Goal: Task Accomplishment & Management: Manage account settings

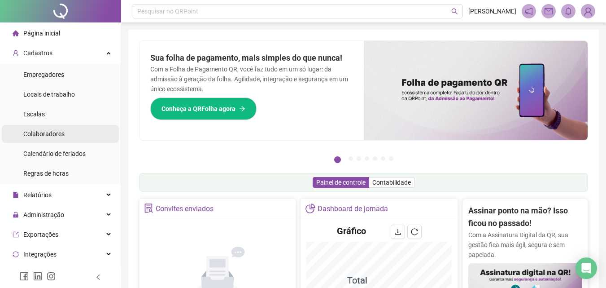
click at [44, 133] on span "Colaboradores" at bounding box center [43, 133] width 41 height 7
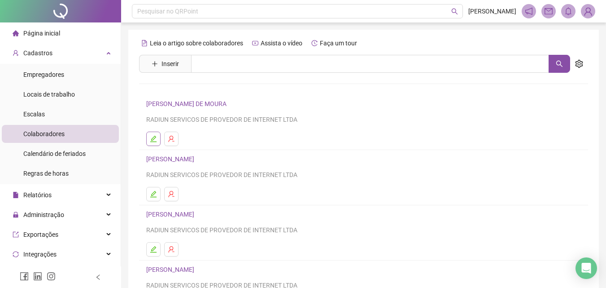
click at [152, 140] on icon "edit" at bounding box center [153, 138] width 6 height 6
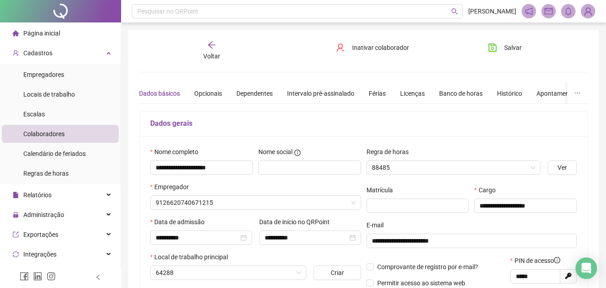
type input "**********"
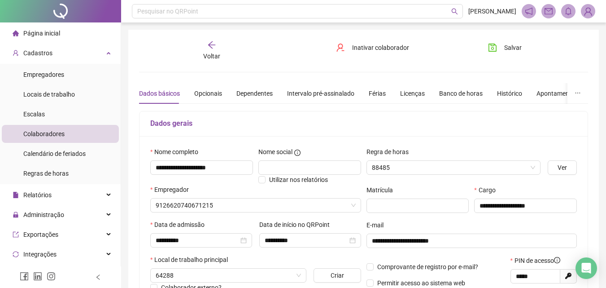
type input "**********"
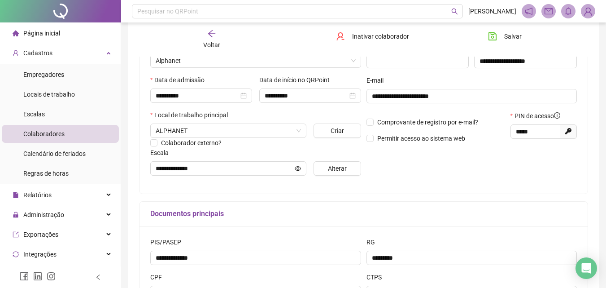
scroll to position [135, 0]
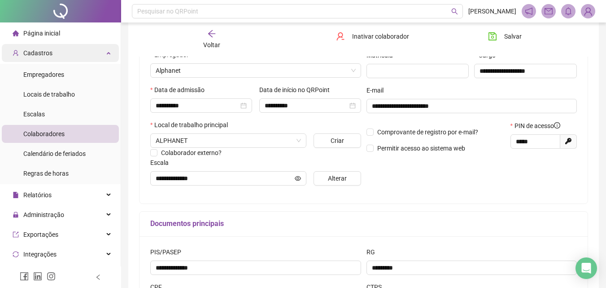
click at [40, 55] on span "Cadastros" at bounding box center [37, 52] width 29 height 7
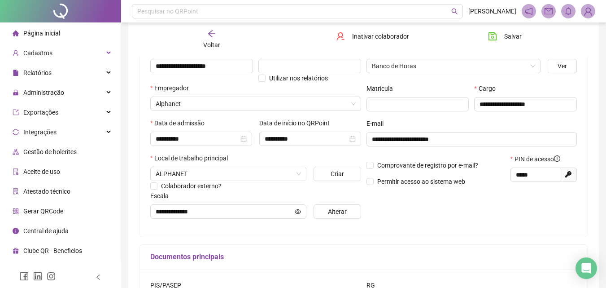
scroll to position [45, 0]
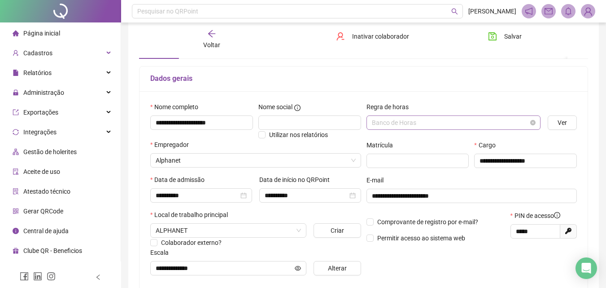
click at [419, 128] on span "Banco de Horas" at bounding box center [454, 122] width 164 height 13
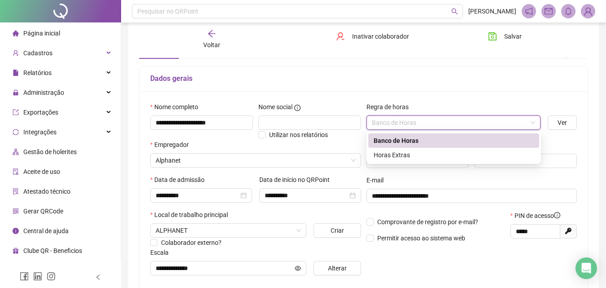
click at [52, 38] on div "Página inicial" at bounding box center [37, 33] width 48 height 18
click at [51, 38] on div "Página inicial" at bounding box center [37, 33] width 48 height 18
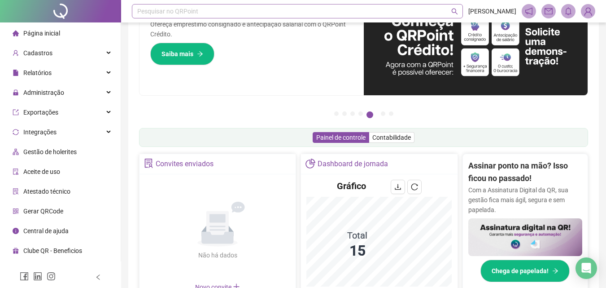
click at [177, 7] on div "Pesquisar no QRPoint" at bounding box center [297, 11] width 331 height 14
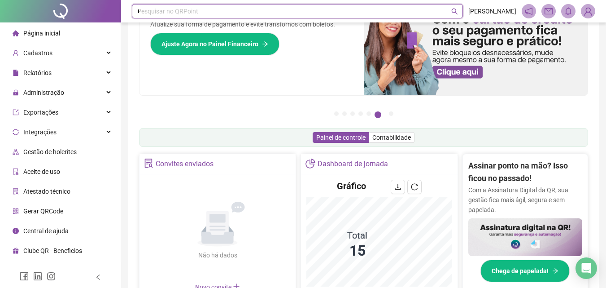
type input "*****"
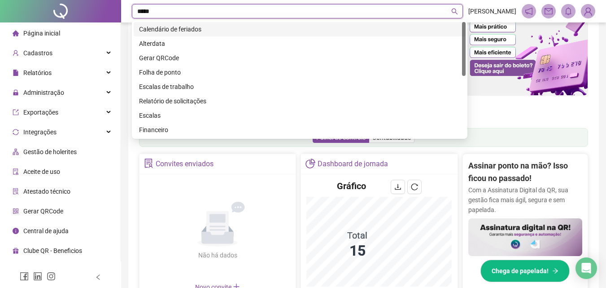
click at [167, 30] on div "Calendário de feriados" at bounding box center [299, 29] width 321 height 10
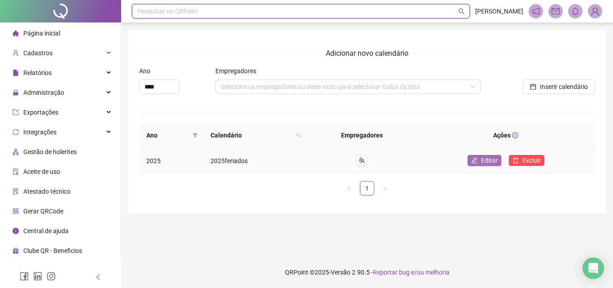
click at [494, 163] on span "Editar" at bounding box center [489, 160] width 17 height 10
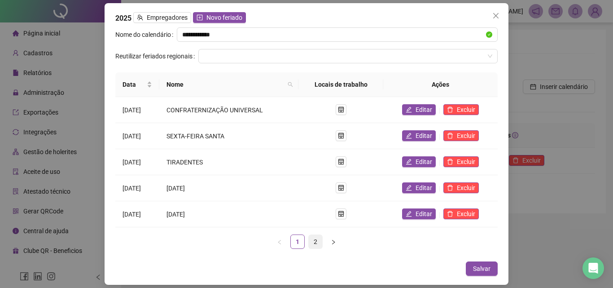
click at [314, 244] on link "2" at bounding box center [315, 241] width 13 height 13
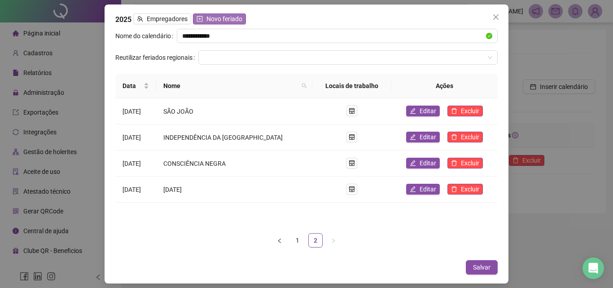
click at [214, 19] on span "Novo feriado" at bounding box center [224, 19] width 36 height 10
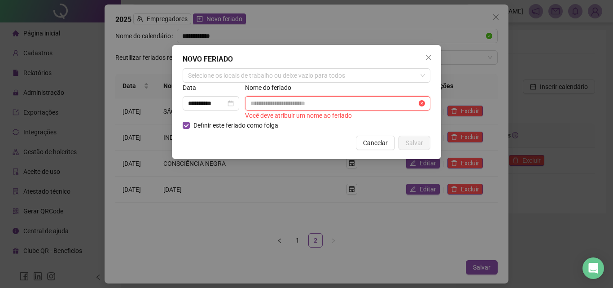
click at [296, 106] on input "text" at bounding box center [333, 103] width 166 height 10
click at [232, 100] on div "**********" at bounding box center [211, 103] width 46 height 10
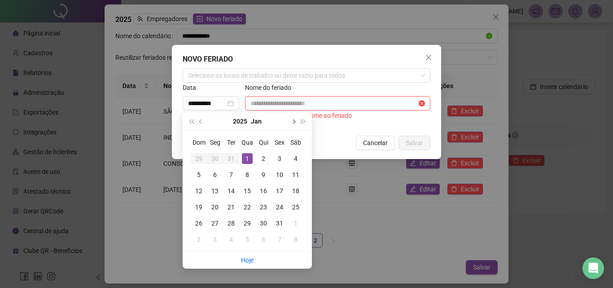
click at [295, 122] on span "next-year" at bounding box center [293, 121] width 4 height 4
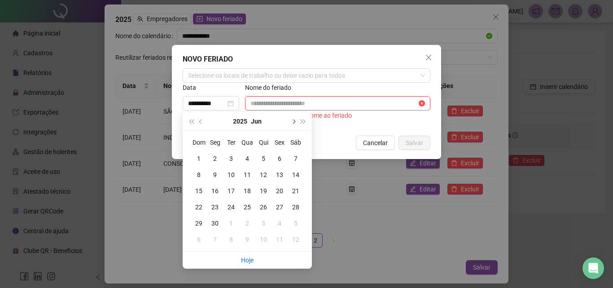
click at [295, 122] on span "next-year" at bounding box center [293, 121] width 4 height 4
click at [293, 120] on span "next-year" at bounding box center [293, 121] width 4 height 4
type input "**********"
click at [297, 177] on div "9" at bounding box center [295, 174] width 11 height 11
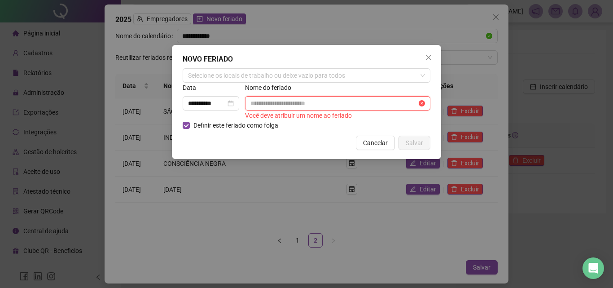
click at [283, 107] on input "text" at bounding box center [333, 103] width 166 height 10
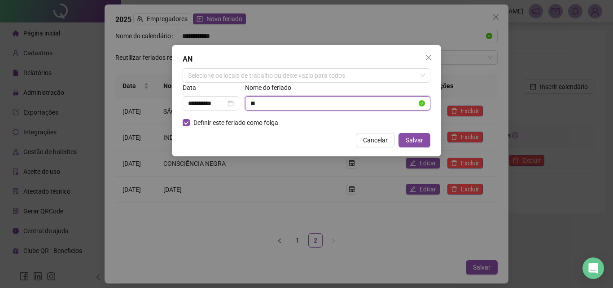
type input "*"
click at [116, 57] on div "**********" at bounding box center [306, 144] width 613 height 288
type input "**********"
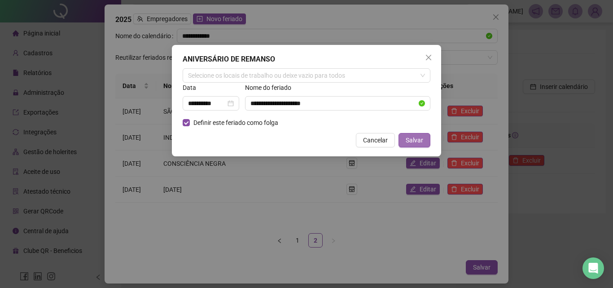
click at [420, 141] on span "Salvar" at bounding box center [413, 140] width 17 height 10
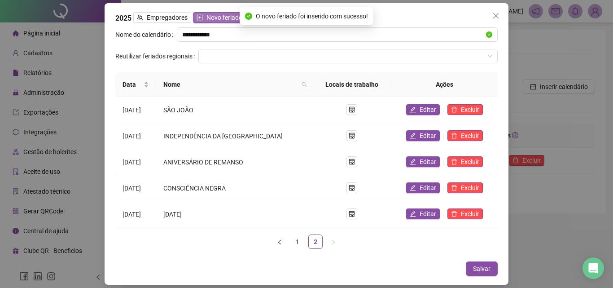
click at [206, 17] on span "Novo feriado" at bounding box center [224, 18] width 36 height 10
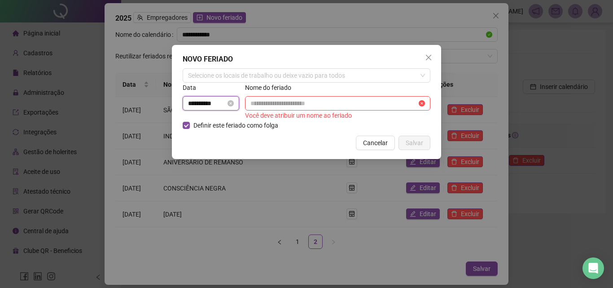
click at [220, 102] on input "**********" at bounding box center [207, 103] width 38 height 10
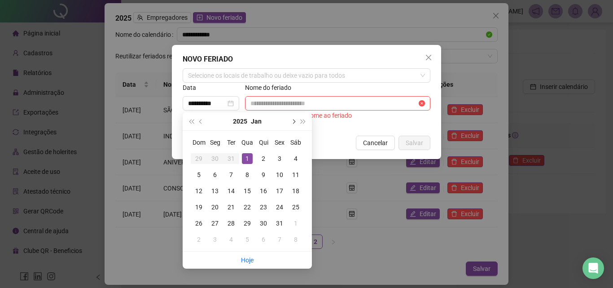
click at [290, 122] on button "next-year" at bounding box center [293, 121] width 10 height 18
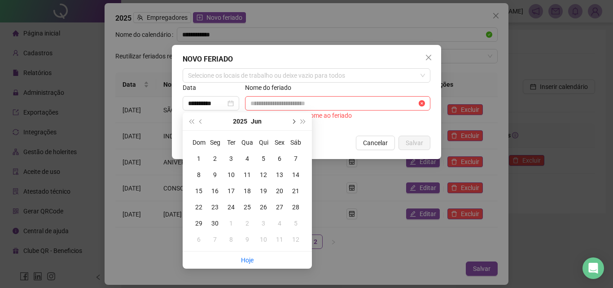
click at [290, 122] on button "next-year" at bounding box center [293, 121] width 10 height 18
type input "**********"
click at [197, 175] on div "7" at bounding box center [198, 174] width 11 height 11
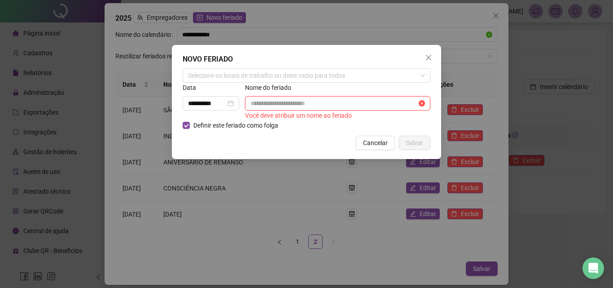
click at [277, 105] on input "text" at bounding box center [333, 103] width 166 height 10
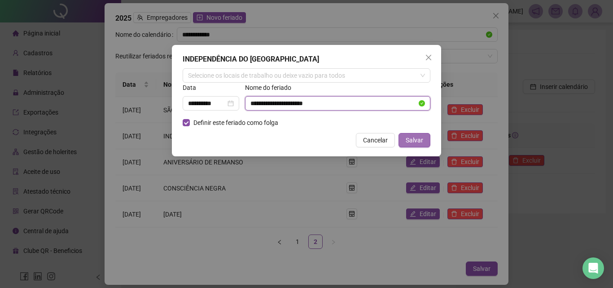
type input "**********"
click at [410, 138] on span "Salvar" at bounding box center [413, 140] width 17 height 10
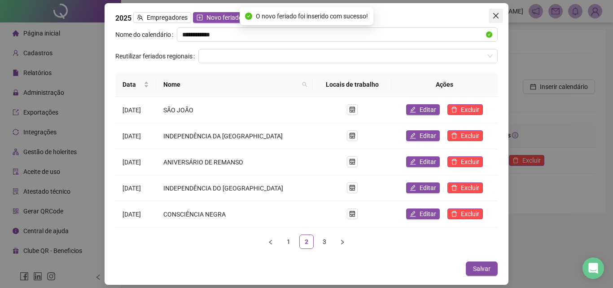
click at [499, 17] on icon "close" at bounding box center [495, 15] width 7 height 7
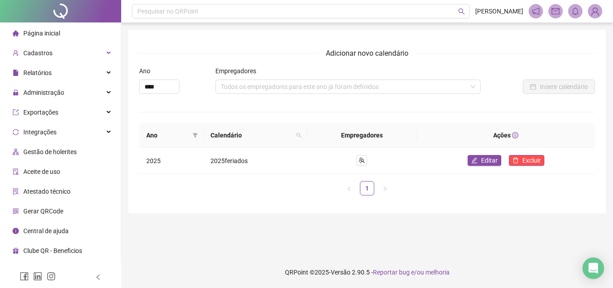
click at [42, 33] on span "Página inicial" at bounding box center [41, 33] width 37 height 7
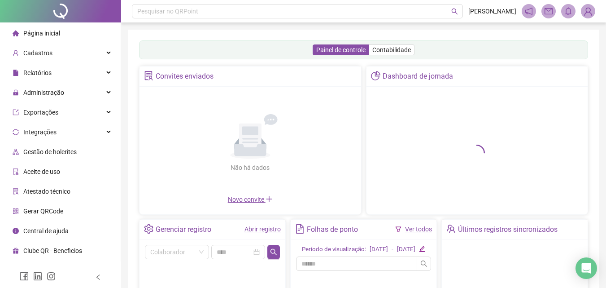
click at [264, 228] on link "Abrir registro" at bounding box center [262, 228] width 36 height 7
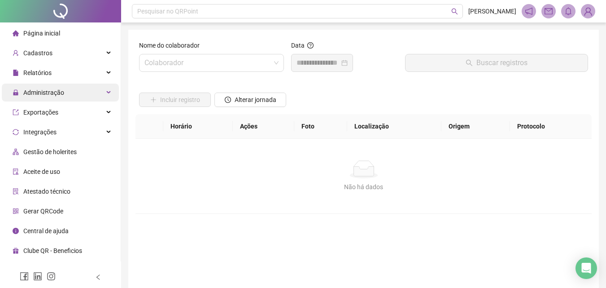
click at [39, 87] on span "Administração" at bounding box center [39, 92] width 52 height 18
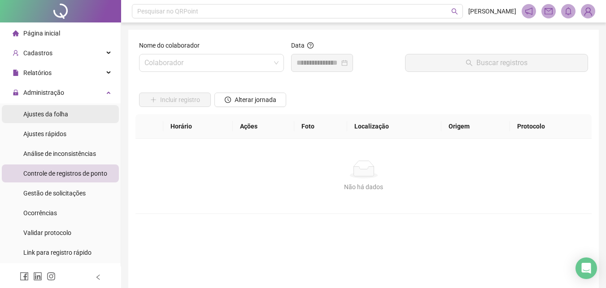
click at [45, 114] on span "Ajustes da folha" at bounding box center [45, 113] width 45 height 7
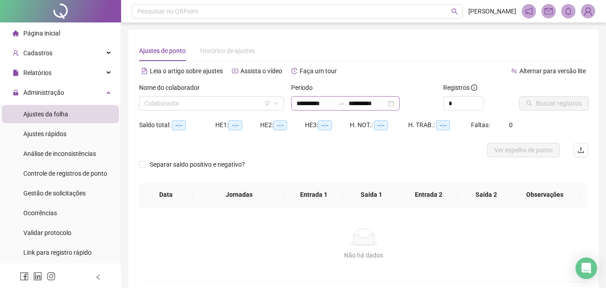
type input "**********"
click at [347, 103] on div at bounding box center [341, 103] width 14 height 7
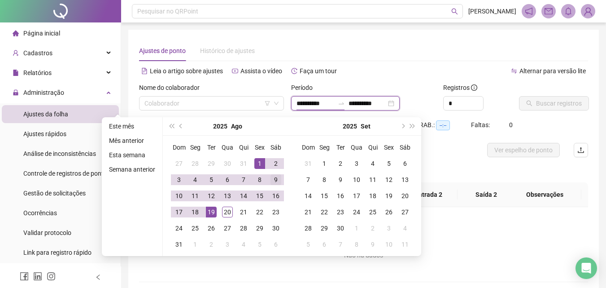
type input "**********"
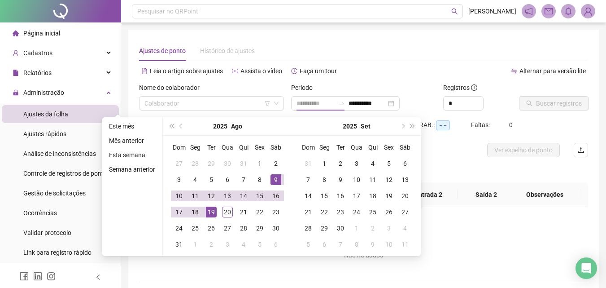
click at [274, 179] on div "9" at bounding box center [275, 179] width 11 height 11
type input "**********"
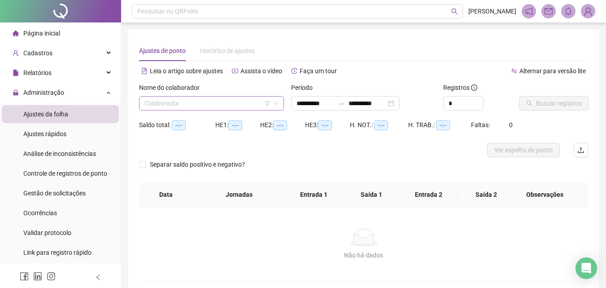
click at [203, 107] on input "search" at bounding box center [207, 102] width 126 height 13
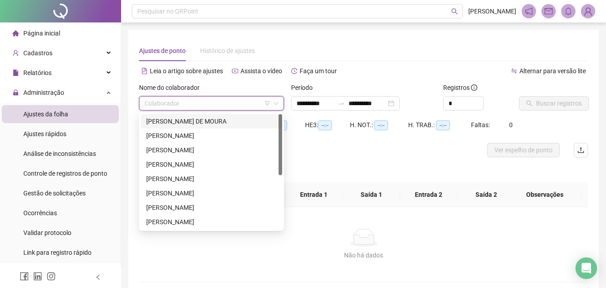
click at [176, 122] on div "[PERSON_NAME] DE MOURA" at bounding box center [211, 121] width 131 height 10
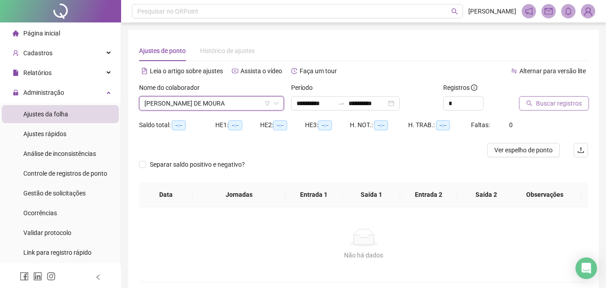
click at [546, 100] on span "Buscar registros" at bounding box center [559, 103] width 46 height 10
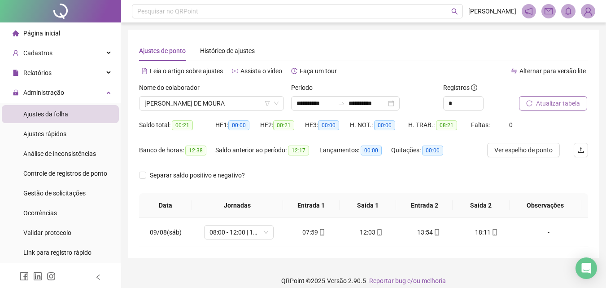
click at [545, 105] on span "Atualizar tabela" at bounding box center [558, 103] width 44 height 10
click at [227, 238] on span "08:00 - 12:00 | 14:00 - 18:00" at bounding box center [238, 231] width 59 height 13
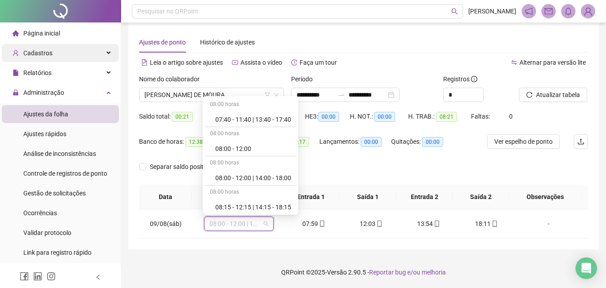
click at [53, 53] on div "Cadastros" at bounding box center [60, 53] width 117 height 18
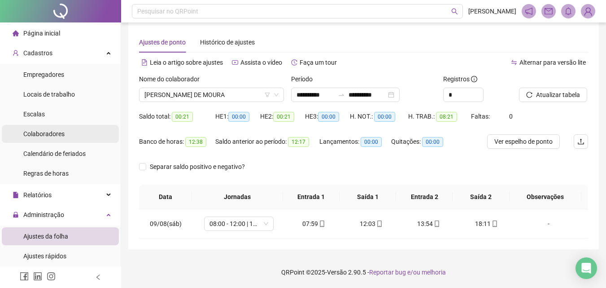
click at [50, 131] on span "Colaboradores" at bounding box center [43, 133] width 41 height 7
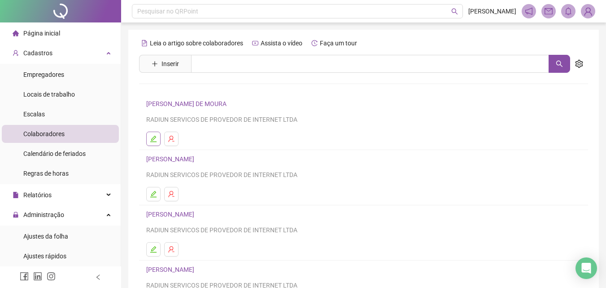
click at [157, 136] on icon "edit" at bounding box center [153, 138] width 7 height 7
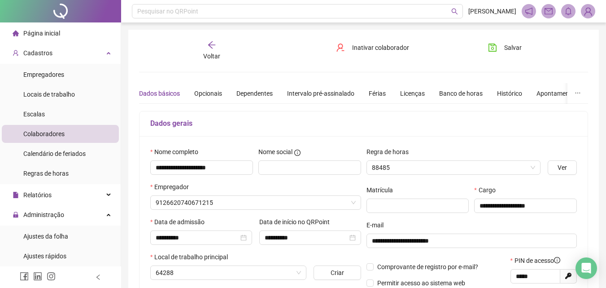
type input "**********"
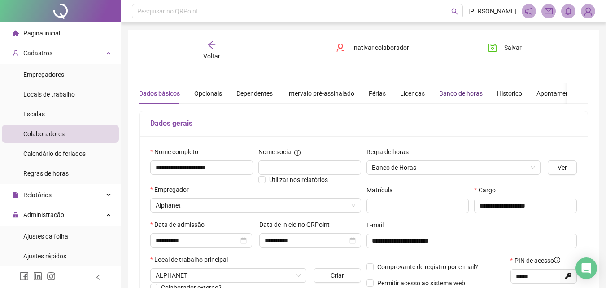
click at [451, 95] on div "Banco de horas" at bounding box center [461, 93] width 44 height 10
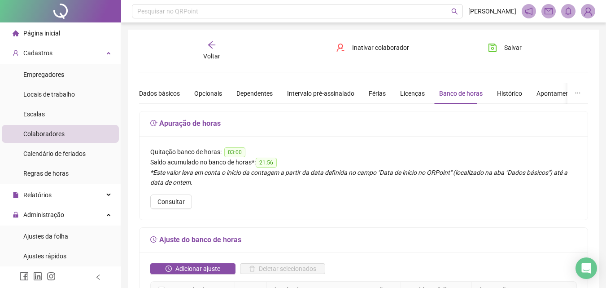
click at [213, 48] on icon "arrow-left" at bounding box center [211, 44] width 9 height 9
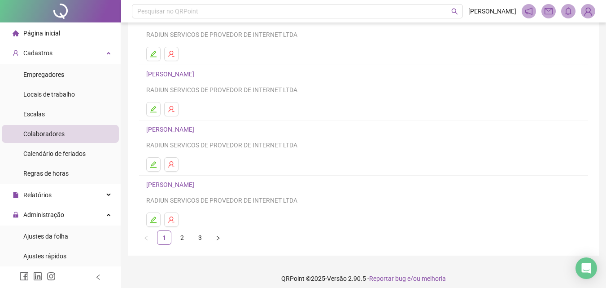
scroll to position [146, 0]
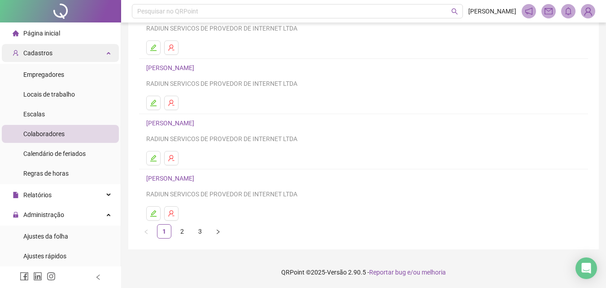
click at [53, 50] on div "Cadastros" at bounding box center [60, 53] width 117 height 18
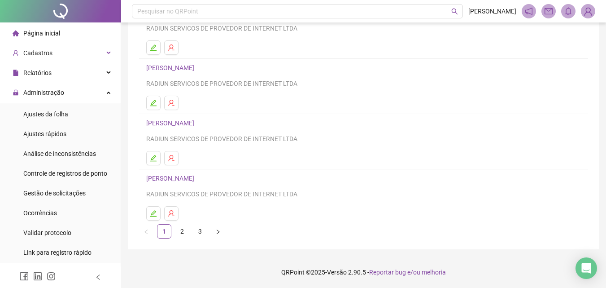
click at [63, 30] on li "Página inicial" at bounding box center [60, 33] width 117 height 18
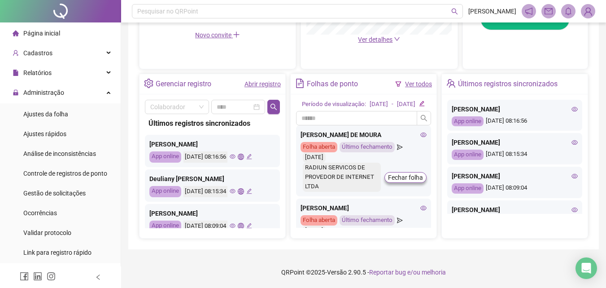
scroll to position [305, 0]
click at [420, 135] on icon "eye" at bounding box center [423, 134] width 6 height 4
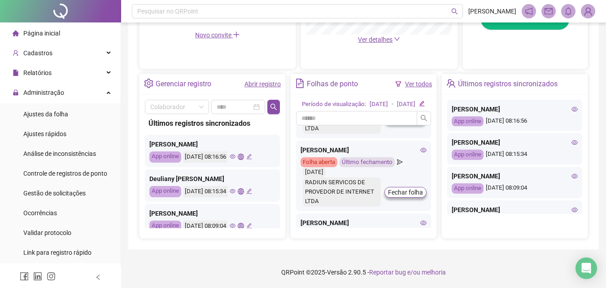
scroll to position [224, 0]
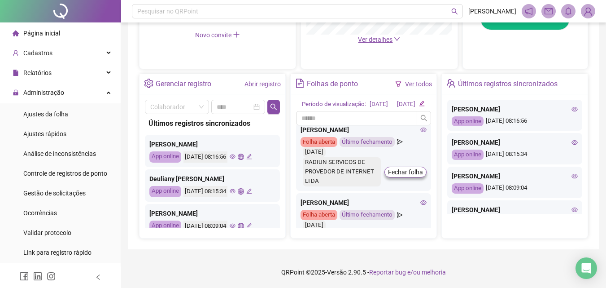
click at [420, 133] on icon "eye" at bounding box center [423, 129] width 6 height 6
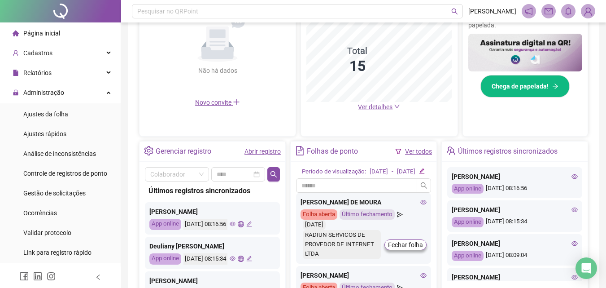
scroll to position [305, 0]
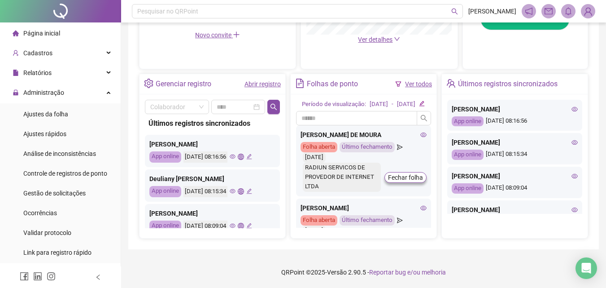
click at [420, 135] on icon "eye" at bounding box center [423, 134] width 6 height 6
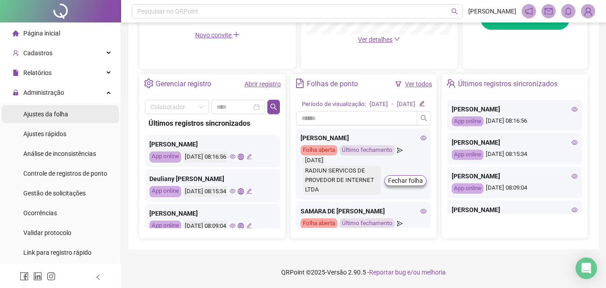
scroll to position [945, 0]
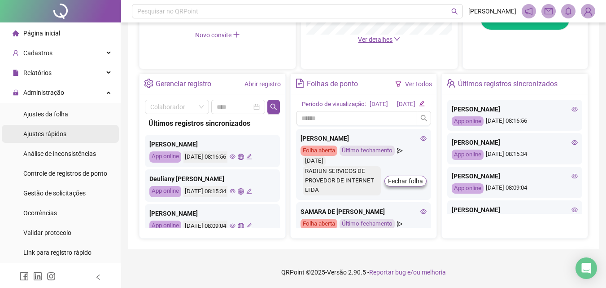
click at [63, 133] on span "Ajustes rápidos" at bounding box center [44, 133] width 43 height 7
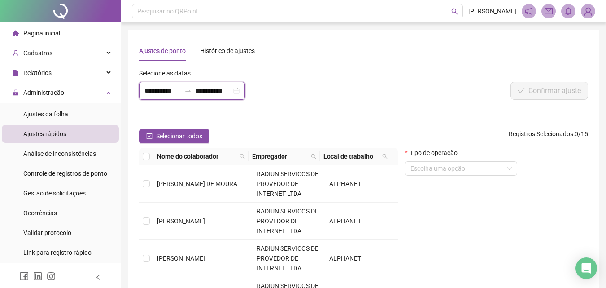
click at [160, 93] on input "**********" at bounding box center [162, 90] width 36 height 11
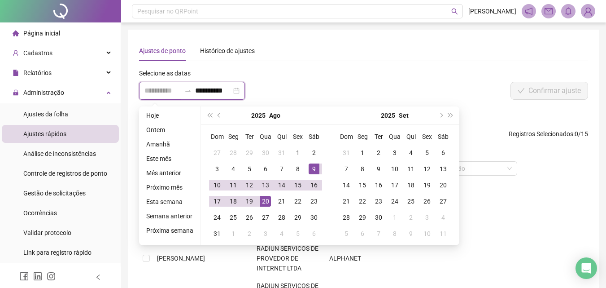
type input "**********"
click at [312, 171] on div "9" at bounding box center [314, 168] width 11 height 11
type input "**********"
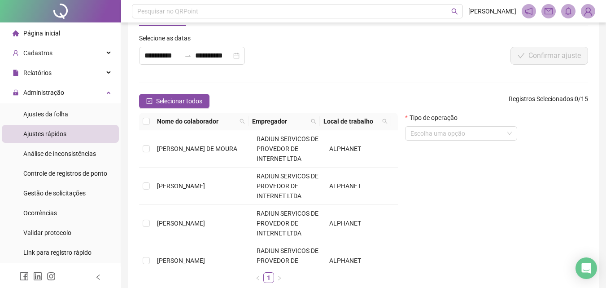
scroll to position [45, 0]
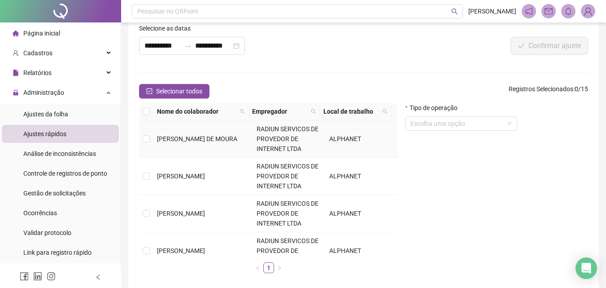
click at [283, 143] on td "RADIUN SERVICOS DE PROVEDOR DE INTERNET LTDA" at bounding box center [289, 138] width 73 height 37
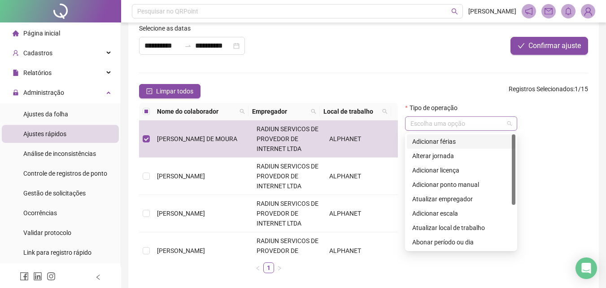
click at [468, 130] on div "Escolha uma opção" at bounding box center [461, 123] width 112 height 14
click at [449, 153] on div "Alterar jornada" at bounding box center [461, 156] width 98 height 10
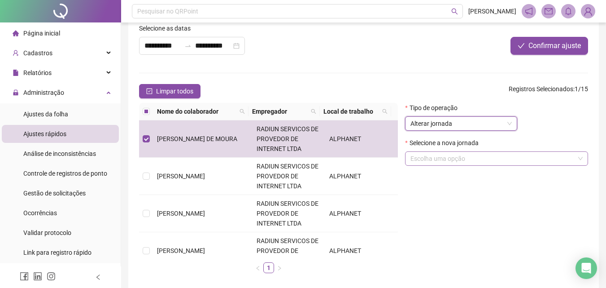
click at [445, 158] on input "search" at bounding box center [492, 158] width 164 height 13
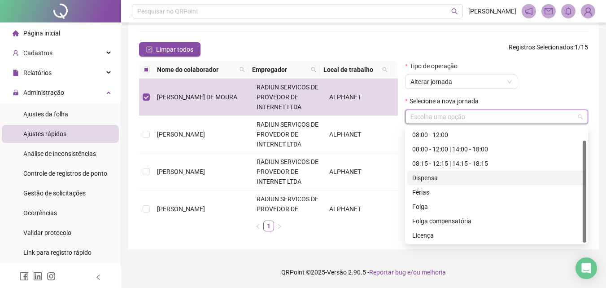
scroll to position [0, 0]
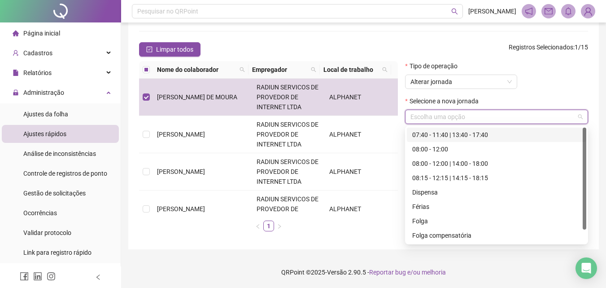
click at [551, 76] on div "Tipo de operação Alterar jornada" at bounding box center [496, 78] width 183 height 35
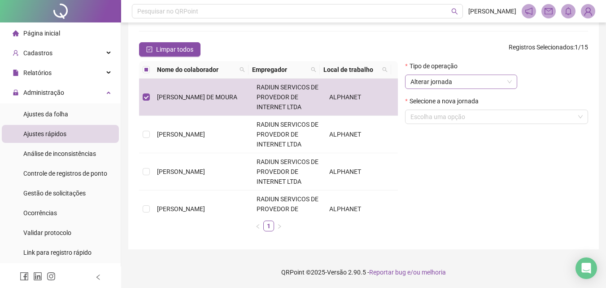
click at [440, 85] on span "Alterar jornada" at bounding box center [460, 81] width 101 height 13
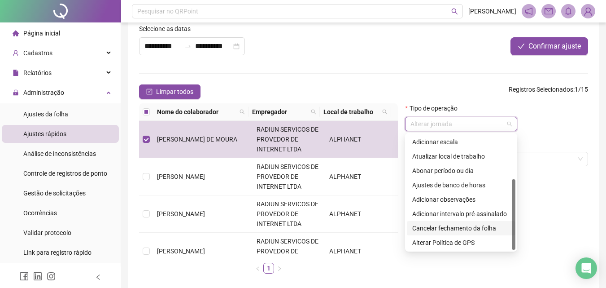
scroll to position [87, 0]
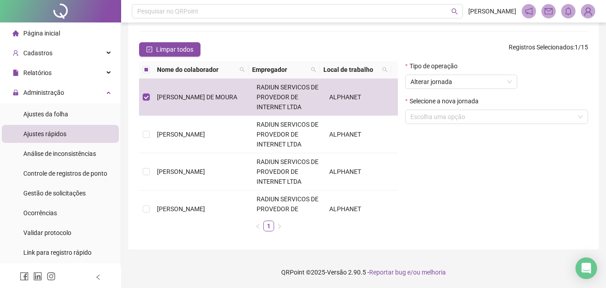
click at [453, 235] on div "Tipo de operação Alterar jornada Selecione a nova jornada Escolha uma opção" at bounding box center [496, 149] width 190 height 177
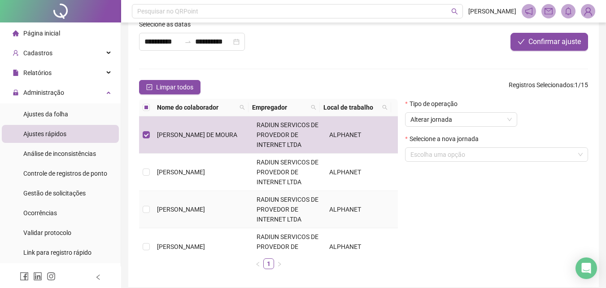
scroll to position [0, 0]
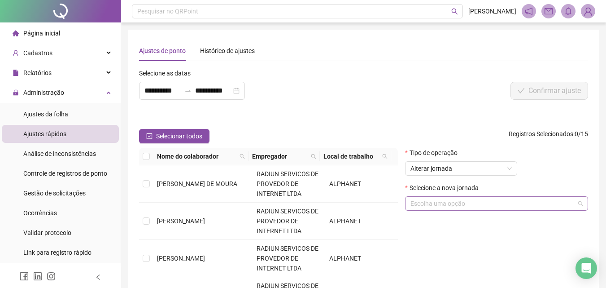
click at [410, 201] on div "Escolha uma opção" at bounding box center [496, 203] width 183 height 14
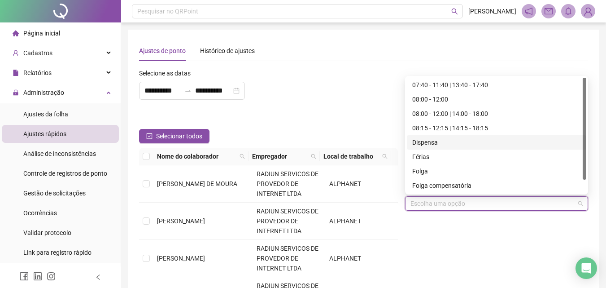
click at [298, 64] on div "**********" at bounding box center [363, 182] width 449 height 284
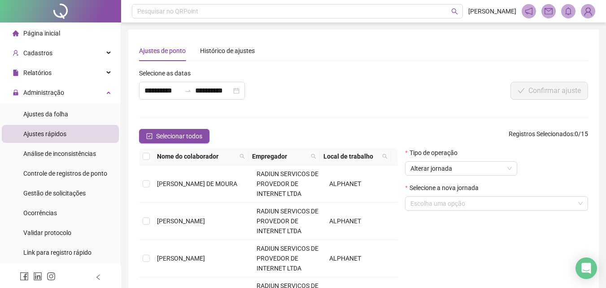
click at [68, 32] on li "Página inicial" at bounding box center [60, 33] width 117 height 18
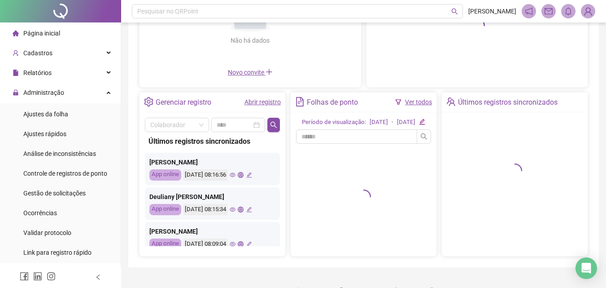
scroll to position [135, 0]
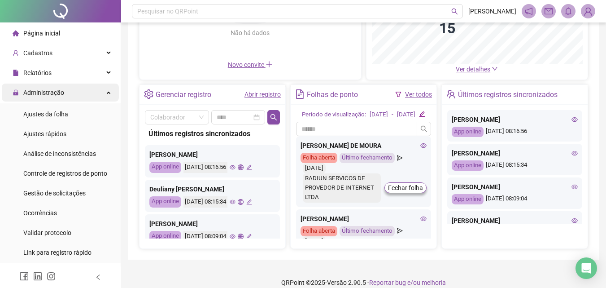
click at [77, 95] on div "Administração" at bounding box center [60, 92] width 117 height 18
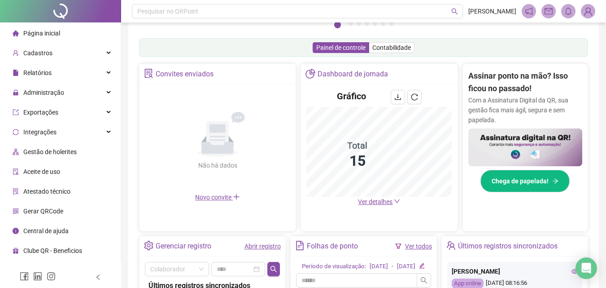
scroll to position [267, 0]
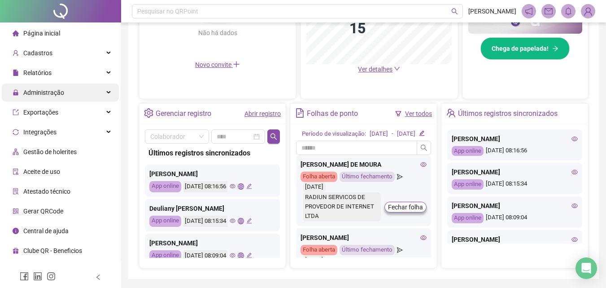
click at [56, 96] on span "Administração" at bounding box center [43, 92] width 41 height 7
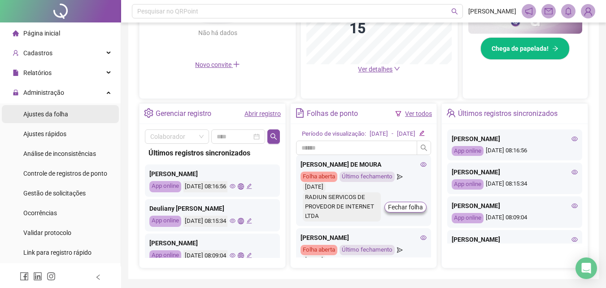
click at [61, 113] on span "Ajustes da folha" at bounding box center [45, 113] width 45 height 7
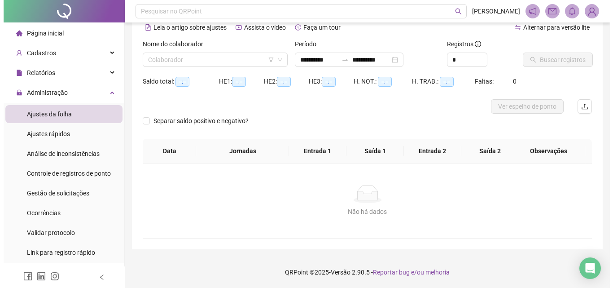
scroll to position [44, 0]
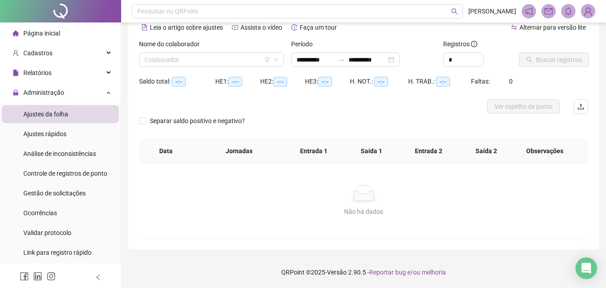
type input "**********"
click at [292, 60] on div "**********" at bounding box center [345, 59] width 109 height 14
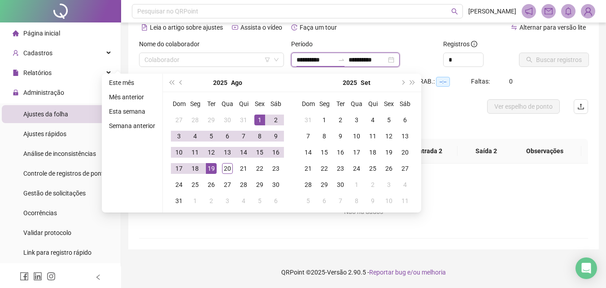
click at [303, 57] on input "**********" at bounding box center [315, 60] width 38 height 10
type input "**********"
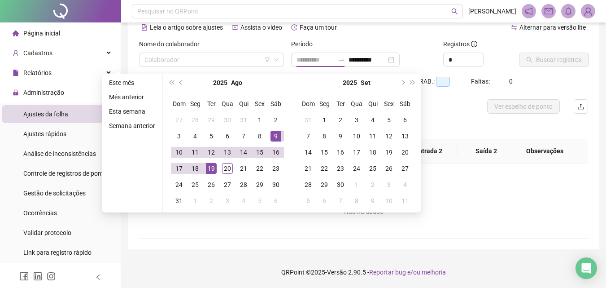
click at [275, 140] on div "9" at bounding box center [275, 136] width 11 height 11
type input "**********"
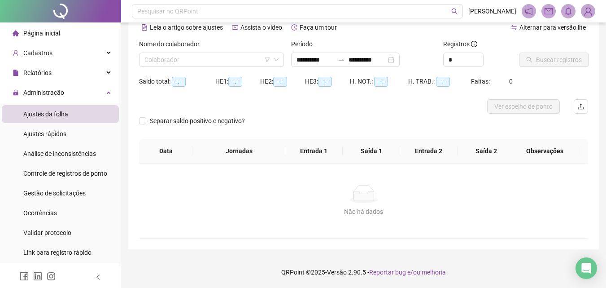
click at [228, 42] on div "Nome do colaborador" at bounding box center [211, 45] width 145 height 13
click at [226, 61] on input "search" at bounding box center [207, 59] width 126 height 13
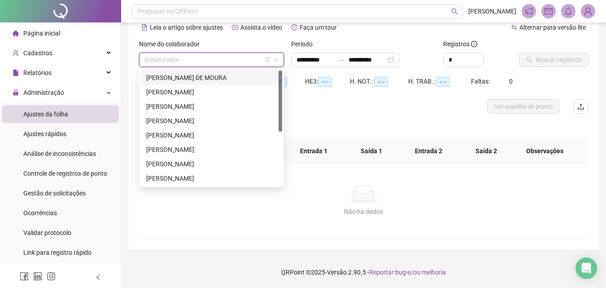
click at [211, 81] on div "[PERSON_NAME] DE MOURA" at bounding box center [211, 78] width 131 height 10
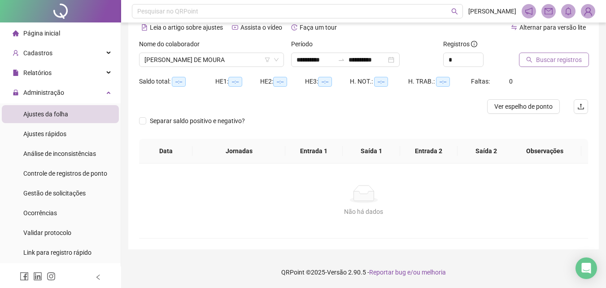
click at [551, 64] on span "Buscar registros" at bounding box center [559, 60] width 46 height 10
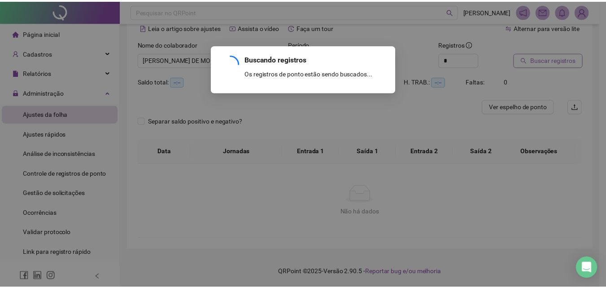
scroll to position [9, 0]
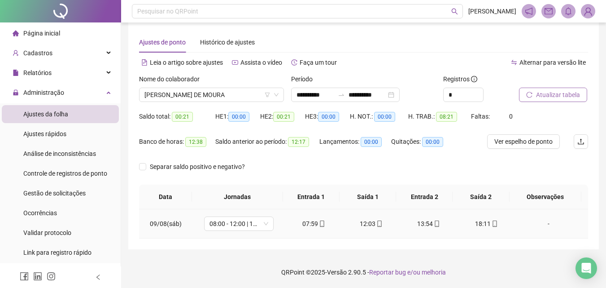
click at [310, 224] on div "07:59" at bounding box center [313, 223] width 43 height 10
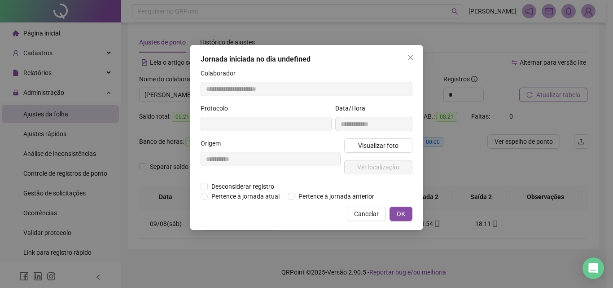
type input "**********"
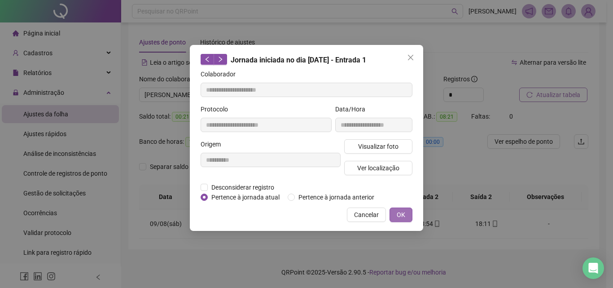
click at [405, 219] on button "OK" at bounding box center [400, 214] width 23 height 14
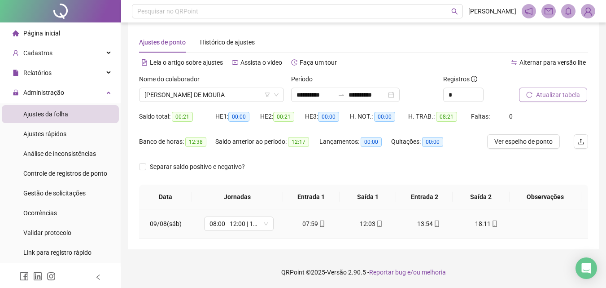
click at [364, 225] on div "12:03" at bounding box center [371, 223] width 43 height 10
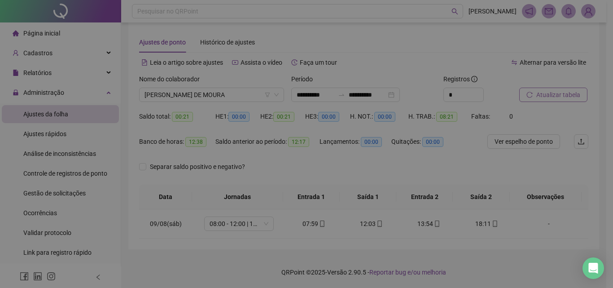
type input "**********"
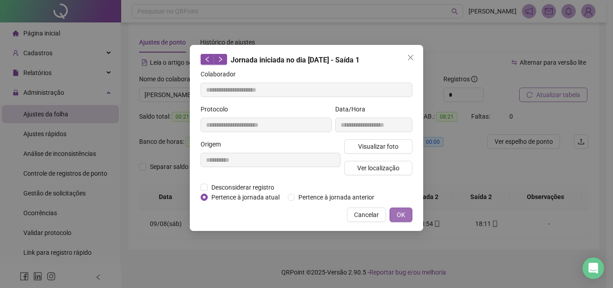
click at [400, 210] on span "OK" at bounding box center [401, 214] width 9 height 10
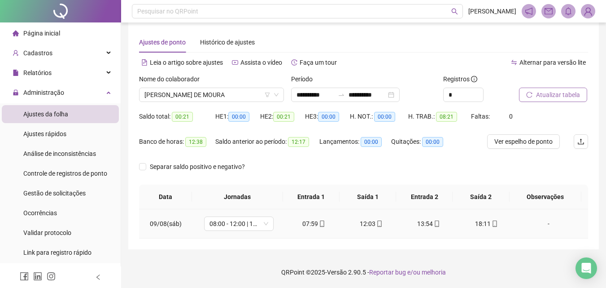
click at [424, 222] on div "13:54" at bounding box center [428, 223] width 43 height 10
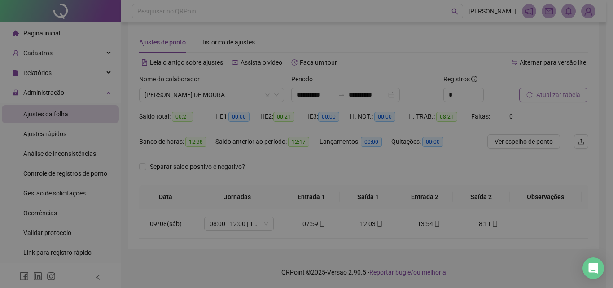
type input "**********"
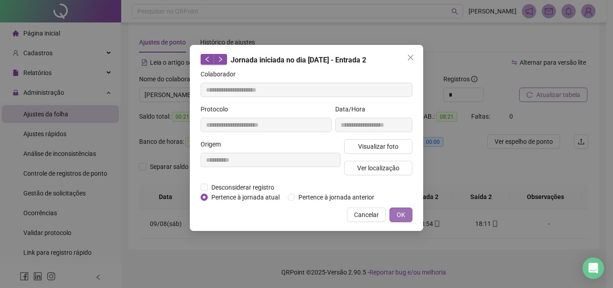
click at [393, 212] on button "OK" at bounding box center [400, 214] width 23 height 14
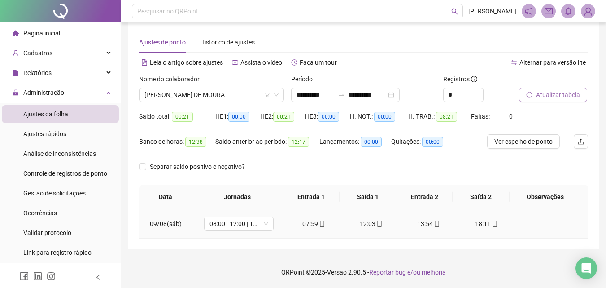
click at [487, 229] on td "18:11" at bounding box center [486, 223] width 57 height 29
click at [484, 224] on div "18:11" at bounding box center [486, 223] width 43 height 10
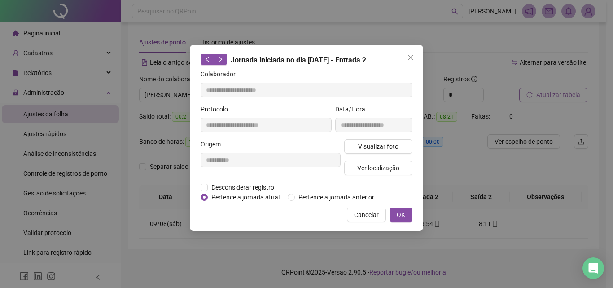
type input "**********"
click at [404, 215] on span "OK" at bounding box center [401, 214] width 9 height 10
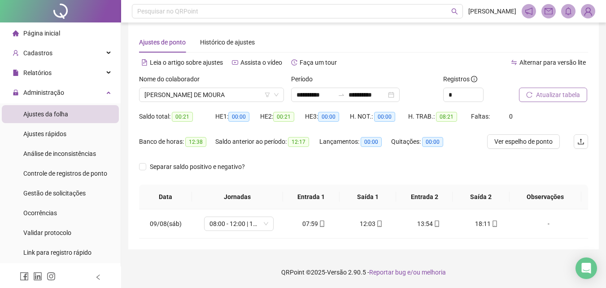
click at [71, 35] on li "Página inicial" at bounding box center [60, 33] width 117 height 18
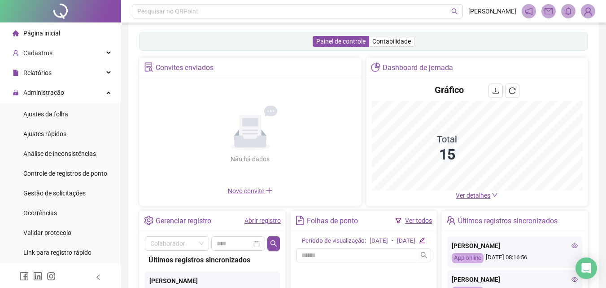
click at [271, 220] on link "Abrir registro" at bounding box center [262, 220] width 36 height 7
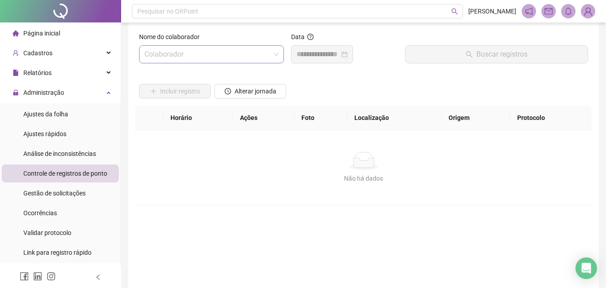
click at [240, 57] on input "search" at bounding box center [207, 54] width 126 height 17
click at [139, 65] on div "[PERSON_NAME] DE MOURA" at bounding box center [139, 65] width 0 height 0
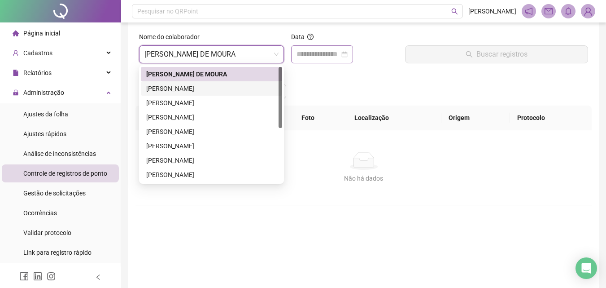
click at [318, 61] on div at bounding box center [322, 54] width 62 height 18
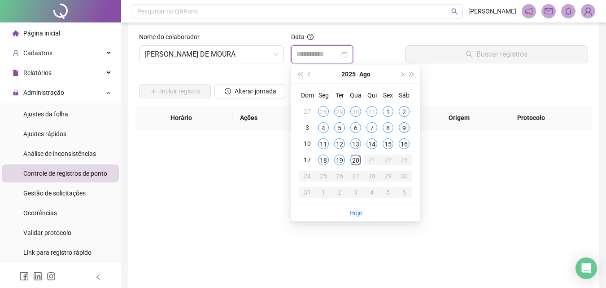
type input "**********"
click at [402, 125] on div "9" at bounding box center [404, 127] width 11 height 11
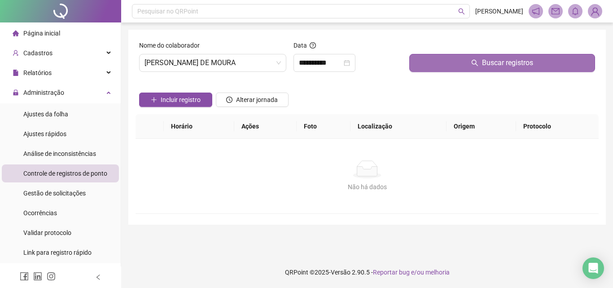
click at [446, 61] on button "Buscar registros" at bounding box center [502, 63] width 186 height 18
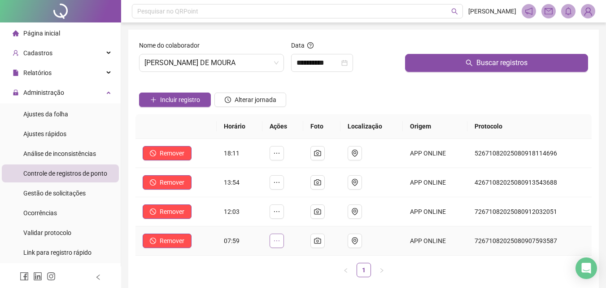
click at [276, 242] on icon "ellipsis" at bounding box center [276, 240] width 7 height 7
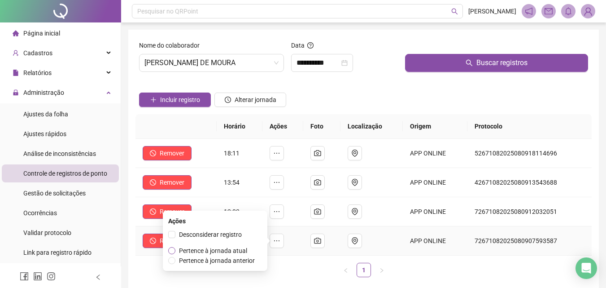
click at [217, 250] on span "Pertence à jornada atual" at bounding box center [213, 250] width 68 height 7
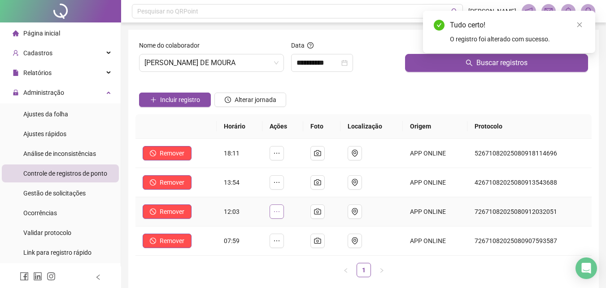
click at [280, 213] on icon "ellipsis" at bounding box center [276, 211] width 7 height 7
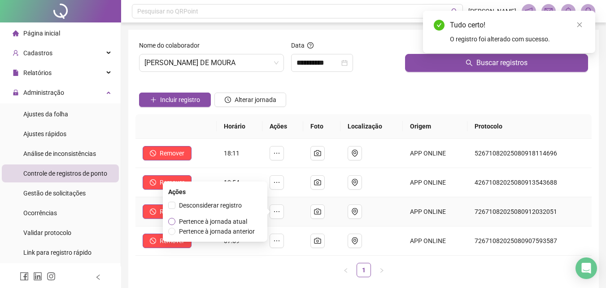
click at [238, 223] on span "Pertence à jornada atual" at bounding box center [213, 221] width 68 height 7
click at [280, 183] on icon "ellipsis" at bounding box center [276, 182] width 7 height 7
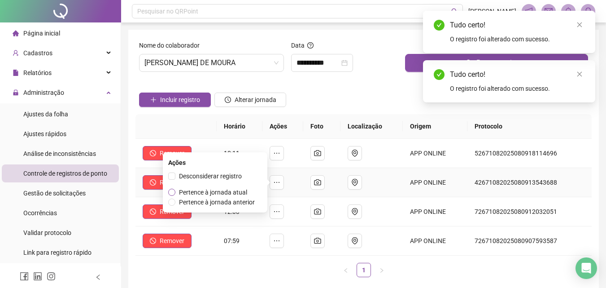
click at [234, 194] on span "Pertence à jornada atual" at bounding box center [213, 191] width 68 height 7
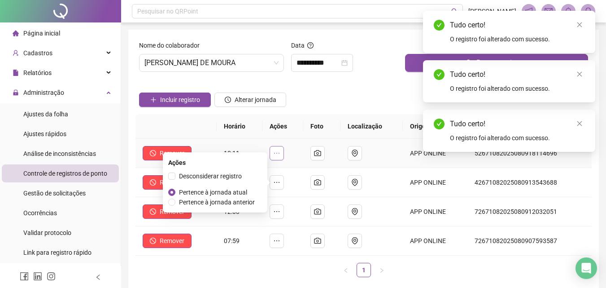
click at [284, 149] on button "button" at bounding box center [277, 153] width 14 height 14
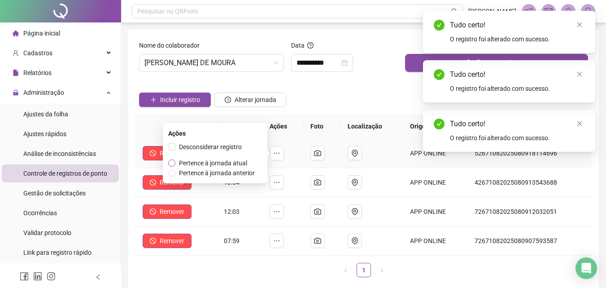
click at [236, 162] on span "Pertence à jornada atual" at bounding box center [213, 162] width 68 height 7
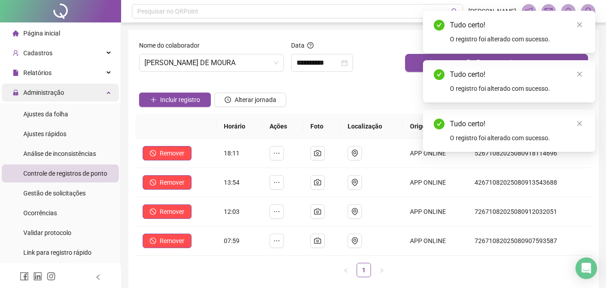
click at [43, 93] on span "Administração" at bounding box center [43, 92] width 41 height 7
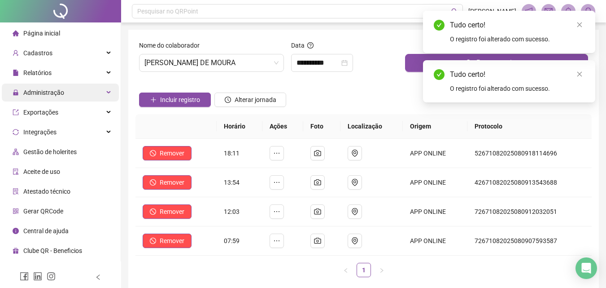
click at [44, 93] on span "Administração" at bounding box center [43, 92] width 41 height 7
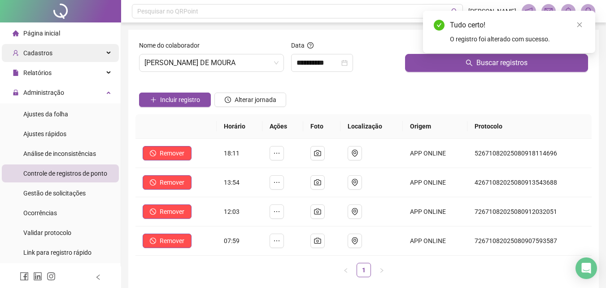
click at [61, 56] on div "Cadastros" at bounding box center [60, 53] width 117 height 18
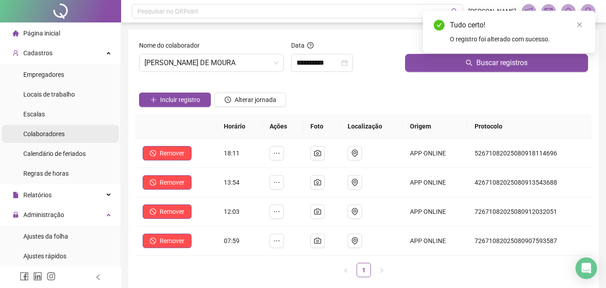
click at [44, 129] on div "Colaboradores" at bounding box center [43, 134] width 41 height 18
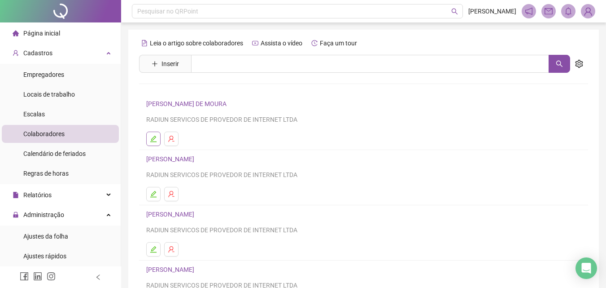
click at [156, 135] on icon "edit" at bounding box center [153, 138] width 7 height 7
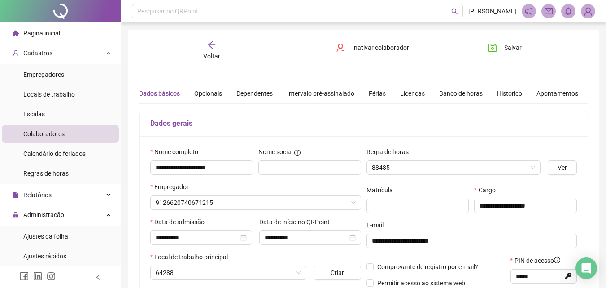
type input "**********"
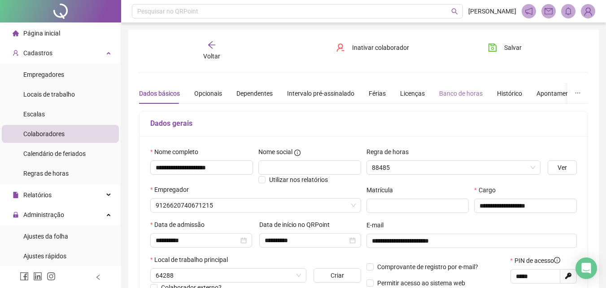
type input "**********"
click at [450, 92] on div "Banco de horas" at bounding box center [461, 93] width 44 height 10
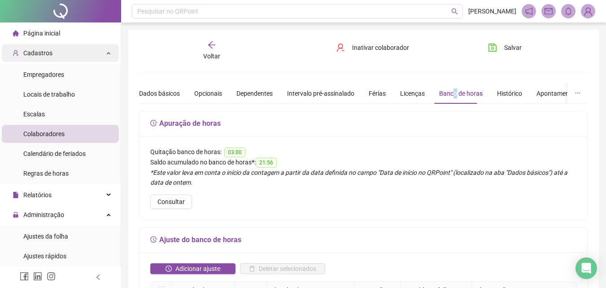
click at [48, 58] on span "Cadastros" at bounding box center [33, 53] width 40 height 18
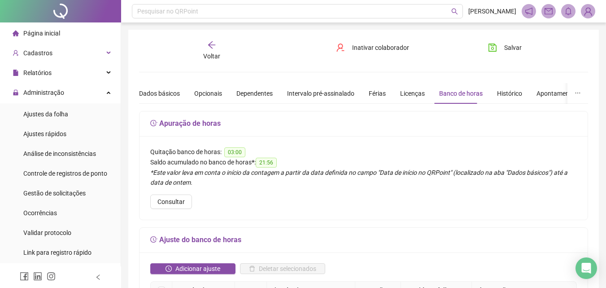
click at [59, 38] on div "Página inicial" at bounding box center [37, 33] width 48 height 18
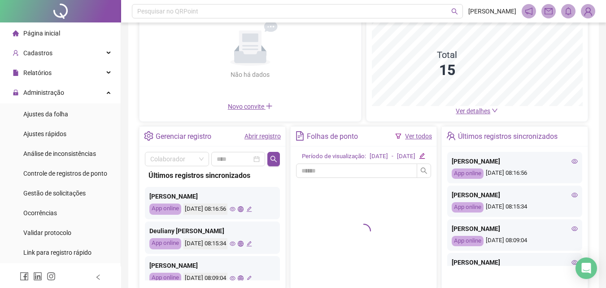
scroll to position [135, 0]
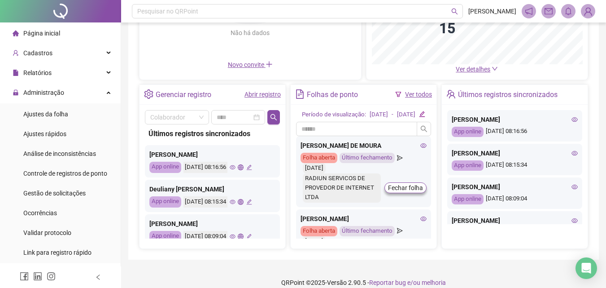
click at [420, 148] on icon "eye" at bounding box center [423, 145] width 6 height 6
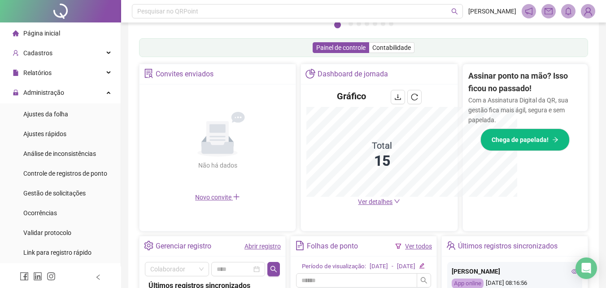
scroll to position [267, 0]
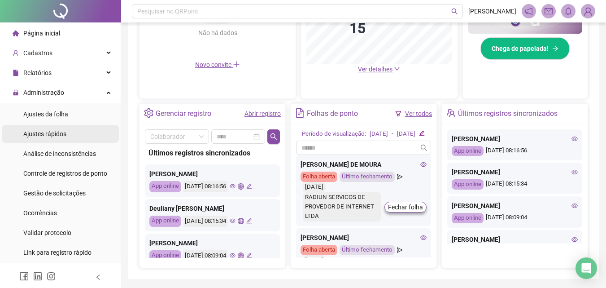
click at [42, 134] on span "Ajustes rápidos" at bounding box center [44, 133] width 43 height 7
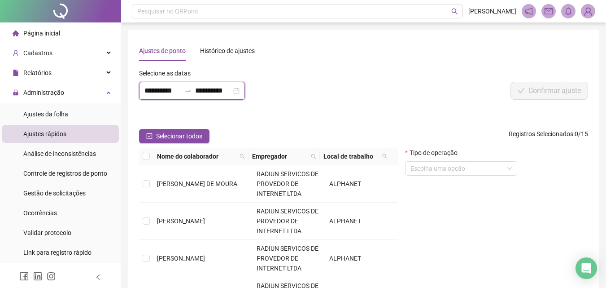
click at [165, 95] on input "**********" at bounding box center [162, 90] width 36 height 11
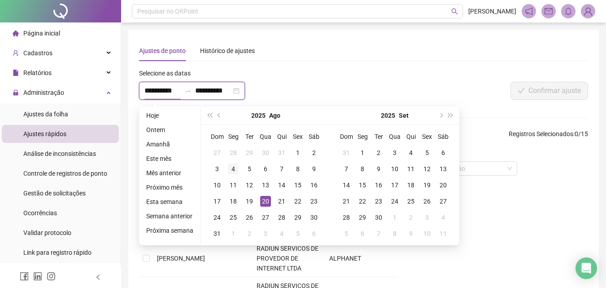
type input "**********"
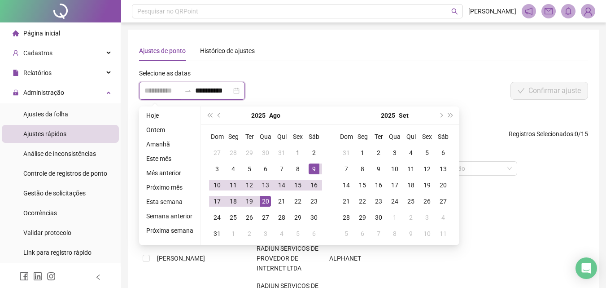
type input "**********"
click at [312, 170] on div "9" at bounding box center [314, 168] width 11 height 11
type input "**********"
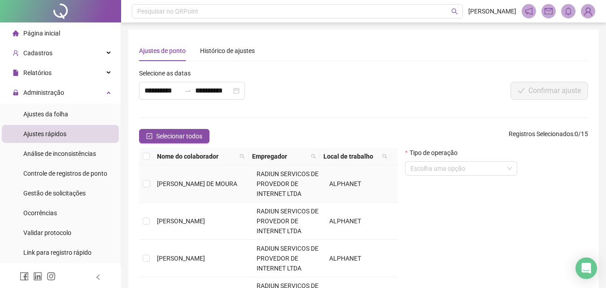
click at [151, 189] on td at bounding box center [146, 183] width 14 height 37
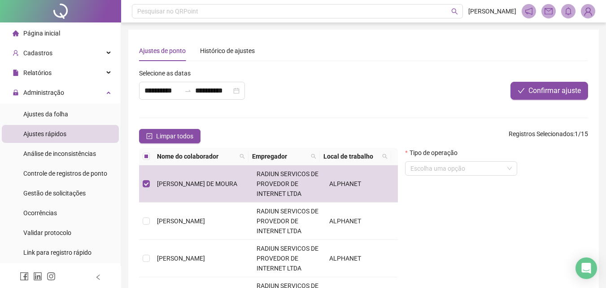
click at [485, 175] on form "Tipo de operação Escolha uma opção" at bounding box center [461, 165] width 112 height 35
click at [482, 169] on input "search" at bounding box center [456, 167] width 93 height 13
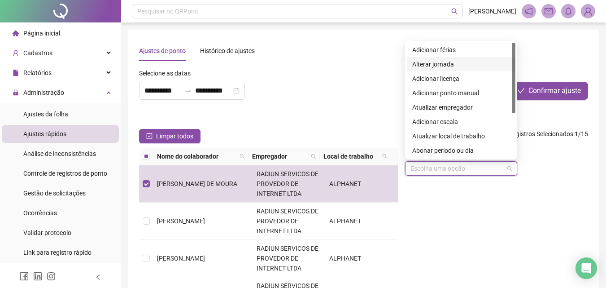
click at [465, 68] on div "Alterar jornada" at bounding box center [461, 64] width 98 height 10
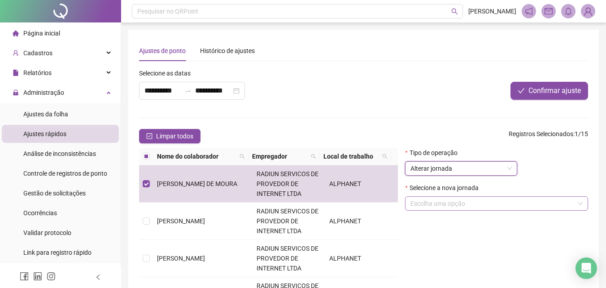
click at [427, 204] on input "search" at bounding box center [492, 202] width 164 height 13
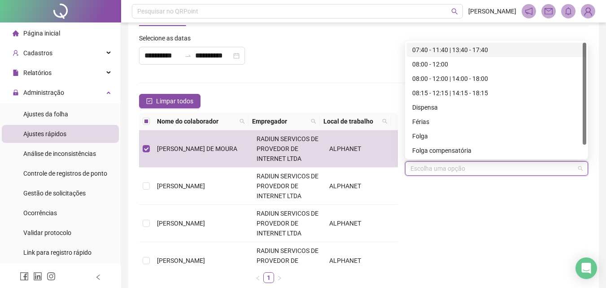
scroll to position [45, 0]
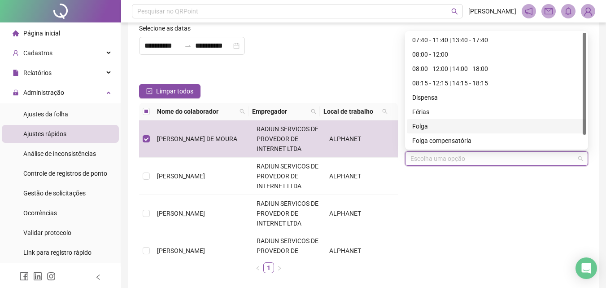
click at [424, 125] on div "Folga" at bounding box center [496, 126] width 169 height 10
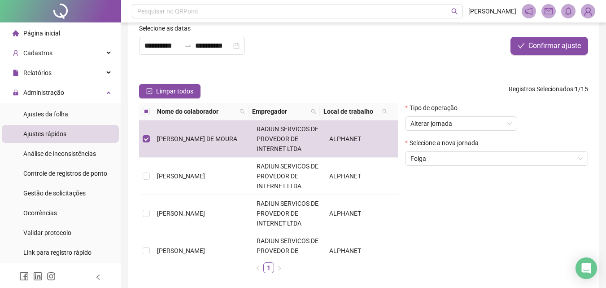
click at [479, 204] on div "Tipo de operação Alterar jornada Selecione a nova jornada Folga" at bounding box center [496, 191] width 190 height 177
click at [39, 90] on span "Administração" at bounding box center [43, 92] width 41 height 7
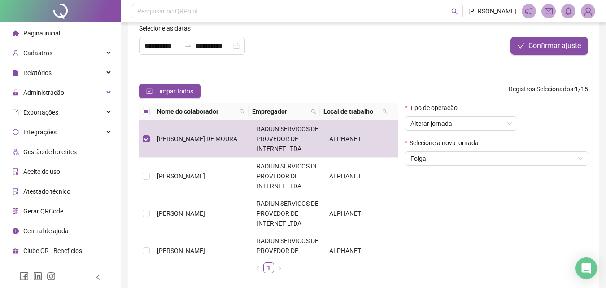
click at [65, 35] on li "Página inicial" at bounding box center [60, 33] width 117 height 18
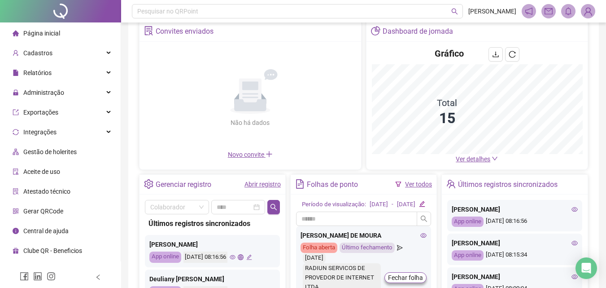
click at [271, 184] on link "Abrir registro" at bounding box center [262, 183] width 36 height 7
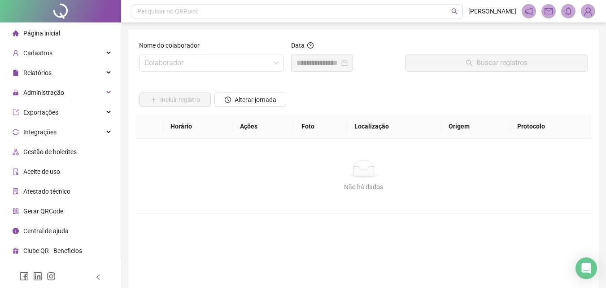
click at [54, 35] on span "Página inicial" at bounding box center [41, 33] width 37 height 7
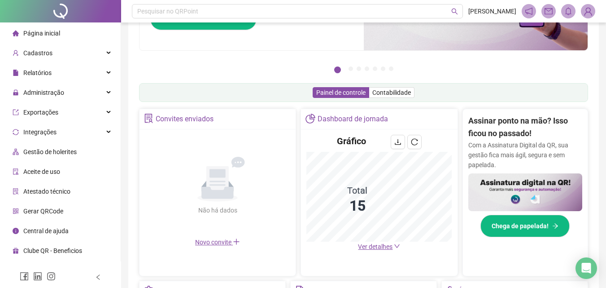
scroll to position [45, 0]
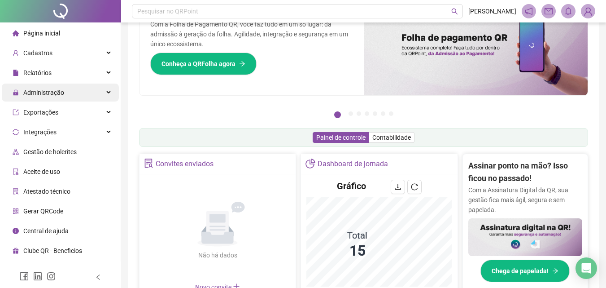
click at [78, 96] on div "Administração" at bounding box center [60, 92] width 117 height 18
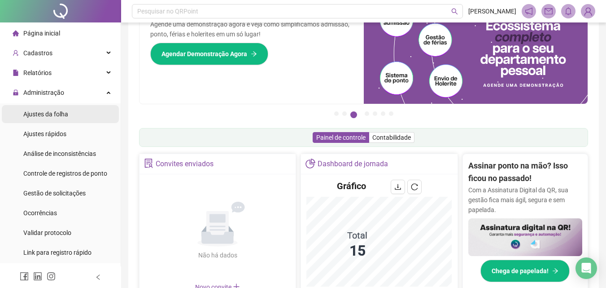
click at [54, 122] on div "Ajustes da folha" at bounding box center [45, 114] width 45 height 18
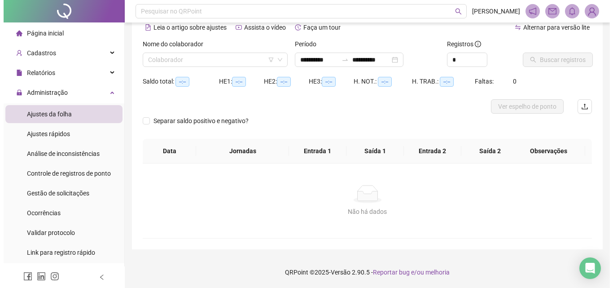
scroll to position [44, 0]
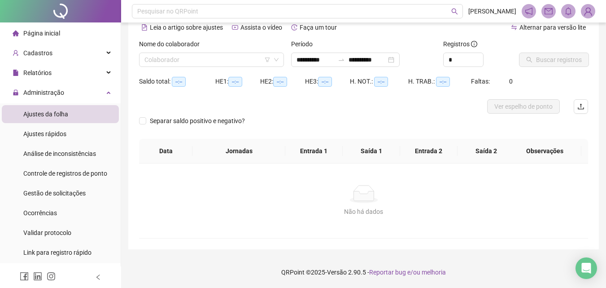
type input "**********"
click at [322, 61] on input "**********" at bounding box center [315, 60] width 38 height 10
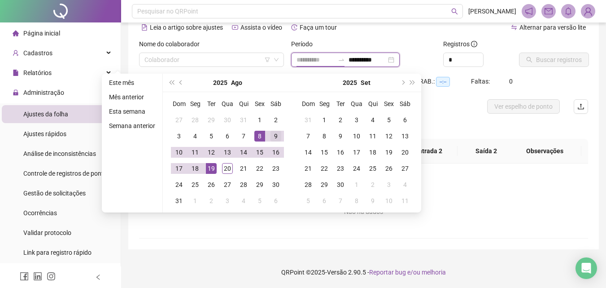
type input "**********"
click at [274, 141] on div "9" at bounding box center [275, 136] width 11 height 11
type input "**********"
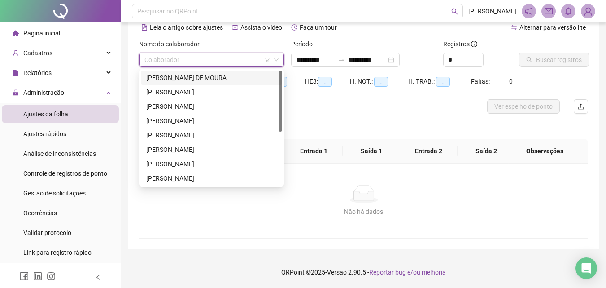
click at [219, 61] on input "search" at bounding box center [207, 59] width 126 height 13
click at [192, 80] on div "[PERSON_NAME] DE MOURA" at bounding box center [211, 78] width 131 height 10
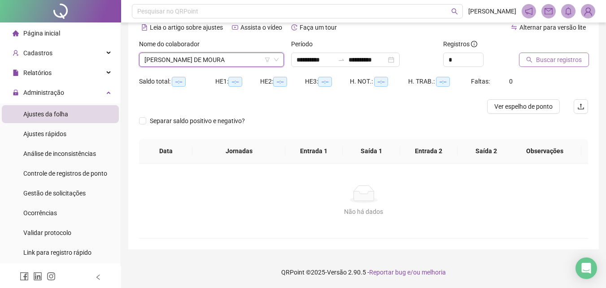
click at [538, 61] on span "Buscar registros" at bounding box center [559, 60] width 46 height 10
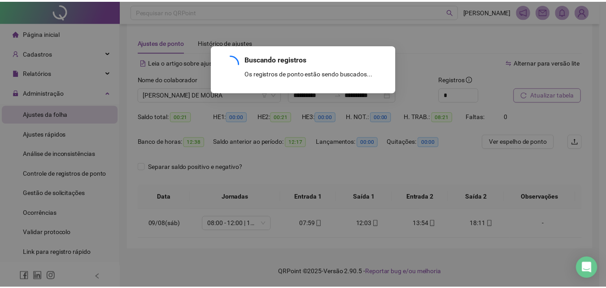
scroll to position [9, 0]
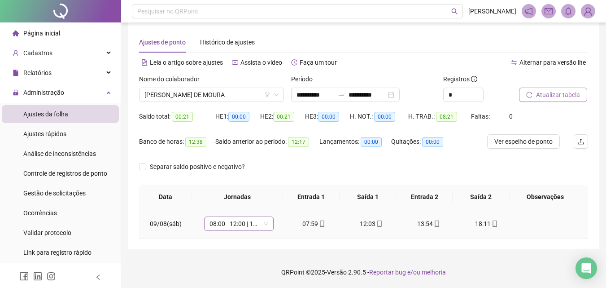
click at [227, 223] on span "08:00 - 12:00 | 14:00 - 18:00" at bounding box center [238, 223] width 59 height 13
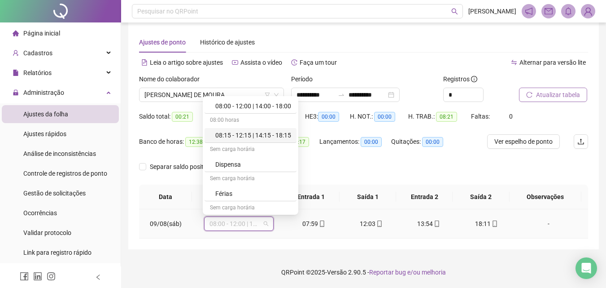
scroll to position [148, 0]
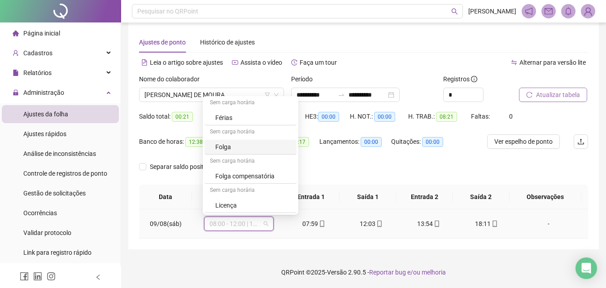
click at [217, 148] on div "Folga" at bounding box center [253, 147] width 76 height 10
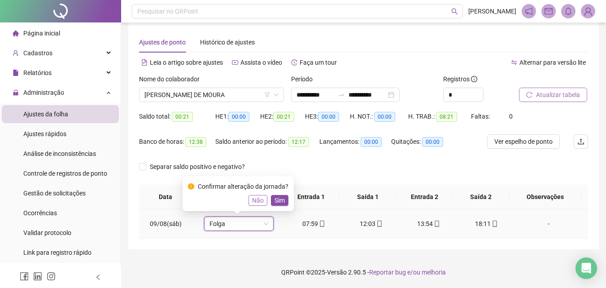
click at [256, 201] on span "Não" at bounding box center [258, 200] width 12 height 10
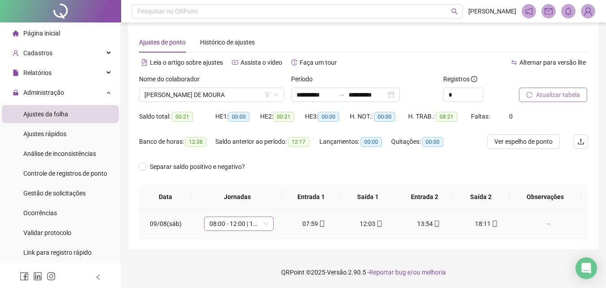
click at [246, 222] on span "08:00 - 12:00 | 14:00 - 18:00" at bounding box center [238, 223] width 59 height 13
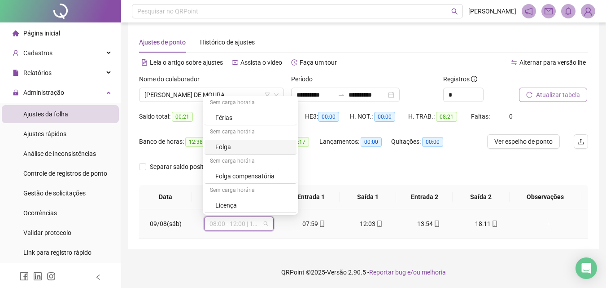
click at [248, 146] on div "Folga" at bounding box center [253, 147] width 76 height 10
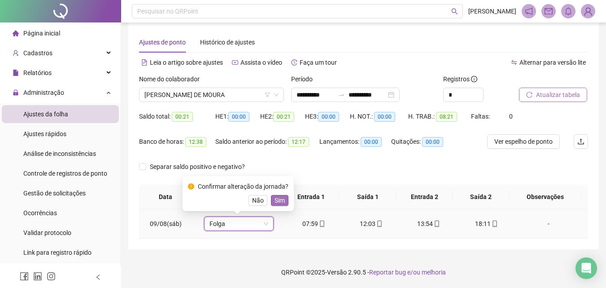
click at [282, 203] on span "Sim" at bounding box center [280, 200] width 10 height 10
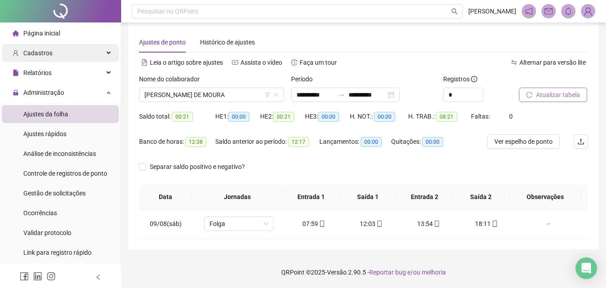
click at [52, 61] on div "Cadastros" at bounding box center [60, 53] width 117 height 18
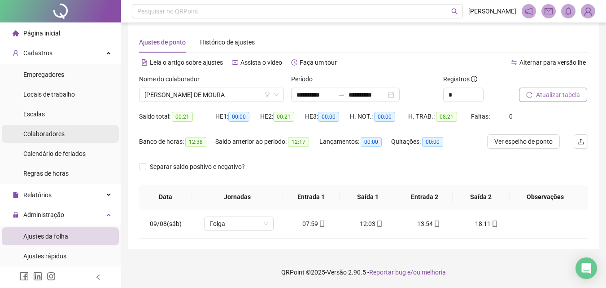
click at [37, 131] on span "Colaboradores" at bounding box center [43, 133] width 41 height 7
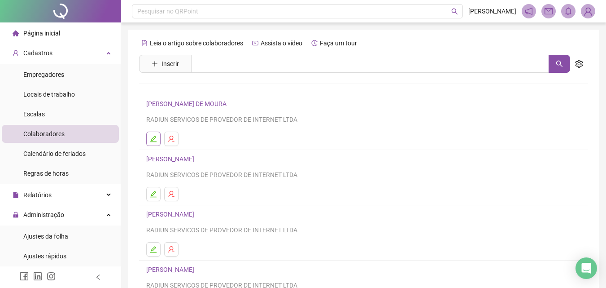
click at [151, 141] on icon "edit" at bounding box center [153, 138] width 6 height 6
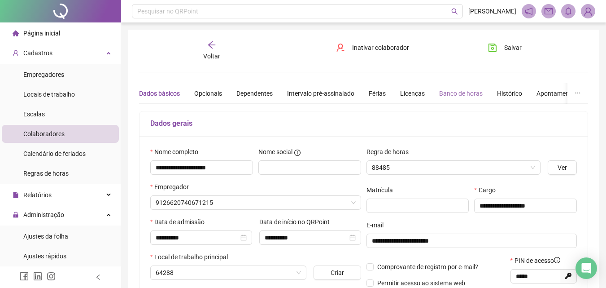
type input "**********"
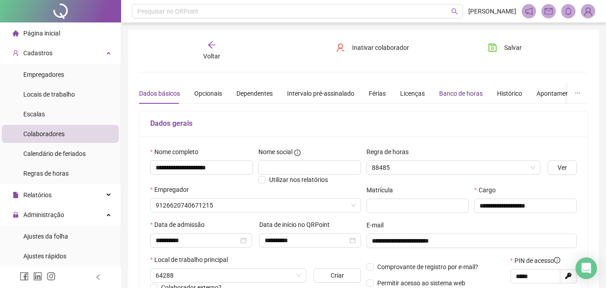
click at [467, 94] on div "Banco de horas" at bounding box center [461, 93] width 44 height 10
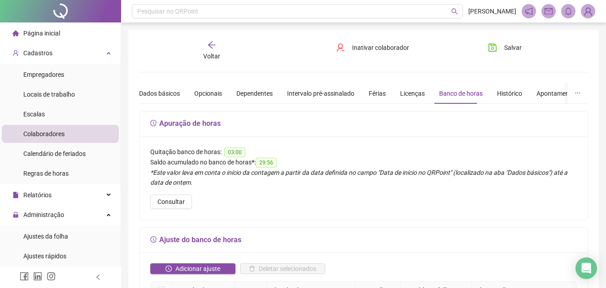
drag, startPoint x: 35, startPoint y: 57, endPoint x: 38, endPoint y: 63, distance: 6.6
click at [35, 57] on span "Cadastros" at bounding box center [33, 53] width 40 height 18
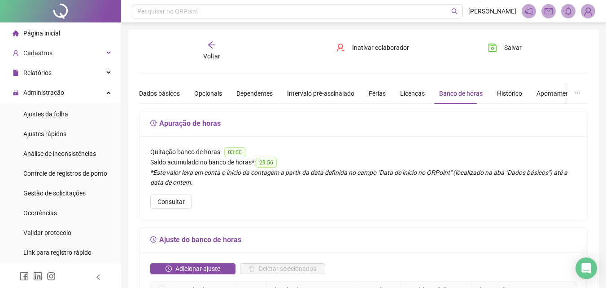
click at [35, 34] on span "Página inicial" at bounding box center [41, 33] width 37 height 7
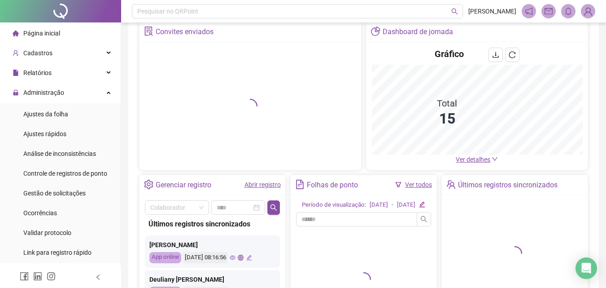
scroll to position [135, 0]
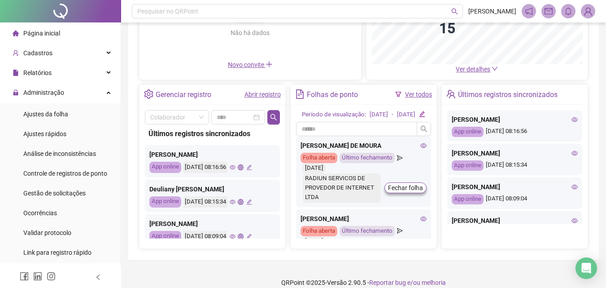
click at [420, 148] on icon "eye" at bounding box center [423, 145] width 6 height 4
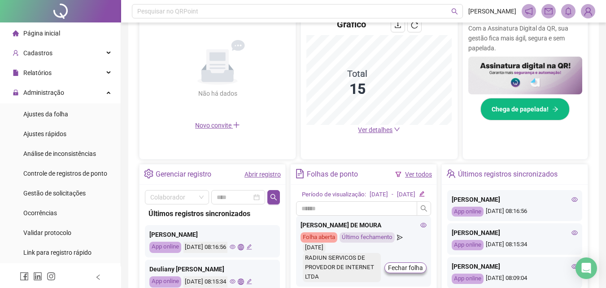
scroll to position [222, 0]
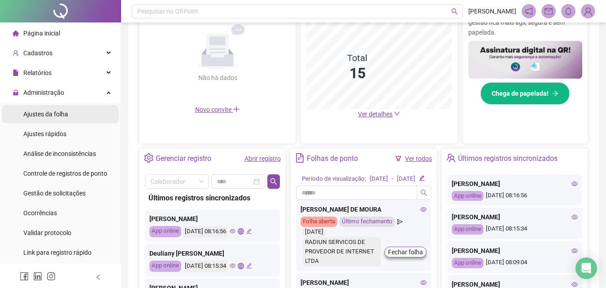
click at [54, 116] on span "Ajustes da folha" at bounding box center [45, 113] width 45 height 7
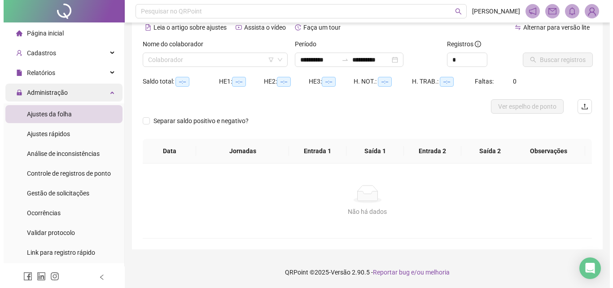
scroll to position [44, 0]
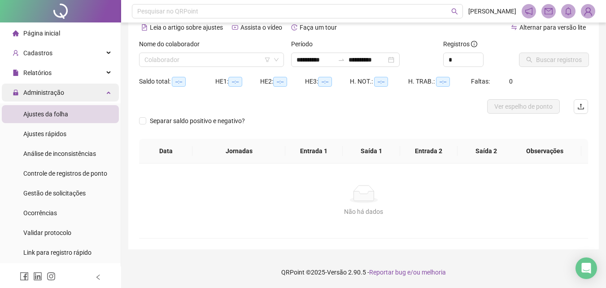
type input "**********"
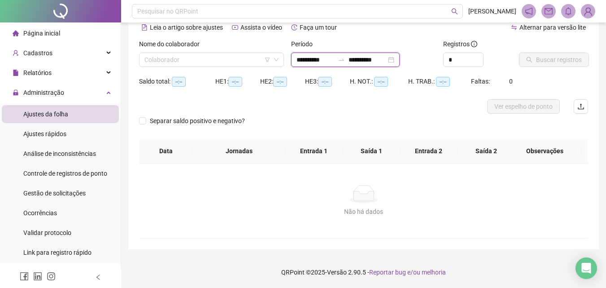
click at [319, 63] on input "**********" at bounding box center [315, 60] width 38 height 10
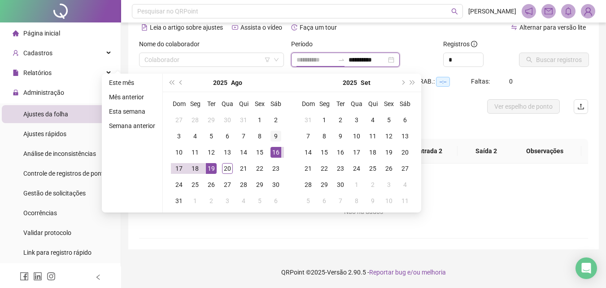
type input "**********"
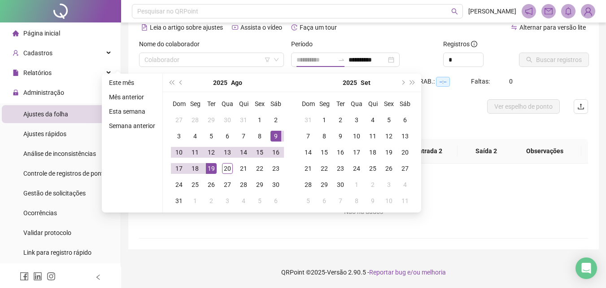
click at [276, 141] on div "9" at bounding box center [275, 136] width 11 height 11
type input "**********"
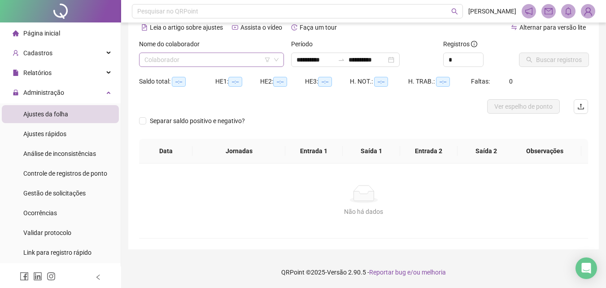
click at [230, 58] on input "search" at bounding box center [207, 59] width 126 height 13
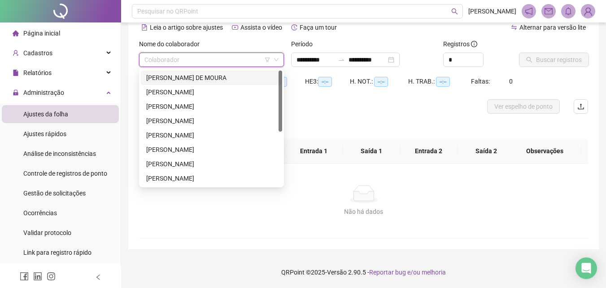
click at [209, 75] on div "[PERSON_NAME] DE MOURA" at bounding box center [211, 78] width 131 height 10
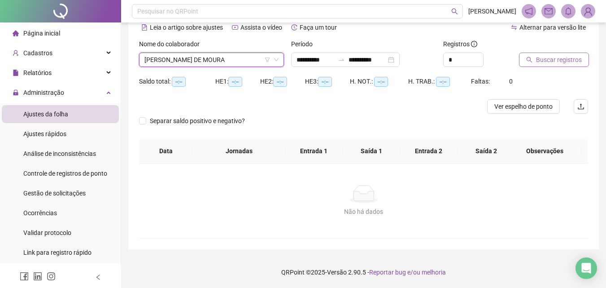
click at [553, 65] on button "Buscar registros" at bounding box center [554, 59] width 70 height 14
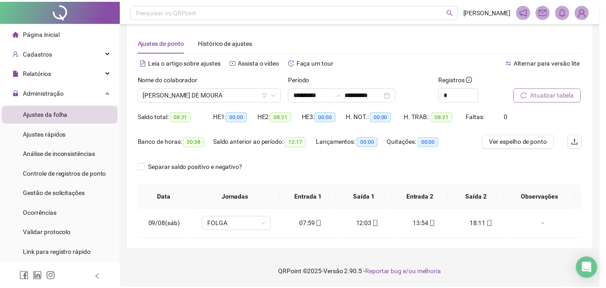
scroll to position [9, 0]
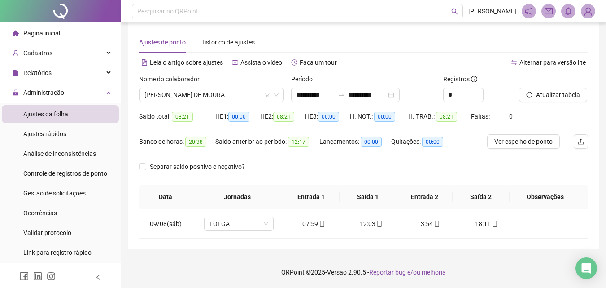
click at [199, 80] on label "Nome do colaborador" at bounding box center [172, 79] width 66 height 10
click at [208, 87] on div "Nome do colaborador [PERSON_NAME]" at bounding box center [211, 88] width 145 height 28
click at [206, 93] on span "[PERSON_NAME] DE MOURA" at bounding box center [211, 94] width 134 height 13
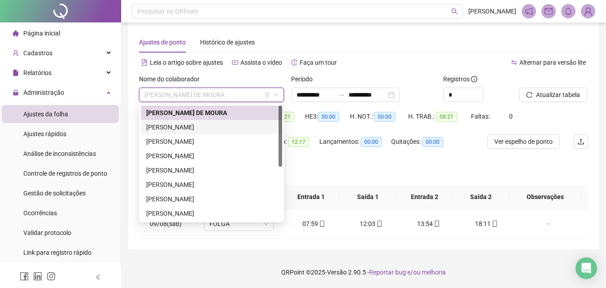
click at [183, 125] on div "[PERSON_NAME]" at bounding box center [211, 127] width 131 height 10
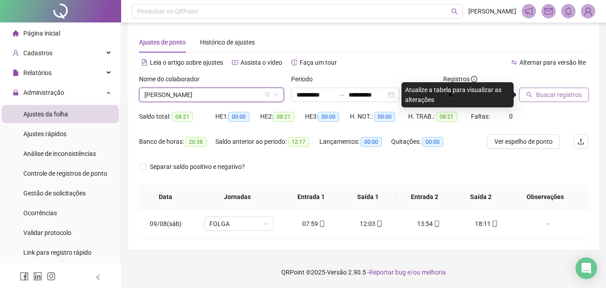
click at [569, 96] on span "Buscar registros" at bounding box center [559, 95] width 46 height 10
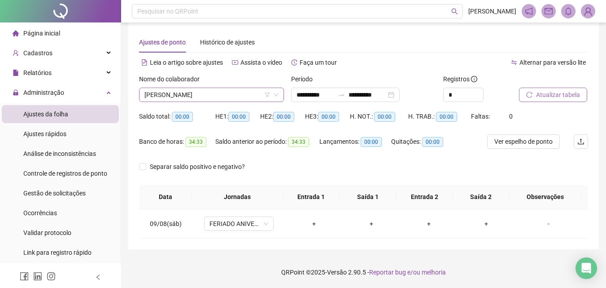
click at [199, 92] on span "[PERSON_NAME]" at bounding box center [211, 94] width 134 height 13
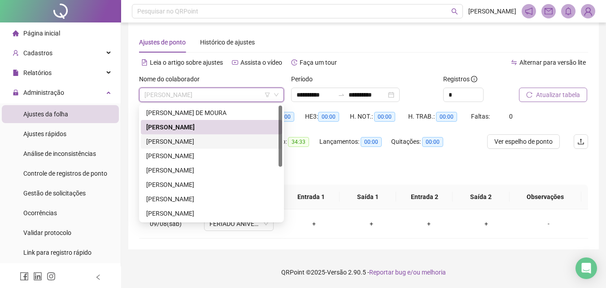
click at [187, 141] on div "[PERSON_NAME]" at bounding box center [211, 141] width 131 height 10
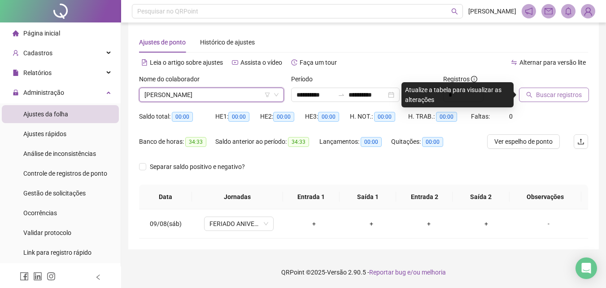
click at [565, 99] on span "Buscar registros" at bounding box center [559, 95] width 46 height 10
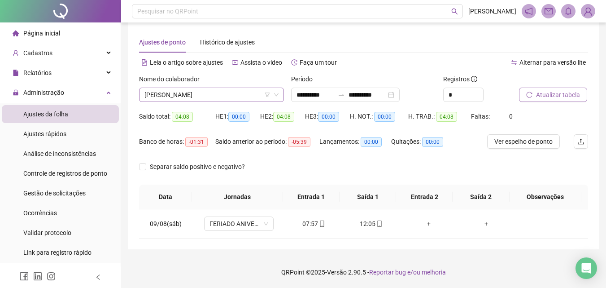
click at [199, 96] on span "[PERSON_NAME]" at bounding box center [211, 94] width 134 height 13
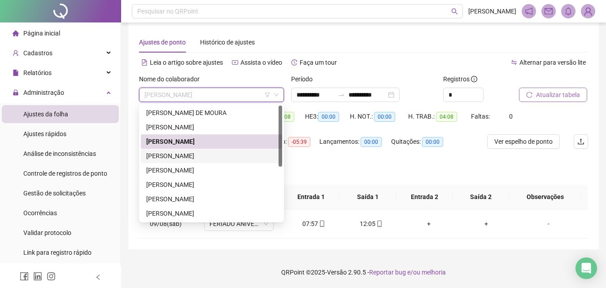
click at [191, 157] on div "[PERSON_NAME]" at bounding box center [211, 156] width 131 height 10
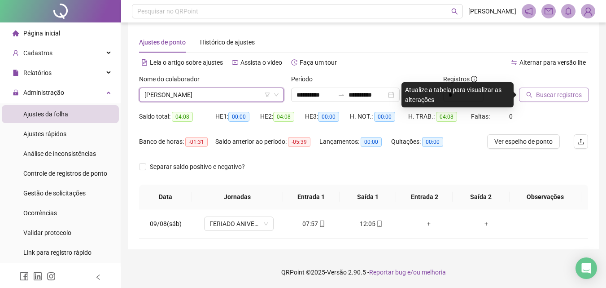
click at [554, 93] on span "Buscar registros" at bounding box center [559, 95] width 46 height 10
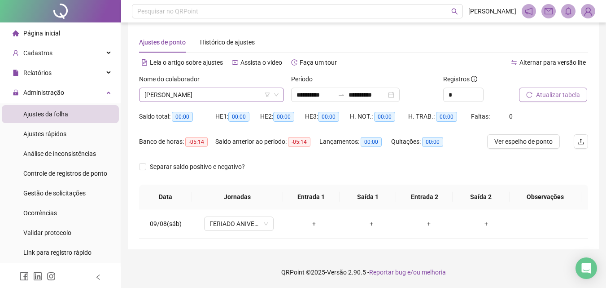
click at [200, 100] on span "[PERSON_NAME]" at bounding box center [211, 94] width 134 height 13
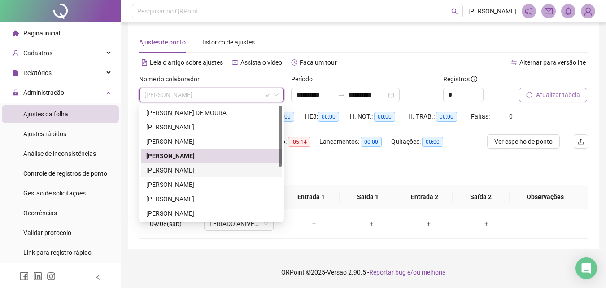
click at [178, 170] on div "[PERSON_NAME]" at bounding box center [211, 170] width 131 height 10
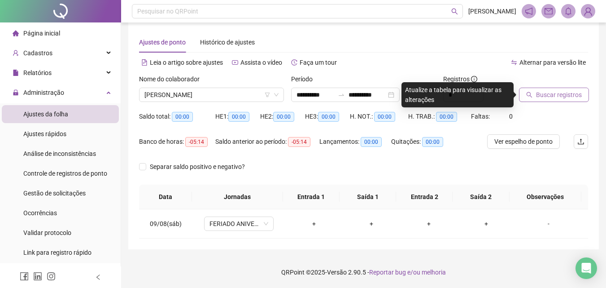
click at [537, 99] on span "Buscar registros" at bounding box center [559, 95] width 46 height 10
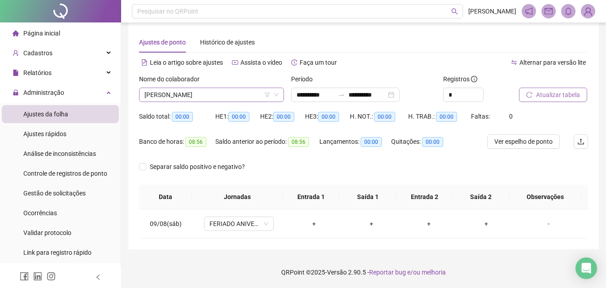
click at [179, 91] on span "[PERSON_NAME]" at bounding box center [211, 94] width 134 height 13
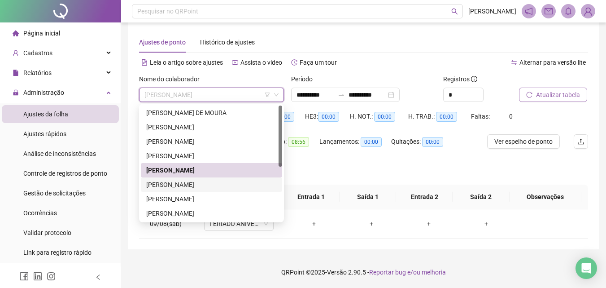
click at [177, 181] on div "[PERSON_NAME]" at bounding box center [211, 184] width 131 height 10
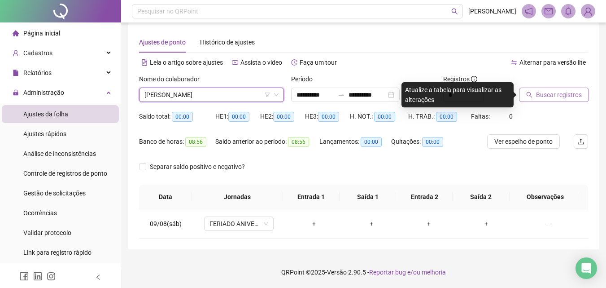
click at [538, 94] on span "Buscar registros" at bounding box center [559, 95] width 46 height 10
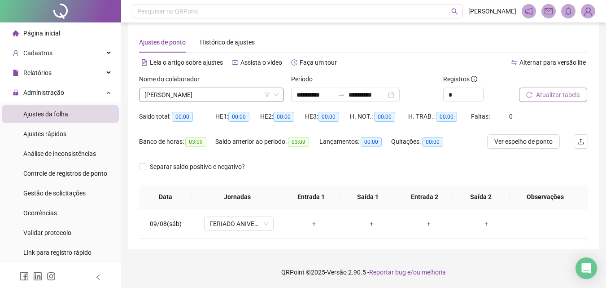
click at [159, 94] on span "[PERSON_NAME]" at bounding box center [211, 94] width 134 height 13
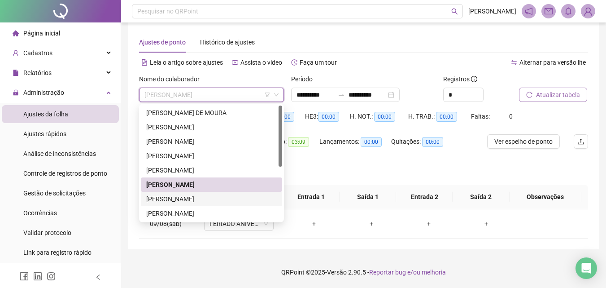
click at [180, 198] on div "[PERSON_NAME]" at bounding box center [211, 199] width 131 height 10
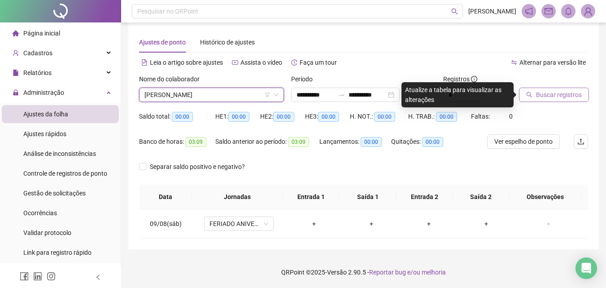
click at [529, 93] on icon "search" at bounding box center [529, 95] width 6 height 6
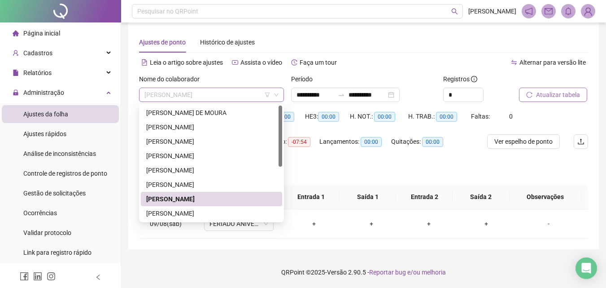
click at [231, 98] on span "[PERSON_NAME]" at bounding box center [211, 94] width 134 height 13
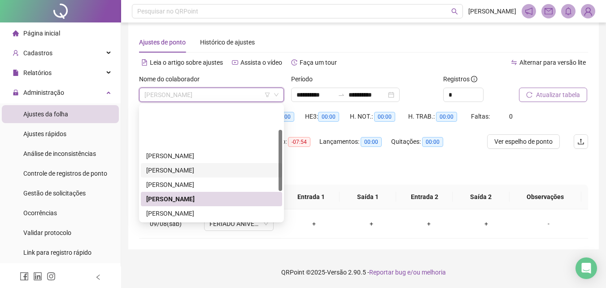
scroll to position [45, 0]
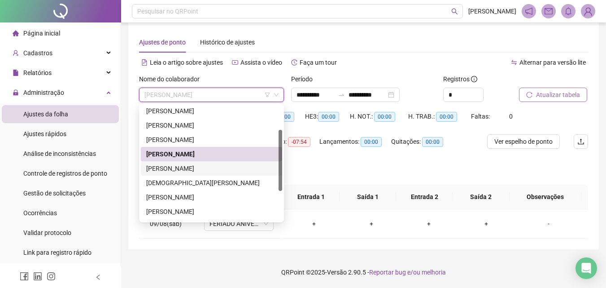
click at [199, 169] on div "[PERSON_NAME]" at bounding box center [211, 168] width 131 height 10
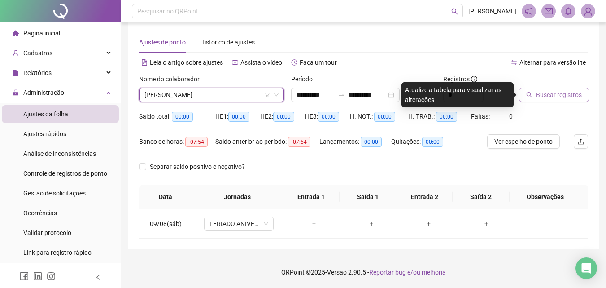
click at [559, 92] on span "Buscar registros" at bounding box center [559, 95] width 46 height 10
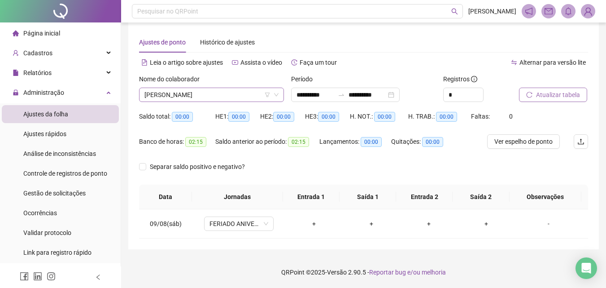
click at [208, 91] on span "[PERSON_NAME]" at bounding box center [211, 94] width 134 height 13
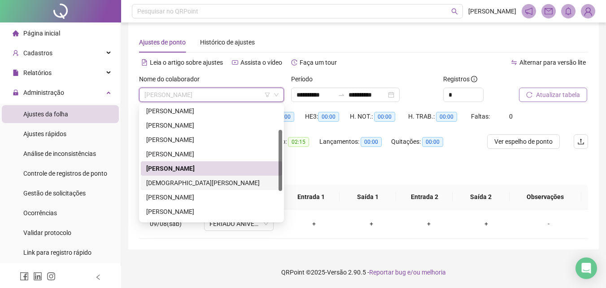
click at [173, 182] on div "[DEMOGRAPHIC_DATA][PERSON_NAME]" at bounding box center [211, 183] width 131 height 10
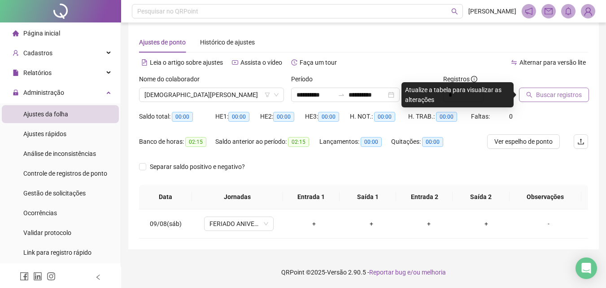
click at [551, 100] on button "Buscar registros" at bounding box center [554, 94] width 70 height 14
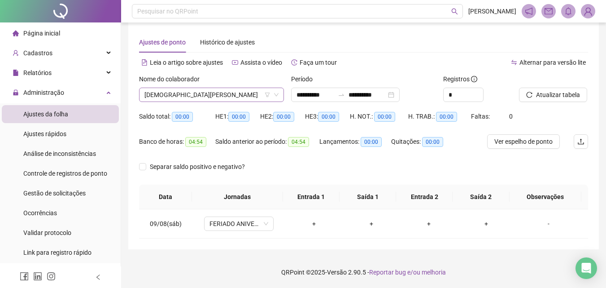
click at [208, 93] on span "[DEMOGRAPHIC_DATA][PERSON_NAME]" at bounding box center [211, 94] width 134 height 13
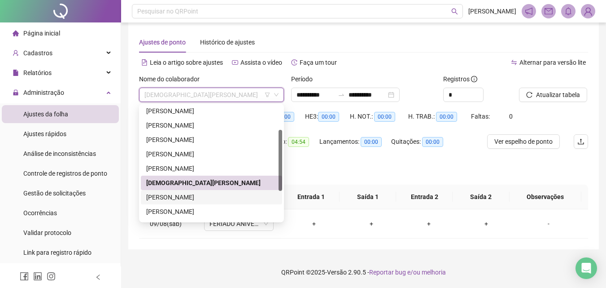
click at [201, 194] on div "[PERSON_NAME]" at bounding box center [211, 197] width 131 height 10
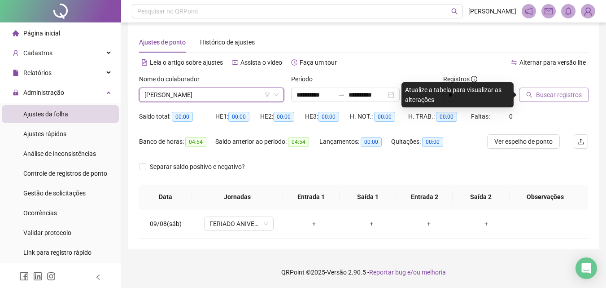
click at [559, 98] on span "Buscar registros" at bounding box center [559, 95] width 46 height 10
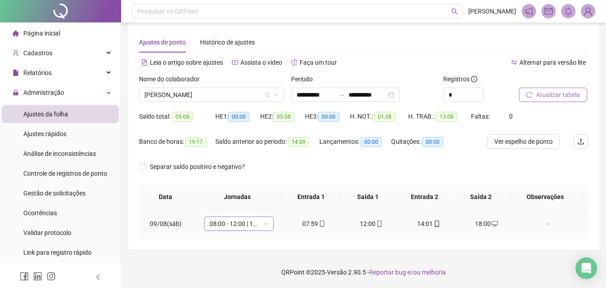
click at [238, 222] on span "08:00 - 12:00 | 14:00 - 18:00" at bounding box center [238, 223] width 59 height 13
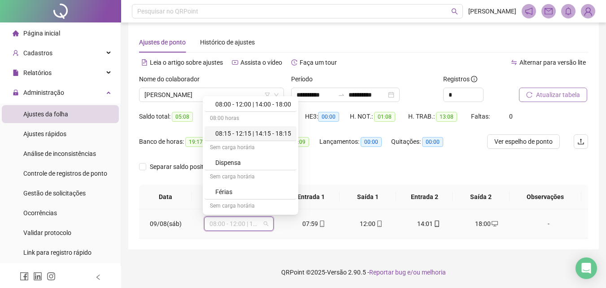
scroll to position [90, 0]
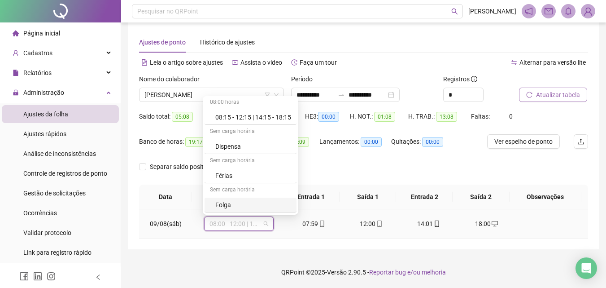
click at [222, 203] on div "Folga" at bounding box center [253, 205] width 76 height 10
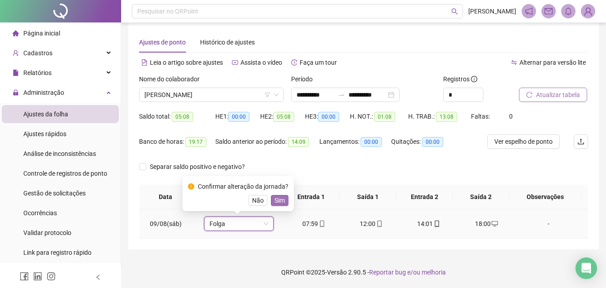
click at [282, 199] on span "Sim" at bounding box center [280, 200] width 10 height 10
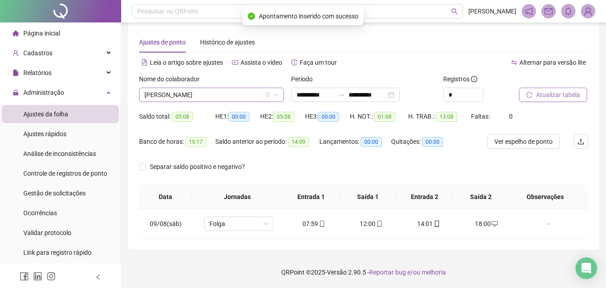
click at [218, 93] on span "[PERSON_NAME]" at bounding box center [211, 94] width 134 height 13
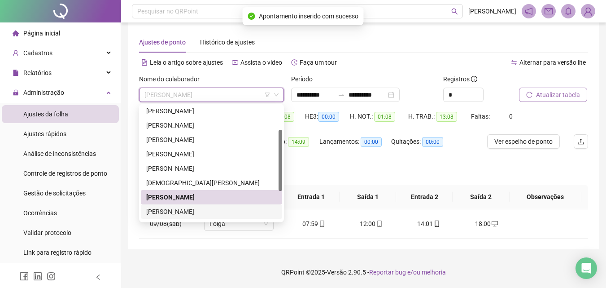
click at [191, 209] on div "[PERSON_NAME]" at bounding box center [211, 211] width 131 height 10
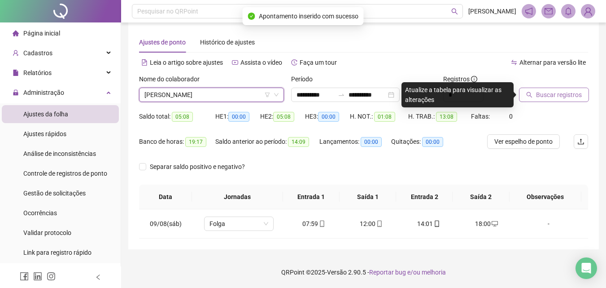
click at [566, 98] on span "Buscar registros" at bounding box center [559, 95] width 46 height 10
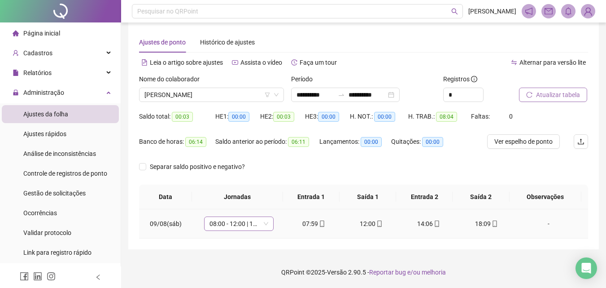
click at [226, 219] on span "08:00 - 12:00 | 14:00 - 18:00" at bounding box center [238, 223] width 59 height 13
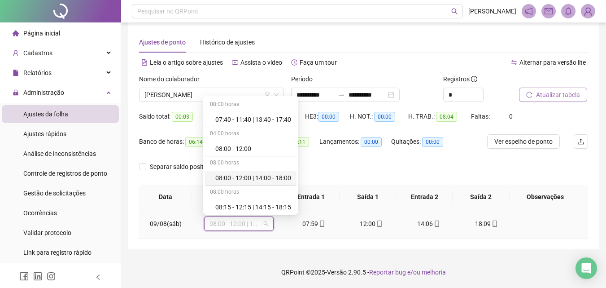
scroll to position [148, 0]
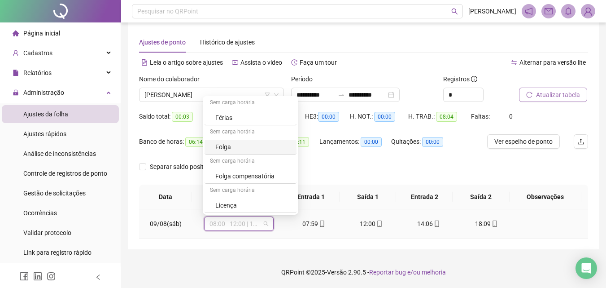
click at [228, 146] on div "Folga" at bounding box center [253, 147] width 76 height 10
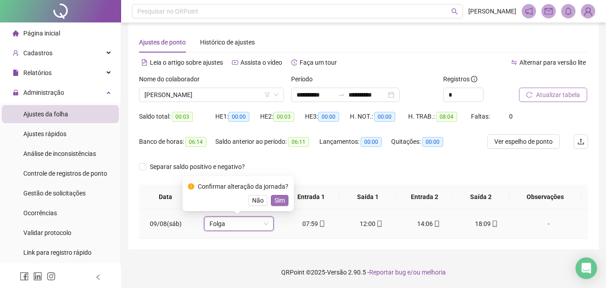
click at [278, 200] on span "Sim" at bounding box center [280, 200] width 10 height 10
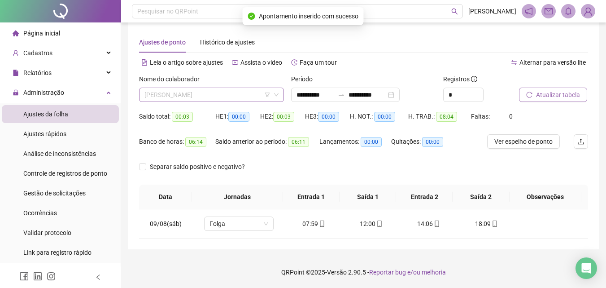
click at [174, 96] on span "[PERSON_NAME]" at bounding box center [211, 94] width 134 height 13
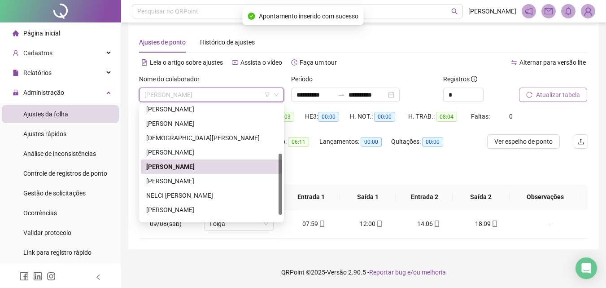
scroll to position [100, 0]
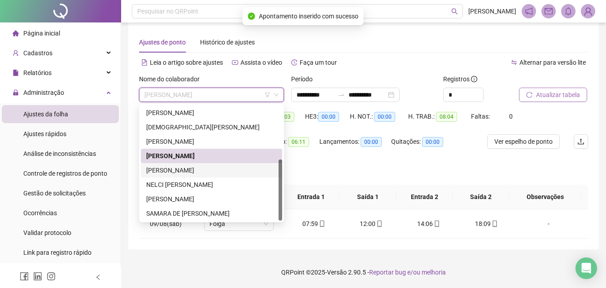
click at [168, 173] on div "[PERSON_NAME]" at bounding box center [211, 170] width 131 height 10
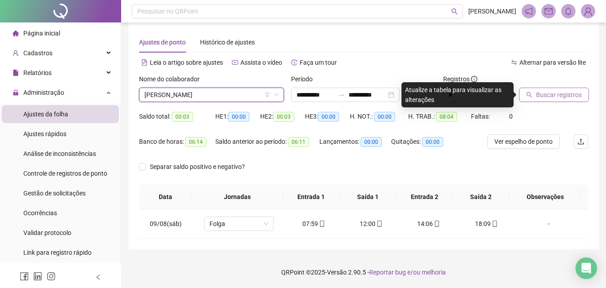
click at [545, 102] on div "Buscar registros" at bounding box center [553, 91] width 76 height 35
click at [545, 100] on button "Buscar registros" at bounding box center [554, 94] width 70 height 14
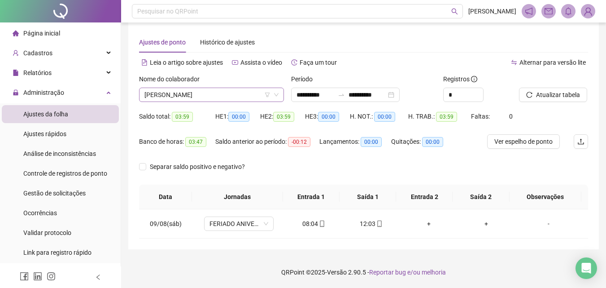
click at [187, 96] on span "[PERSON_NAME]" at bounding box center [211, 94] width 134 height 13
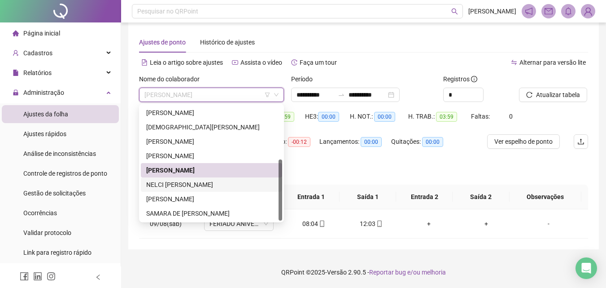
click at [193, 182] on div "NELCI [PERSON_NAME]" at bounding box center [211, 184] width 131 height 10
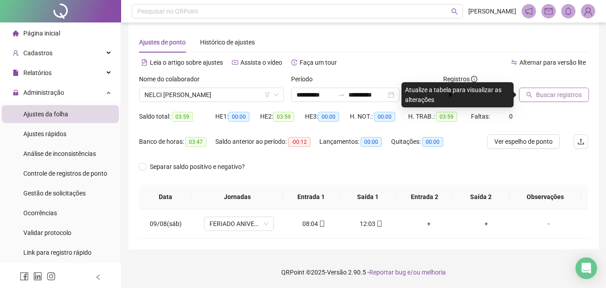
click at [541, 95] on span "Buscar registros" at bounding box center [559, 95] width 46 height 10
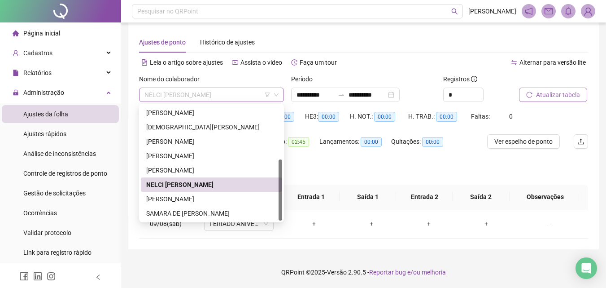
click at [190, 92] on span "NELCI [PERSON_NAME]" at bounding box center [211, 94] width 134 height 13
click at [190, 196] on div "[PERSON_NAME]" at bounding box center [211, 199] width 131 height 10
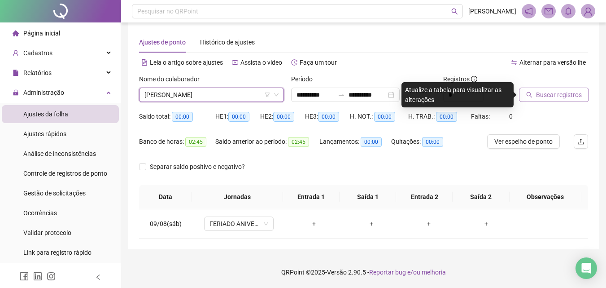
click at [532, 96] on icon "search" at bounding box center [529, 95] width 6 height 6
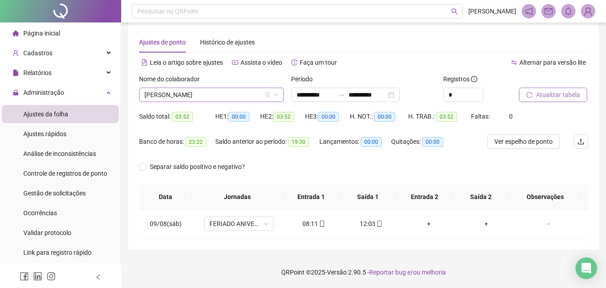
click at [209, 89] on span "[PERSON_NAME]" at bounding box center [211, 94] width 134 height 13
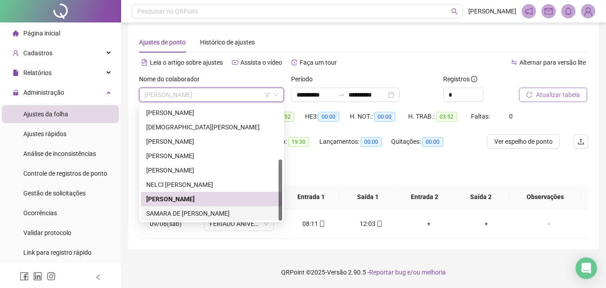
click at [179, 214] on div "SAMARA DE [PERSON_NAME]" at bounding box center [211, 213] width 131 height 10
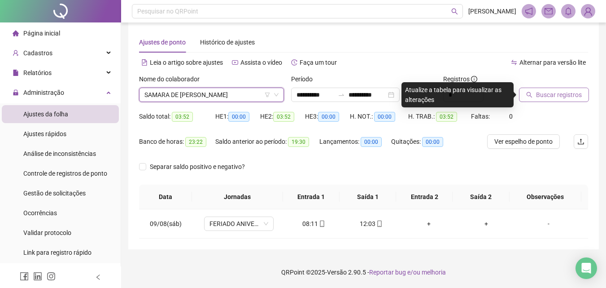
click at [547, 96] on span "Buscar registros" at bounding box center [559, 95] width 46 height 10
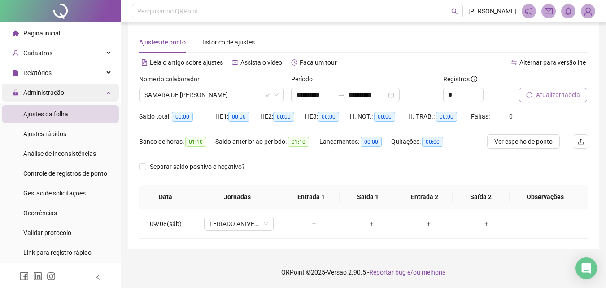
click at [67, 97] on div "Administração" at bounding box center [60, 92] width 117 height 18
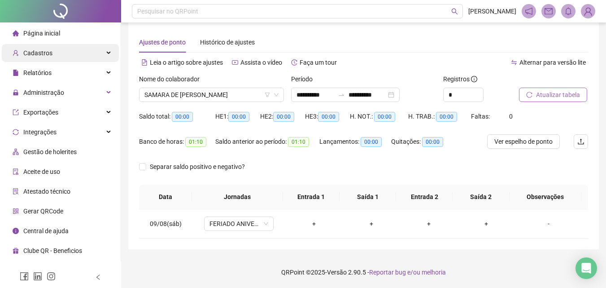
click at [59, 50] on div "Cadastros" at bounding box center [60, 53] width 117 height 18
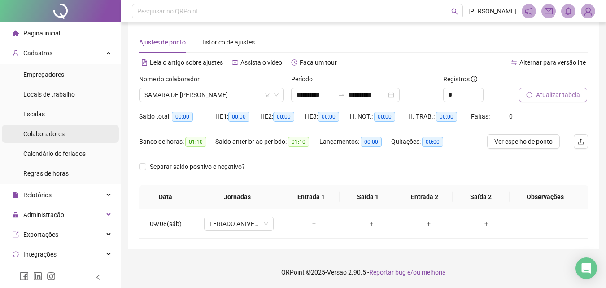
click at [49, 132] on span "Colaboradores" at bounding box center [43, 133] width 41 height 7
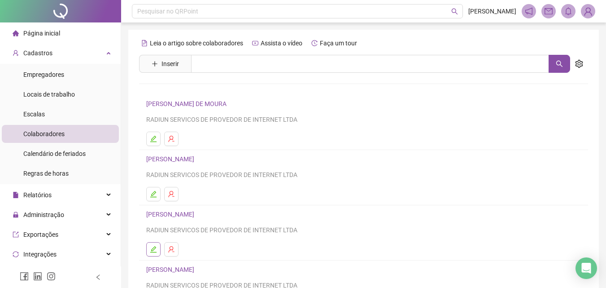
click at [153, 252] on icon "edit" at bounding box center [153, 249] width 6 height 6
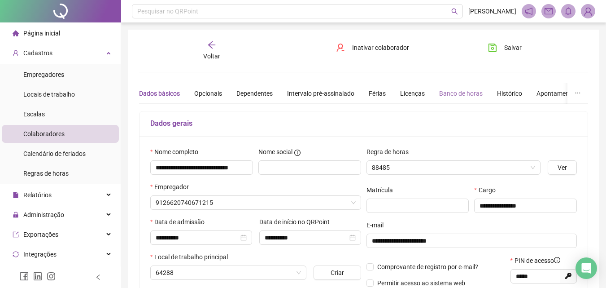
type input "**********"
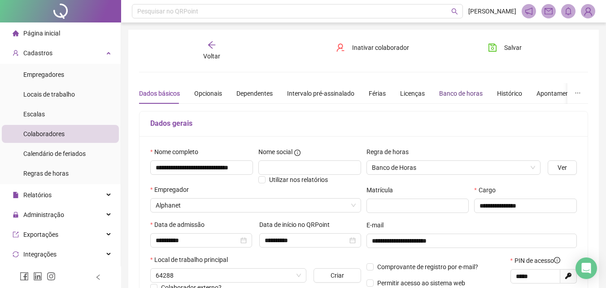
click at [470, 94] on div "Banco de horas" at bounding box center [461, 93] width 44 height 10
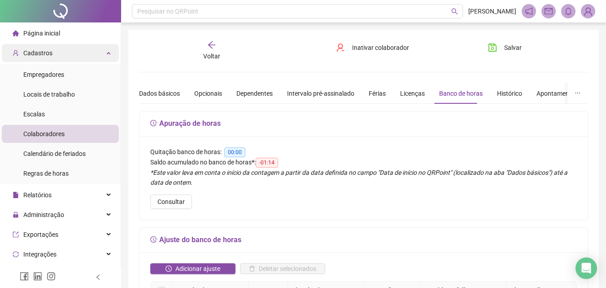
click at [49, 52] on span "Cadastros" at bounding box center [37, 52] width 29 height 7
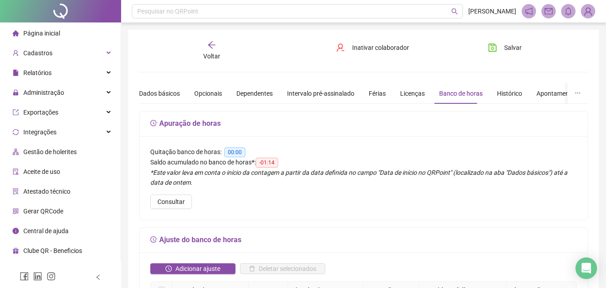
click at [51, 35] on span "Página inicial" at bounding box center [41, 33] width 37 height 7
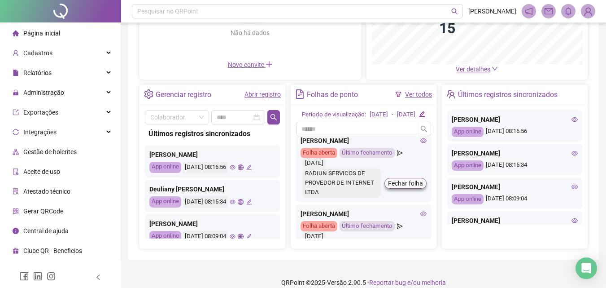
scroll to position [90, 0]
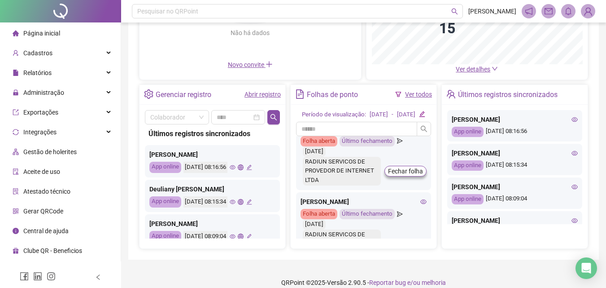
click at [420, 205] on icon "eye" at bounding box center [423, 201] width 6 height 6
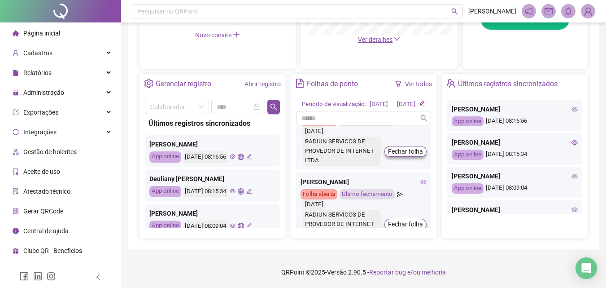
scroll to position [763, 0]
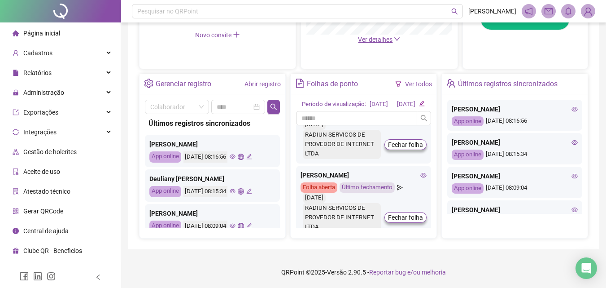
click at [420, 105] on icon "eye" at bounding box center [423, 102] width 6 height 6
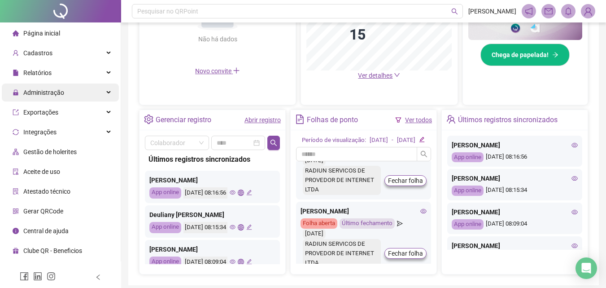
click at [57, 99] on span "Administração" at bounding box center [39, 92] width 52 height 18
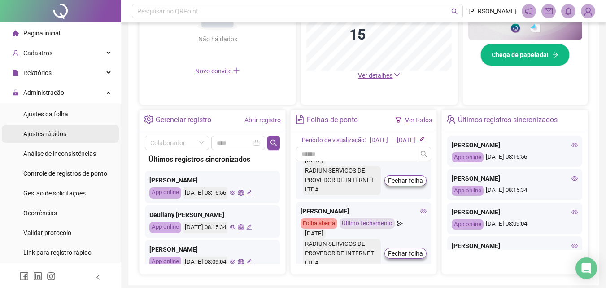
click at [58, 134] on span "Ajustes rápidos" at bounding box center [44, 133] width 43 height 7
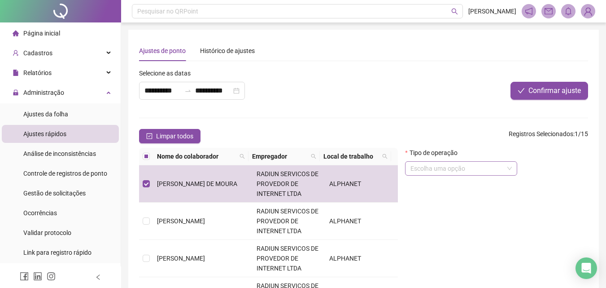
click at [455, 170] on input "search" at bounding box center [456, 167] width 93 height 13
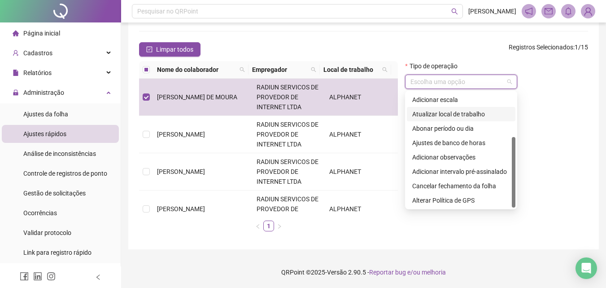
scroll to position [27, 0]
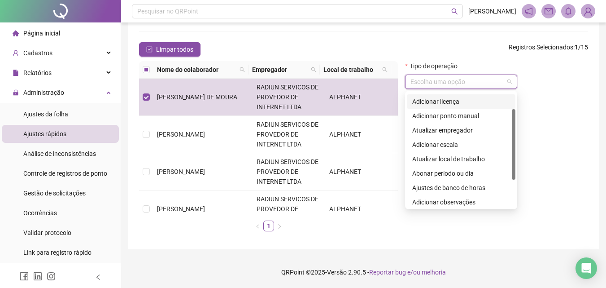
click at [446, 51] on div "Limpar todos Registros Selecionados : 1 / 15" at bounding box center [363, 49] width 449 height 14
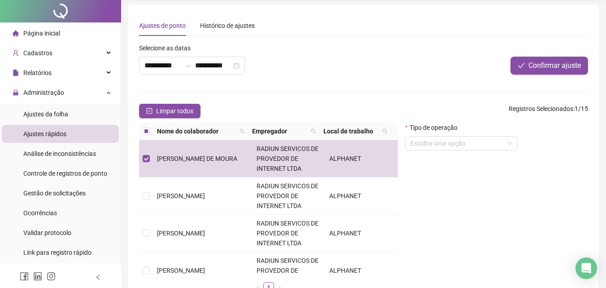
scroll to position [0, 0]
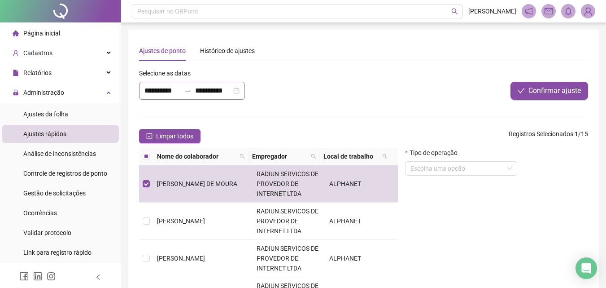
click at [163, 96] on div "**********" at bounding box center [192, 91] width 106 height 18
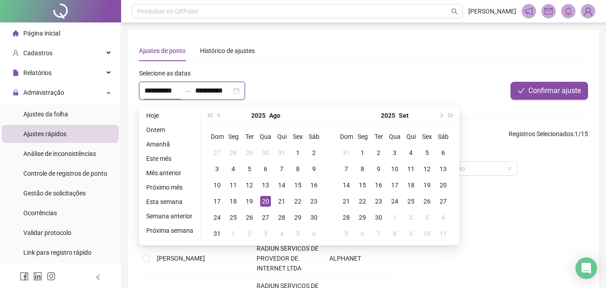
click at [163, 89] on input "**********" at bounding box center [162, 90] width 36 height 11
type input "**********"
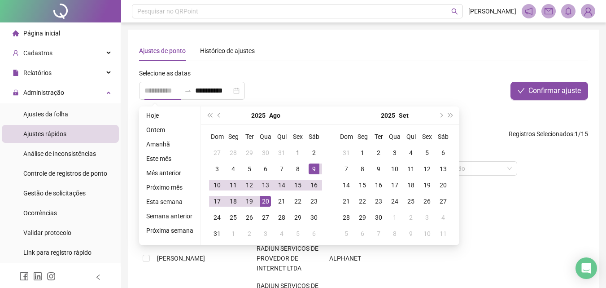
click at [311, 170] on div "9" at bounding box center [314, 168] width 11 height 11
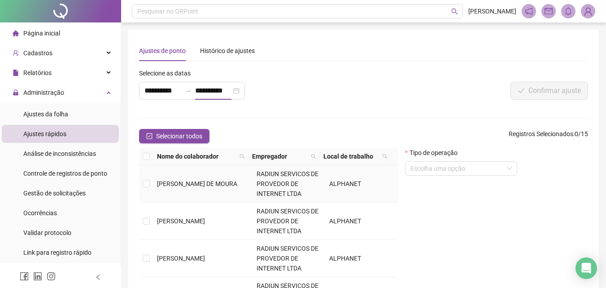
type input "**********"
click at [153, 184] on td "[PERSON_NAME] DE MOURA" at bounding box center [203, 183] width 100 height 37
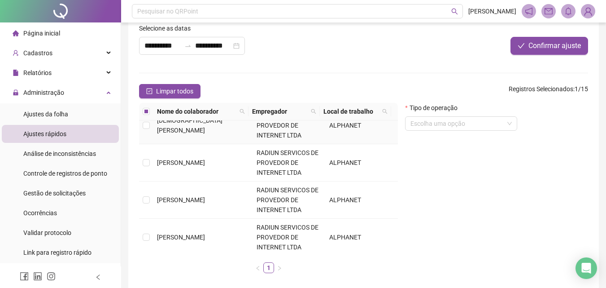
scroll to position [314, 0]
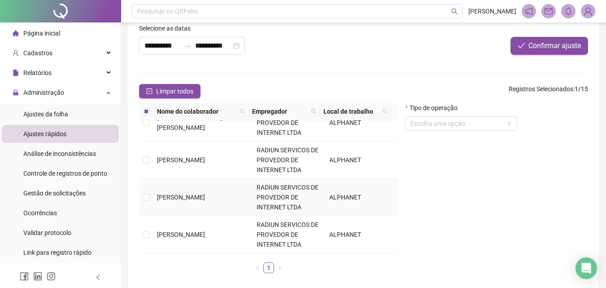
click at [152, 199] on td at bounding box center [146, 197] width 14 height 37
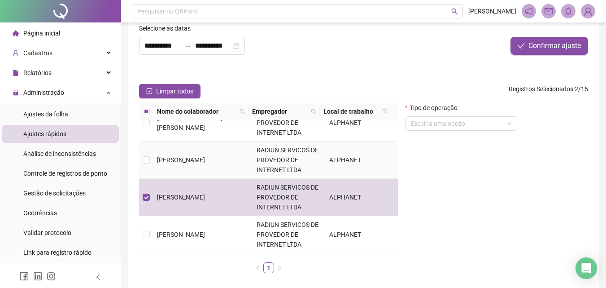
click at [145, 165] on td at bounding box center [146, 159] width 14 height 37
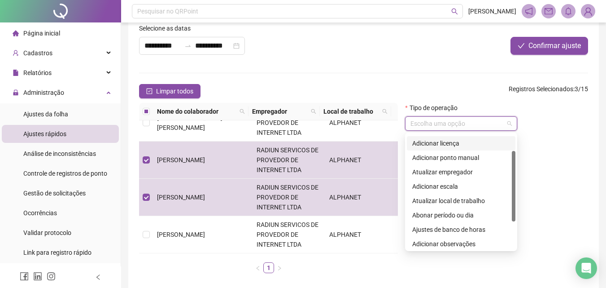
click at [426, 126] on input "search" at bounding box center [456, 123] width 93 height 13
click at [443, 242] on div "Adicionar observações" at bounding box center [461, 244] width 98 height 10
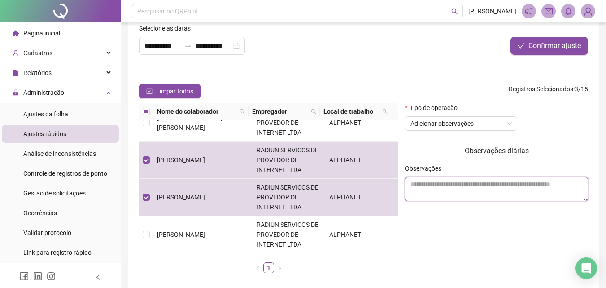
click at [467, 183] on textarea at bounding box center [496, 189] width 183 height 24
type textarea "*"
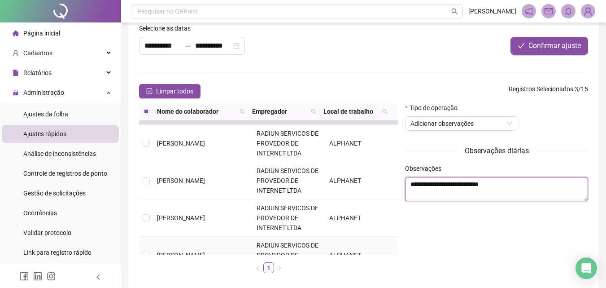
scroll to position [0, 0]
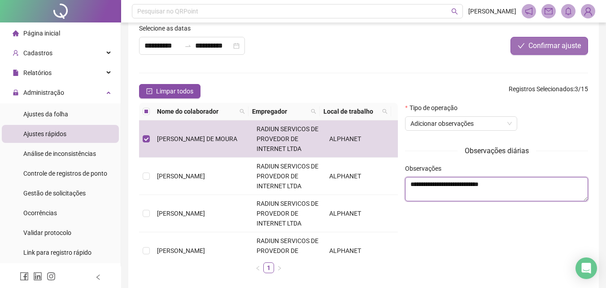
type textarea "**********"
click at [537, 45] on span "Confirmar ajuste" at bounding box center [554, 45] width 52 height 11
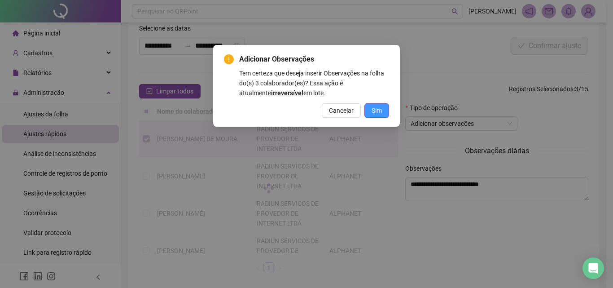
click at [376, 109] on span "Sim" at bounding box center [376, 110] width 10 height 10
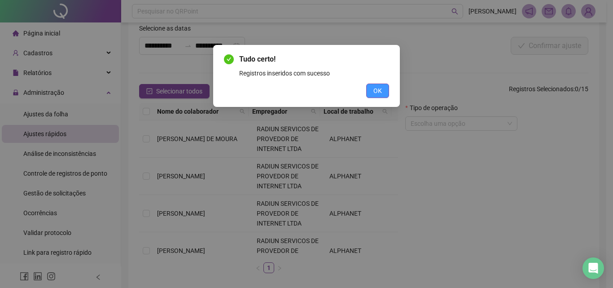
click at [382, 93] on button "OK" at bounding box center [377, 90] width 23 height 14
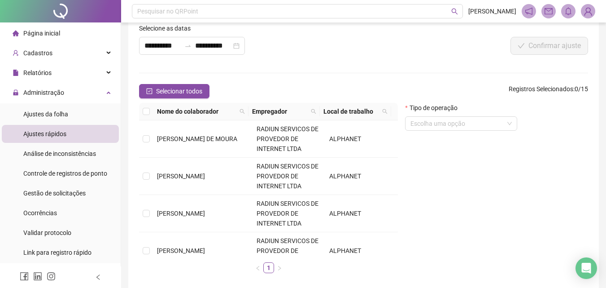
click at [46, 38] on div "Página inicial" at bounding box center [37, 33] width 48 height 18
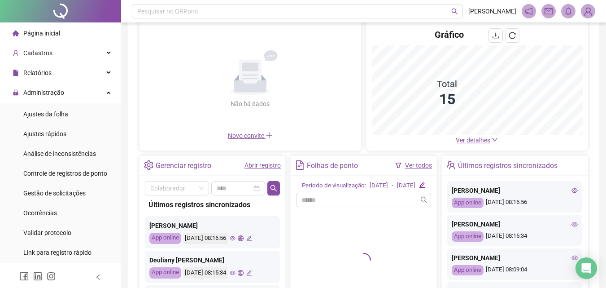
scroll to position [135, 0]
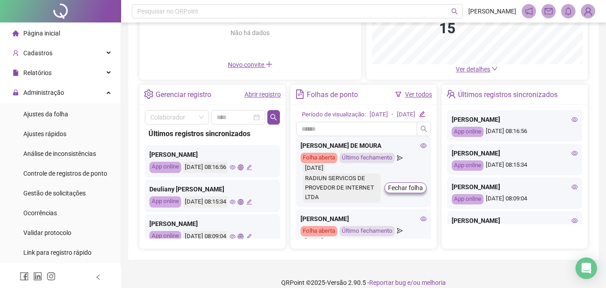
click at [420, 148] on icon "eye" at bounding box center [423, 145] width 6 height 6
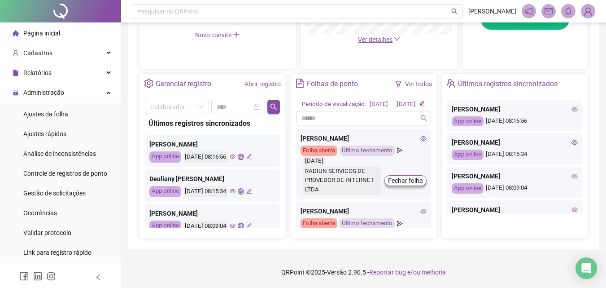
scroll to position [673, 0]
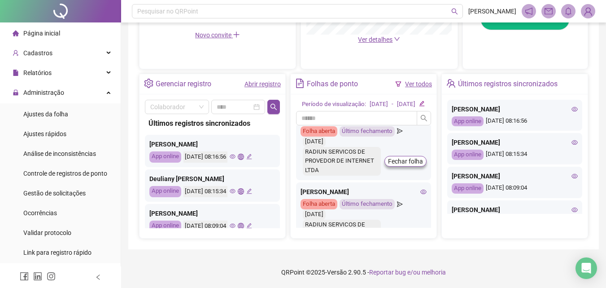
click at [420, 122] on icon "eye" at bounding box center [423, 119] width 6 height 6
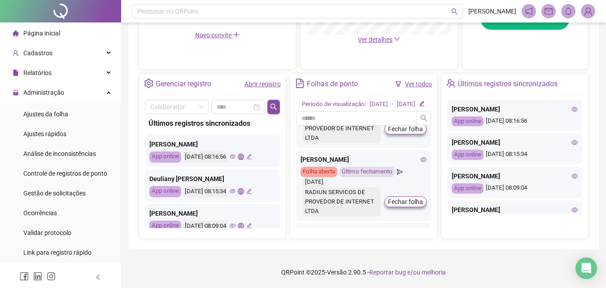
scroll to position [718, 0]
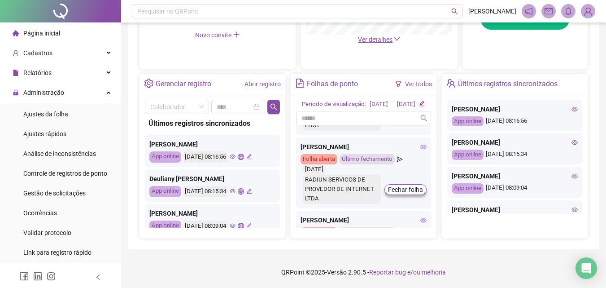
click at [420, 149] on icon "eye" at bounding box center [423, 146] width 6 height 4
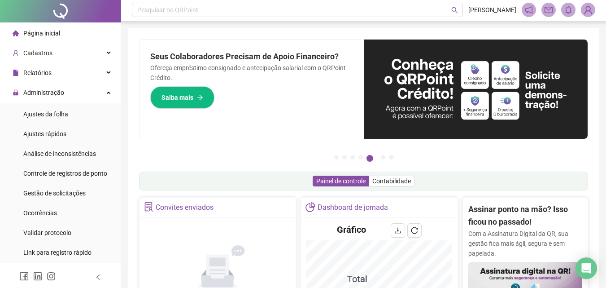
scroll to position [0, 0]
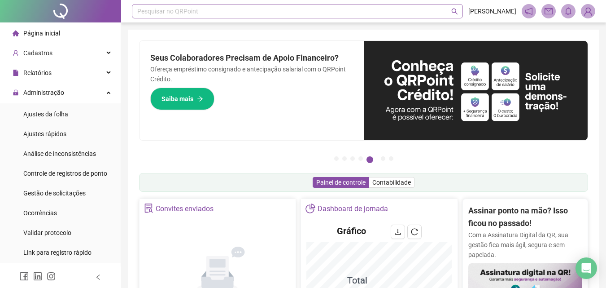
click at [203, 15] on div "Pesquisar no QRPoint" at bounding box center [297, 11] width 331 height 14
type input "***"
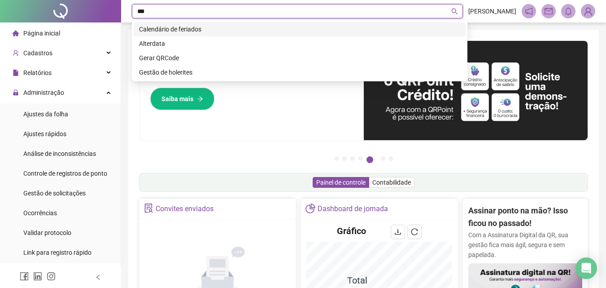
click at [212, 31] on div "Calendário de feriados" at bounding box center [299, 29] width 321 height 10
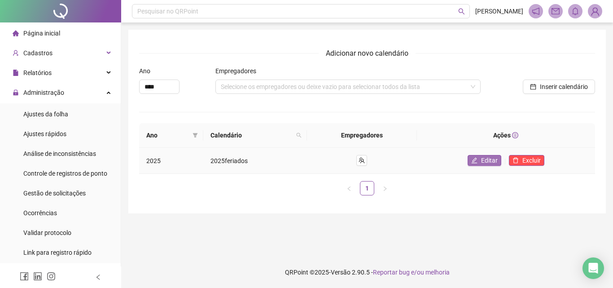
click at [475, 164] on button "Editar" at bounding box center [484, 160] width 34 height 11
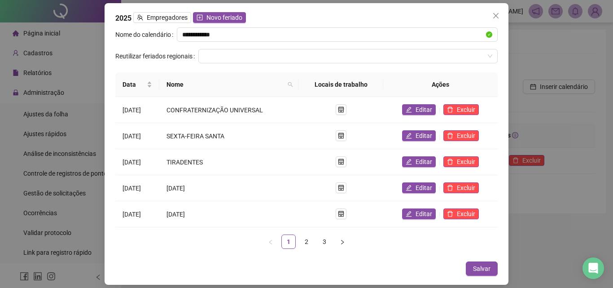
click at [306, 250] on div "Data Nome Locais de trabalho Ações [DATE] CONFRATERNIZAÇÃO UNIVERSAL Editar Exc…" at bounding box center [306, 163] width 382 height 183
click at [305, 242] on link "2" at bounding box center [306, 241] width 13 height 13
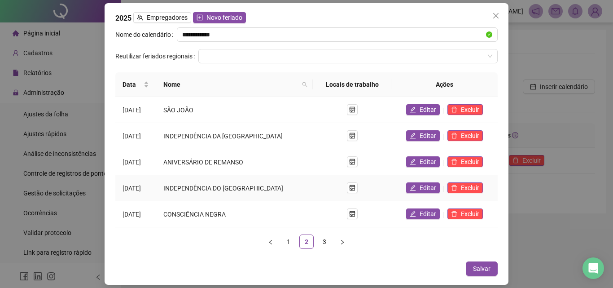
click at [196, 193] on td "INDEPENDÊNCIA DO [GEOGRAPHIC_DATA]" at bounding box center [234, 188] width 157 height 26
click at [210, 22] on button "Novo feriado" at bounding box center [219, 17] width 53 height 11
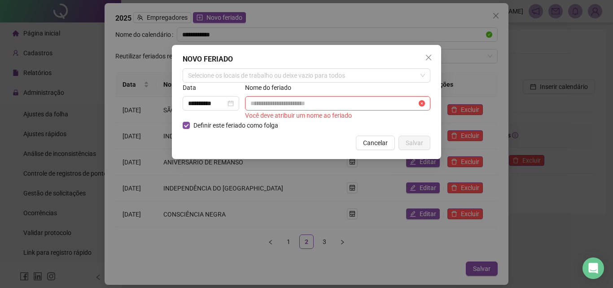
click at [244, 99] on div "**********" at bounding box center [213, 102] width 62 height 38
click at [211, 104] on input "**********" at bounding box center [207, 103] width 38 height 10
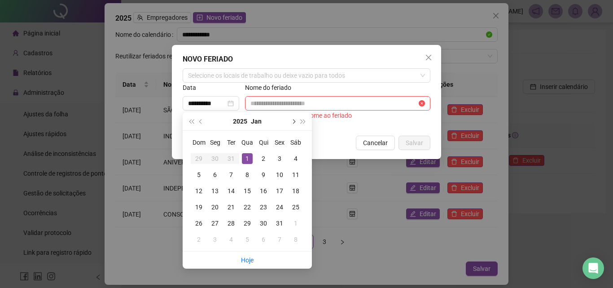
click at [294, 118] on button "next-year" at bounding box center [293, 121] width 10 height 18
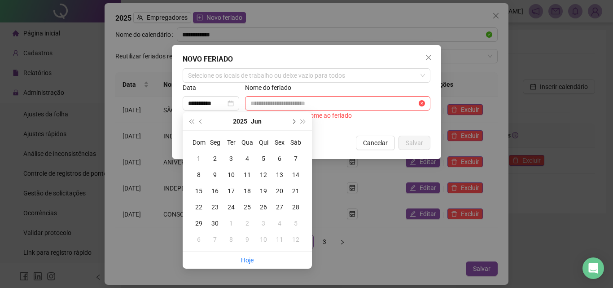
click at [294, 118] on button "next-year" at bounding box center [293, 121] width 10 height 18
type input "**********"
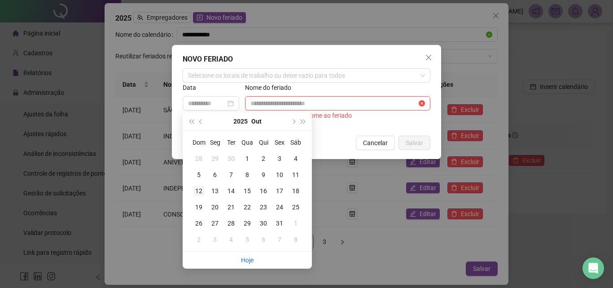
click at [198, 193] on div "12" at bounding box center [198, 190] width 11 height 11
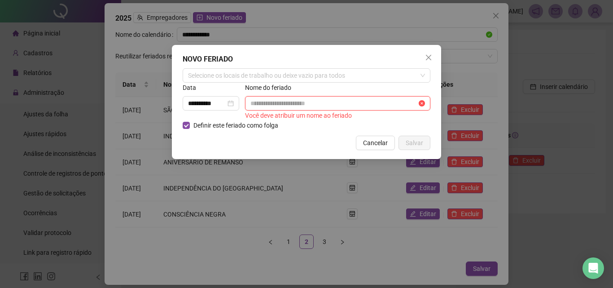
click at [277, 102] on input "text" at bounding box center [333, 103] width 166 height 10
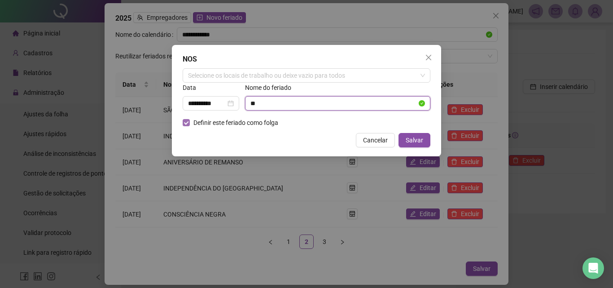
type input "*"
type input "**********"
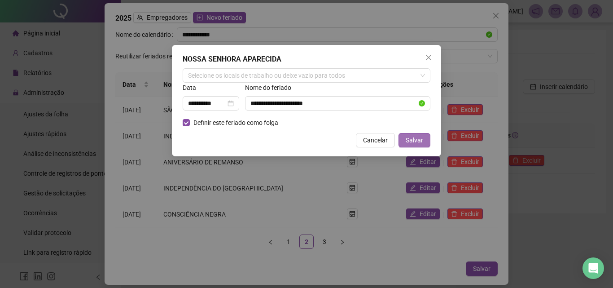
click at [409, 140] on span "Salvar" at bounding box center [413, 140] width 17 height 10
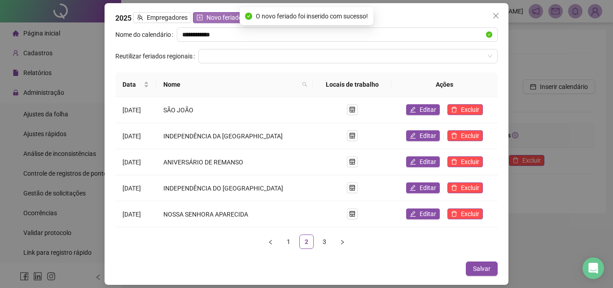
click at [222, 22] on span "Novo feriado" at bounding box center [224, 18] width 36 height 10
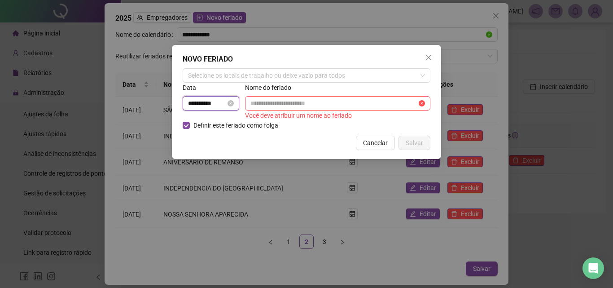
click at [216, 100] on input "**********" at bounding box center [207, 103] width 38 height 10
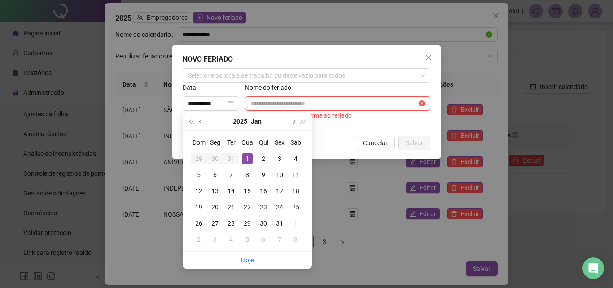
click at [296, 120] on button "next-year" at bounding box center [293, 121] width 10 height 18
click at [293, 122] on span "next-year" at bounding box center [293, 121] width 4 height 4
click at [292, 122] on span "next-year" at bounding box center [293, 121] width 4 height 4
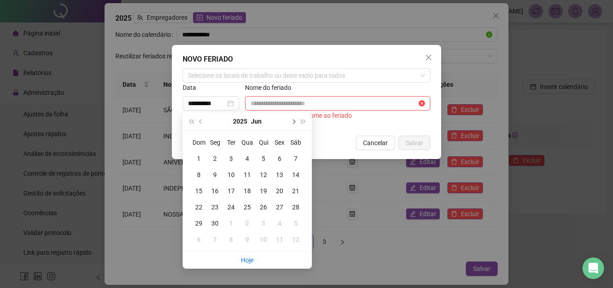
click at [291, 122] on button "next-year" at bounding box center [293, 121] width 10 height 18
click at [290, 122] on button "next-year" at bounding box center [293, 121] width 10 height 18
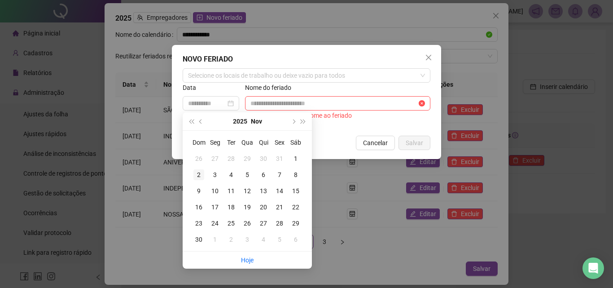
type input "**********"
click at [198, 175] on div "2" at bounding box center [198, 174] width 11 height 11
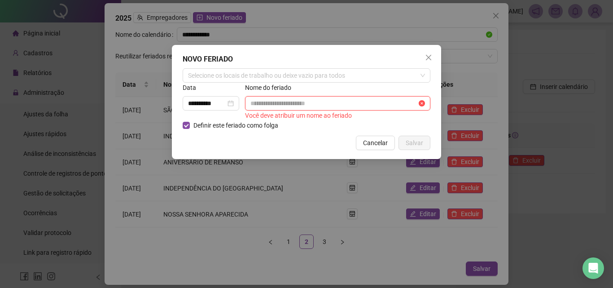
click at [270, 106] on input "text" at bounding box center [333, 103] width 166 height 10
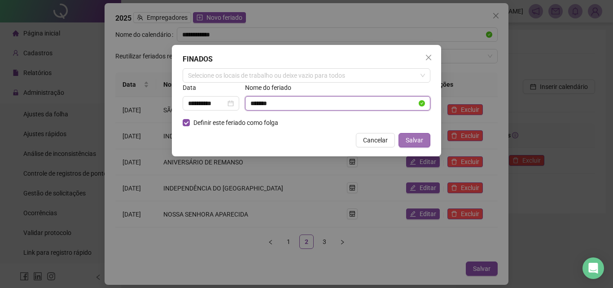
type input "*******"
click at [415, 140] on span "Salvar" at bounding box center [413, 140] width 17 height 10
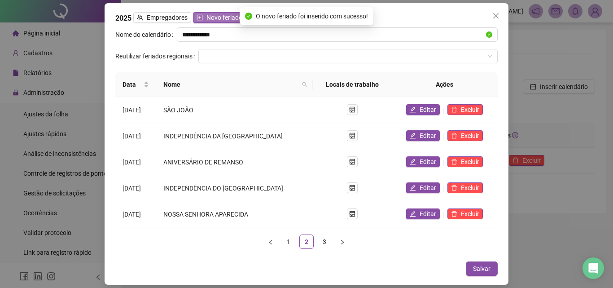
click at [206, 15] on span "Novo feriado" at bounding box center [224, 18] width 36 height 10
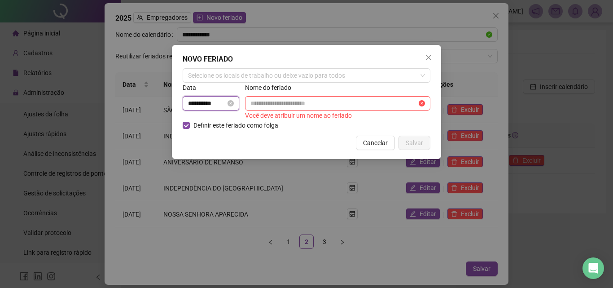
click at [188, 100] on input "**********" at bounding box center [207, 103] width 38 height 10
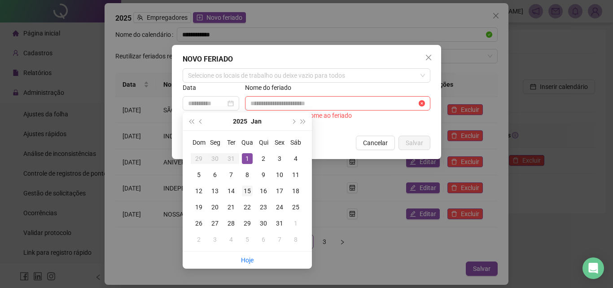
click at [246, 190] on div "15" at bounding box center [247, 190] width 11 height 11
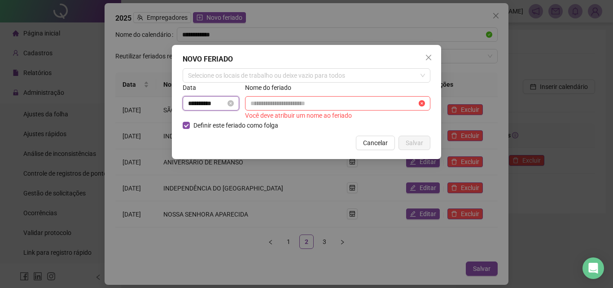
click at [223, 101] on input "**********" at bounding box center [207, 103] width 38 height 10
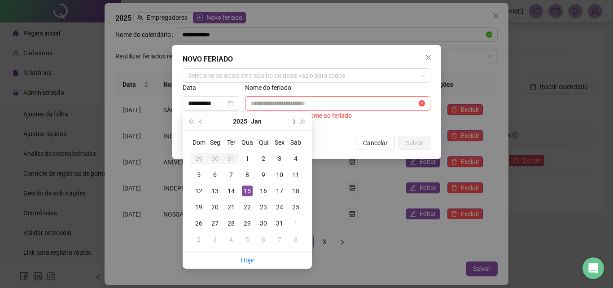
click at [295, 123] on button "next-year" at bounding box center [293, 121] width 10 height 18
click at [294, 123] on button "next-year" at bounding box center [293, 121] width 10 height 18
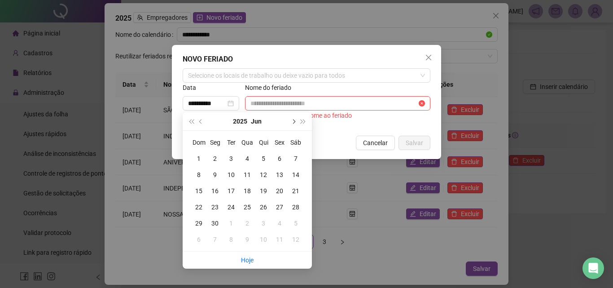
click at [294, 123] on button "next-year" at bounding box center [293, 121] width 10 height 18
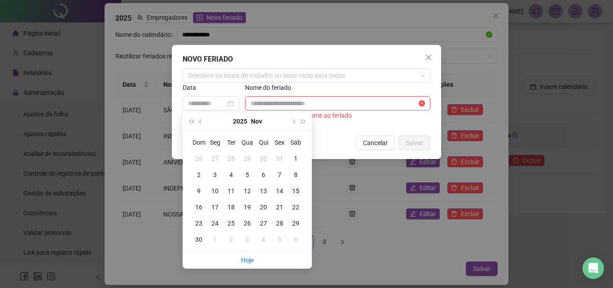
type input "**********"
click at [297, 192] on div "15" at bounding box center [295, 190] width 11 height 11
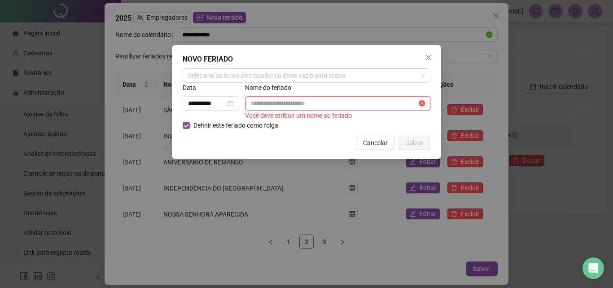
click at [289, 106] on input "text" at bounding box center [333, 103] width 166 height 10
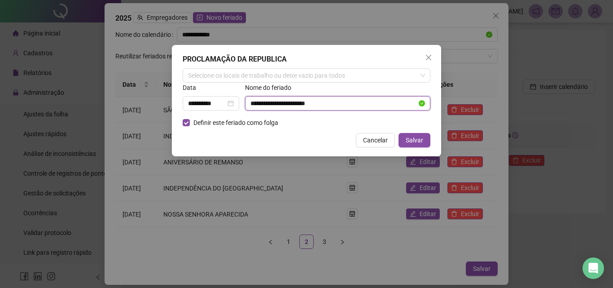
click at [321, 101] on input "**********" at bounding box center [333, 103] width 166 height 10
type input "**********"
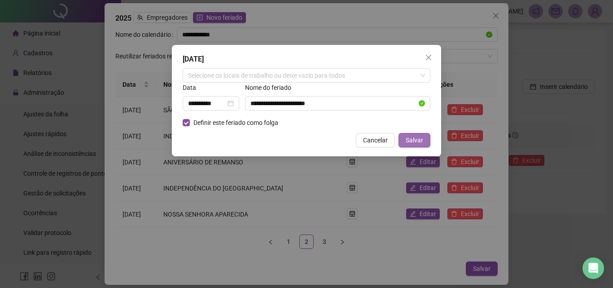
click at [405, 140] on button "Salvar" at bounding box center [414, 140] width 32 height 14
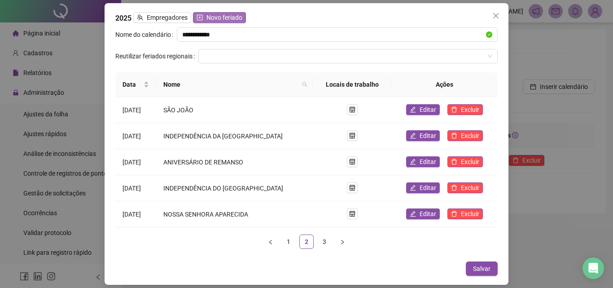
click at [229, 17] on span "Novo feriado" at bounding box center [224, 18] width 36 height 10
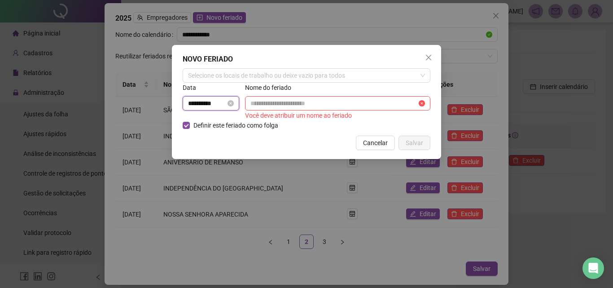
click at [217, 103] on input "**********" at bounding box center [207, 103] width 38 height 10
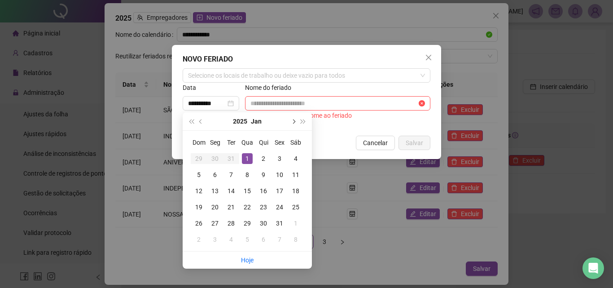
click at [295, 119] on button "next-year" at bounding box center [293, 121] width 10 height 18
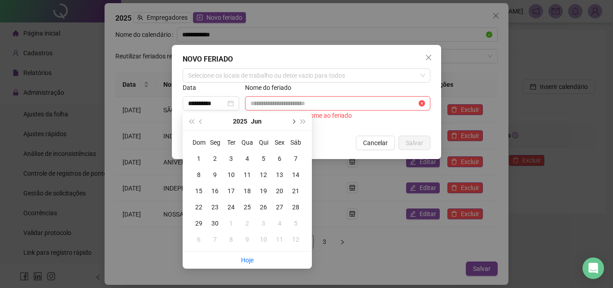
click at [295, 119] on button "next-year" at bounding box center [293, 121] width 10 height 18
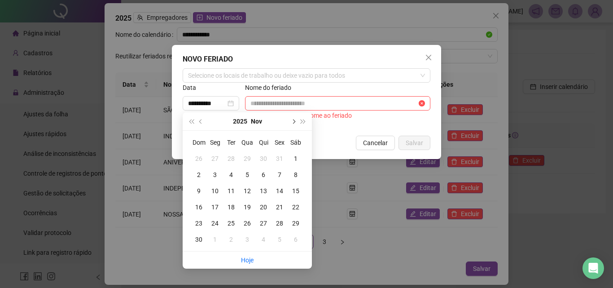
click at [295, 119] on button "next-year" at bounding box center [293, 121] width 10 height 18
click at [201, 121] on span "prev-year" at bounding box center [201, 121] width 4 height 4
type input "**********"
click at [264, 209] on div "20" at bounding box center [263, 206] width 11 height 11
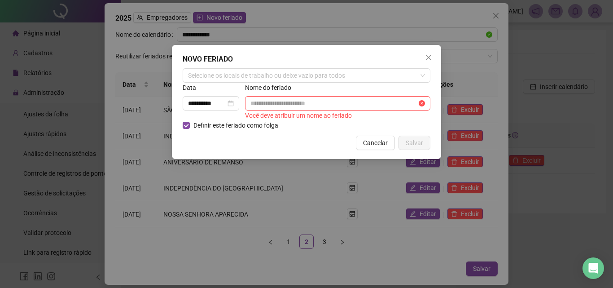
click at [297, 95] on div "Nome do feriado" at bounding box center [337, 89] width 185 height 13
click at [300, 96] on span at bounding box center [337, 103] width 185 height 14
click at [302, 100] on input "text" at bounding box center [333, 103] width 166 height 10
paste input "**********"
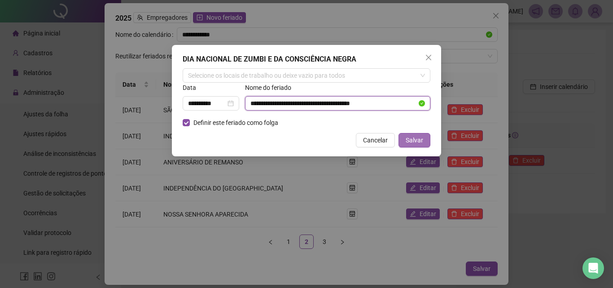
type input "**********"
click at [419, 141] on span "Salvar" at bounding box center [413, 140] width 17 height 10
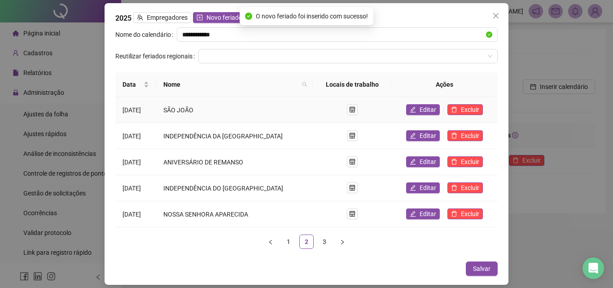
click at [277, 115] on td "SÃO JOÃO" at bounding box center [234, 110] width 157 height 26
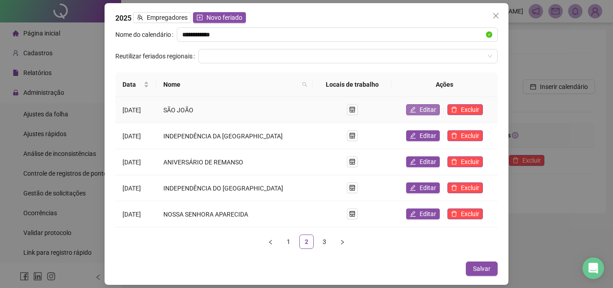
click at [423, 113] on span "Editar" at bounding box center [427, 110] width 17 height 10
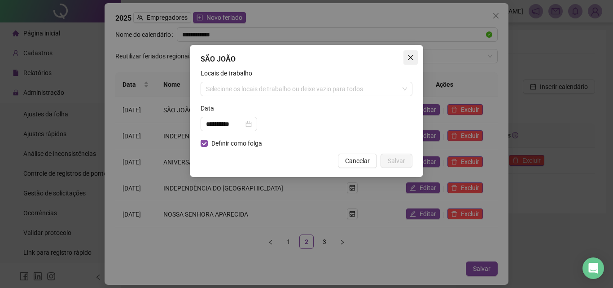
click at [410, 53] on button "Close" at bounding box center [410, 57] width 14 height 14
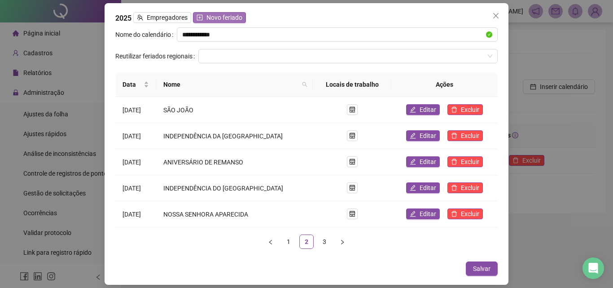
click at [232, 18] on span "Novo feriado" at bounding box center [224, 18] width 36 height 10
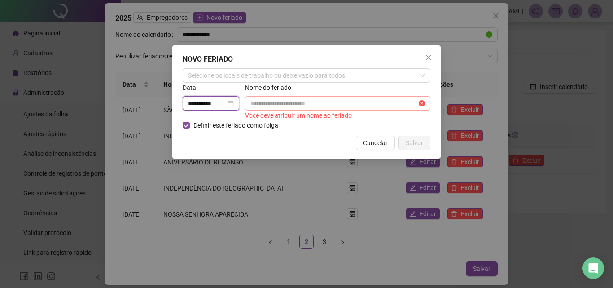
click at [222, 104] on input "**********" at bounding box center [207, 103] width 38 height 10
click at [214, 105] on input "**********" at bounding box center [207, 103] width 38 height 10
click at [213, 105] on input "**********" at bounding box center [207, 103] width 38 height 10
click at [273, 100] on input "text" at bounding box center [333, 103] width 166 height 10
click at [273, 103] on input "text" at bounding box center [333, 103] width 166 height 10
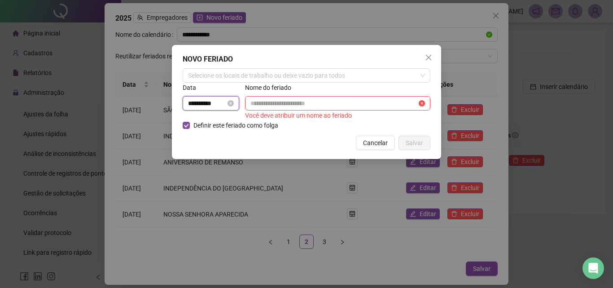
click at [216, 106] on input "**********" at bounding box center [207, 103] width 38 height 10
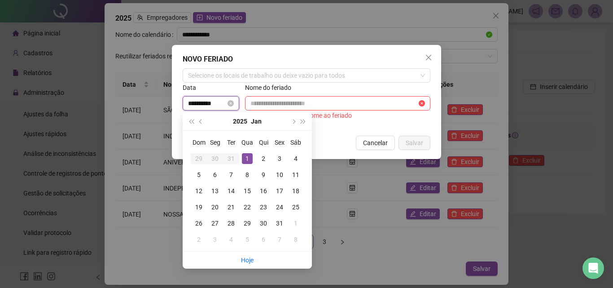
click at [216, 106] on input "**********" at bounding box center [207, 103] width 38 height 10
click at [255, 117] on button "Jan" at bounding box center [256, 121] width 11 height 18
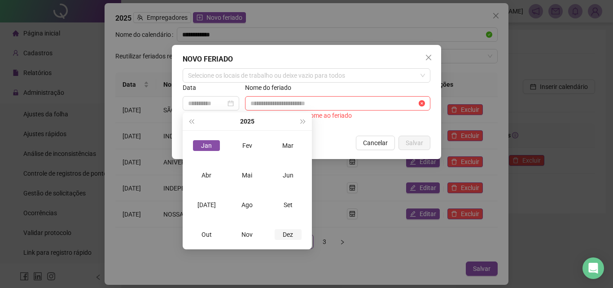
click at [289, 235] on div "Dez" at bounding box center [288, 234] width 27 height 11
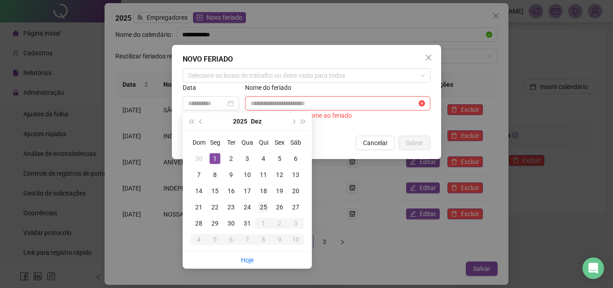
type input "**********"
click at [260, 205] on div "25" at bounding box center [263, 206] width 11 height 11
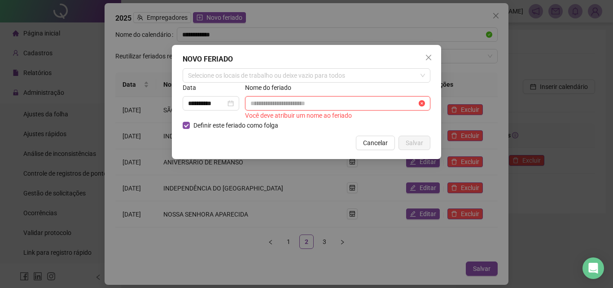
click at [302, 100] on input "text" at bounding box center [333, 103] width 166 height 10
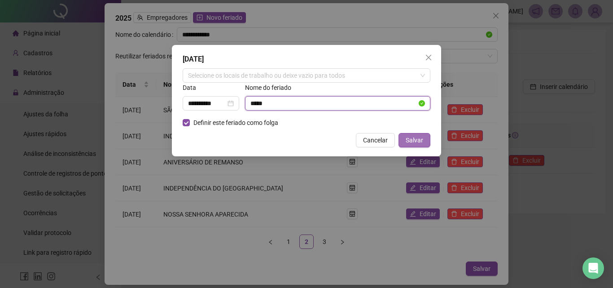
type input "*****"
click at [420, 136] on span "Salvar" at bounding box center [413, 140] width 17 height 10
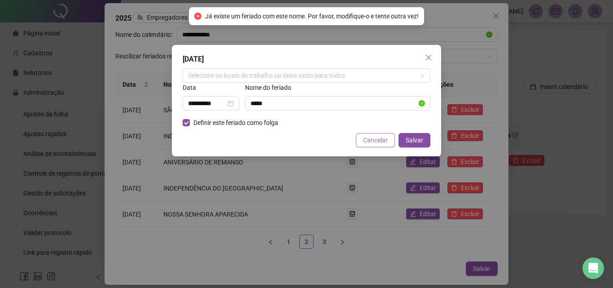
click at [374, 139] on span "Cancelar" at bounding box center [375, 140] width 25 height 10
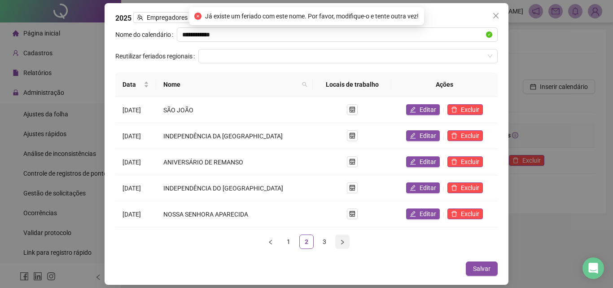
click at [340, 242] on icon "right" at bounding box center [342, 241] width 5 height 5
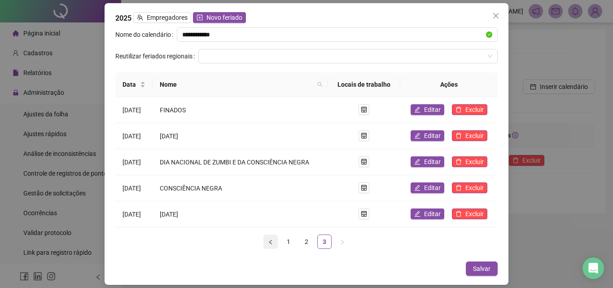
click at [268, 241] on icon "left" at bounding box center [270, 241] width 5 height 5
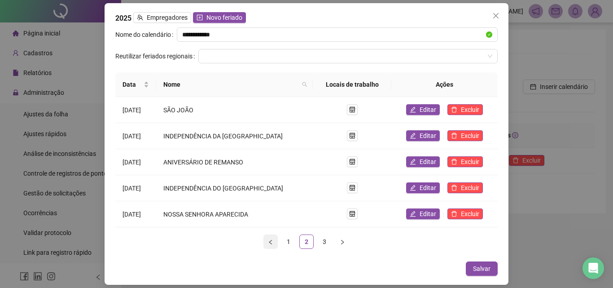
click at [268, 241] on icon "left" at bounding box center [270, 241] width 5 height 5
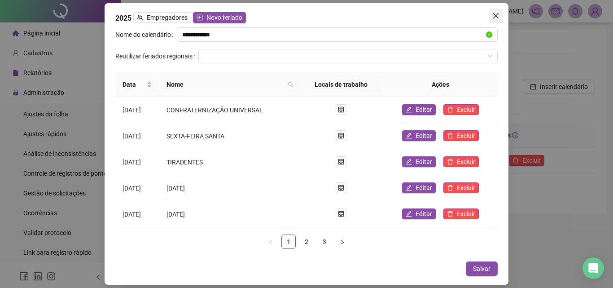
click at [489, 18] on span "Close" at bounding box center [495, 15] width 14 height 7
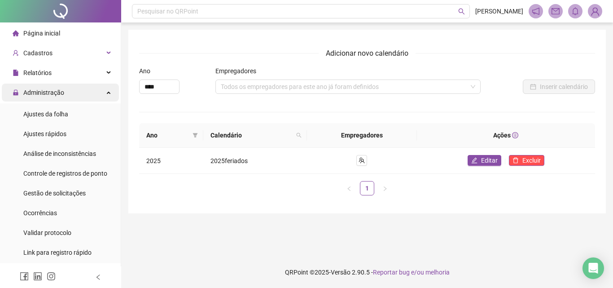
click at [50, 91] on span "Administração" at bounding box center [43, 92] width 41 height 7
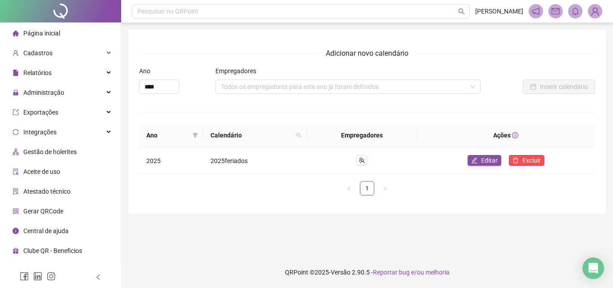
click at [56, 31] on span "Página inicial" at bounding box center [41, 33] width 37 height 7
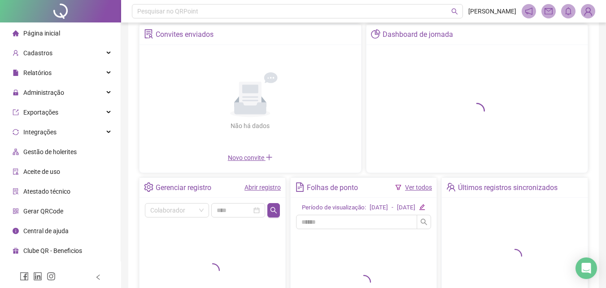
scroll to position [90, 0]
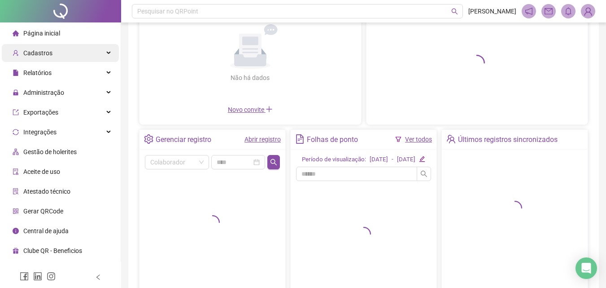
click at [55, 53] on div "Cadastros" at bounding box center [60, 53] width 117 height 18
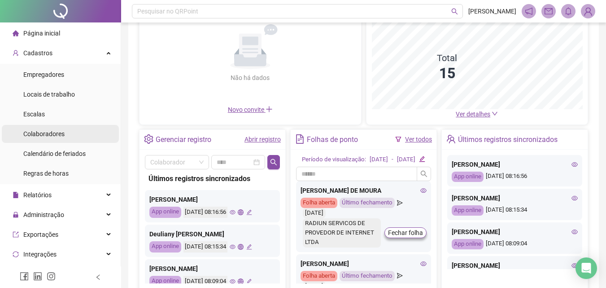
click at [46, 133] on span "Colaboradores" at bounding box center [43, 133] width 41 height 7
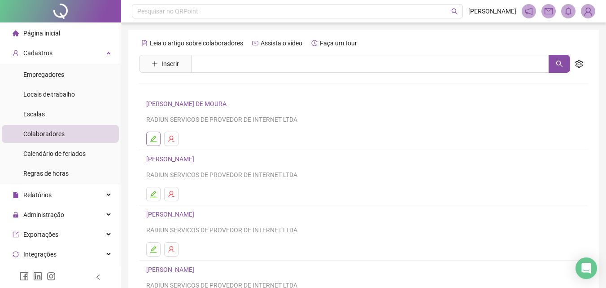
click at [151, 138] on icon "edit" at bounding box center [153, 138] width 7 height 7
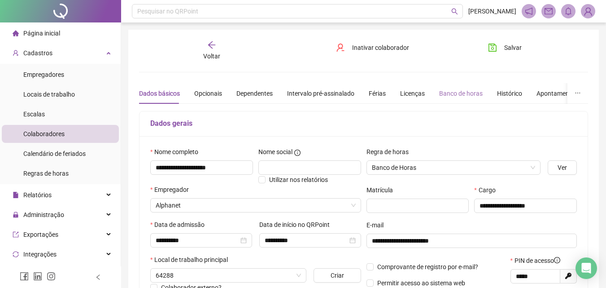
type input "**********"
click at [470, 96] on div "Banco de horas" at bounding box center [461, 93] width 44 height 10
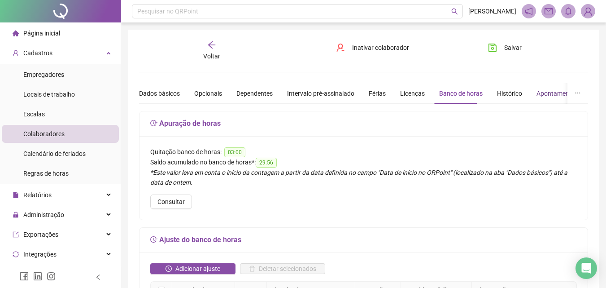
click at [543, 96] on div "Apontamentos" at bounding box center [557, 93] width 42 height 10
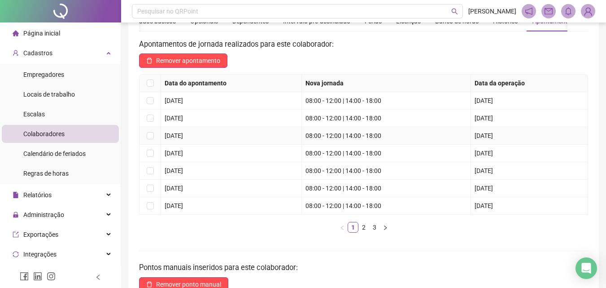
scroll to position [179, 0]
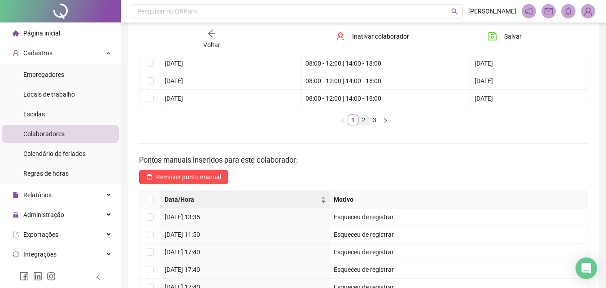
click at [366, 118] on link "2" at bounding box center [364, 120] width 10 height 10
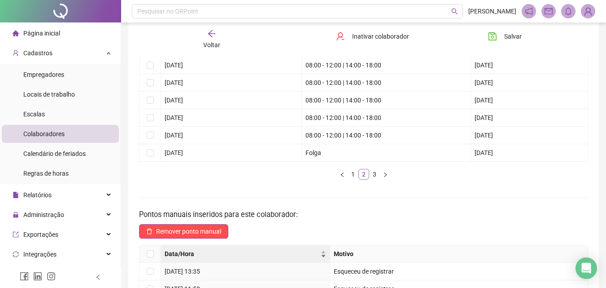
scroll to position [90, 0]
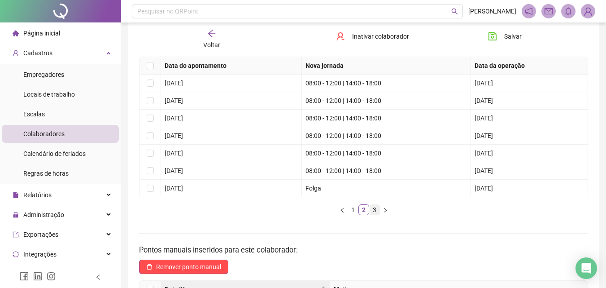
click at [375, 209] on link "3" at bounding box center [375, 210] width 10 height 10
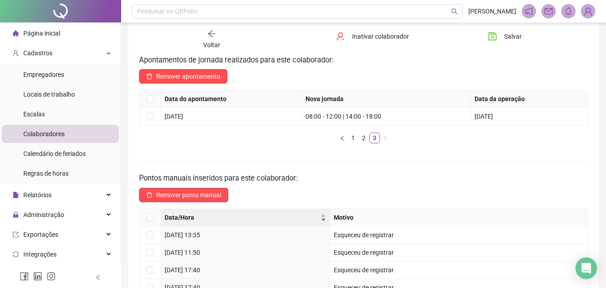
scroll to position [26, 0]
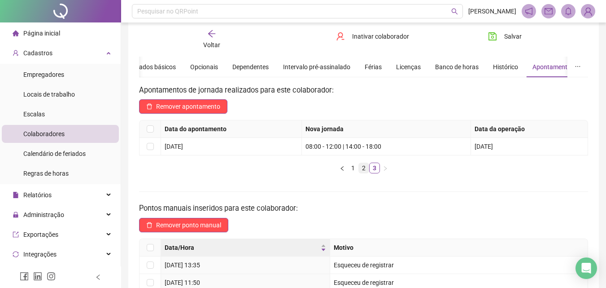
click at [364, 166] on link "2" at bounding box center [364, 168] width 10 height 10
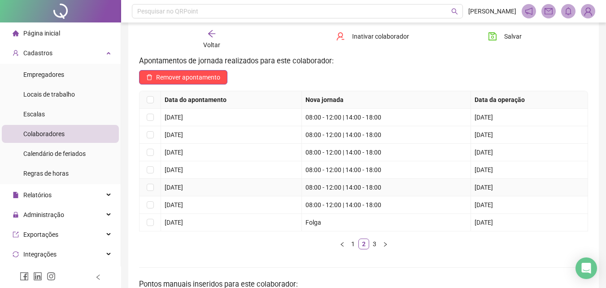
scroll to position [71, 0]
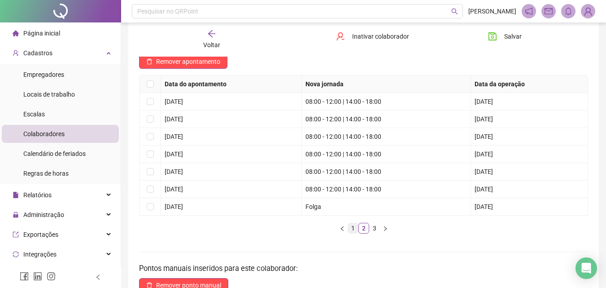
click at [355, 226] on link "1" at bounding box center [353, 228] width 10 height 10
click at [365, 230] on link "2" at bounding box center [364, 228] width 10 height 10
click at [371, 228] on link "3" at bounding box center [375, 228] width 10 height 10
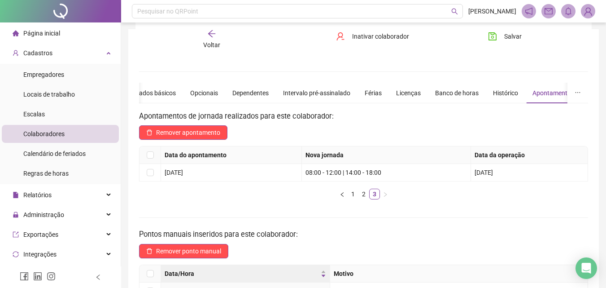
scroll to position [0, 0]
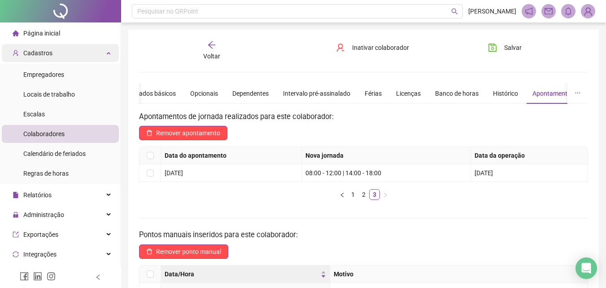
click at [61, 47] on div "Cadastros" at bounding box center [60, 53] width 117 height 18
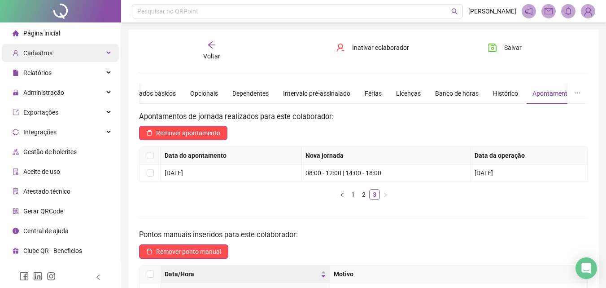
click at [52, 54] on div "Cadastros" at bounding box center [60, 53] width 117 height 18
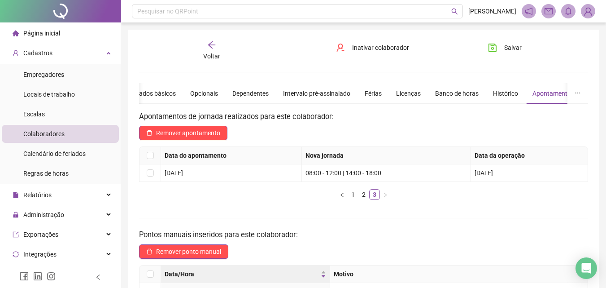
click at [221, 45] on div "Voltar" at bounding box center [211, 50] width 69 height 21
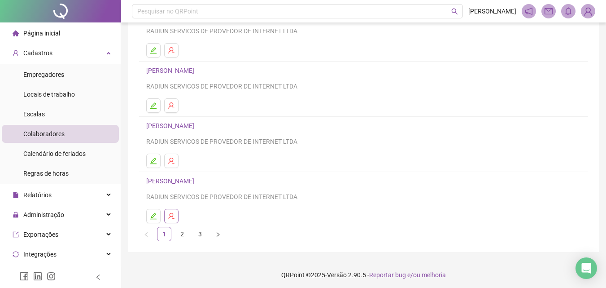
scroll to position [146, 0]
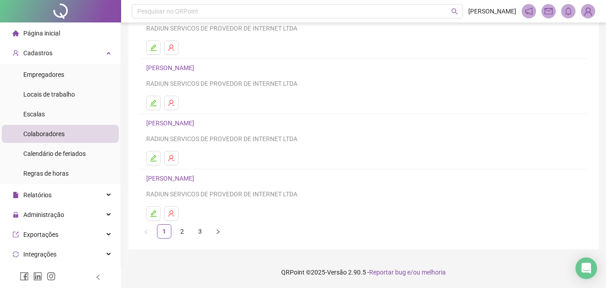
click at [201, 225] on link "3" at bounding box center [199, 230] width 13 height 13
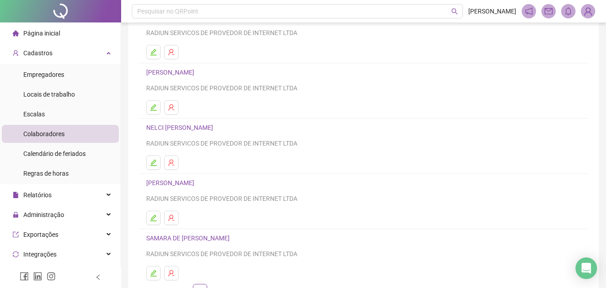
scroll to position [135, 0]
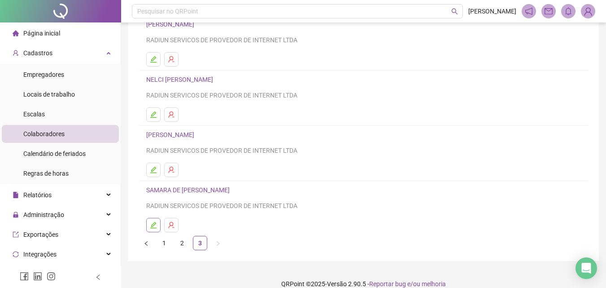
click at [153, 223] on icon "edit" at bounding box center [153, 224] width 7 height 7
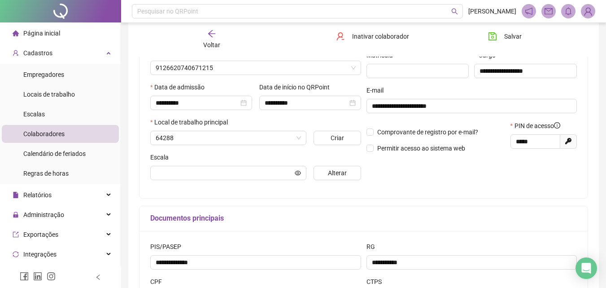
type input "**********"
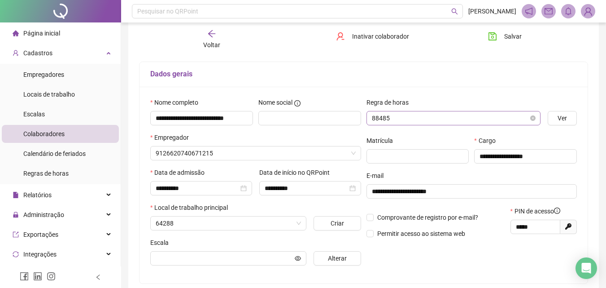
type input "**********"
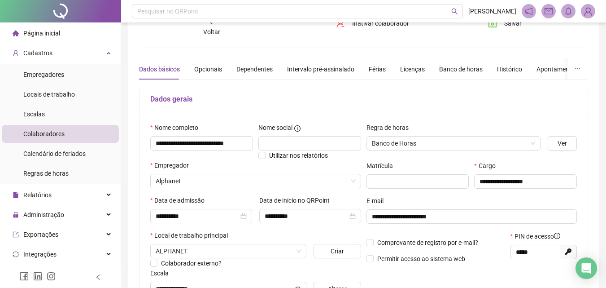
scroll to position [0, 0]
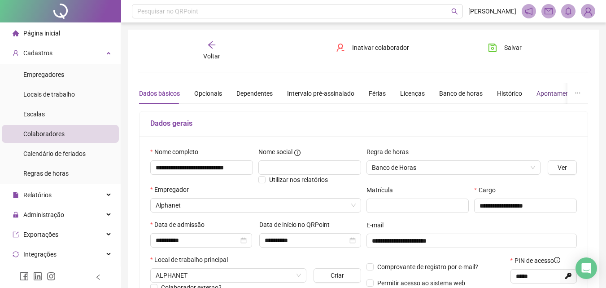
click at [545, 95] on div "Apontamentos" at bounding box center [557, 93] width 42 height 10
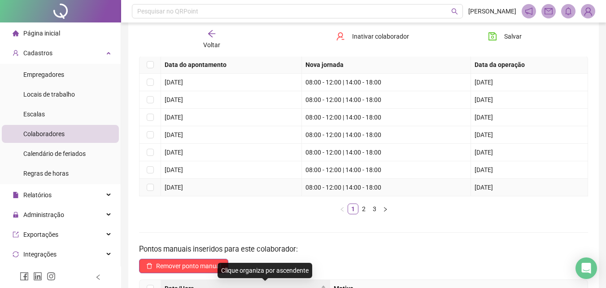
scroll to position [90, 0]
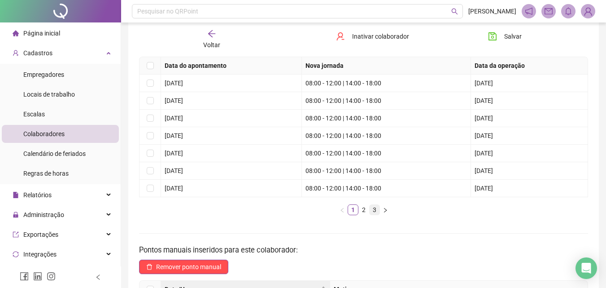
click at [369, 209] on ul "1 2 3" at bounding box center [363, 209] width 449 height 11
click at [371, 210] on link "3" at bounding box center [375, 210] width 10 height 10
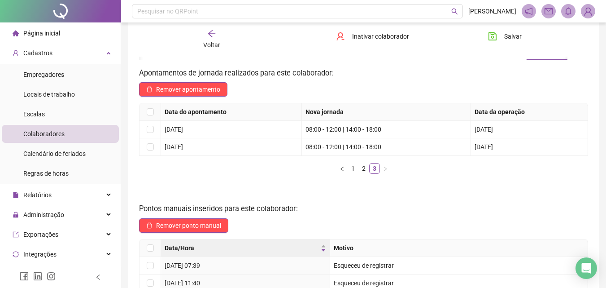
scroll to position [0, 0]
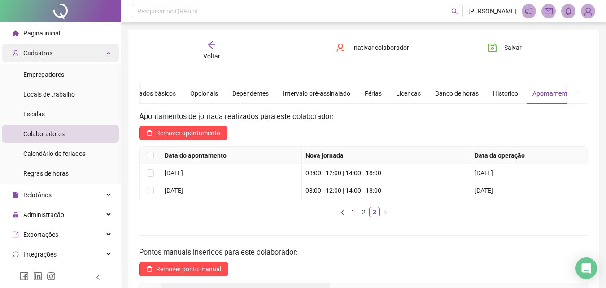
click at [22, 51] on span "Cadastros" at bounding box center [33, 52] width 40 height 7
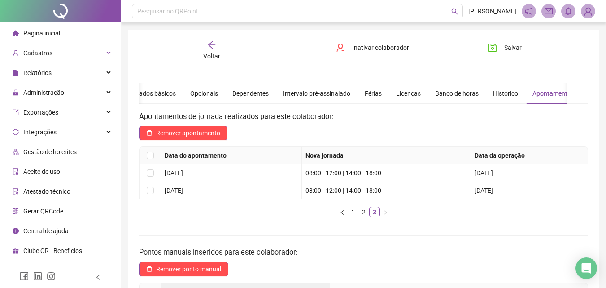
click at [32, 34] on span "Página inicial" at bounding box center [41, 33] width 37 height 7
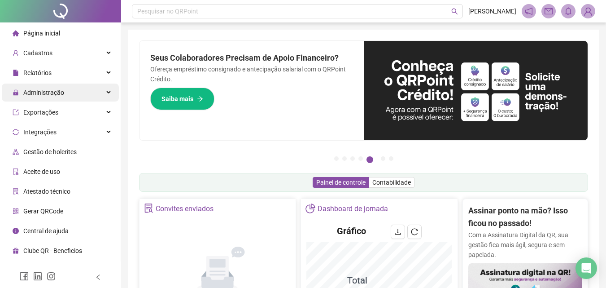
click at [69, 92] on div "Administração" at bounding box center [60, 92] width 117 height 18
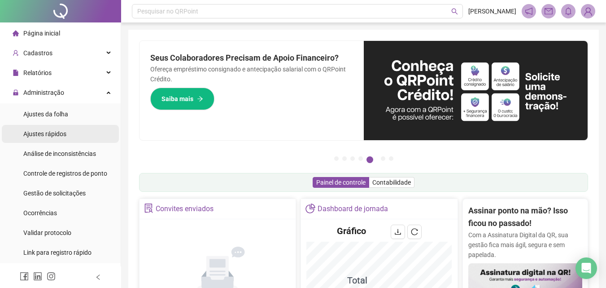
click at [55, 139] on div "Ajustes rápidos" at bounding box center [44, 134] width 43 height 18
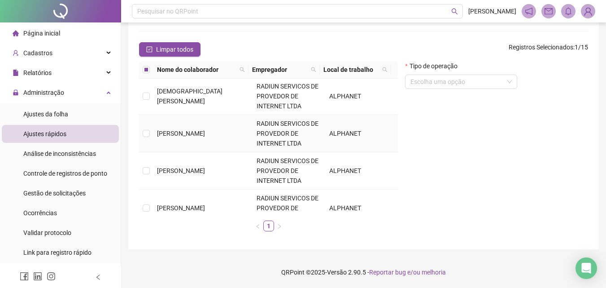
scroll to position [314, 0]
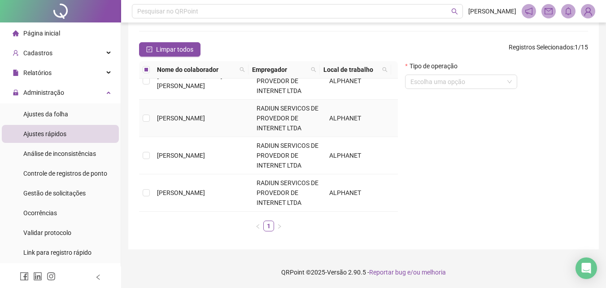
click at [152, 122] on td at bounding box center [146, 118] width 14 height 37
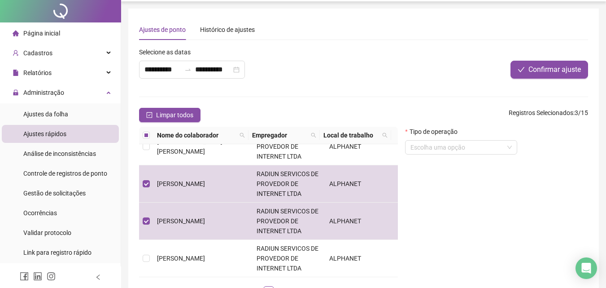
scroll to position [0, 0]
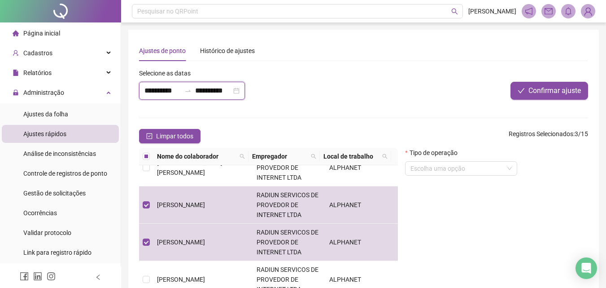
click at [201, 94] on input "**********" at bounding box center [213, 90] width 36 height 11
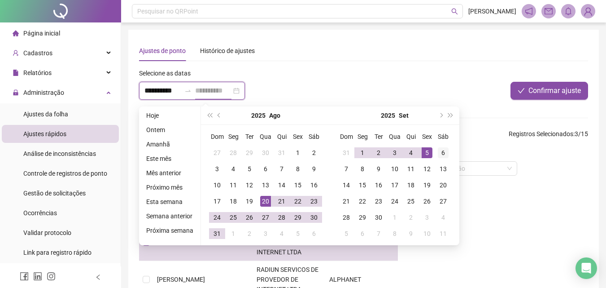
type input "**********"
click at [440, 157] on div "6" at bounding box center [443, 152] width 11 height 11
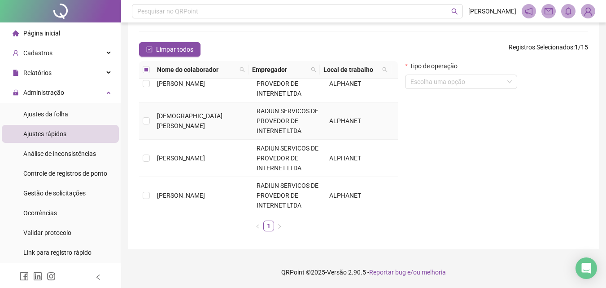
scroll to position [314, 0]
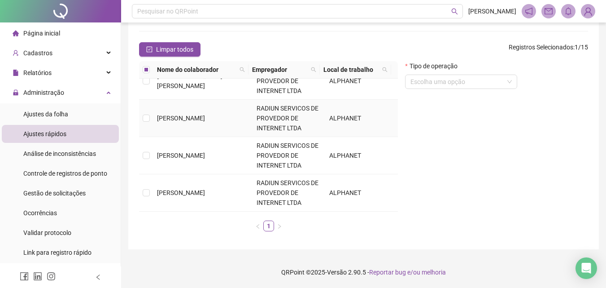
click at [142, 122] on td at bounding box center [146, 118] width 14 height 37
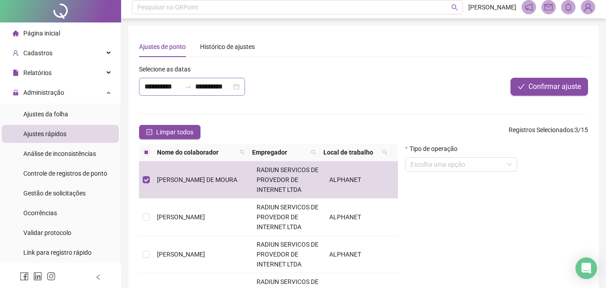
scroll to position [0, 0]
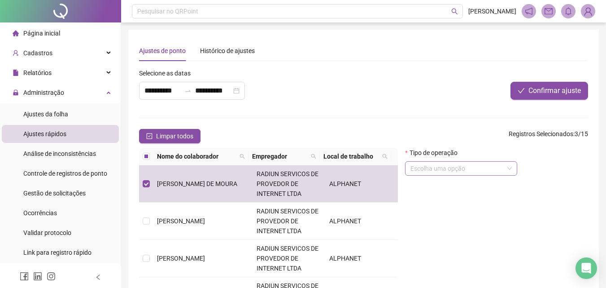
click at [436, 169] on input "search" at bounding box center [456, 167] width 93 height 13
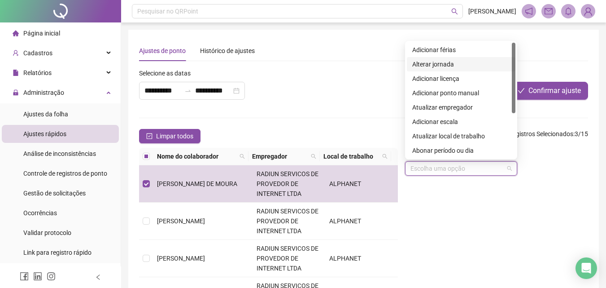
click at [448, 62] on div "Alterar jornada" at bounding box center [461, 64] width 98 height 10
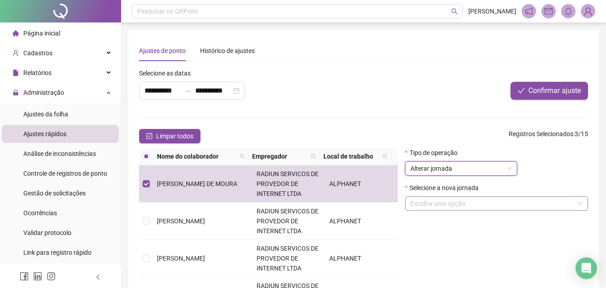
click at [442, 202] on input "search" at bounding box center [492, 202] width 164 height 13
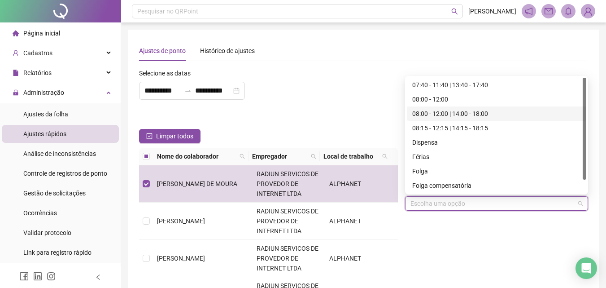
click at [439, 118] on div "08:00 - 12:00 | 14:00 - 18:00" at bounding box center [496, 114] width 169 height 10
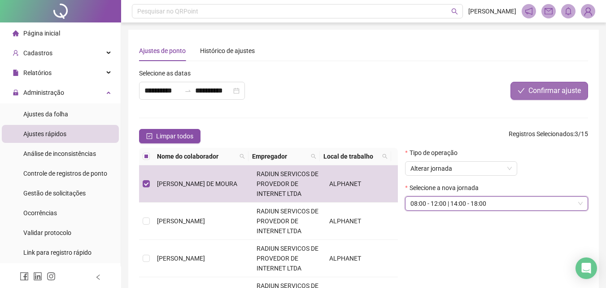
click at [542, 91] on span "Confirmar ajuste" at bounding box center [554, 90] width 52 height 11
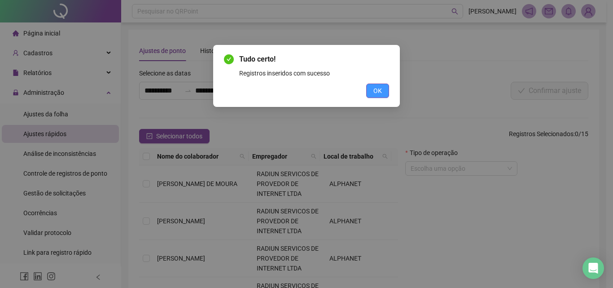
click at [371, 91] on button "OK" at bounding box center [377, 90] width 23 height 14
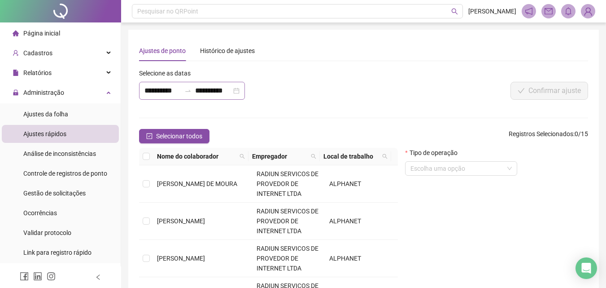
click at [194, 96] on div "**********" at bounding box center [192, 91] width 106 height 18
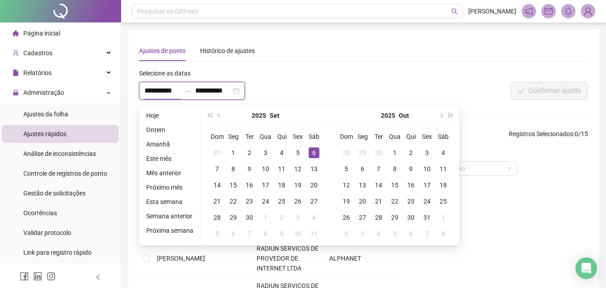
click at [194, 95] on div "**********" at bounding box center [192, 91] width 106 height 18
type input "**********"
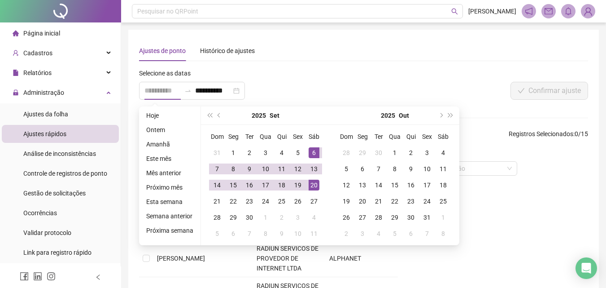
click at [313, 185] on div "20" at bounding box center [314, 184] width 11 height 11
type input "**********"
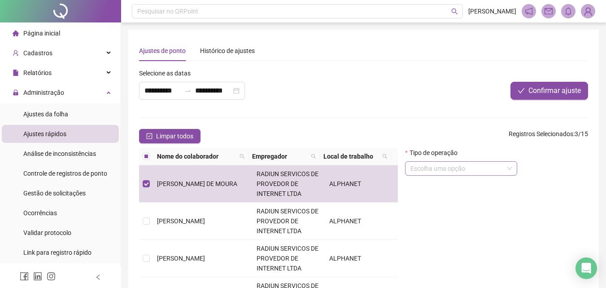
click at [439, 175] on div "Escolha uma opção" at bounding box center [461, 168] width 112 height 14
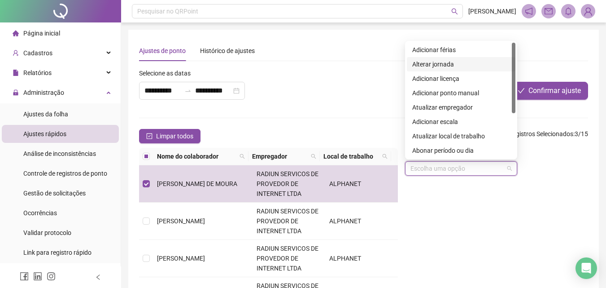
click at [449, 65] on div "Alterar jornada" at bounding box center [461, 64] width 98 height 10
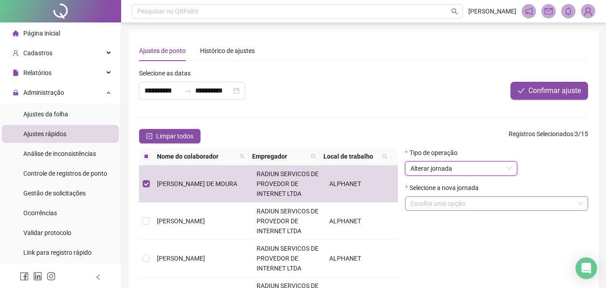
click at [438, 208] on input "search" at bounding box center [492, 202] width 164 height 13
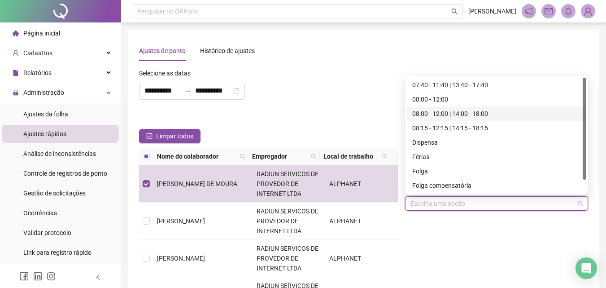
click at [456, 108] on div "08:00 - 12:00 | 14:00 - 18:00" at bounding box center [496, 113] width 179 height 14
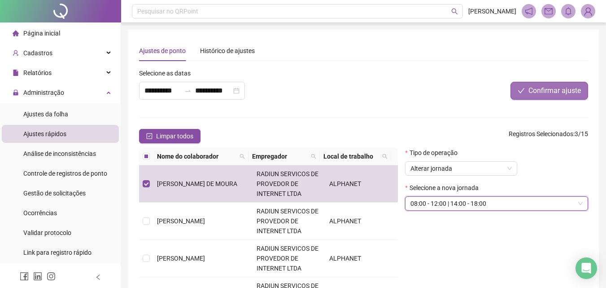
click at [533, 91] on span "Confirmar ajuste" at bounding box center [554, 90] width 52 height 11
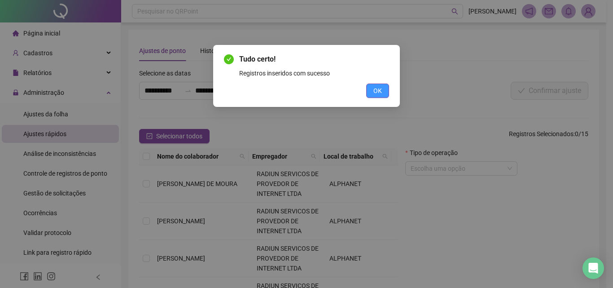
click at [377, 96] on button "OK" at bounding box center [377, 90] width 23 height 14
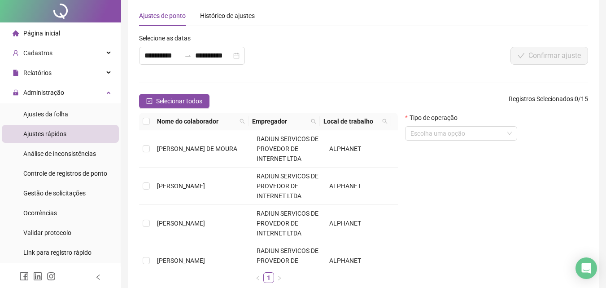
scroll to position [45, 0]
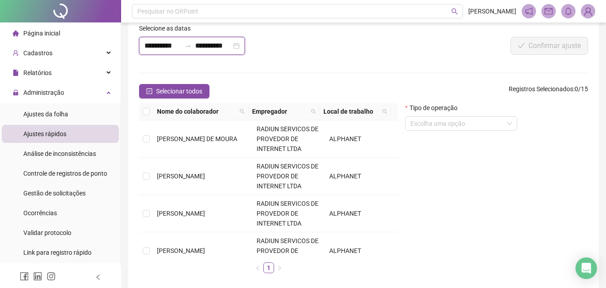
click at [162, 48] on input "**********" at bounding box center [162, 45] width 36 height 11
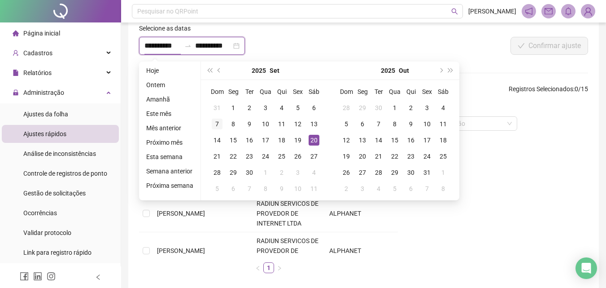
type input "**********"
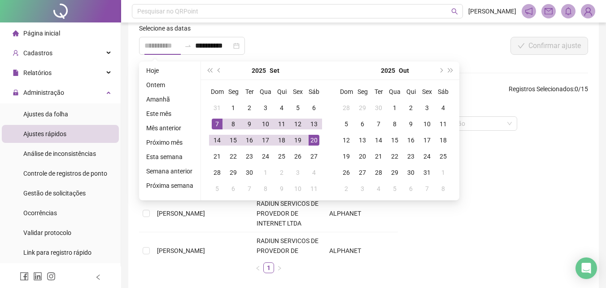
click at [212, 126] on div "7" at bounding box center [217, 123] width 11 height 11
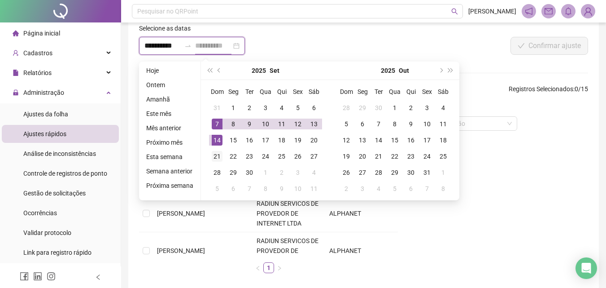
type input "**********"
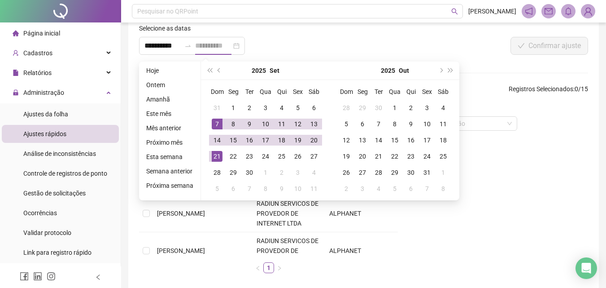
click at [212, 158] on div "21" at bounding box center [217, 156] width 11 height 11
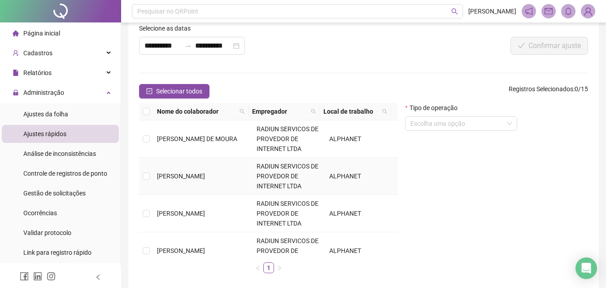
click at [211, 158] on td "[PERSON_NAME]" at bounding box center [203, 175] width 100 height 37
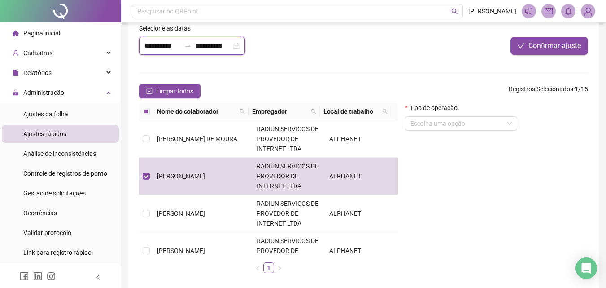
click at [169, 40] on input "**********" at bounding box center [162, 45] width 36 height 11
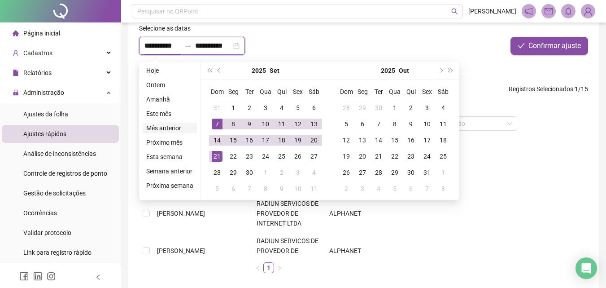
type input "**********"
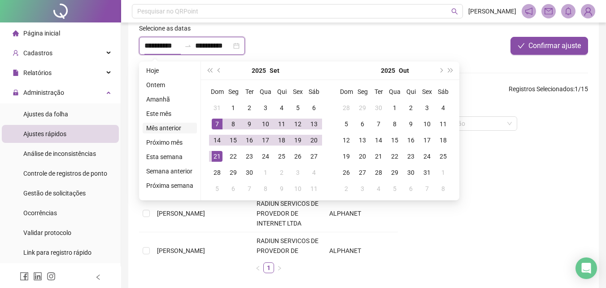
type input "**********"
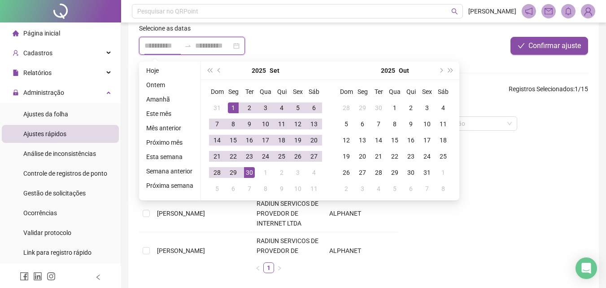
type input "**********"
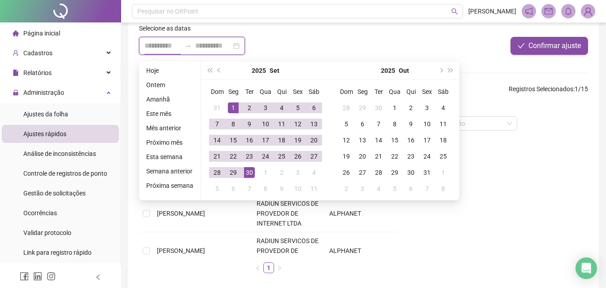
type input "**********"
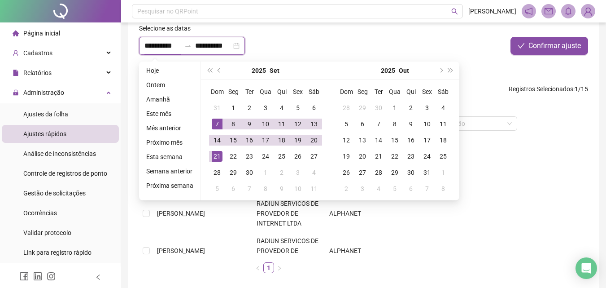
type input "**********"
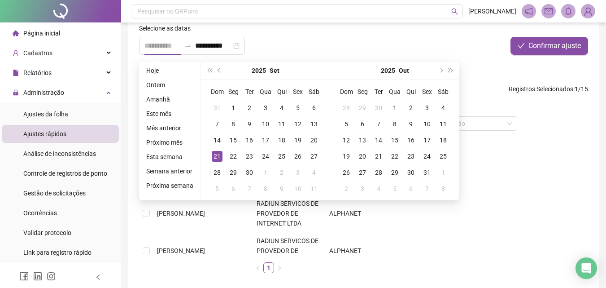
click at [217, 156] on div "21" at bounding box center [217, 156] width 11 height 11
type input "**********"
click at [216, 158] on div "21" at bounding box center [217, 156] width 11 height 11
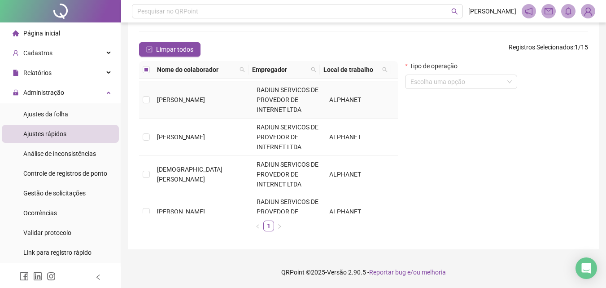
scroll to position [224, 0]
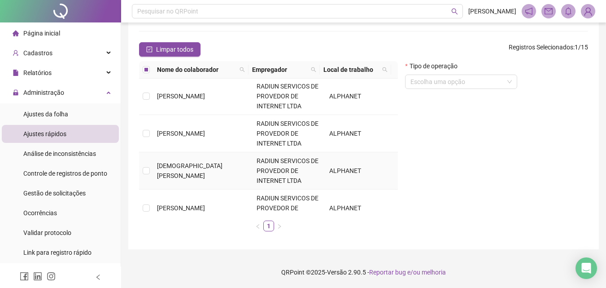
click at [153, 175] on td "[DEMOGRAPHIC_DATA][PERSON_NAME]" at bounding box center [203, 170] width 100 height 37
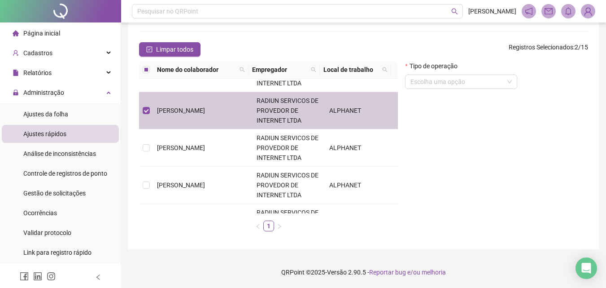
scroll to position [45, 0]
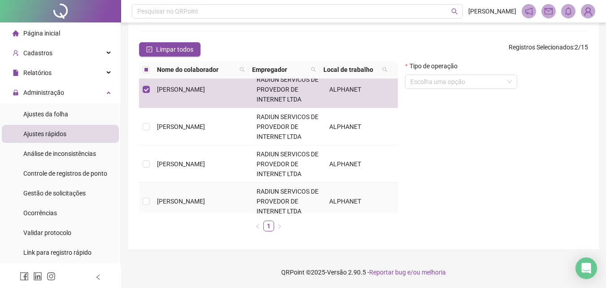
click at [150, 202] on td at bounding box center [146, 201] width 14 height 37
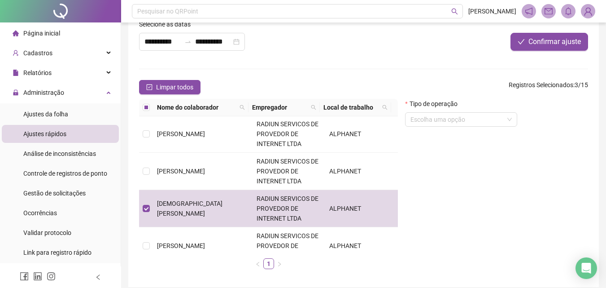
scroll to position [0, 0]
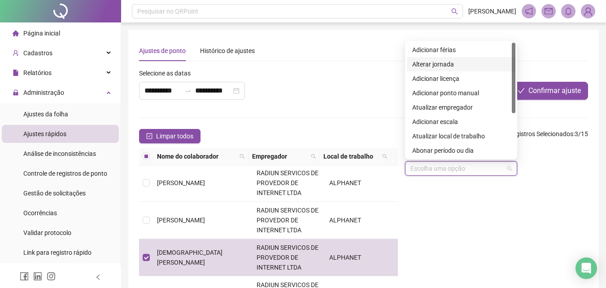
click at [458, 172] on input "search" at bounding box center [456, 167] width 93 height 13
click at [446, 63] on div "Alterar jornada" at bounding box center [461, 64] width 98 height 10
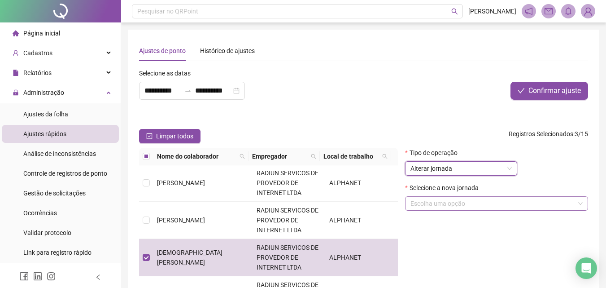
click at [454, 205] on input "search" at bounding box center [492, 202] width 164 height 13
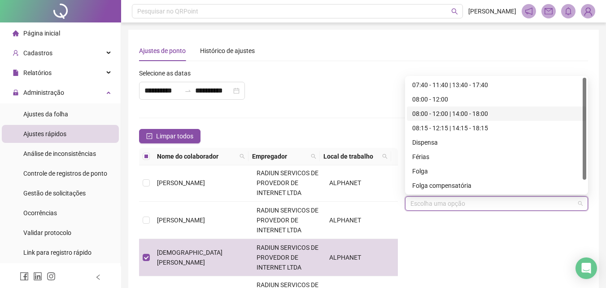
click at [450, 111] on div "08:00 - 12:00 | 14:00 - 18:00" at bounding box center [496, 114] width 169 height 10
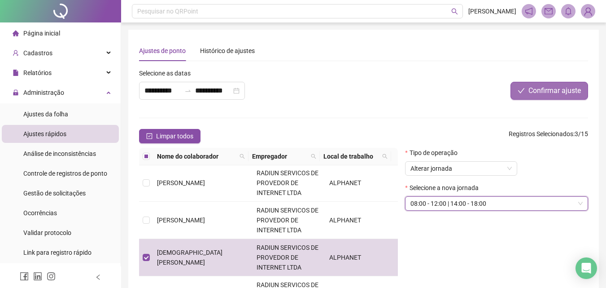
click at [558, 94] on span "Confirmar ajuste" at bounding box center [554, 90] width 52 height 11
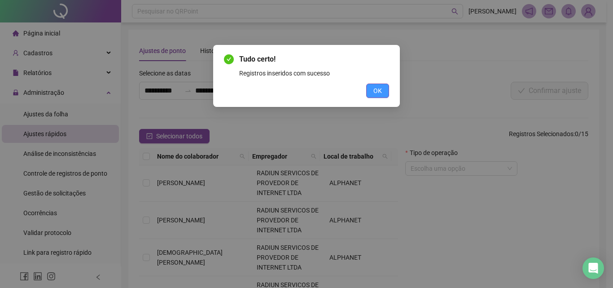
click at [372, 90] on button "OK" at bounding box center [377, 90] width 23 height 14
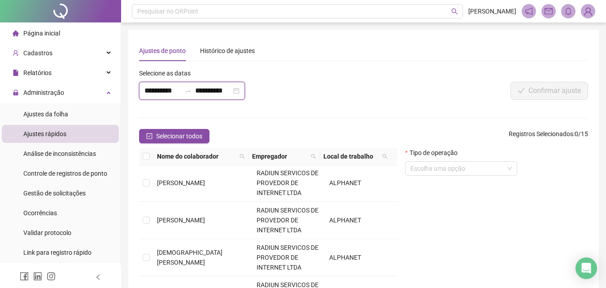
click at [153, 92] on input "**********" at bounding box center [162, 90] width 36 height 11
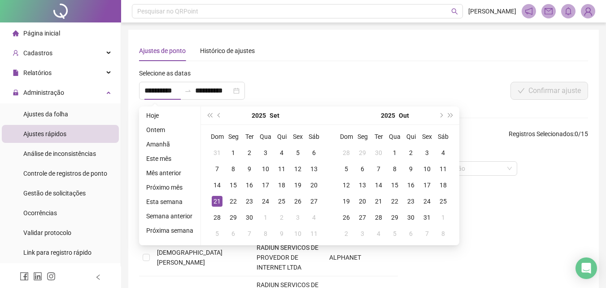
click at [333, 40] on div "Ajustes de ponto Histórico de ajustes" at bounding box center [363, 50] width 449 height 21
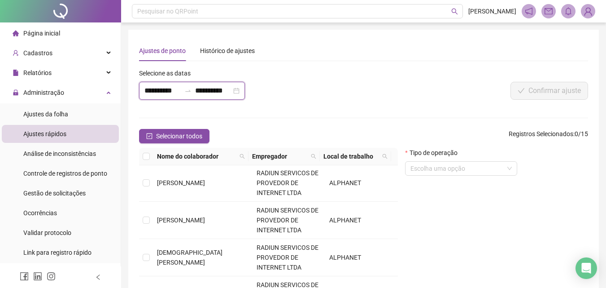
click at [176, 86] on input "**********" at bounding box center [162, 90] width 36 height 11
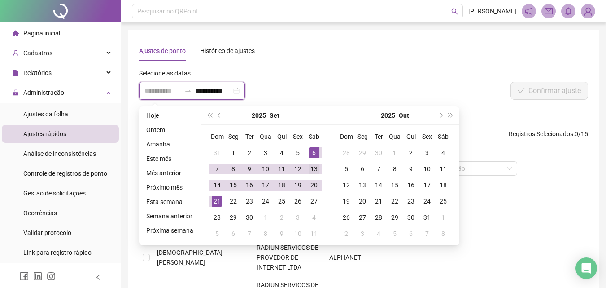
type input "**********"
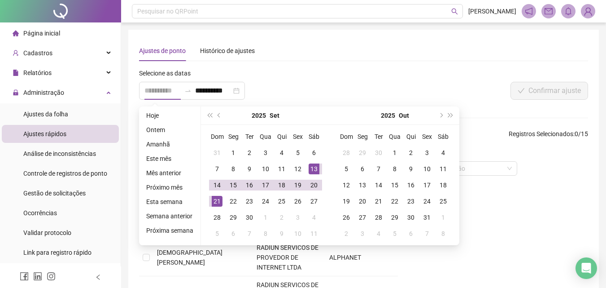
click at [312, 172] on div "13" at bounding box center [314, 168] width 11 height 11
type input "**********"
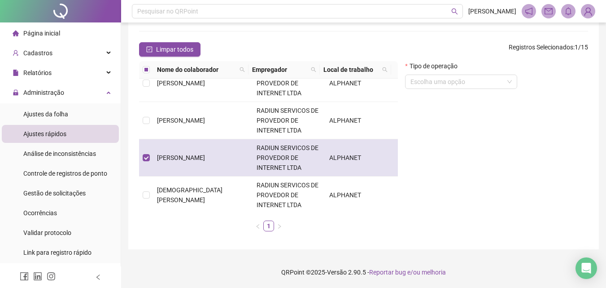
scroll to position [179, 0]
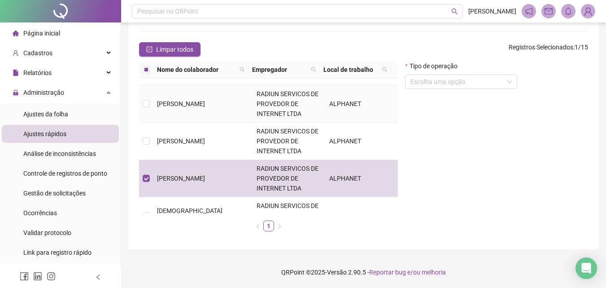
click at [149, 111] on td at bounding box center [146, 103] width 14 height 37
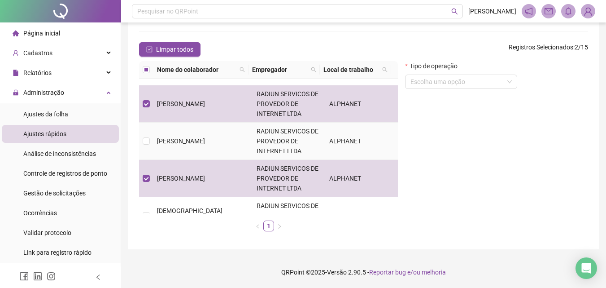
click at [140, 140] on td at bounding box center [146, 140] width 14 height 37
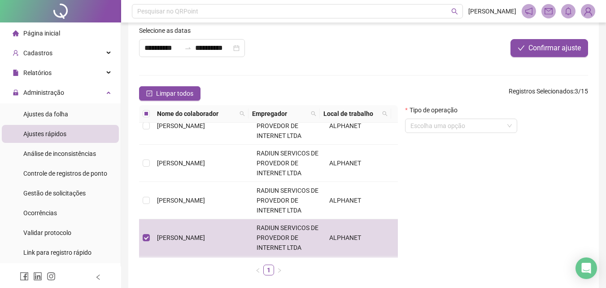
scroll to position [0, 0]
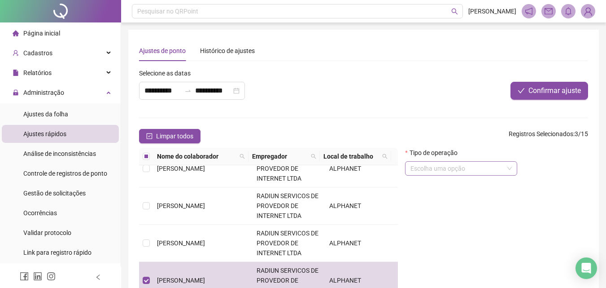
click at [429, 165] on input "search" at bounding box center [456, 167] width 93 height 13
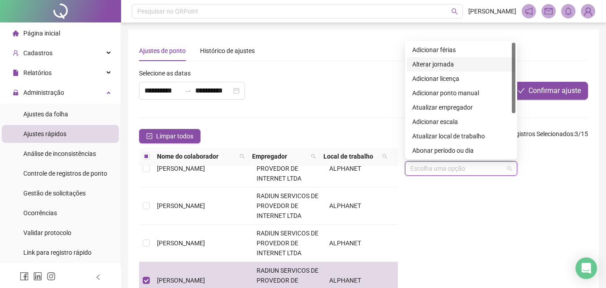
click at [440, 65] on div "Alterar jornada" at bounding box center [461, 64] width 98 height 10
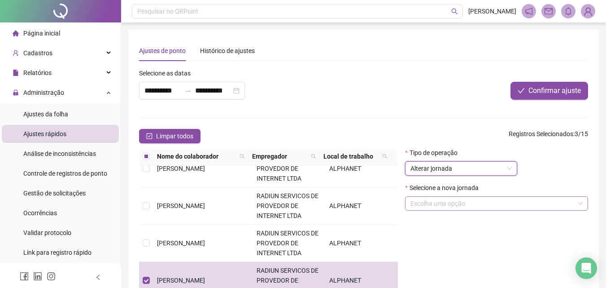
click at [444, 201] on input "search" at bounding box center [492, 202] width 164 height 13
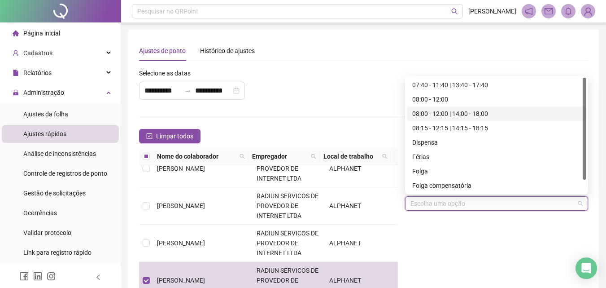
click at [451, 110] on div "08:00 - 12:00 | 14:00 - 18:00" at bounding box center [496, 114] width 169 height 10
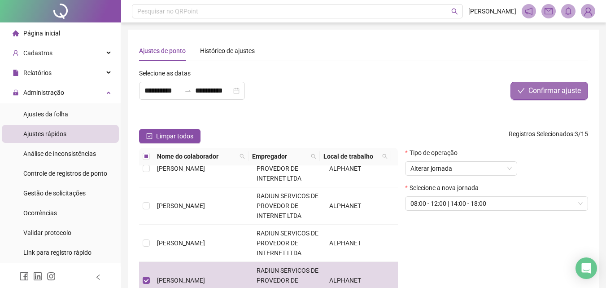
click at [554, 96] on button "Confirmar ajuste" at bounding box center [549, 91] width 78 height 18
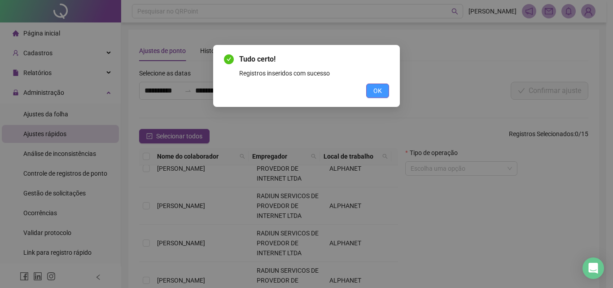
click at [373, 89] on span "OK" at bounding box center [377, 91] width 9 height 10
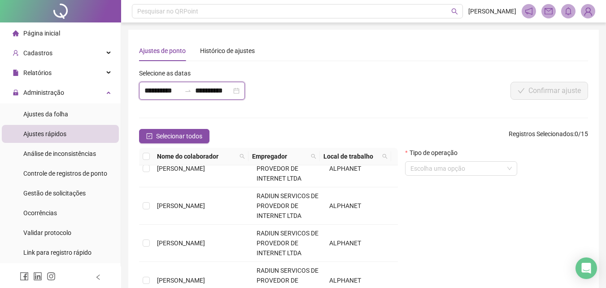
click at [167, 88] on input "**********" at bounding box center [162, 90] width 36 height 11
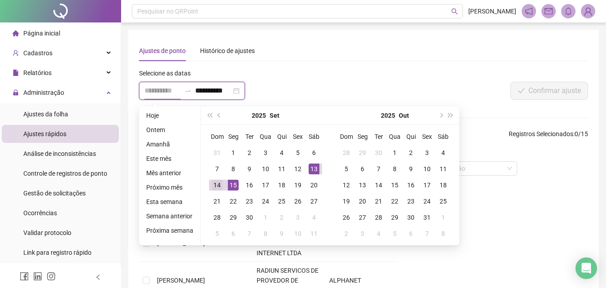
type input "**********"
click at [215, 187] on div "14" at bounding box center [217, 184] width 11 height 11
type input "**********"
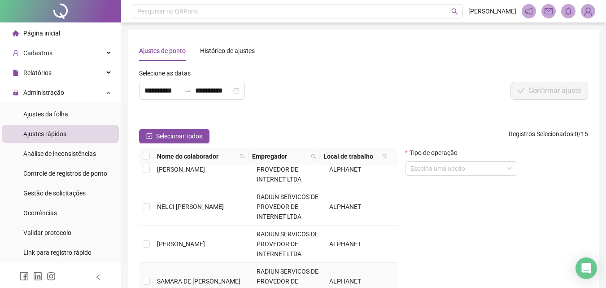
scroll to position [45, 0]
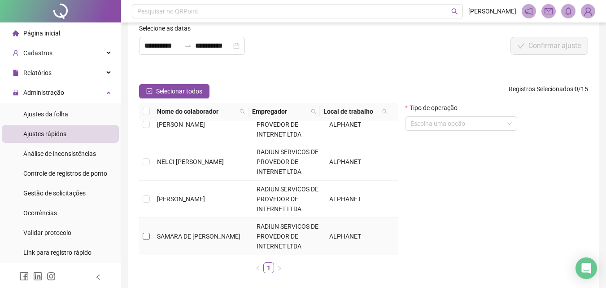
click at [148, 231] on label at bounding box center [146, 236] width 7 height 10
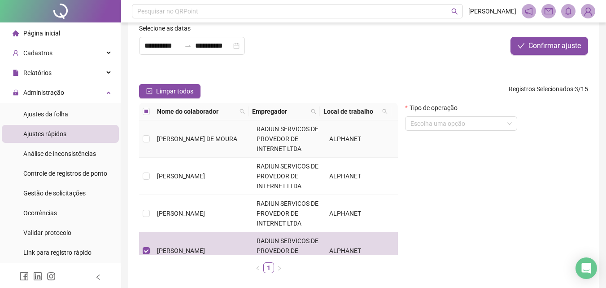
scroll to position [0, 0]
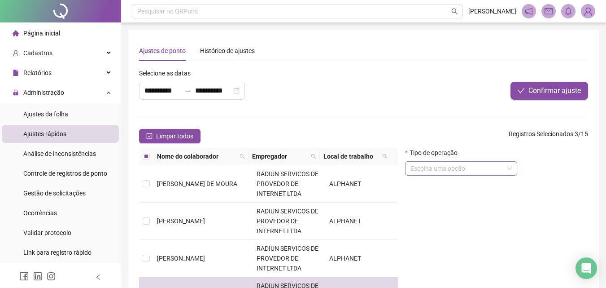
click at [431, 174] on input "search" at bounding box center [456, 167] width 93 height 13
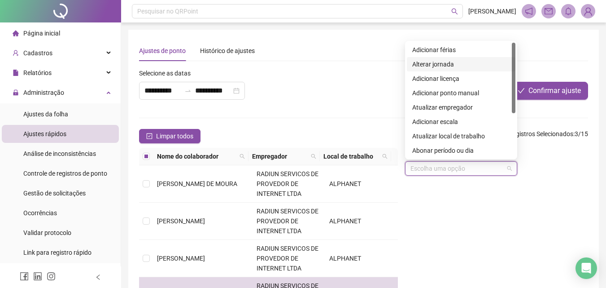
click at [432, 63] on div "Alterar jornada" at bounding box center [461, 64] width 98 height 10
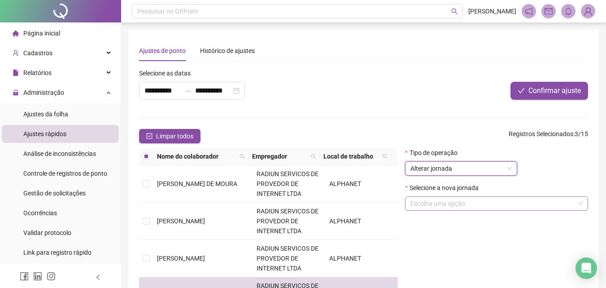
click at [441, 201] on input "search" at bounding box center [492, 202] width 164 height 13
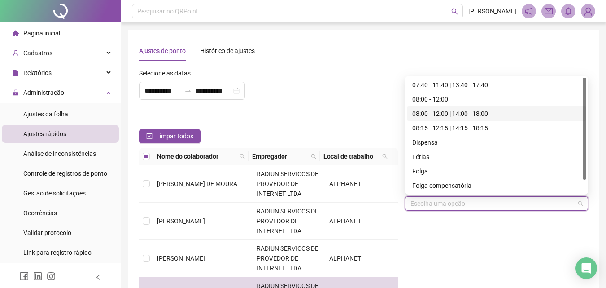
click at [442, 112] on div "08:00 - 12:00 | 14:00 - 18:00" at bounding box center [496, 114] width 169 height 10
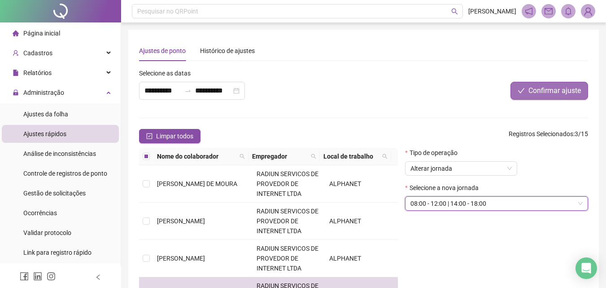
click at [542, 90] on span "Confirmar ajuste" at bounding box center [554, 90] width 52 height 11
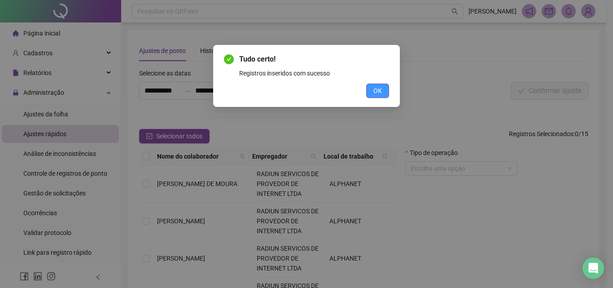
click at [371, 89] on button "OK" at bounding box center [377, 90] width 23 height 14
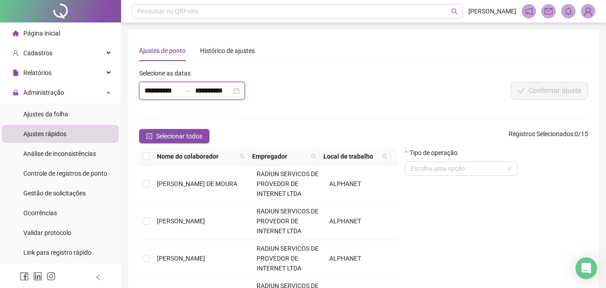
click at [169, 95] on input "**********" at bounding box center [162, 90] width 36 height 11
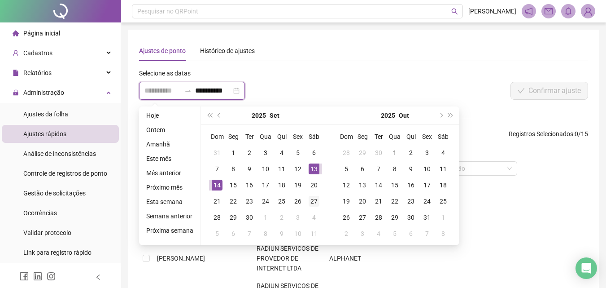
type input "**********"
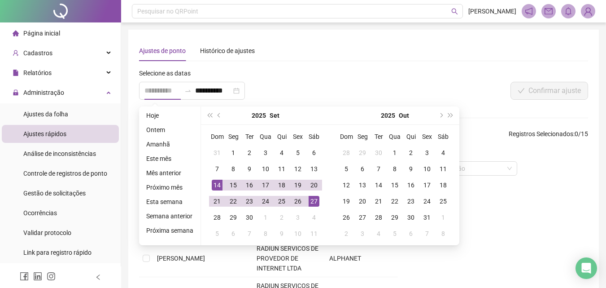
click at [314, 201] on div "27" at bounding box center [314, 201] width 11 height 11
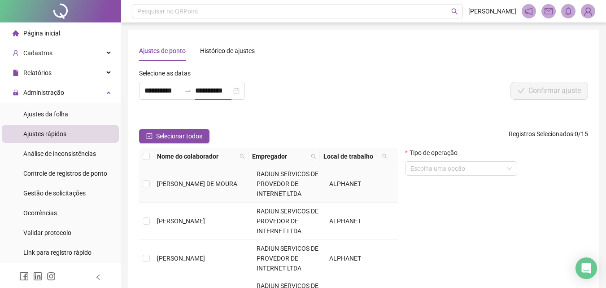
type input "**********"
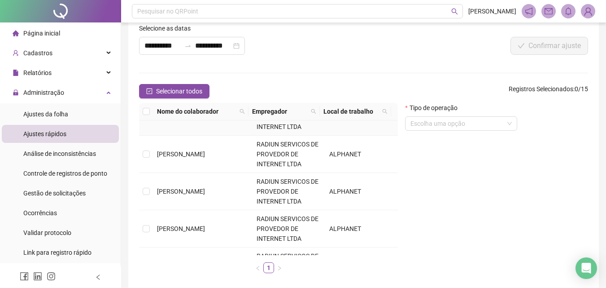
scroll to position [224, 0]
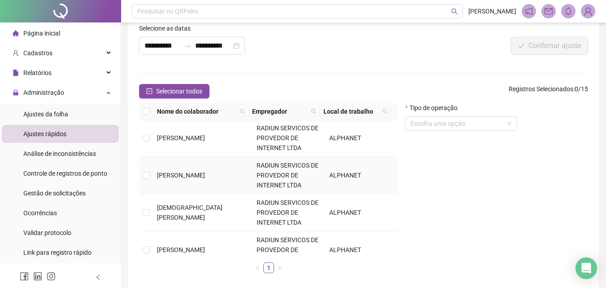
click at [150, 175] on td at bounding box center [146, 175] width 14 height 37
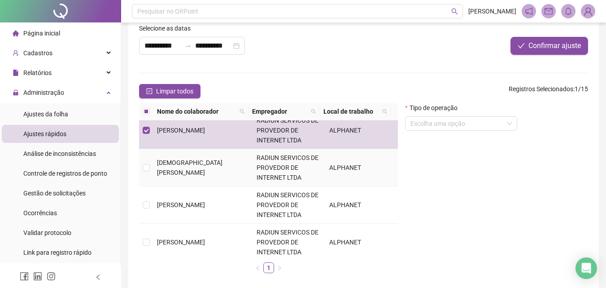
scroll to position [179, 0]
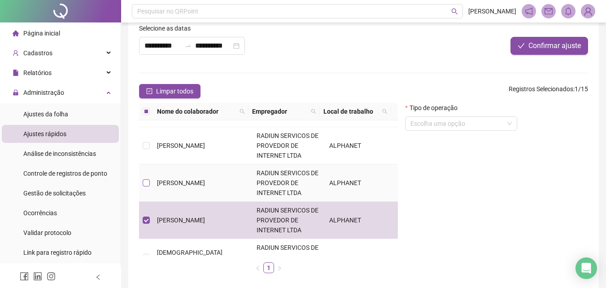
click at [144, 187] on label at bounding box center [146, 183] width 7 height 10
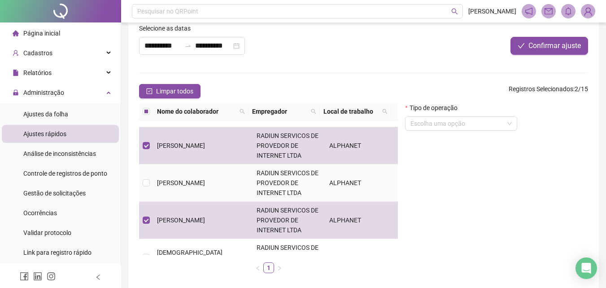
click at [146, 172] on td at bounding box center [146, 182] width 14 height 37
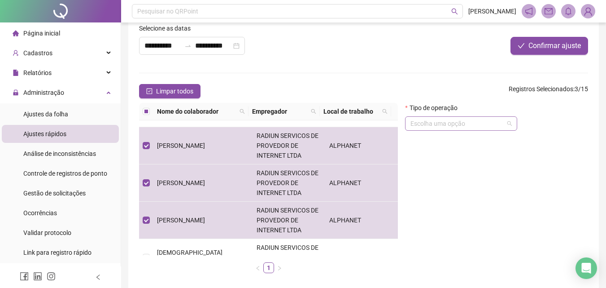
click at [436, 126] on input "search" at bounding box center [456, 123] width 93 height 13
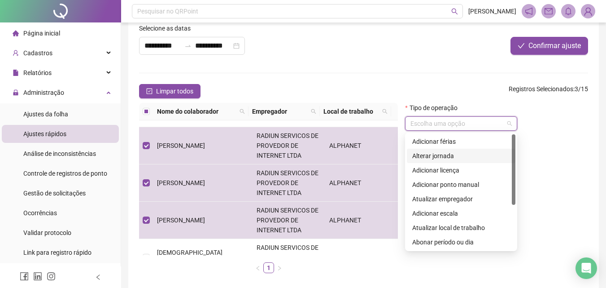
click at [445, 157] on div "Alterar jornada" at bounding box center [461, 156] width 98 height 10
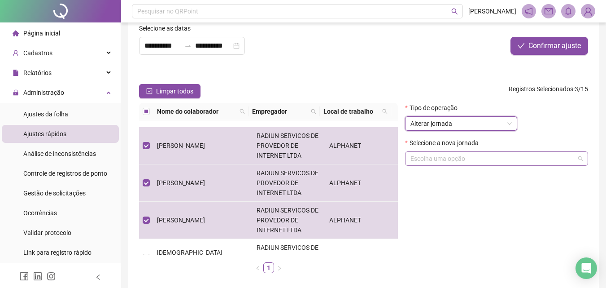
click at [455, 158] on input "search" at bounding box center [492, 158] width 164 height 13
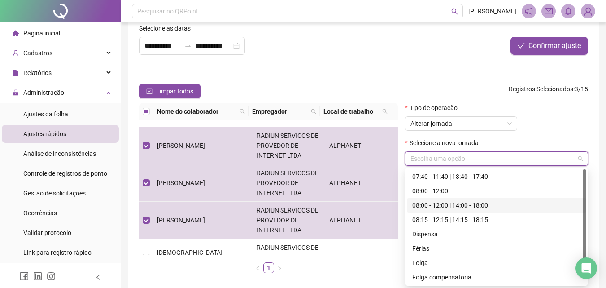
click at [448, 209] on div "08:00 - 12:00 | 14:00 - 18:00" at bounding box center [496, 205] width 169 height 10
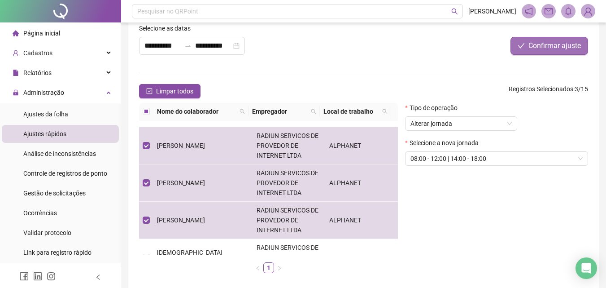
click at [546, 50] on span "Confirmar ajuste" at bounding box center [554, 45] width 52 height 11
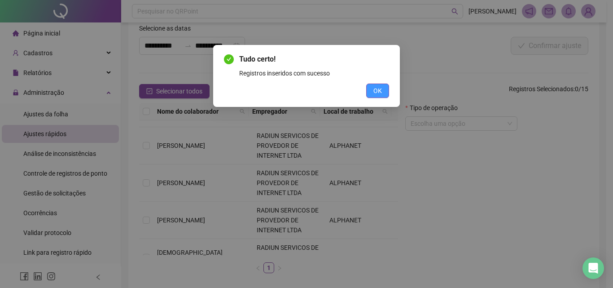
click at [385, 90] on button "OK" at bounding box center [377, 90] width 23 height 14
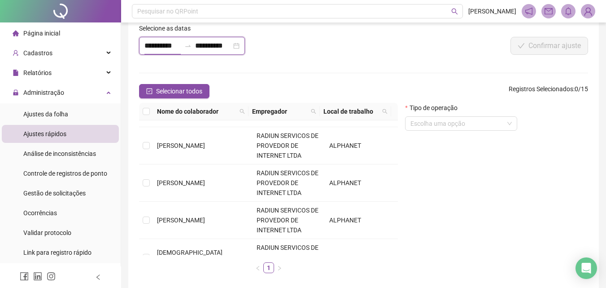
click at [165, 50] on input "**********" at bounding box center [162, 45] width 36 height 11
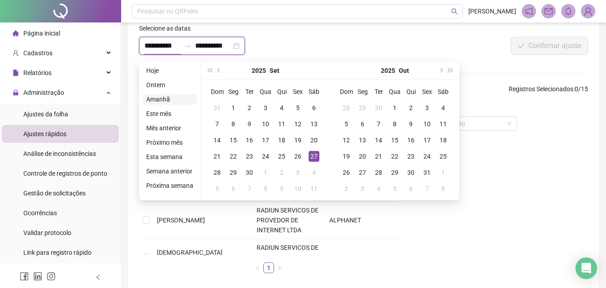
type input "**********"
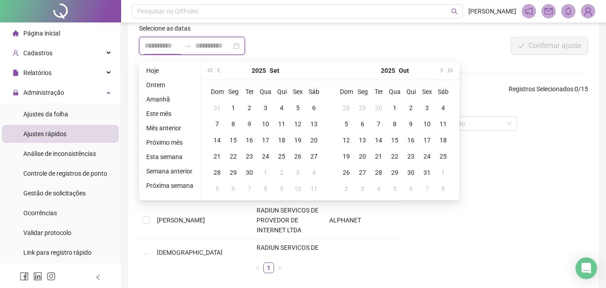
type input "**********"
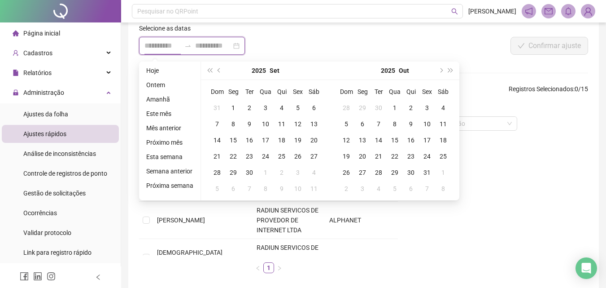
type input "**********"
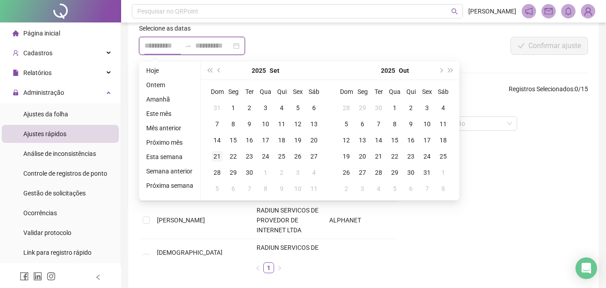
type input "**********"
click at [218, 167] on div "28" at bounding box center [217, 172] width 11 height 11
type input "**********"
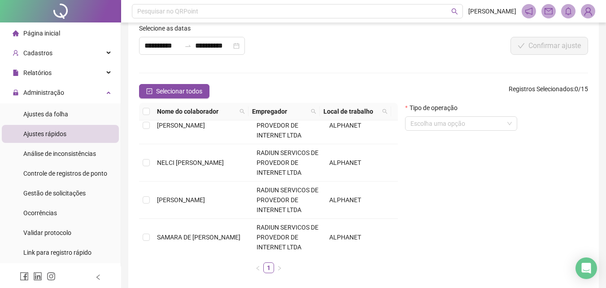
scroll to position [424, 0]
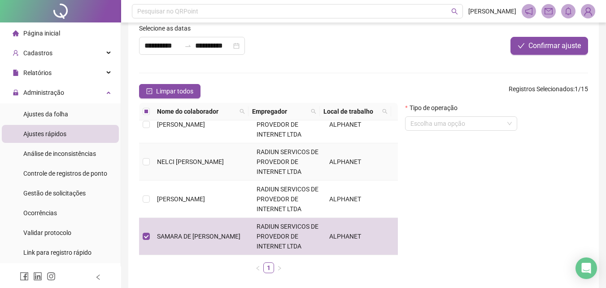
click at [148, 167] on td at bounding box center [146, 161] width 14 height 37
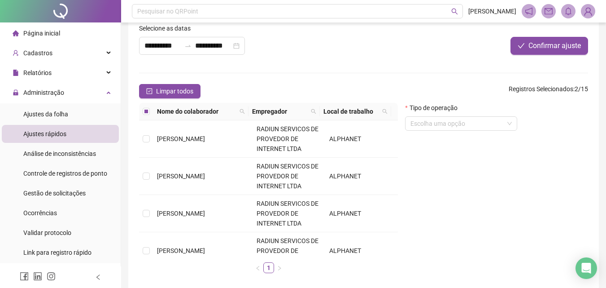
scroll to position [110, 0]
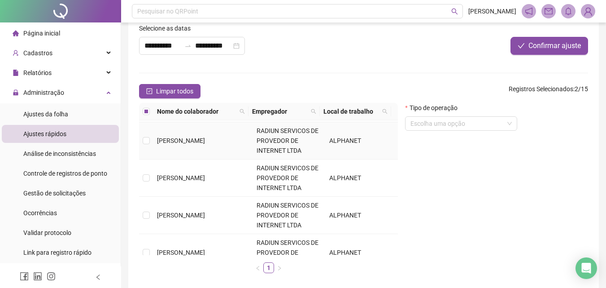
click at [153, 141] on td at bounding box center [146, 140] width 14 height 37
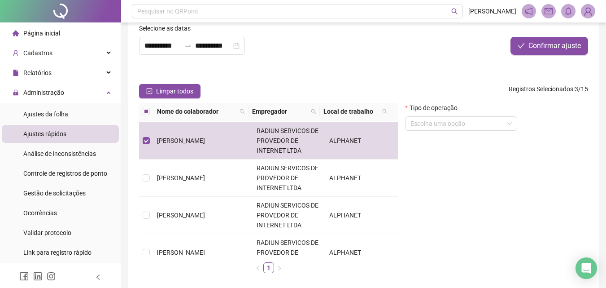
click at [489, 138] on div "Tipo de operação Escolha uma opção" at bounding box center [496, 191] width 190 height 177
click at [470, 126] on input "search" at bounding box center [456, 123] width 93 height 13
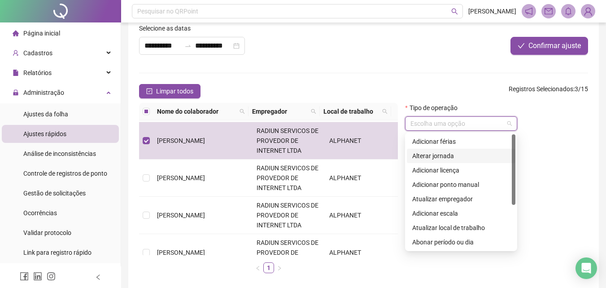
click at [450, 153] on div "Alterar jornada" at bounding box center [461, 156] width 98 height 10
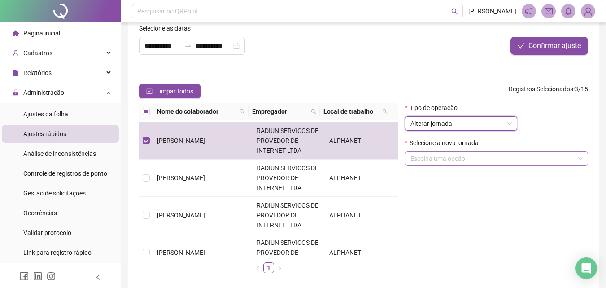
click at [501, 155] on input "search" at bounding box center [492, 158] width 164 height 13
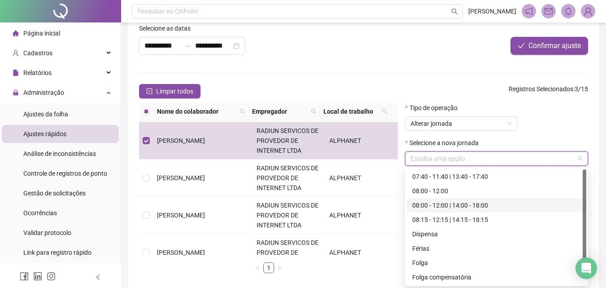
click at [451, 201] on div "08:00 - 12:00 | 14:00 - 18:00" at bounding box center [496, 205] width 169 height 10
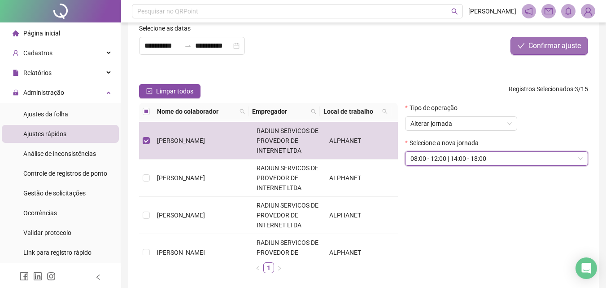
click at [548, 47] on span "Confirmar ajuste" at bounding box center [554, 45] width 52 height 11
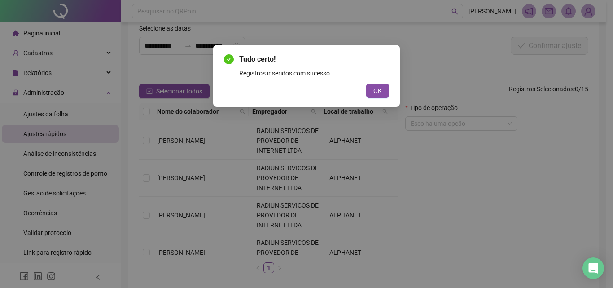
click at [371, 98] on div "Tudo certo! Registros inseridos com sucesso OK" at bounding box center [306, 76] width 187 height 62
click at [378, 83] on button "OK" at bounding box center [377, 90] width 23 height 14
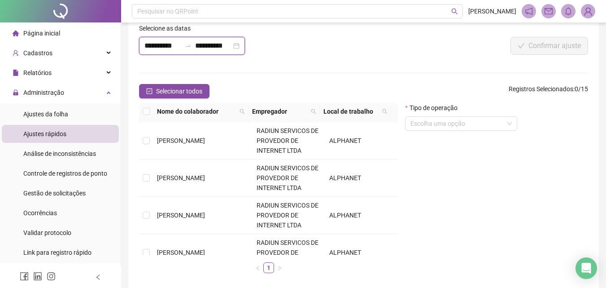
click at [154, 46] on input "**********" at bounding box center [162, 45] width 36 height 11
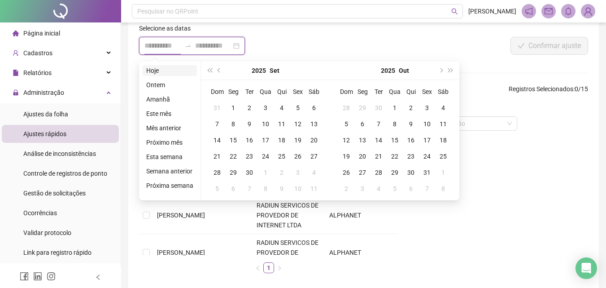
type input "**********"
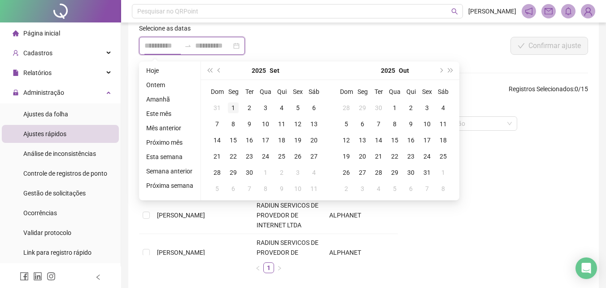
type input "**********"
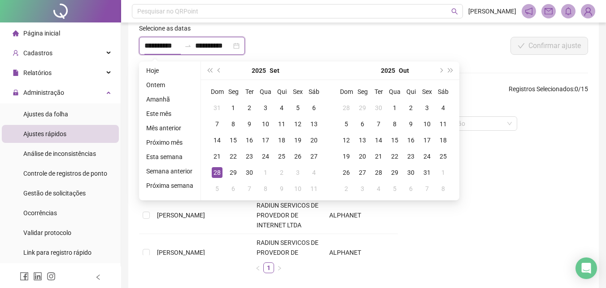
type input "**********"
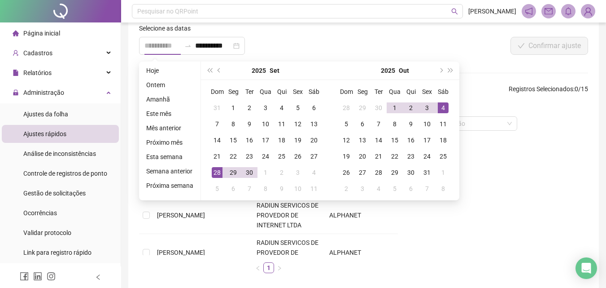
click at [442, 110] on div "4" at bounding box center [443, 107] width 11 height 11
type input "**********"
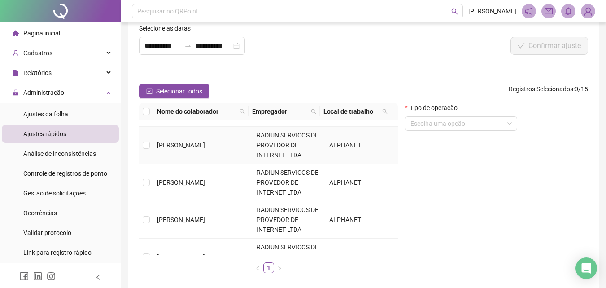
scroll to position [0, 0]
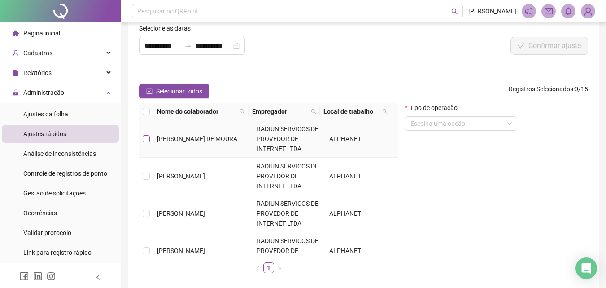
click at [148, 143] on label at bounding box center [146, 139] width 7 height 10
click at [144, 143] on label at bounding box center [146, 139] width 7 height 10
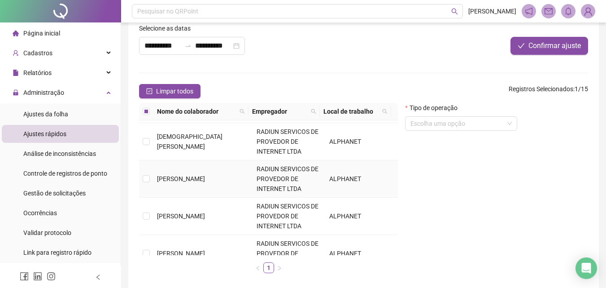
scroll to position [314, 0]
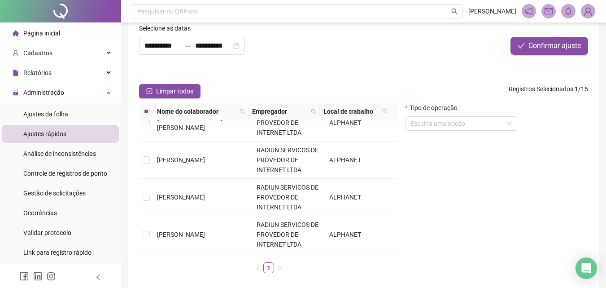
click at [138, 165] on div "Nome do colaborador Empregador Local de trabalho [PERSON_NAME] DE [PERSON_NAME]…" at bounding box center [268, 191] width 266 height 177
click at [145, 155] on label at bounding box center [146, 160] width 7 height 10
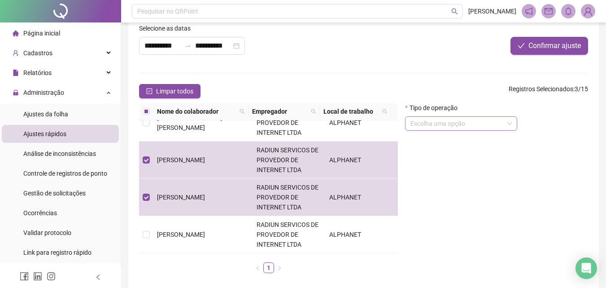
click at [443, 121] on input "search" at bounding box center [456, 123] width 93 height 13
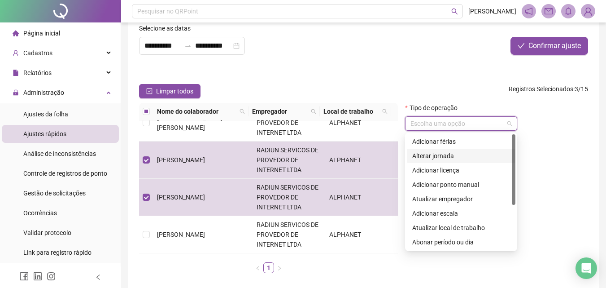
click at [427, 156] on div "Alterar jornada" at bounding box center [461, 156] width 98 height 10
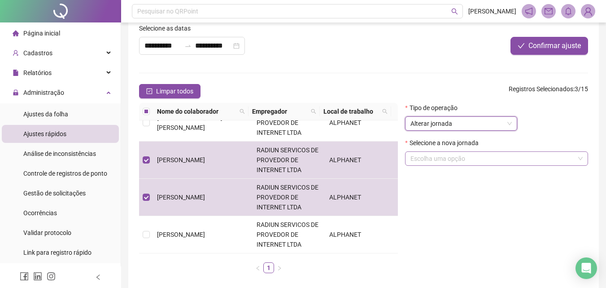
click at [432, 157] on input "search" at bounding box center [492, 158] width 164 height 13
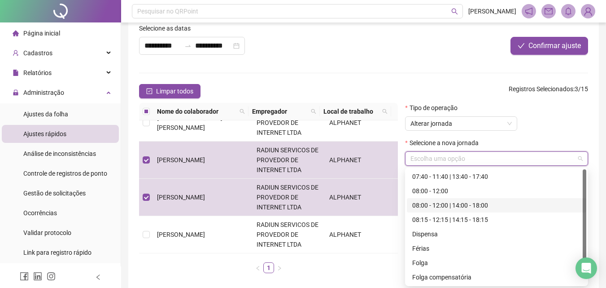
click at [444, 202] on div "08:00 - 12:00 | 14:00 - 18:00" at bounding box center [496, 205] width 169 height 10
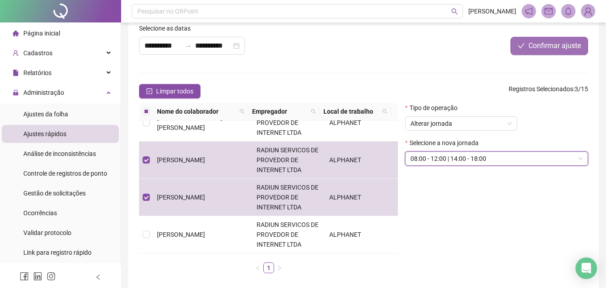
click at [528, 54] on button "Confirmar ajuste" at bounding box center [549, 46] width 78 height 18
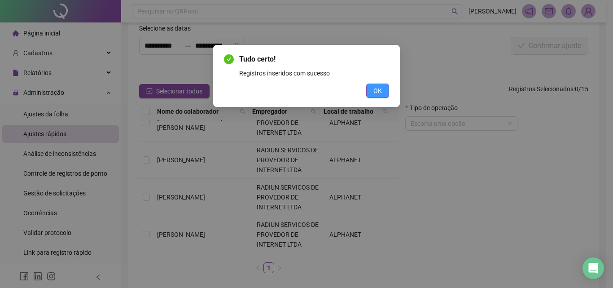
click at [379, 93] on span "OK" at bounding box center [377, 91] width 9 height 10
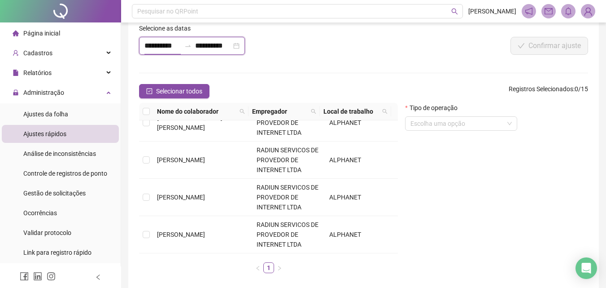
click at [176, 50] on input "**********" at bounding box center [162, 45] width 36 height 11
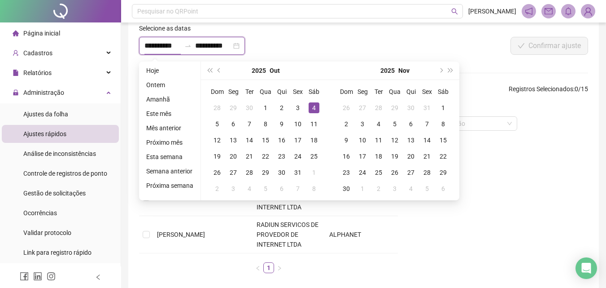
type input "**********"
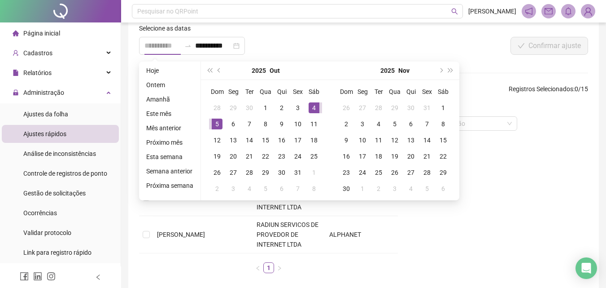
click at [216, 127] on div "5" at bounding box center [217, 123] width 11 height 11
type input "**********"
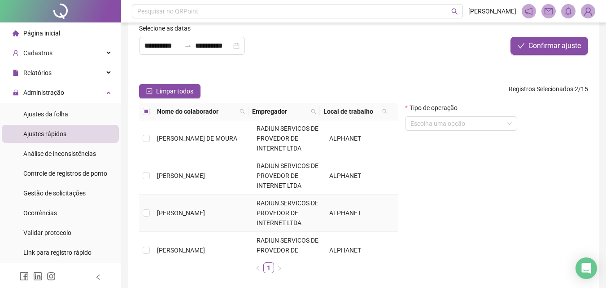
scroll to position [0, 0]
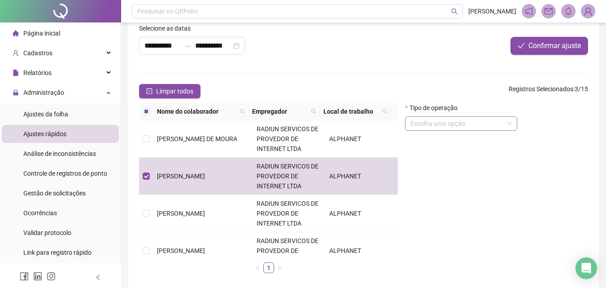
click at [424, 124] on input "search" at bounding box center [456, 123] width 93 height 13
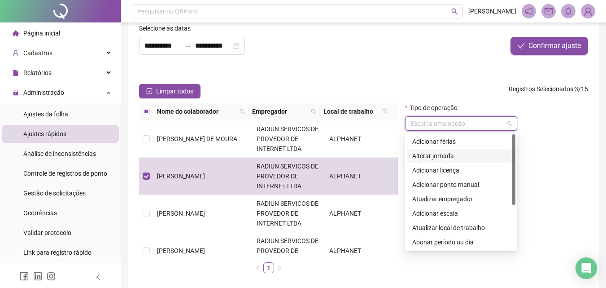
click at [440, 157] on div "Alterar jornada" at bounding box center [461, 156] width 98 height 10
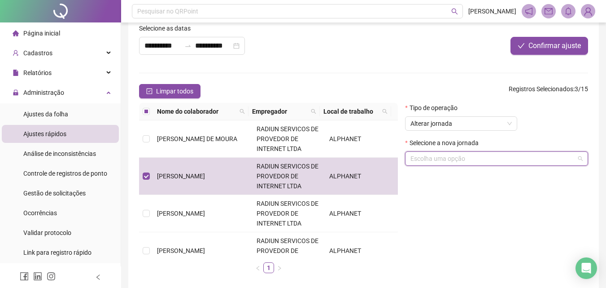
click at [440, 164] on input "search" at bounding box center [492, 158] width 164 height 13
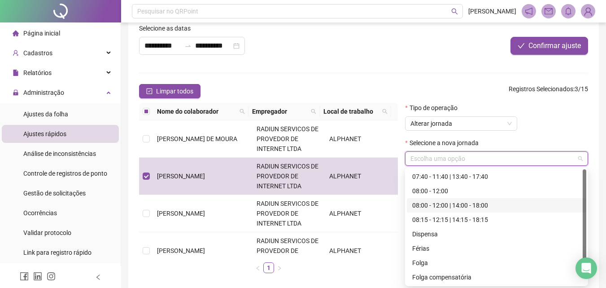
click at [440, 205] on div "08:00 - 12:00 | 14:00 - 18:00" at bounding box center [496, 205] width 169 height 10
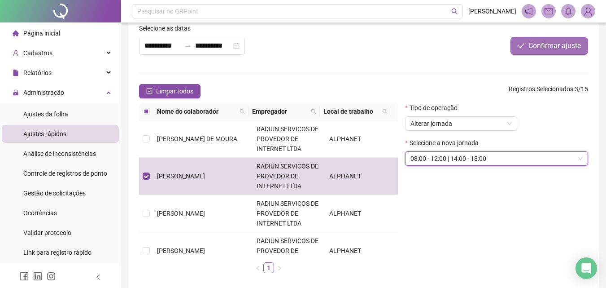
click at [538, 48] on span "Confirmar ajuste" at bounding box center [554, 45] width 52 height 11
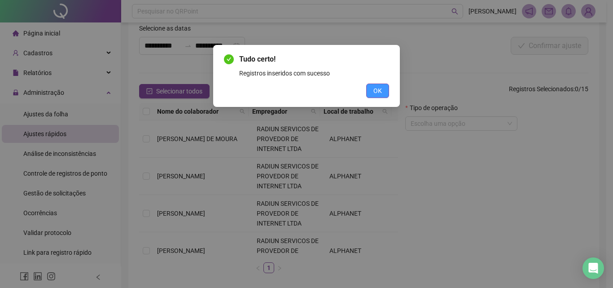
click at [372, 87] on button "OK" at bounding box center [377, 90] width 23 height 14
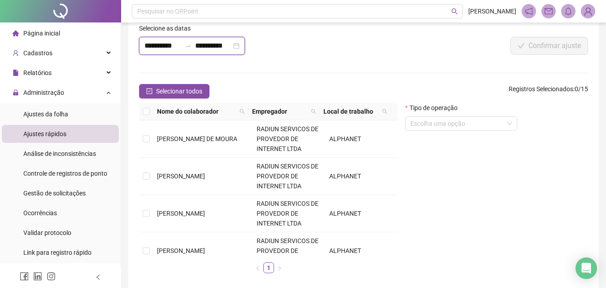
click at [170, 44] on input "**********" at bounding box center [162, 45] width 36 height 11
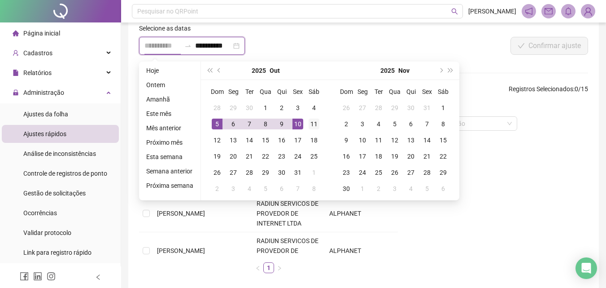
type input "**********"
click at [315, 119] on div "11" at bounding box center [314, 123] width 11 height 11
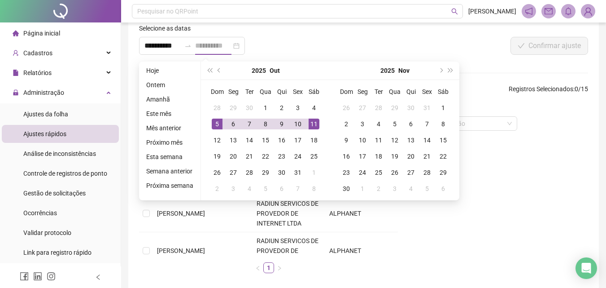
click at [315, 119] on div "11" at bounding box center [314, 123] width 11 height 11
type input "**********"
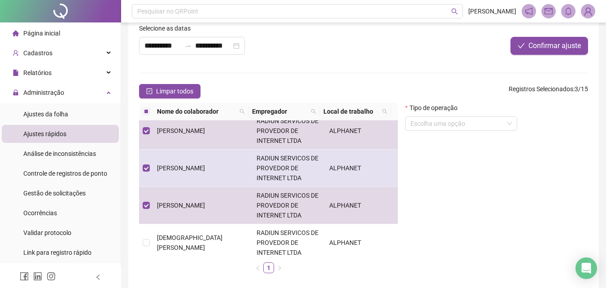
scroll to position [179, 0]
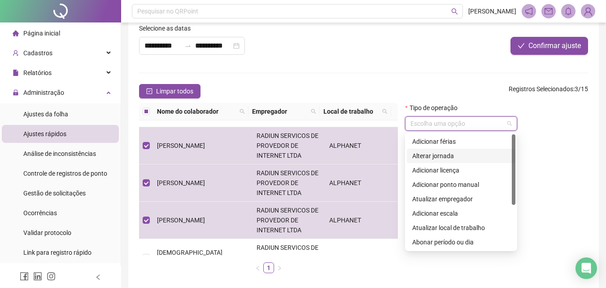
click at [428, 120] on input "search" at bounding box center [456, 123] width 93 height 13
click at [430, 156] on div "Alterar jornada" at bounding box center [461, 156] width 98 height 10
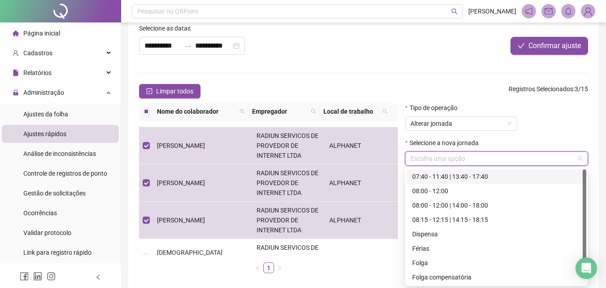
click at [442, 157] on input "search" at bounding box center [492, 158] width 164 height 13
click at [445, 205] on div "08:00 - 12:00 | 14:00 - 18:00" at bounding box center [496, 205] width 169 height 10
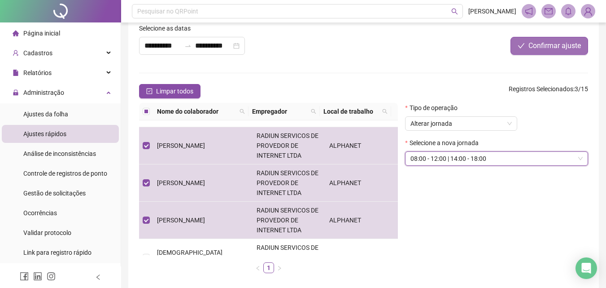
click at [557, 46] on span "Confirmar ajuste" at bounding box center [554, 45] width 52 height 11
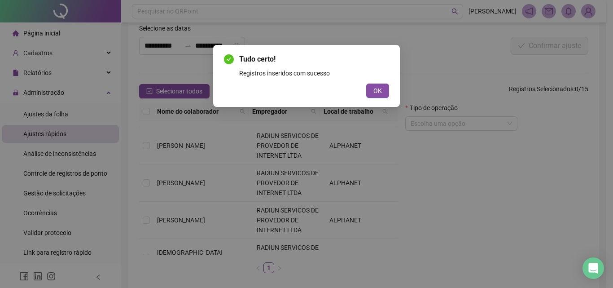
click at [395, 98] on div "Tudo certo! Registros inseridos com sucesso OK" at bounding box center [306, 76] width 187 height 62
click at [385, 93] on button "OK" at bounding box center [377, 90] width 23 height 14
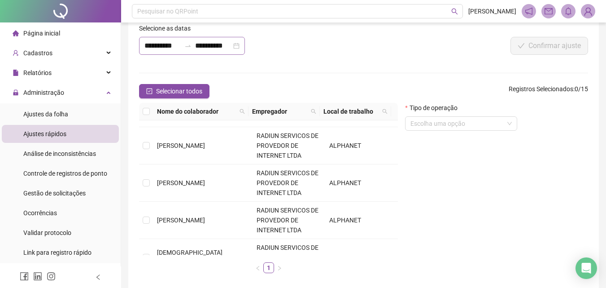
click at [181, 49] on div "**********" at bounding box center [192, 46] width 106 height 18
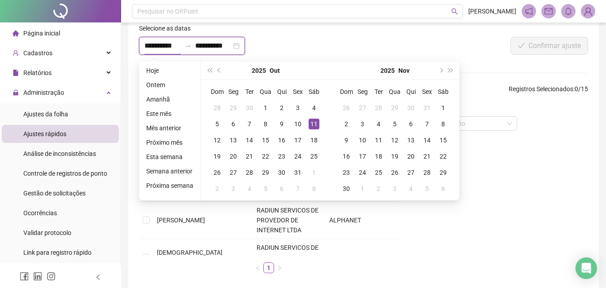
type input "**********"
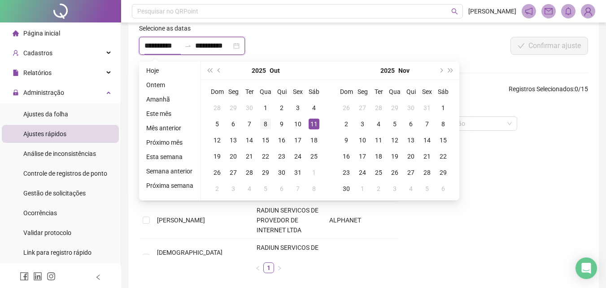
type input "**********"
click at [214, 140] on div "12" at bounding box center [217, 140] width 11 height 11
type input "**********"
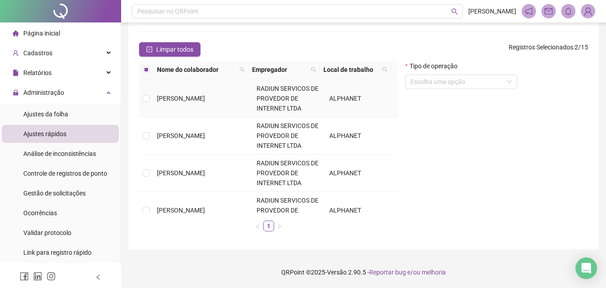
scroll to position [0, 0]
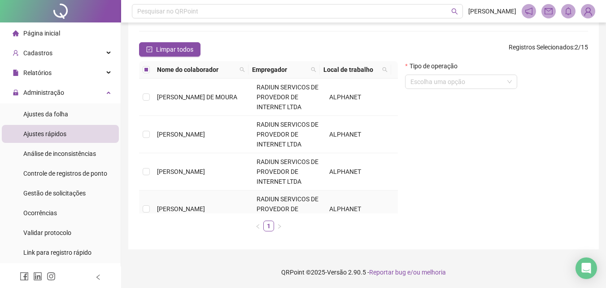
click at [150, 206] on td at bounding box center [146, 208] width 14 height 37
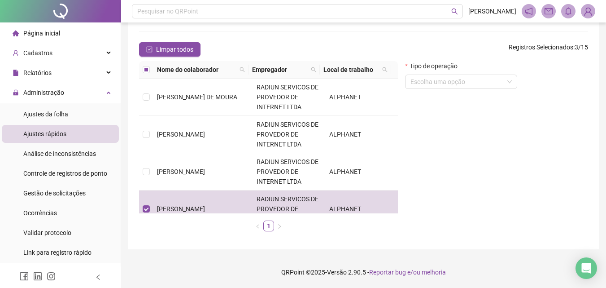
click at [463, 89] on form "Tipo de operação Escolha uma opção" at bounding box center [461, 78] width 112 height 35
click at [464, 81] on input "search" at bounding box center [456, 81] width 93 height 13
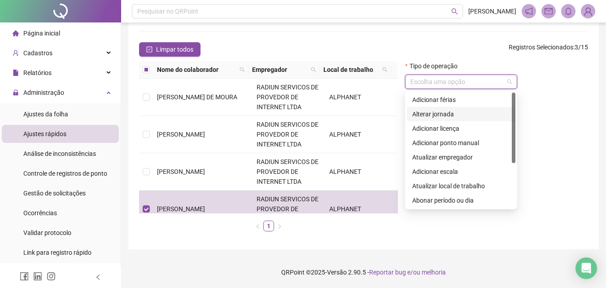
click at [436, 118] on div "Alterar jornada" at bounding box center [461, 114] width 98 height 10
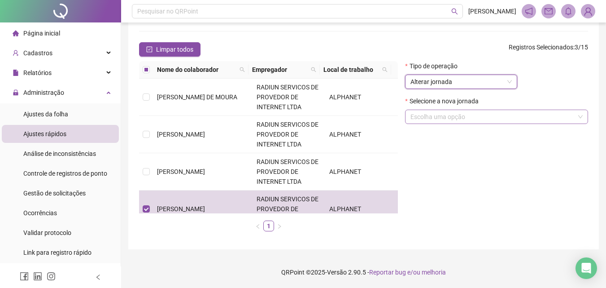
click at [445, 119] on input "search" at bounding box center [492, 116] width 164 height 13
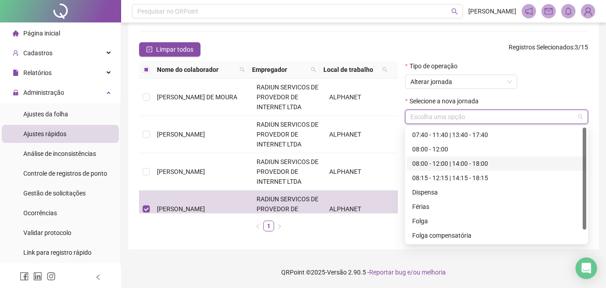
click at [453, 167] on div "08:00 - 12:00 | 14:00 - 18:00" at bounding box center [496, 163] width 169 height 10
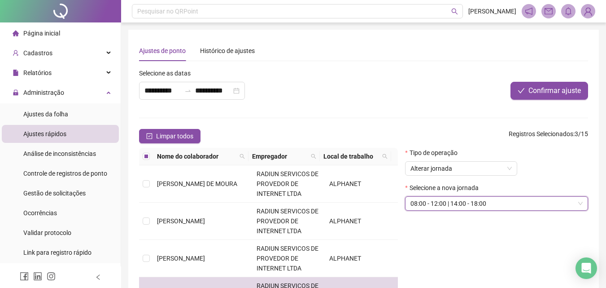
click at [352, 105] on div "**********" at bounding box center [269, 87] width 267 height 39
click at [176, 96] on div "**********" at bounding box center [192, 91] width 106 height 18
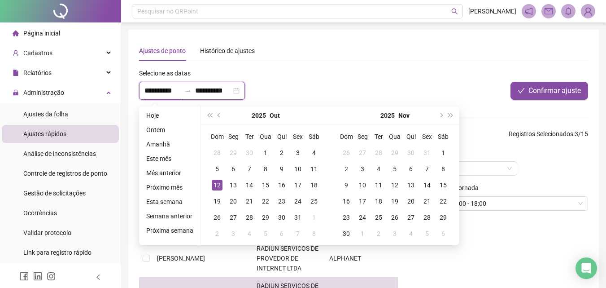
type input "**********"
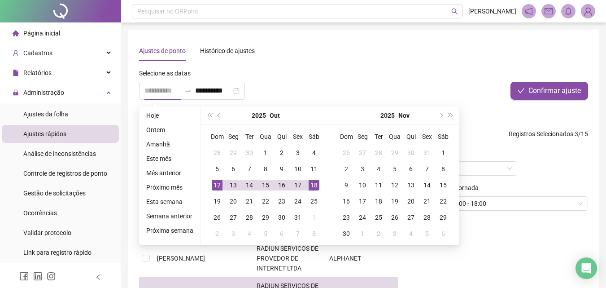
click at [315, 185] on div "18" at bounding box center [314, 184] width 11 height 11
type input "**********"
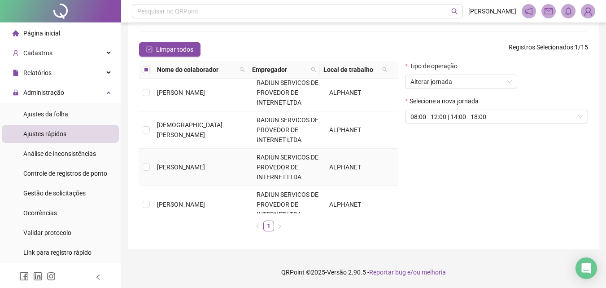
scroll to position [314, 0]
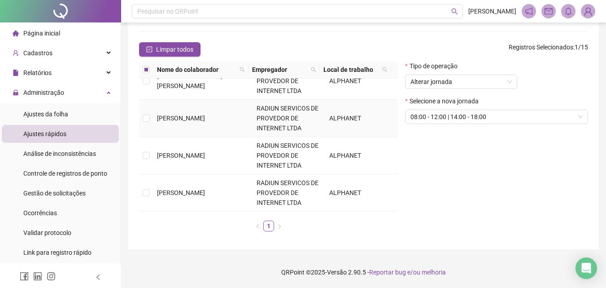
drag, startPoint x: 142, startPoint y: 118, endPoint x: 150, endPoint y: 139, distance: 22.0
click at [142, 118] on td at bounding box center [146, 118] width 14 height 37
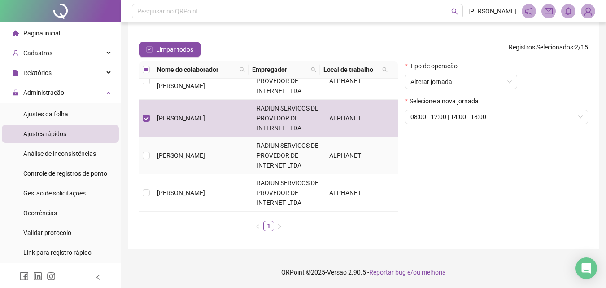
click at [150, 155] on td at bounding box center [146, 155] width 14 height 37
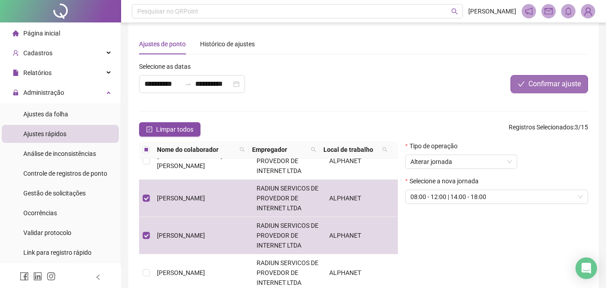
scroll to position [0, 0]
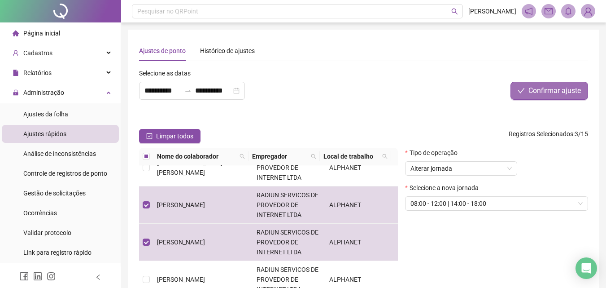
click at [528, 87] on span "Confirmar ajuste" at bounding box center [554, 90] width 52 height 11
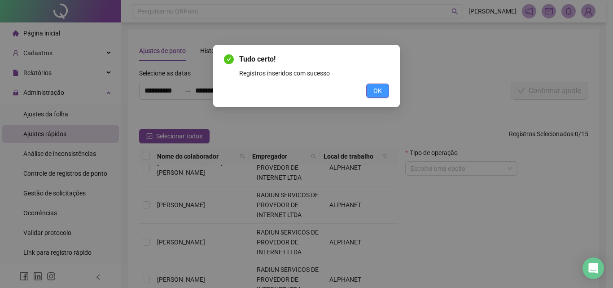
click at [372, 87] on button "OK" at bounding box center [377, 90] width 23 height 14
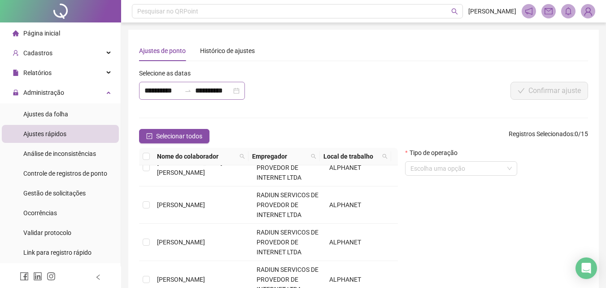
drag, startPoint x: 187, startPoint y: 93, endPoint x: 180, endPoint y: 90, distance: 7.4
click at [187, 93] on icon "swap-right" at bounding box center [187, 90] width 7 height 7
click at [180, 90] on input "**********" at bounding box center [162, 90] width 36 height 11
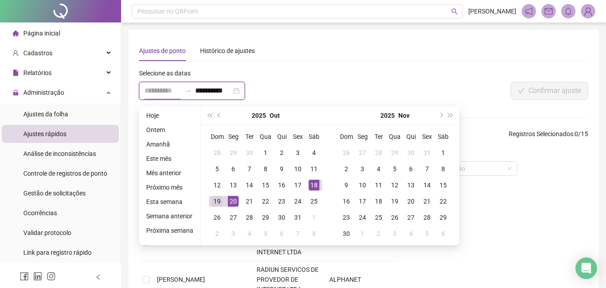
type input "**********"
click at [212, 201] on div "19" at bounding box center [217, 201] width 11 height 11
click at [214, 201] on div "19" at bounding box center [217, 201] width 11 height 11
type input "**********"
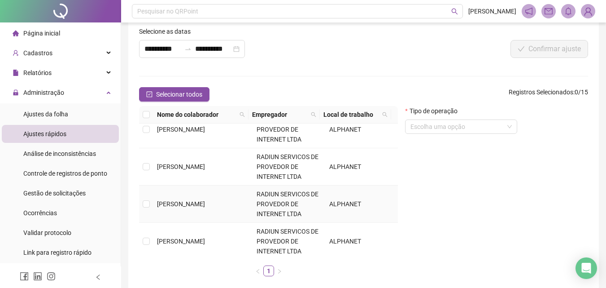
scroll to position [20, 0]
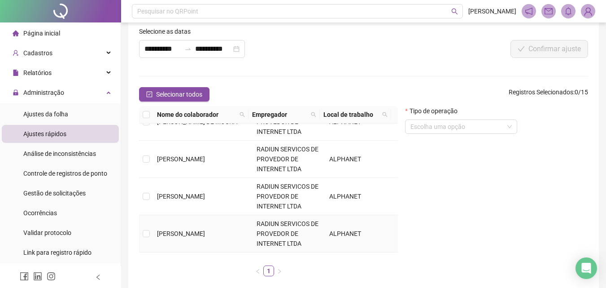
click at [151, 232] on td at bounding box center [146, 233] width 14 height 37
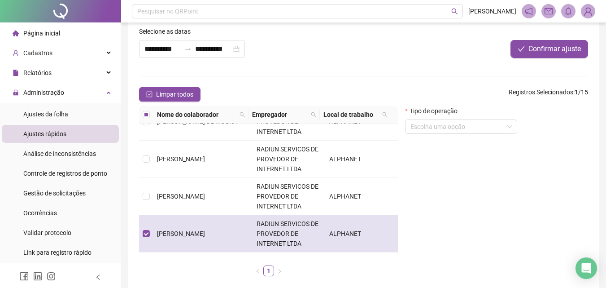
click at [150, 232] on td at bounding box center [146, 233] width 14 height 37
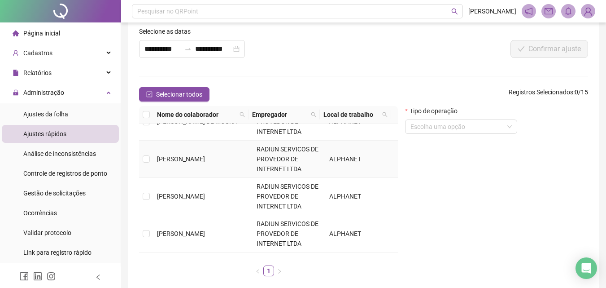
click at [162, 159] on span "[PERSON_NAME]" at bounding box center [181, 158] width 48 height 7
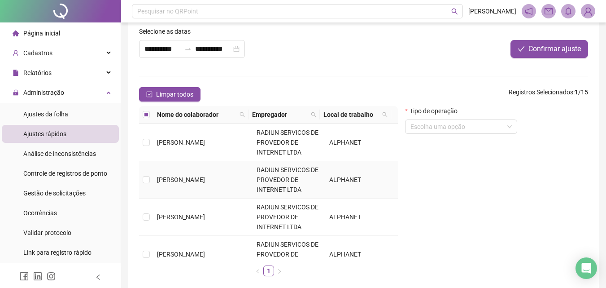
scroll to position [90, 0]
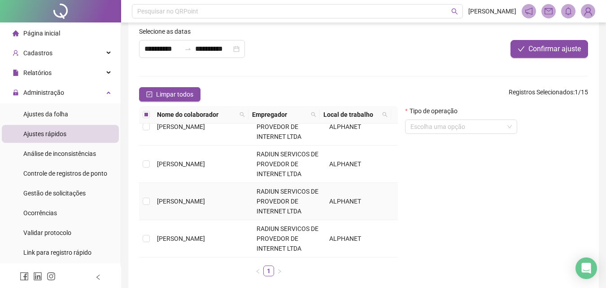
click at [168, 204] on span "[PERSON_NAME]" at bounding box center [181, 200] width 48 height 7
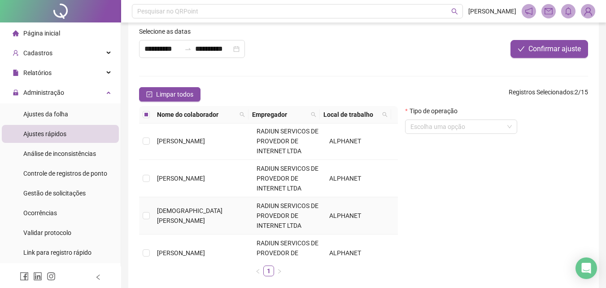
click at [184, 223] on td "[DEMOGRAPHIC_DATA][PERSON_NAME]" at bounding box center [203, 215] width 100 height 37
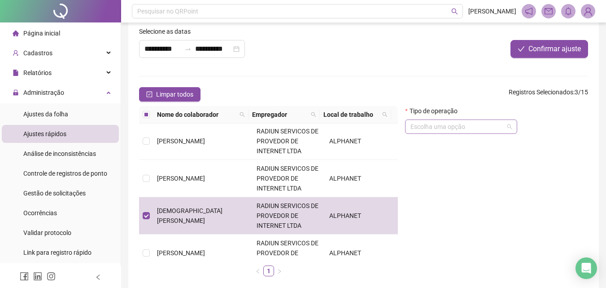
click at [441, 120] on input "search" at bounding box center [456, 126] width 93 height 13
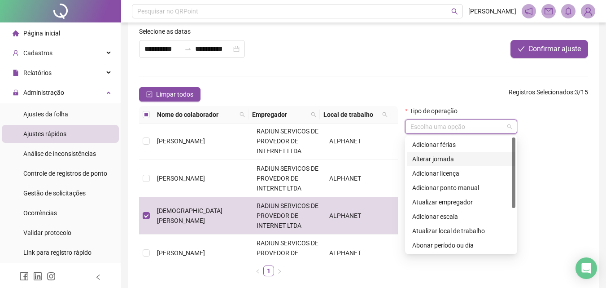
click at [446, 164] on div "Alterar jornada" at bounding box center [461, 159] width 109 height 14
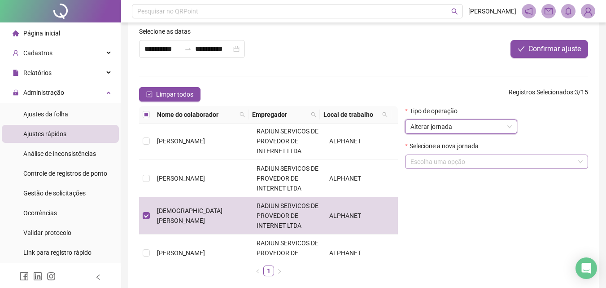
click at [442, 158] on input "search" at bounding box center [492, 161] width 164 height 13
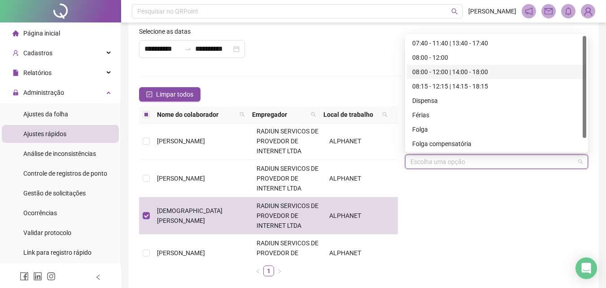
click at [454, 74] on div "08:00 - 12:00 | 14:00 - 18:00" at bounding box center [496, 72] width 169 height 10
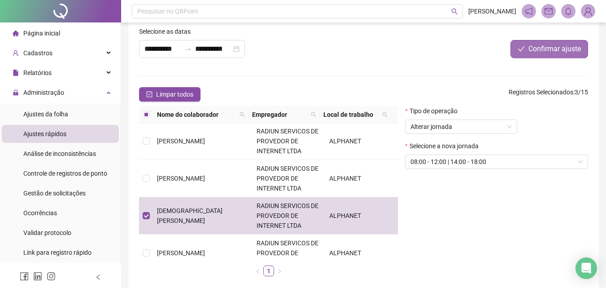
click at [561, 56] on button "Confirmar ajuste" at bounding box center [549, 49] width 78 height 18
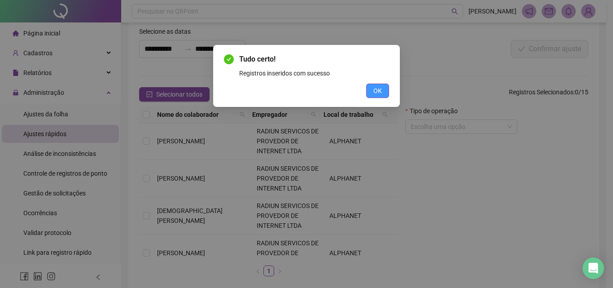
click at [379, 94] on span "OK" at bounding box center [377, 91] width 9 height 10
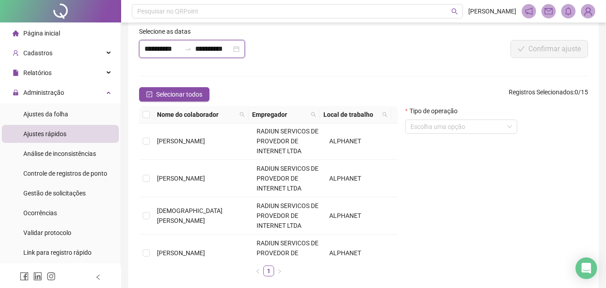
click at [173, 48] on input "**********" at bounding box center [162, 49] width 36 height 11
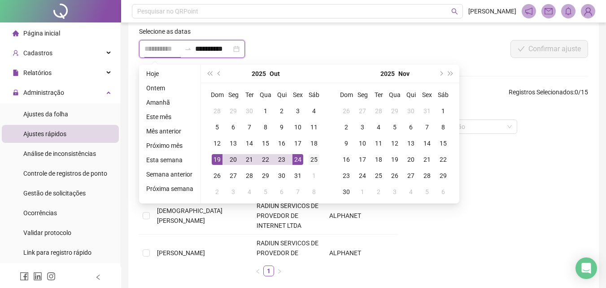
type input "**********"
click at [313, 159] on div "25" at bounding box center [314, 159] width 11 height 11
type input "**********"
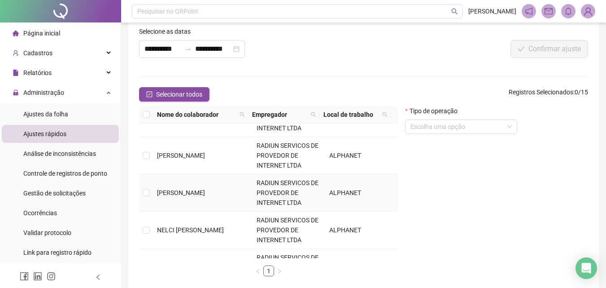
scroll to position [269, 0]
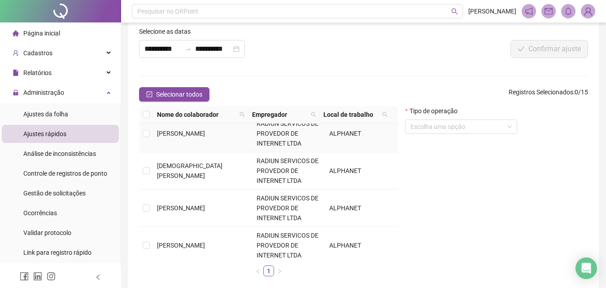
click at [149, 144] on td at bounding box center [146, 133] width 14 height 37
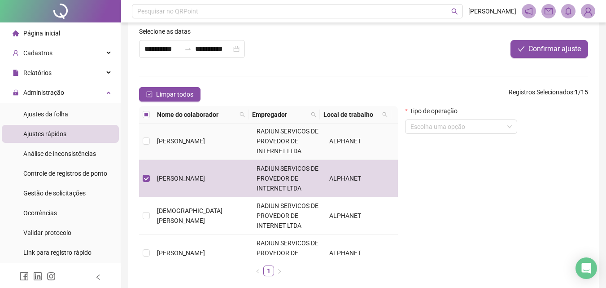
click at [148, 147] on td at bounding box center [146, 140] width 14 height 37
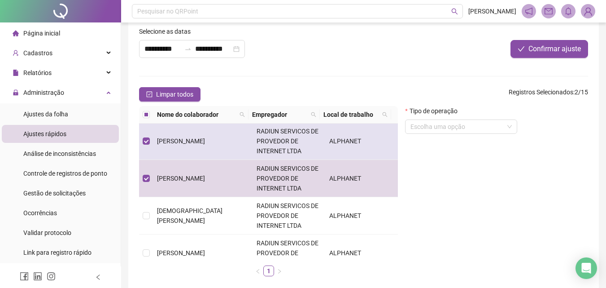
scroll to position [179, 0]
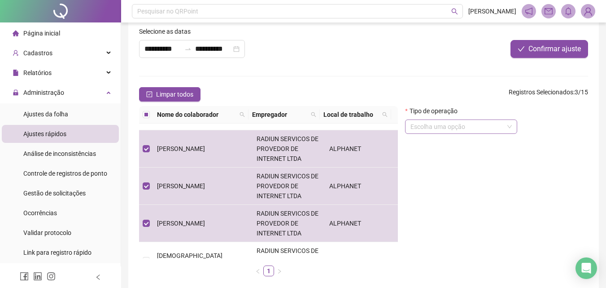
click at [483, 130] on input "search" at bounding box center [456, 126] width 93 height 13
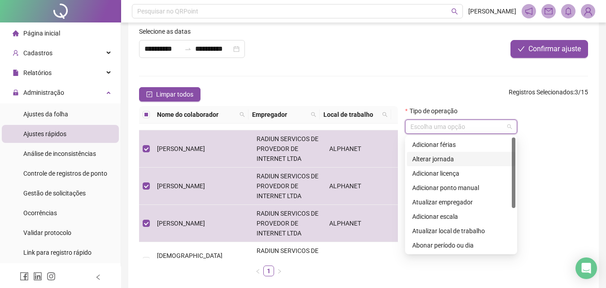
click at [453, 159] on div "Alterar jornada" at bounding box center [461, 159] width 98 height 10
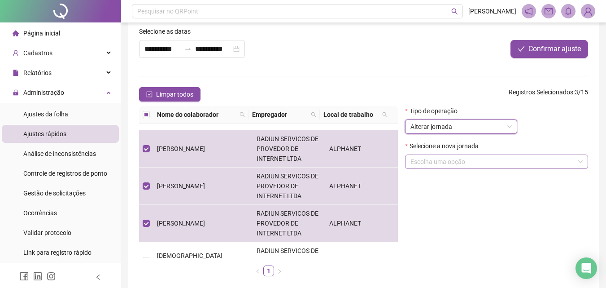
click at [454, 158] on input "search" at bounding box center [492, 161] width 164 height 13
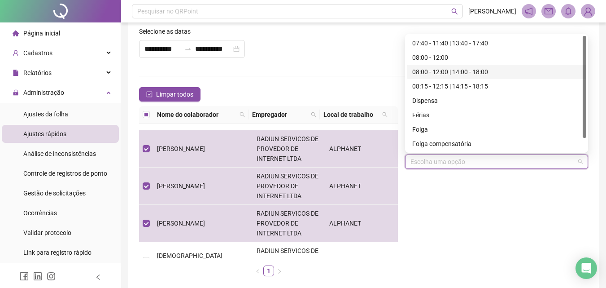
click at [445, 71] on div "08:00 - 12:00 | 14:00 - 18:00" at bounding box center [496, 72] width 169 height 10
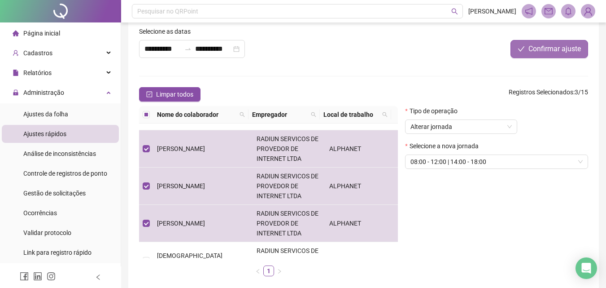
click at [545, 53] on span "Confirmar ajuste" at bounding box center [554, 49] width 52 height 11
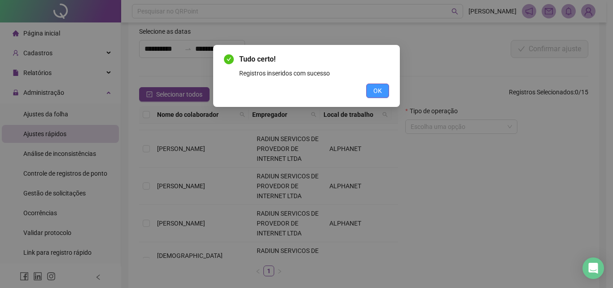
click at [378, 92] on span "OK" at bounding box center [377, 91] width 9 height 10
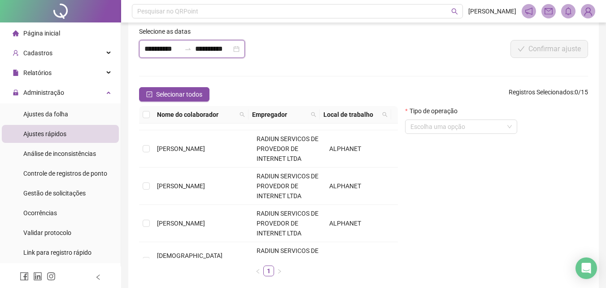
click at [159, 46] on input "**********" at bounding box center [162, 49] width 36 height 11
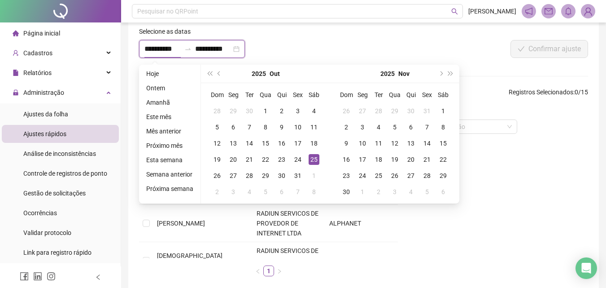
type input "**********"
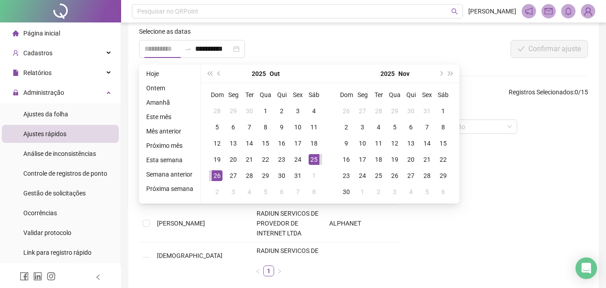
click at [214, 179] on div "26" at bounding box center [217, 175] width 11 height 11
type input "**********"
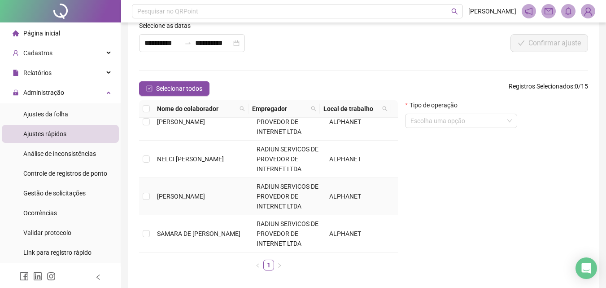
scroll to position [87, 0]
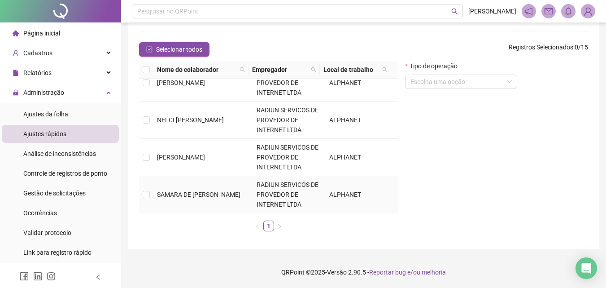
click at [151, 191] on td at bounding box center [146, 194] width 14 height 37
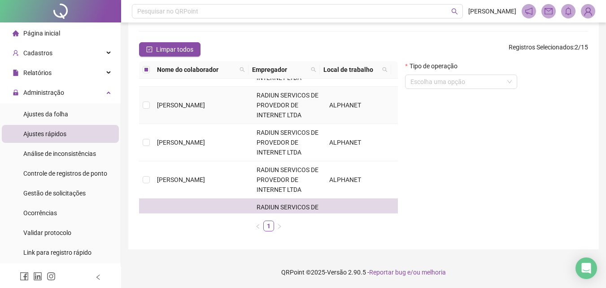
scroll to position [110, 0]
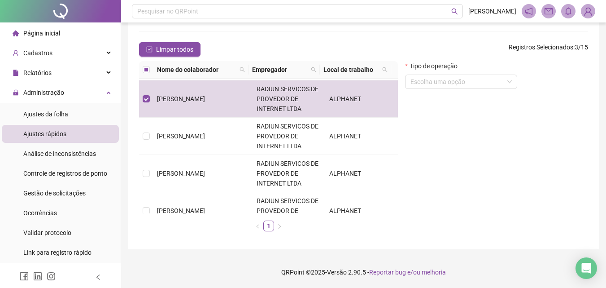
click at [460, 89] on form "Tipo de operação Escolha uma opção" at bounding box center [461, 78] width 112 height 35
click at [460, 84] on input "search" at bounding box center [456, 81] width 93 height 13
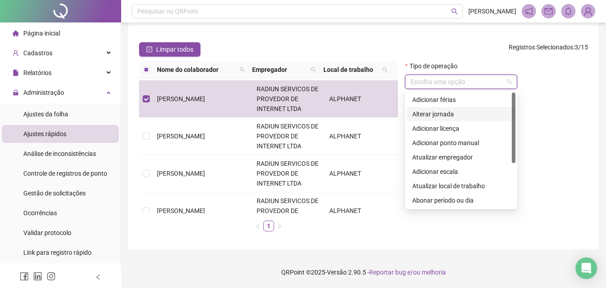
click at [447, 116] on div "Alterar jornada" at bounding box center [461, 114] width 98 height 10
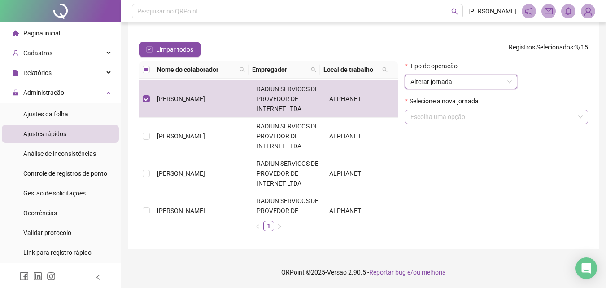
click at [475, 122] on input "search" at bounding box center [492, 116] width 164 height 13
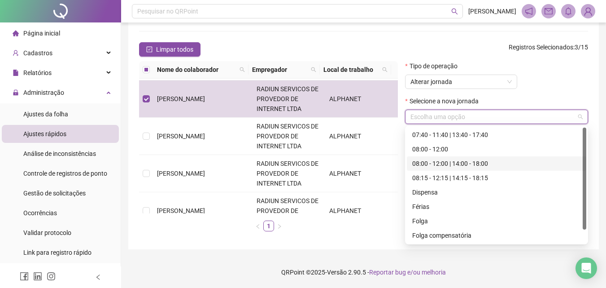
click at [464, 165] on div "08:00 - 12:00 | 14:00 - 18:00" at bounding box center [496, 163] width 169 height 10
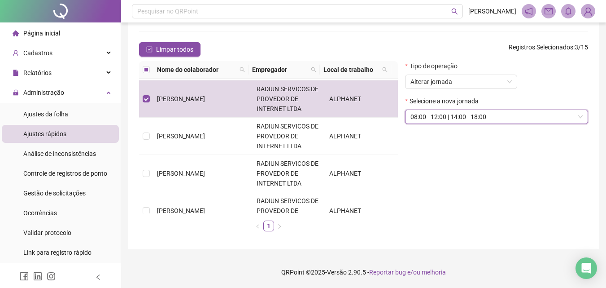
scroll to position [42, 0]
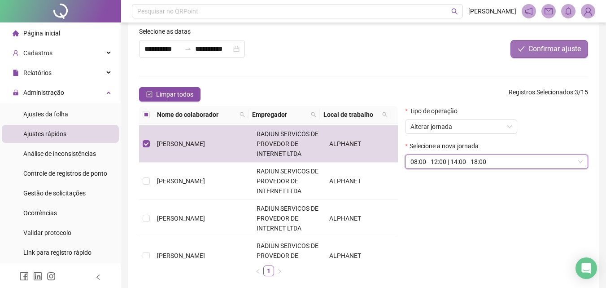
click at [539, 48] on span "Confirmar ajuste" at bounding box center [554, 49] width 52 height 11
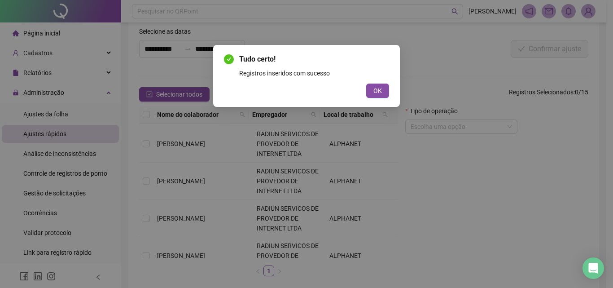
click at [383, 98] on div "Tudo certo! Registros inseridos com sucesso OK" at bounding box center [306, 76] width 187 height 62
click at [380, 94] on span "OK" at bounding box center [377, 91] width 9 height 10
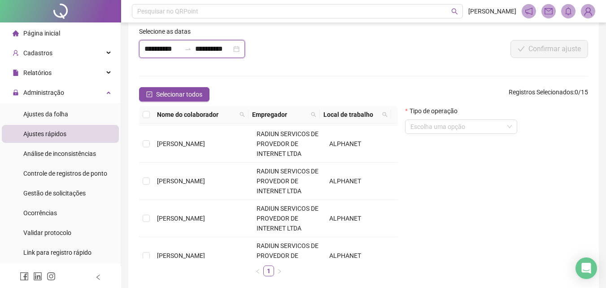
click at [157, 44] on input "**********" at bounding box center [162, 49] width 36 height 11
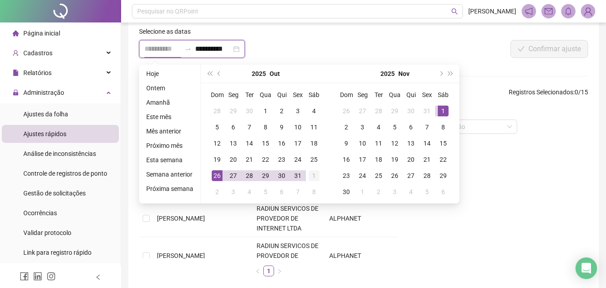
type input "**********"
click at [314, 178] on div "1" at bounding box center [314, 175] width 11 height 11
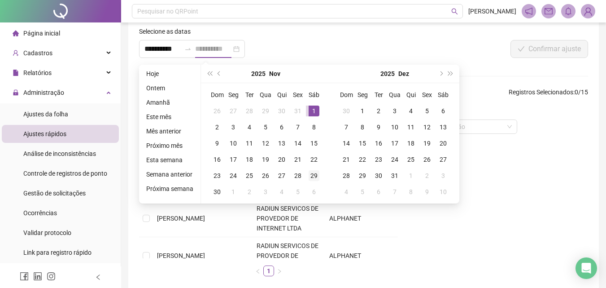
click at [313, 176] on div "29" at bounding box center [314, 175] width 11 height 11
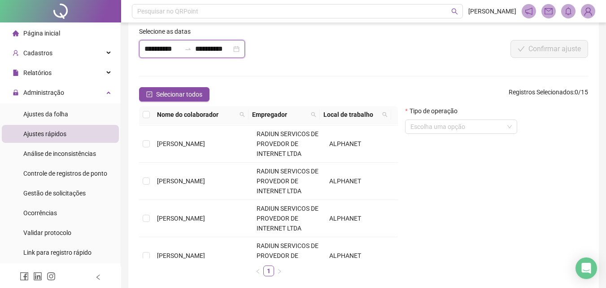
click at [227, 51] on input "**********" at bounding box center [213, 49] width 36 height 11
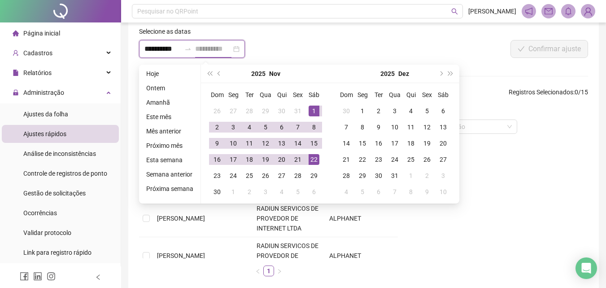
type input "**********"
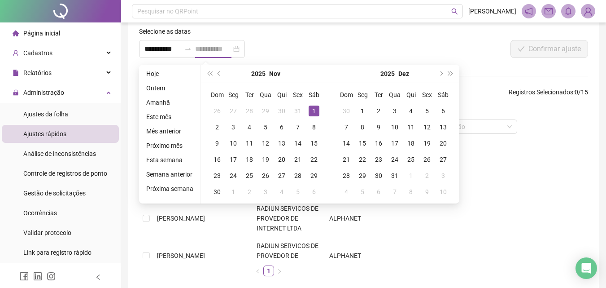
click at [312, 111] on div "1" at bounding box center [314, 110] width 11 height 11
type input "**********"
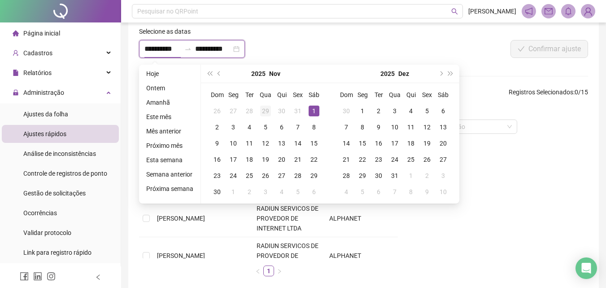
type input "**********"
click at [314, 114] on div "1" at bounding box center [314, 110] width 11 height 11
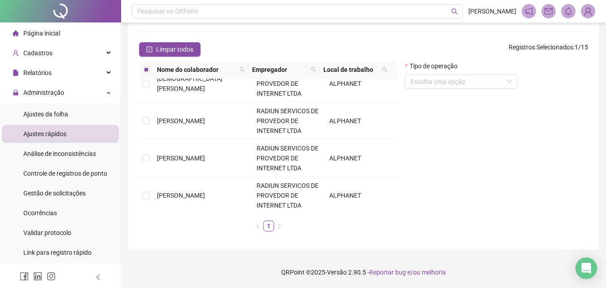
scroll to position [314, 0]
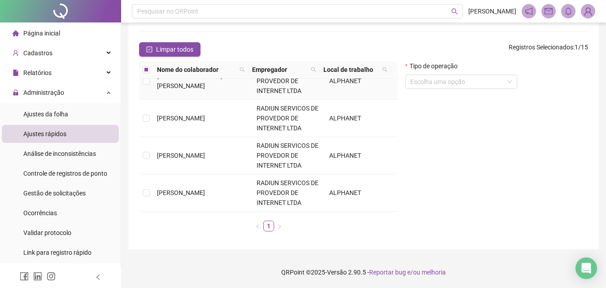
click at [147, 87] on td at bounding box center [146, 80] width 14 height 37
click at [151, 124] on td at bounding box center [146, 118] width 14 height 37
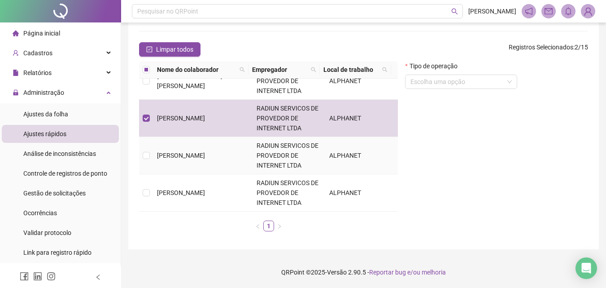
click at [153, 150] on td "[PERSON_NAME]" at bounding box center [203, 155] width 100 height 37
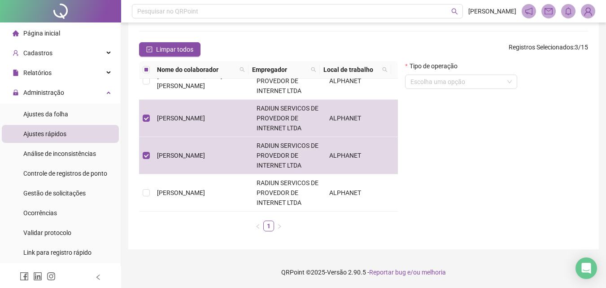
click at [463, 73] on div "Tipo de operação" at bounding box center [461, 67] width 112 height 13
click at [466, 78] on input "search" at bounding box center [456, 81] width 93 height 13
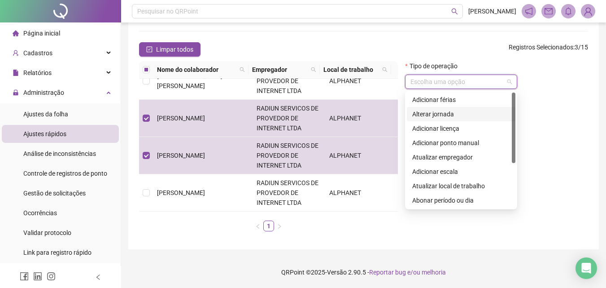
click at [443, 115] on div "Alterar jornada" at bounding box center [461, 114] width 98 height 10
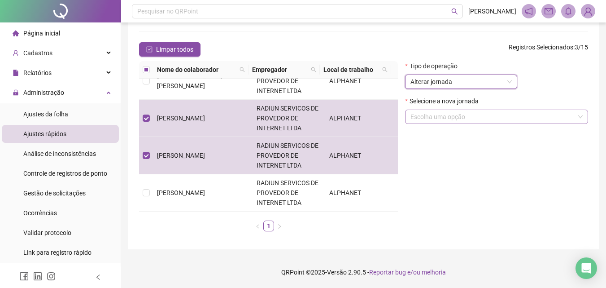
click at [509, 118] on input "search" at bounding box center [492, 116] width 164 height 13
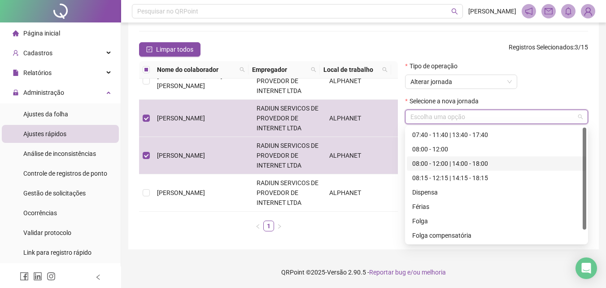
click at [434, 164] on div "08:00 - 12:00 | 14:00 - 18:00" at bounding box center [496, 163] width 169 height 10
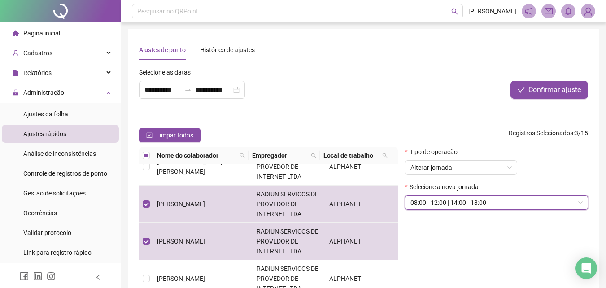
scroll to position [0, 0]
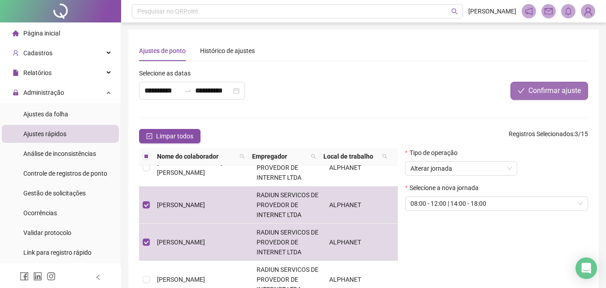
click at [532, 91] on span "Confirmar ajuste" at bounding box center [554, 90] width 52 height 11
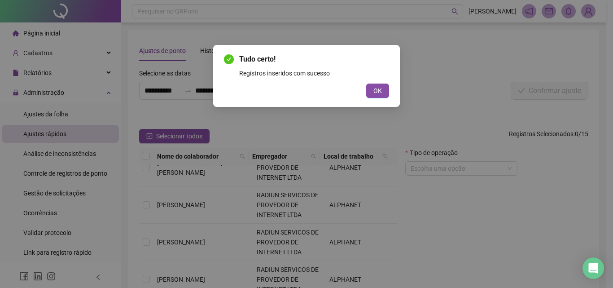
click at [384, 95] on button "OK" at bounding box center [377, 90] width 23 height 14
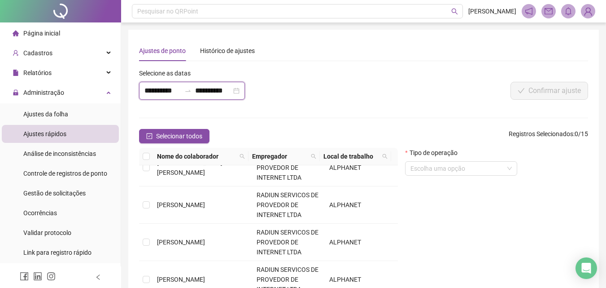
click at [167, 88] on input "**********" at bounding box center [162, 90] width 36 height 11
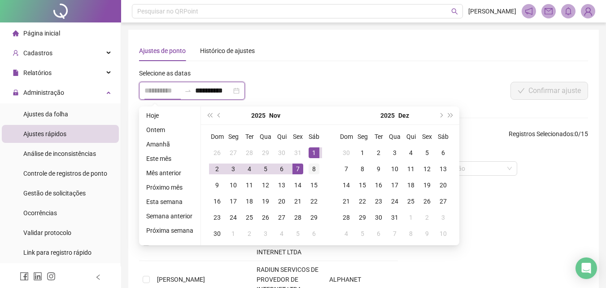
type input "**********"
click at [309, 171] on div "8" at bounding box center [314, 168] width 11 height 11
type input "**********"
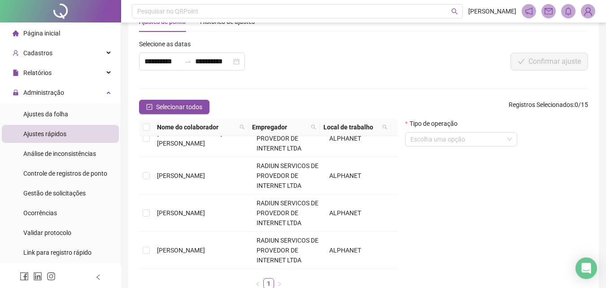
scroll to position [45, 0]
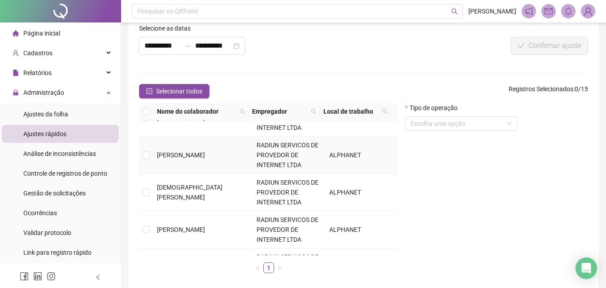
click at [145, 160] on td at bounding box center [146, 154] width 14 height 37
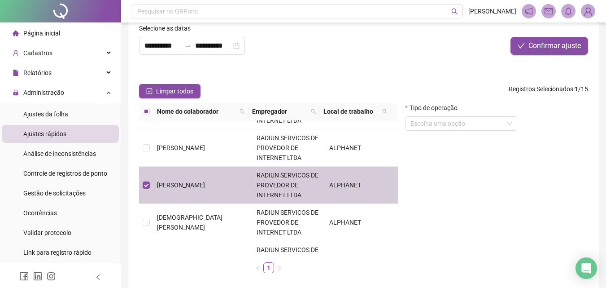
scroll to position [200, 0]
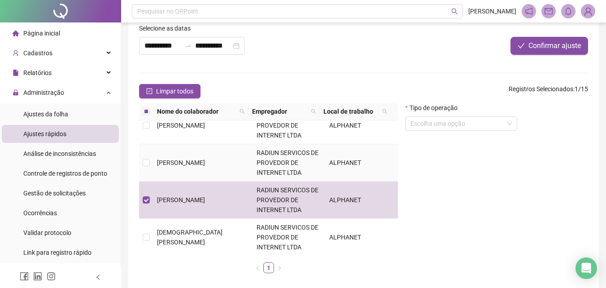
click at [145, 168] on td at bounding box center [146, 162] width 14 height 37
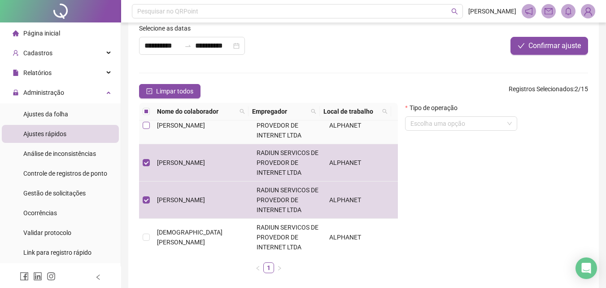
click at [148, 129] on td at bounding box center [146, 125] width 14 height 37
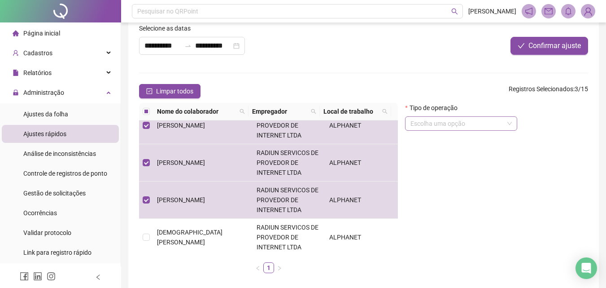
click at [469, 127] on input "search" at bounding box center [456, 123] width 93 height 13
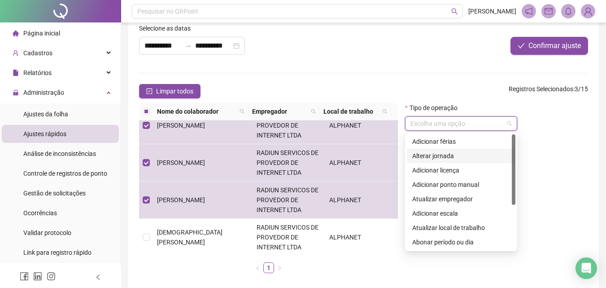
click at [431, 154] on div "Alterar jornada" at bounding box center [461, 156] width 98 height 10
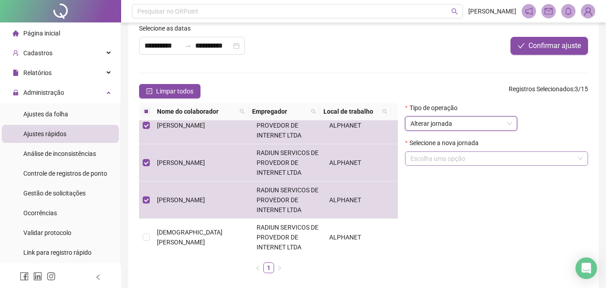
click at [455, 156] on input "search" at bounding box center [492, 158] width 164 height 13
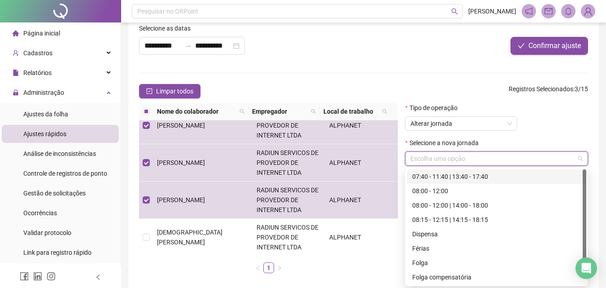
click at [450, 181] on div "07:40 - 11:40 | 13:40 - 17:40" at bounding box center [496, 176] width 169 height 10
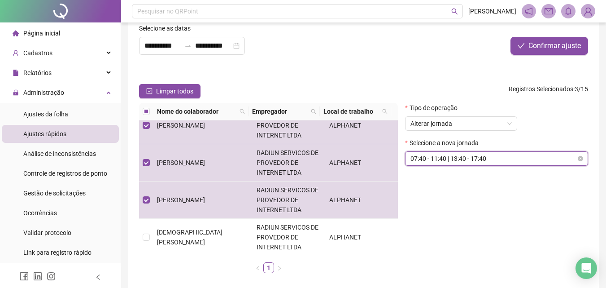
click at [448, 157] on span "07:40 - 11:40 | 13:40 - 17:40" at bounding box center [496, 158] width 172 height 13
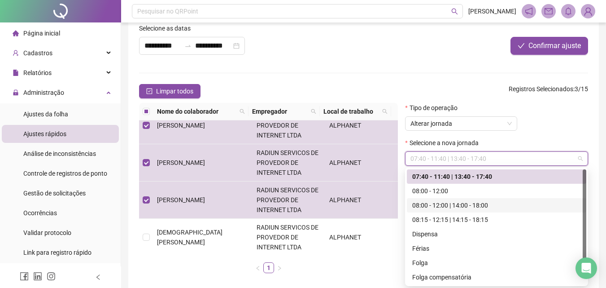
click at [453, 205] on div "08:00 - 12:00 | 14:00 - 18:00" at bounding box center [496, 205] width 169 height 10
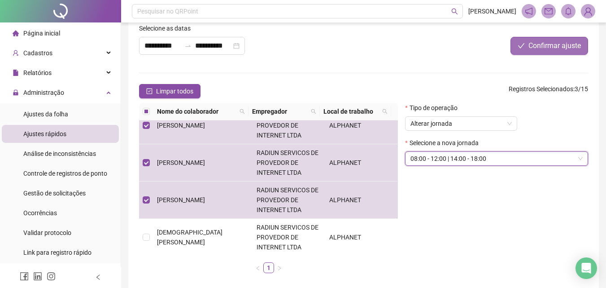
click at [545, 45] on span "Confirmar ajuste" at bounding box center [554, 45] width 52 height 11
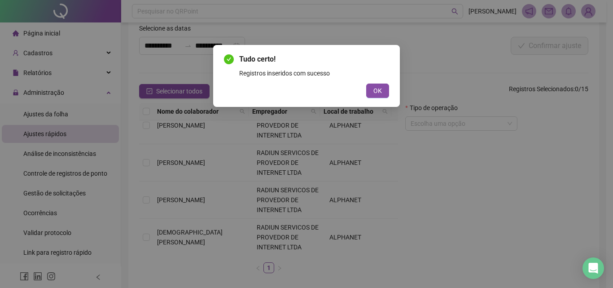
drag, startPoint x: 375, startPoint y: 91, endPoint x: 363, endPoint y: 90, distance: 12.1
click at [375, 90] on span "OK" at bounding box center [377, 91] width 9 height 10
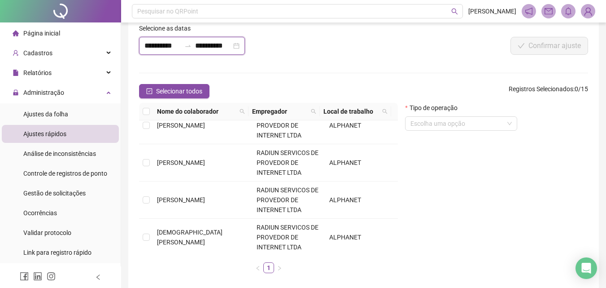
click at [177, 50] on input "**********" at bounding box center [162, 45] width 36 height 11
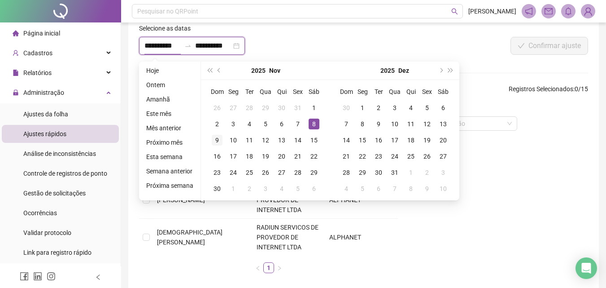
type input "**********"
click at [212, 140] on div "9" at bounding box center [217, 140] width 11 height 11
type input "**********"
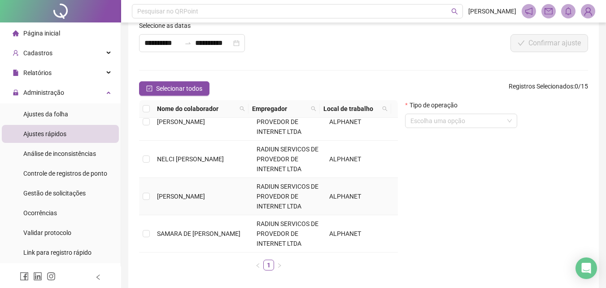
scroll to position [87, 0]
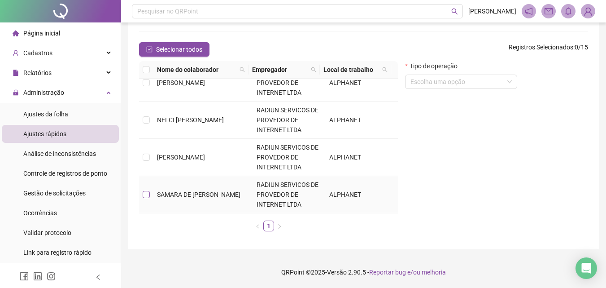
click at [147, 189] on label at bounding box center [146, 194] width 7 height 10
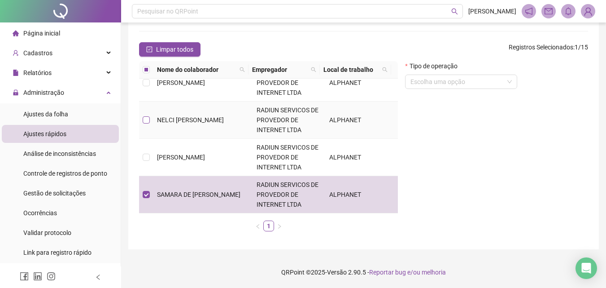
click at [145, 123] on label at bounding box center [146, 120] width 7 height 10
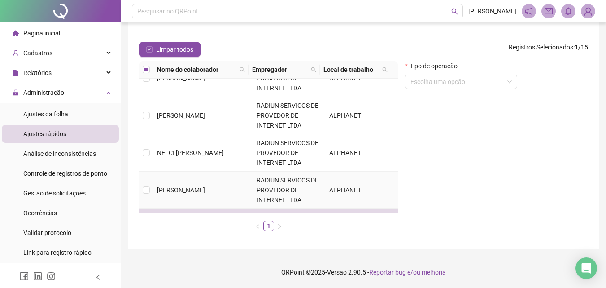
scroll to position [424, 0]
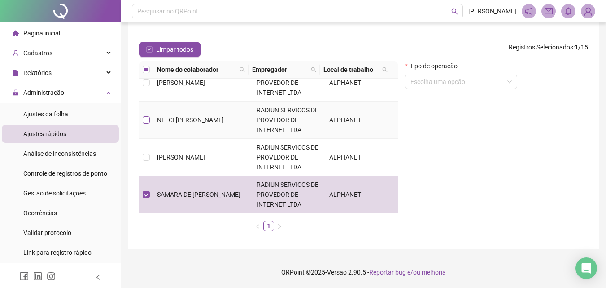
click at [146, 123] on label at bounding box center [146, 120] width 7 height 10
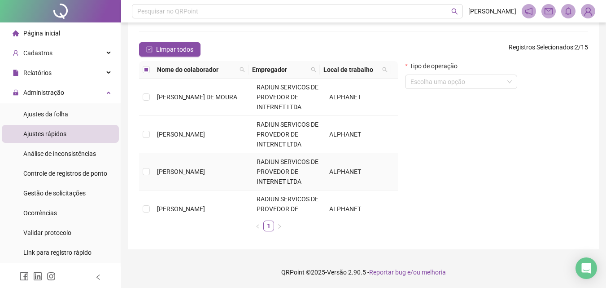
scroll to position [90, 0]
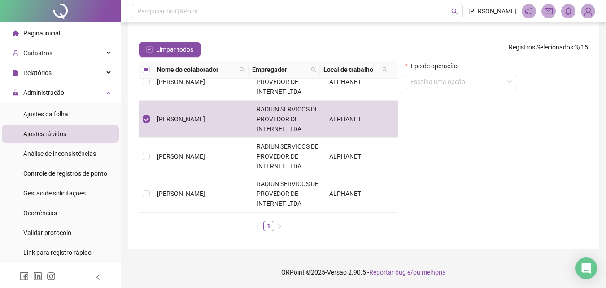
click at [459, 89] on form "Tipo de operação Escolha uma opção" at bounding box center [461, 78] width 112 height 35
click at [459, 87] on input "search" at bounding box center [456, 81] width 93 height 13
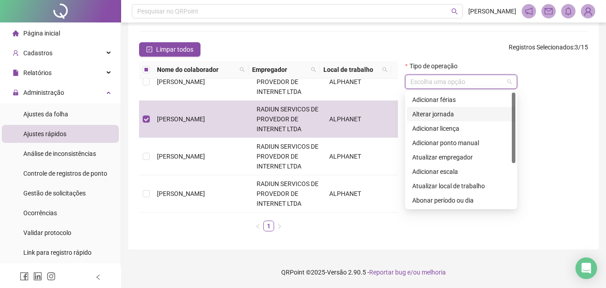
click at [430, 113] on div "Alterar jornada" at bounding box center [461, 114] width 98 height 10
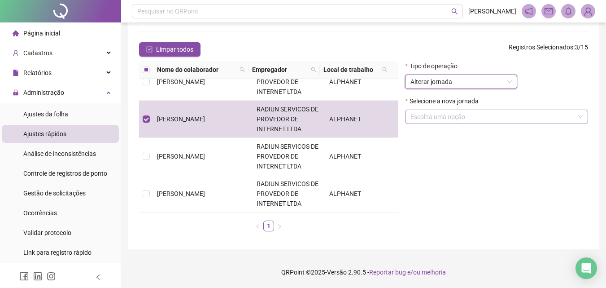
click at [434, 115] on input "search" at bounding box center [492, 116] width 164 height 13
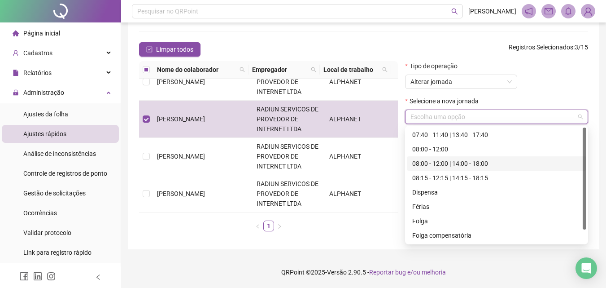
click at [433, 166] on div "08:00 - 12:00 | 14:00 - 18:00" at bounding box center [496, 163] width 169 height 10
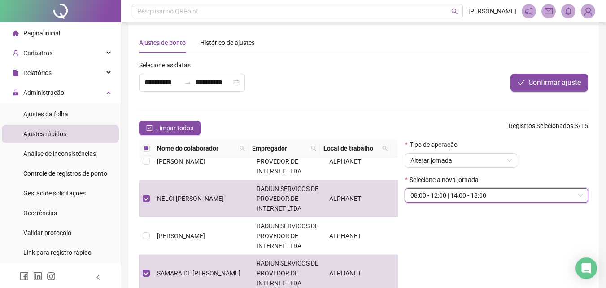
scroll to position [0, 0]
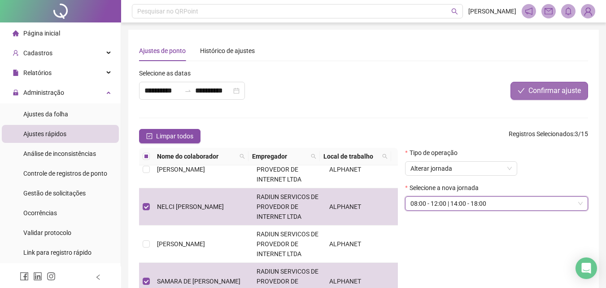
click at [554, 90] on span "Confirmar ajuste" at bounding box center [554, 90] width 52 height 11
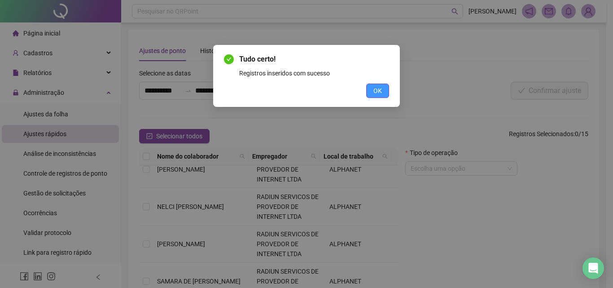
click at [377, 92] on span "OK" at bounding box center [377, 91] width 9 height 10
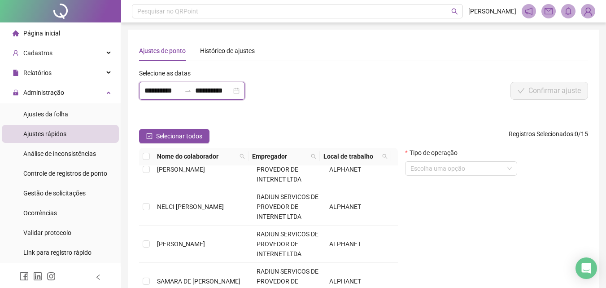
click at [169, 88] on input "**********" at bounding box center [162, 90] width 36 height 11
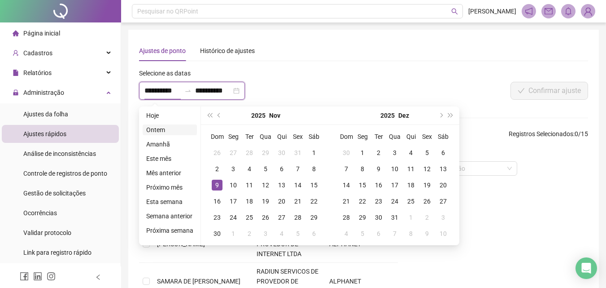
type input "**********"
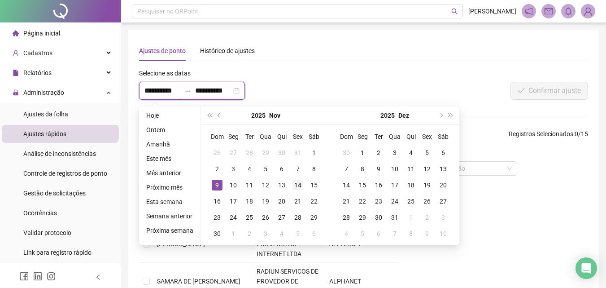
type input "**********"
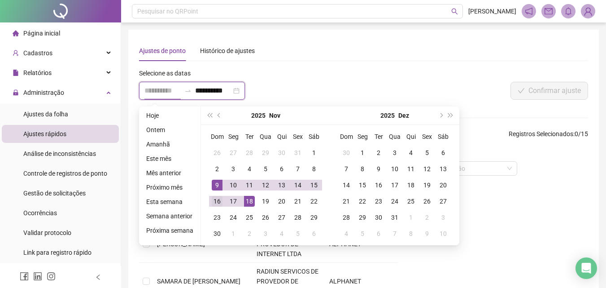
type input "**********"
click at [216, 201] on div "16" at bounding box center [217, 201] width 11 height 11
type input "**********"
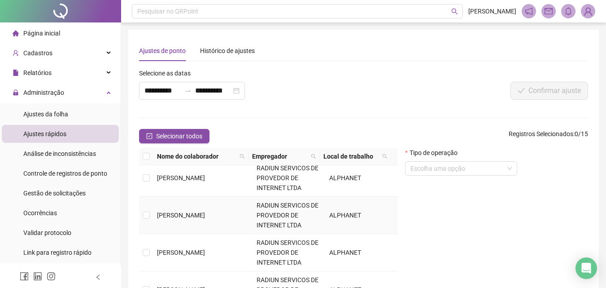
scroll to position [65, 0]
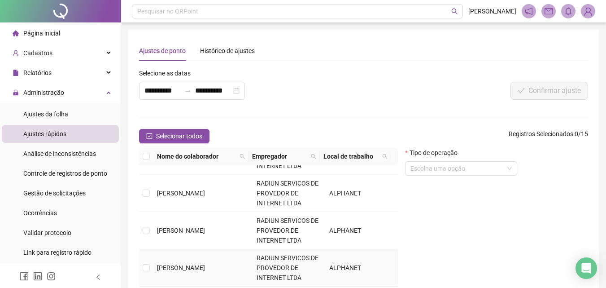
click at [142, 269] on td at bounding box center [146, 267] width 14 height 37
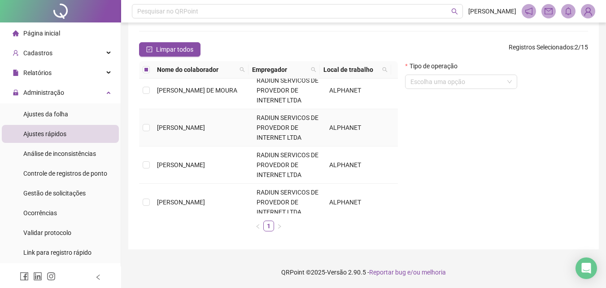
scroll to position [0, 0]
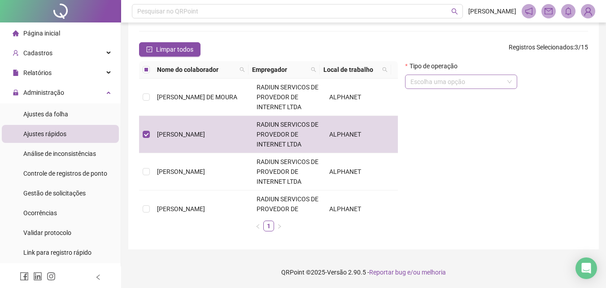
click at [424, 85] on input "search" at bounding box center [456, 81] width 93 height 13
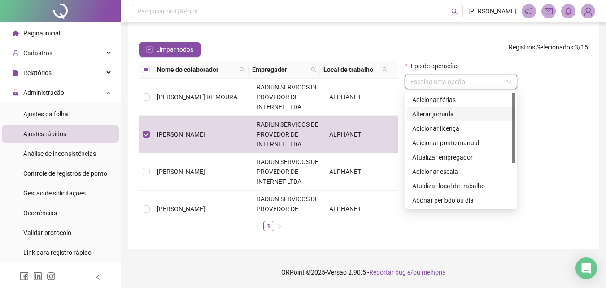
click at [421, 115] on div "Alterar jornada" at bounding box center [461, 114] width 98 height 10
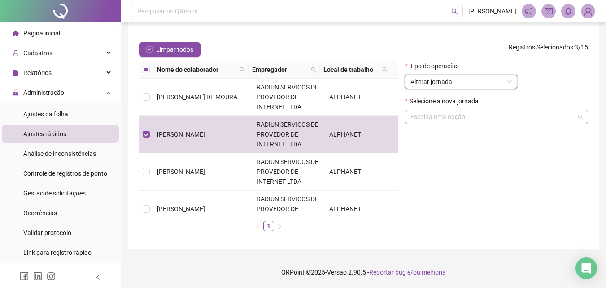
click at [472, 117] on input "search" at bounding box center [492, 116] width 164 height 13
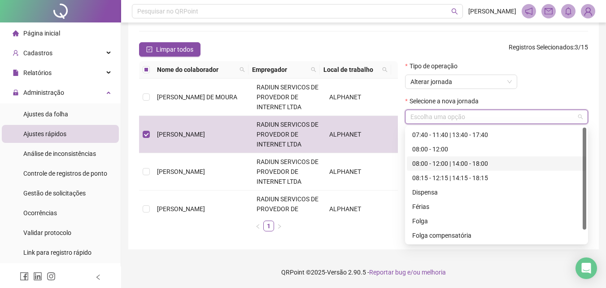
click at [435, 167] on div "08:00 - 12:00 | 14:00 - 18:00" at bounding box center [496, 163] width 169 height 10
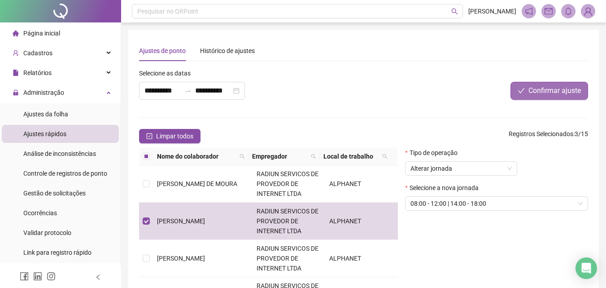
click at [544, 99] on button "Confirmar ajuste" at bounding box center [549, 91] width 78 height 18
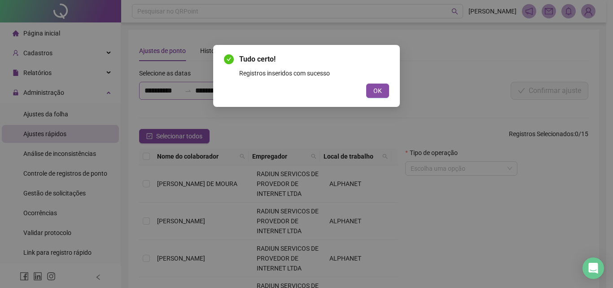
click at [161, 94] on div "Tudo certo! Registros inseridos com sucesso OK" at bounding box center [306, 144] width 613 height 288
click at [366, 86] on button "OK" at bounding box center [377, 90] width 23 height 14
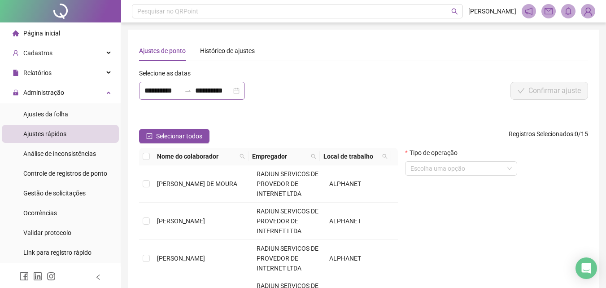
click at [186, 96] on div "**********" at bounding box center [192, 91] width 106 height 18
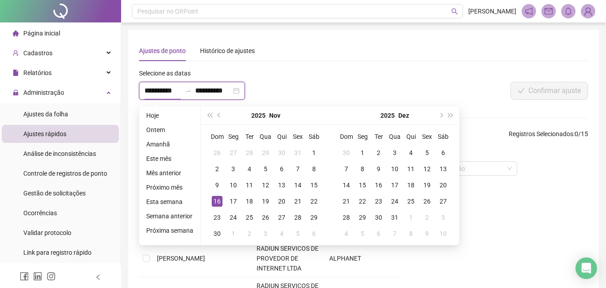
click at [176, 91] on input "**********" at bounding box center [162, 90] width 36 height 11
type input "**********"
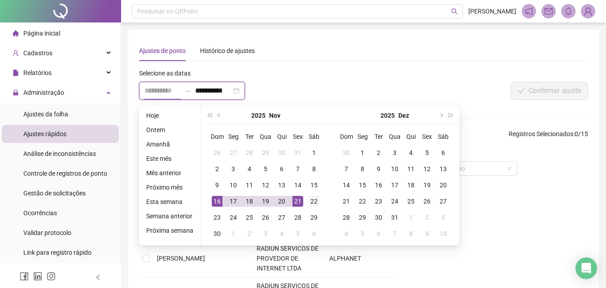
type input "**********"
click at [315, 201] on div "22" at bounding box center [314, 201] width 11 height 11
type input "**********"
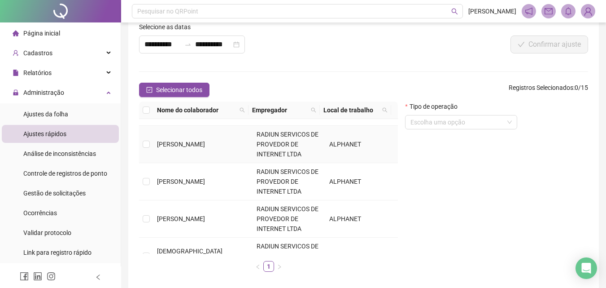
scroll to position [87, 0]
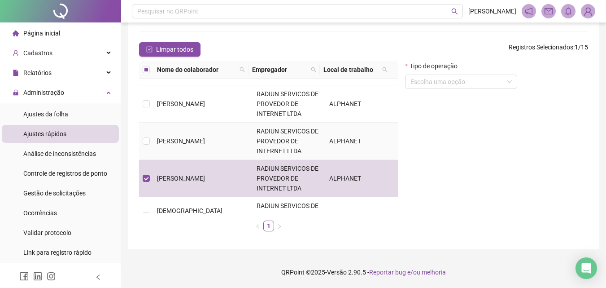
click at [142, 142] on td at bounding box center [146, 140] width 14 height 37
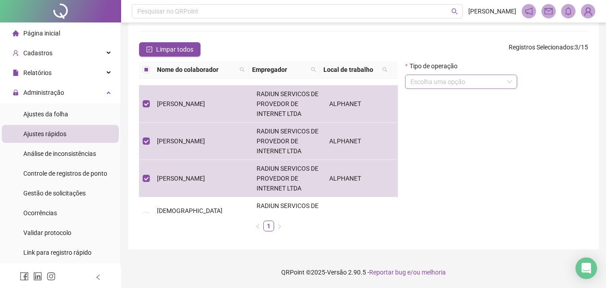
click at [464, 76] on input "search" at bounding box center [456, 81] width 93 height 13
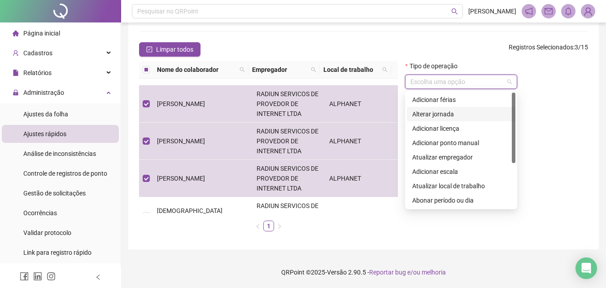
click at [436, 113] on div "Alterar jornada" at bounding box center [461, 114] width 98 height 10
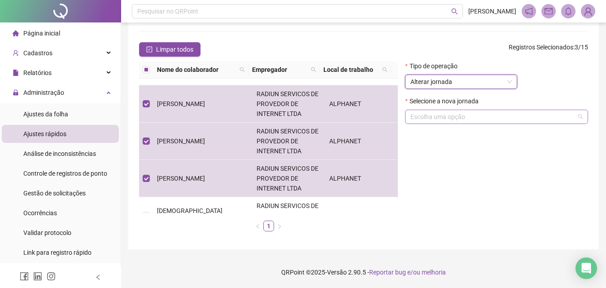
click at [427, 117] on input "search" at bounding box center [492, 116] width 164 height 13
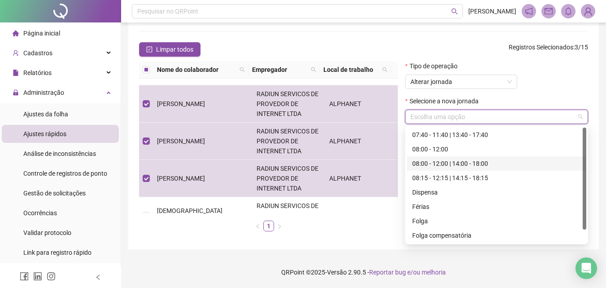
click at [425, 160] on div "08:00 - 12:00 | 14:00 - 18:00" at bounding box center [496, 163] width 169 height 10
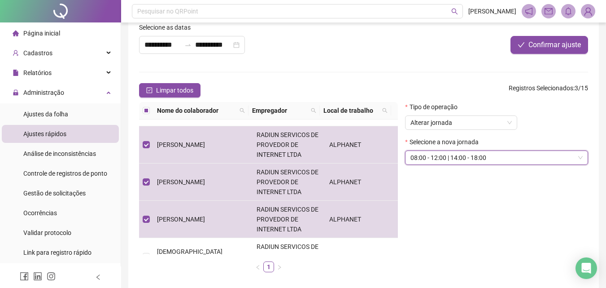
scroll to position [0, 0]
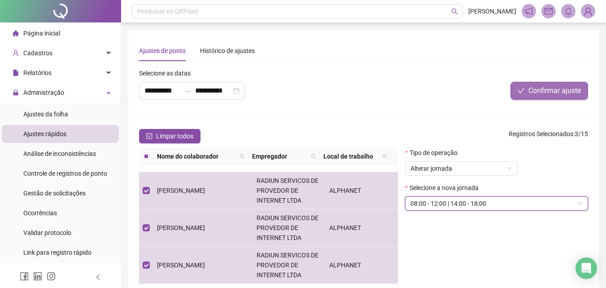
click at [548, 98] on button "Confirmar ajuste" at bounding box center [549, 91] width 78 height 18
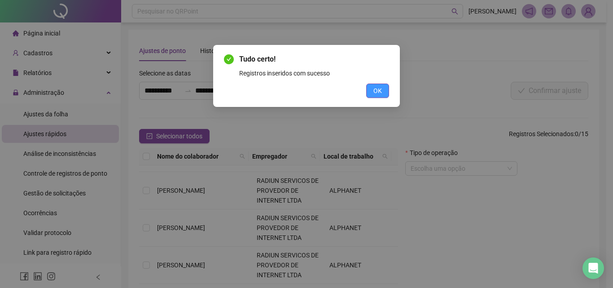
click at [386, 89] on button "OK" at bounding box center [377, 90] width 23 height 14
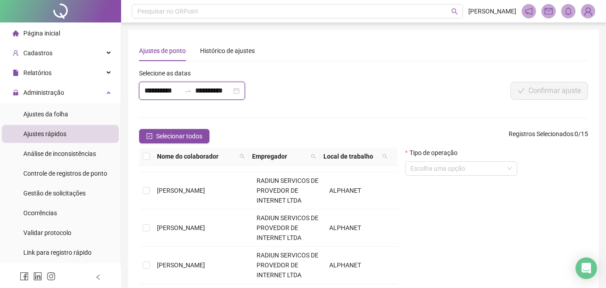
click at [160, 88] on input "**********" at bounding box center [162, 90] width 36 height 11
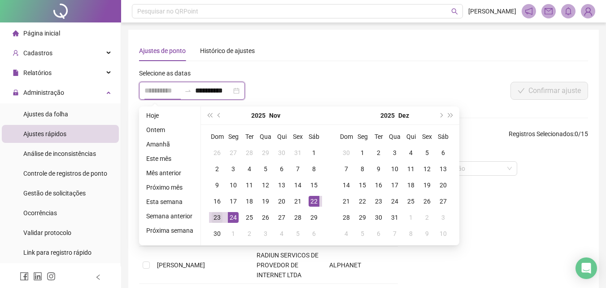
type input "**********"
click at [216, 214] on div "23" at bounding box center [217, 217] width 11 height 11
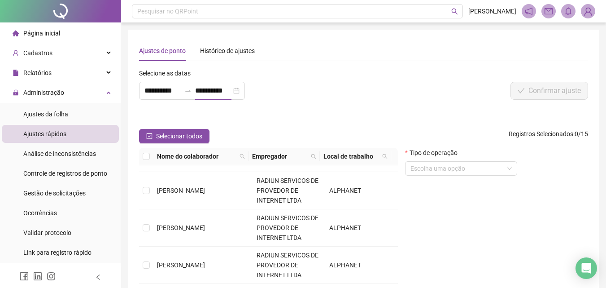
type input "**********"
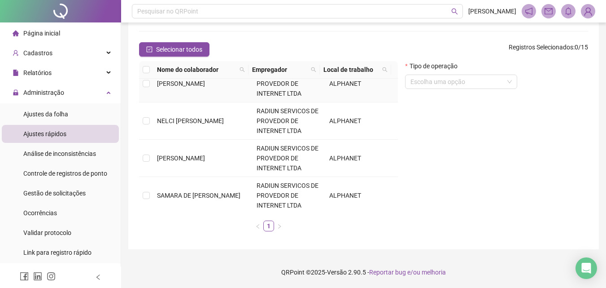
scroll to position [424, 0]
click at [168, 191] on span "SAMARA DE [PERSON_NAME]" at bounding box center [198, 194] width 83 height 7
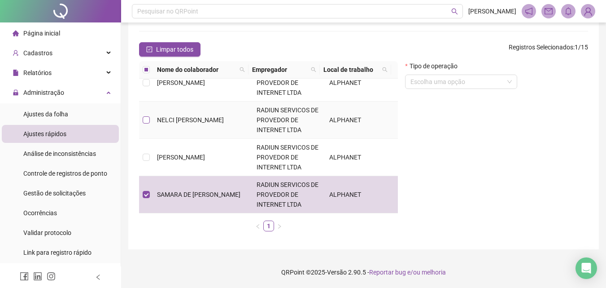
click at [144, 124] on label at bounding box center [146, 120] width 7 height 10
click at [178, 117] on span "NELCI [PERSON_NAME]" at bounding box center [190, 119] width 67 height 7
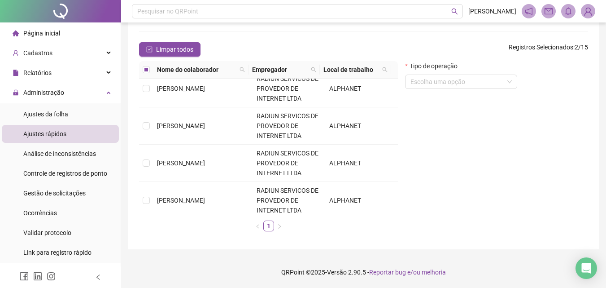
scroll to position [0, 0]
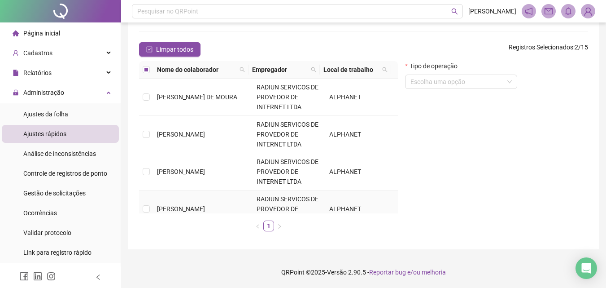
click at [168, 201] on td "[PERSON_NAME]" at bounding box center [203, 208] width 100 height 37
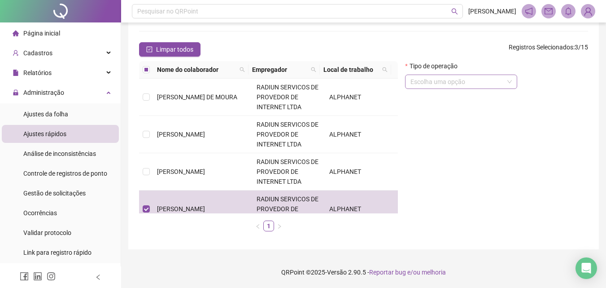
click at [448, 85] on input "search" at bounding box center [456, 81] width 93 height 13
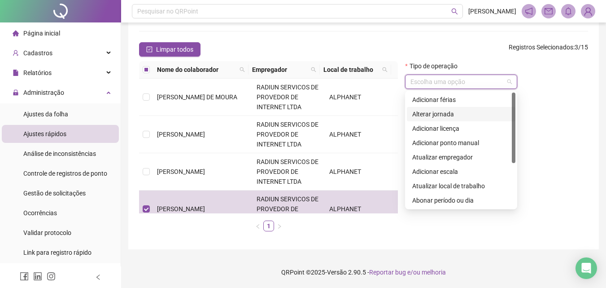
click at [450, 114] on div "Alterar jornada" at bounding box center [461, 114] width 98 height 10
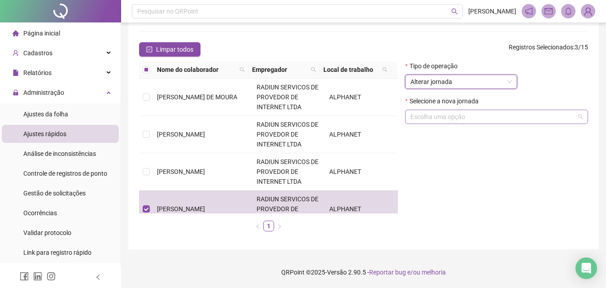
click at [446, 117] on input "search" at bounding box center [492, 116] width 164 height 13
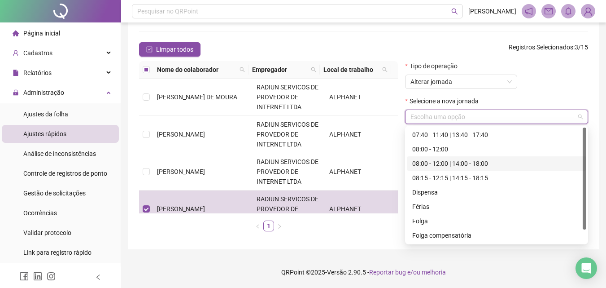
click at [440, 160] on div "08:00 - 12:00 | 14:00 - 18:00" at bounding box center [496, 163] width 169 height 10
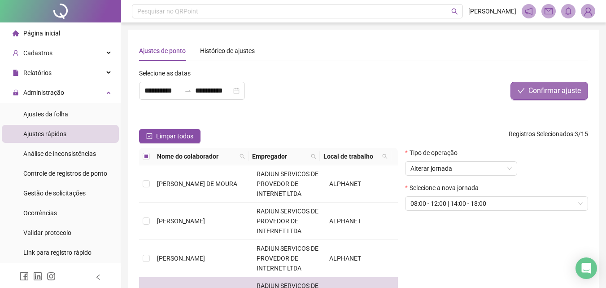
click at [537, 88] on span "Confirmar ajuste" at bounding box center [554, 90] width 52 height 11
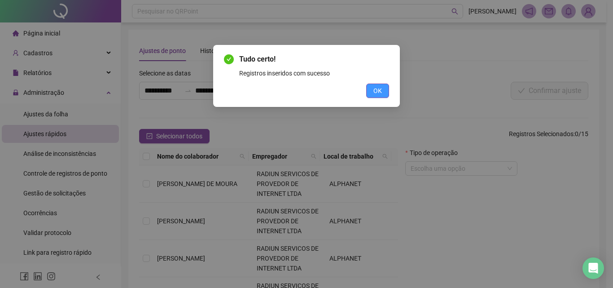
click at [371, 92] on button "OK" at bounding box center [377, 90] width 23 height 14
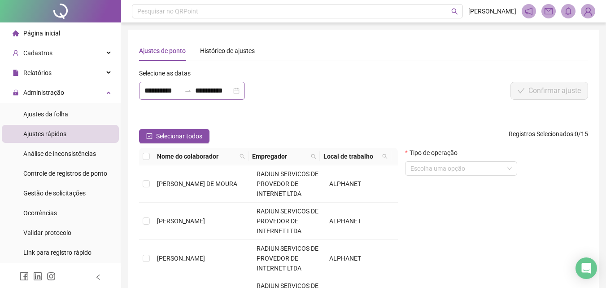
click at [139, 89] on div "**********" at bounding box center [192, 91] width 106 height 18
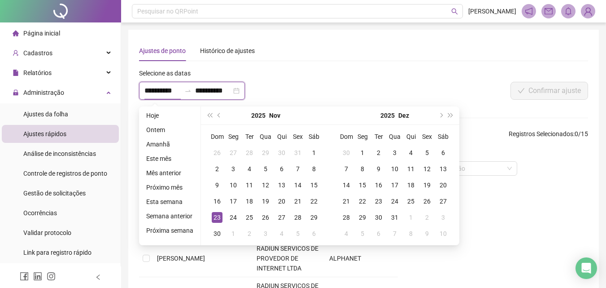
click at [146, 92] on input "**********" at bounding box center [162, 90] width 36 height 11
type input "**********"
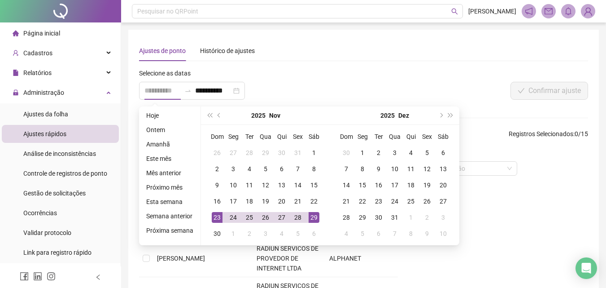
click at [312, 216] on div "29" at bounding box center [314, 217] width 11 height 11
type input "**********"
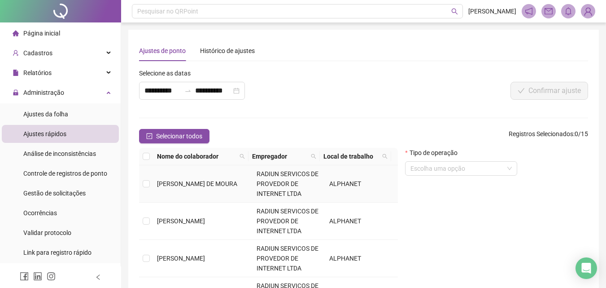
click at [149, 183] on td at bounding box center [146, 183] width 14 height 37
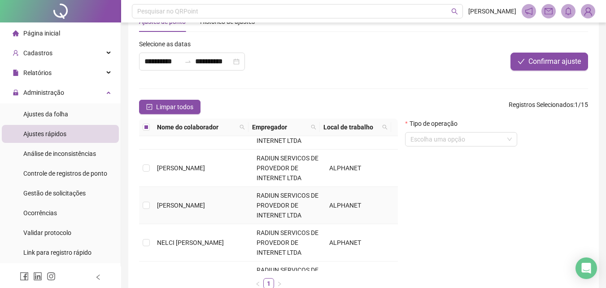
scroll to position [45, 0]
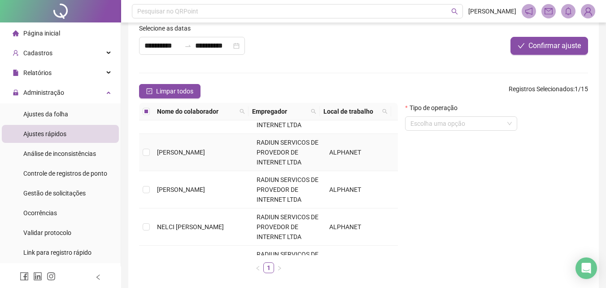
click at [165, 156] on span "[PERSON_NAME]" at bounding box center [181, 151] width 48 height 7
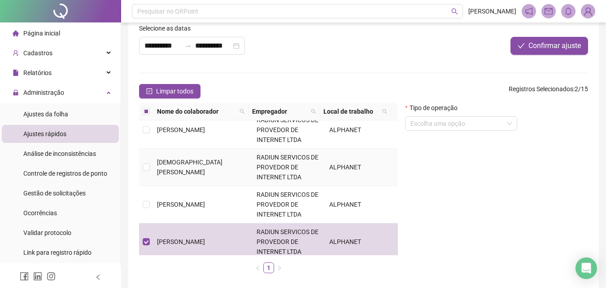
scroll to position [269, 0]
click at [173, 207] on span "[PERSON_NAME]" at bounding box center [181, 204] width 48 height 7
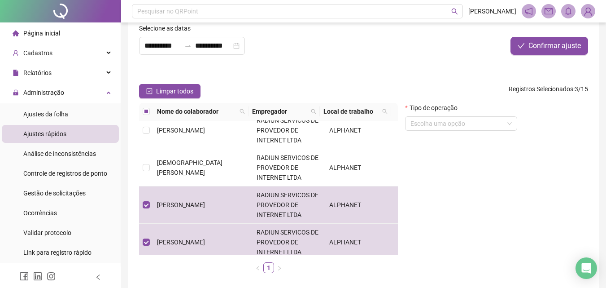
click at [474, 131] on form "Tipo de operação Escolha uma opção" at bounding box center [461, 120] width 112 height 35
click at [473, 127] on input "search" at bounding box center [456, 123] width 93 height 13
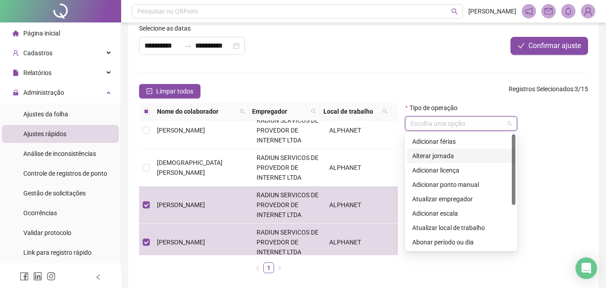
click at [457, 157] on div "Alterar jornada" at bounding box center [461, 156] width 98 height 10
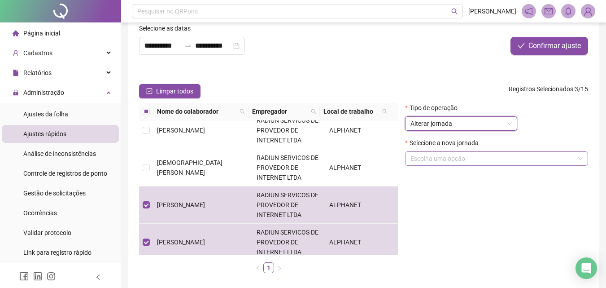
click at [481, 159] on input "search" at bounding box center [492, 158] width 164 height 13
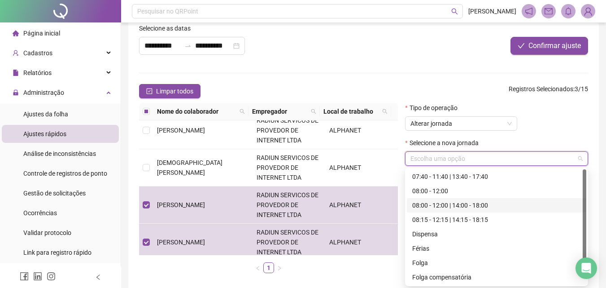
click at [458, 200] on div "08:00 - 12:00 | 14:00 - 18:00" at bounding box center [496, 205] width 169 height 10
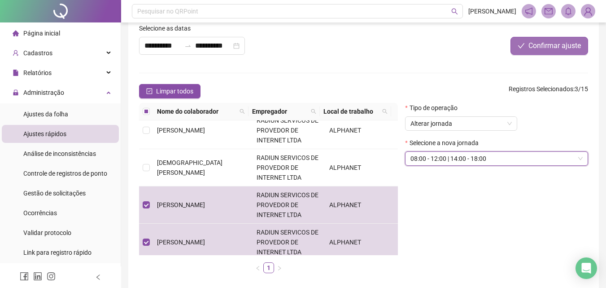
click at [525, 50] on button "Confirmar ajuste" at bounding box center [549, 46] width 78 height 18
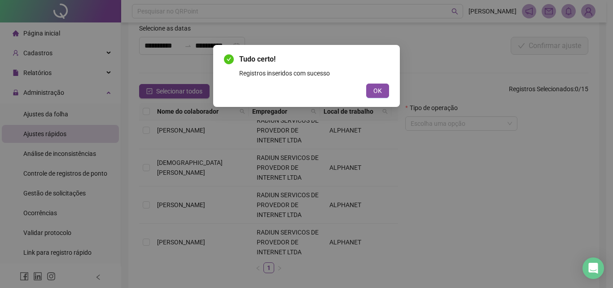
click at [385, 82] on div "Tudo certo! Registros inseridos com sucesso OK" at bounding box center [306, 76] width 165 height 44
click at [384, 89] on button "OK" at bounding box center [377, 90] width 23 height 14
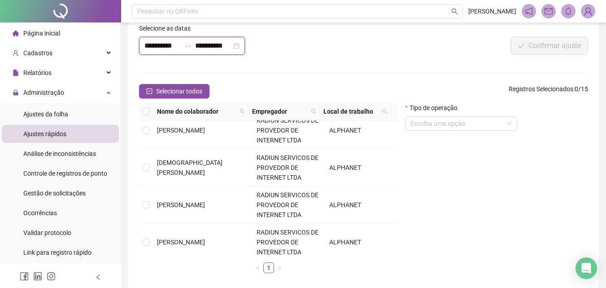
click at [156, 41] on input "**********" at bounding box center [162, 45] width 36 height 11
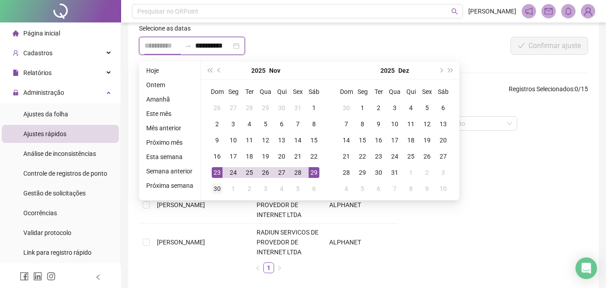
type input "**********"
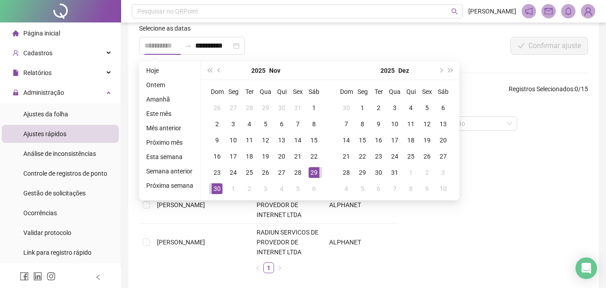
click at [215, 187] on div "30" at bounding box center [217, 188] width 11 height 11
type input "**********"
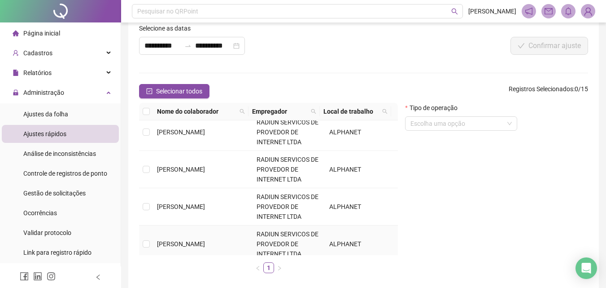
scroll to position [0, 0]
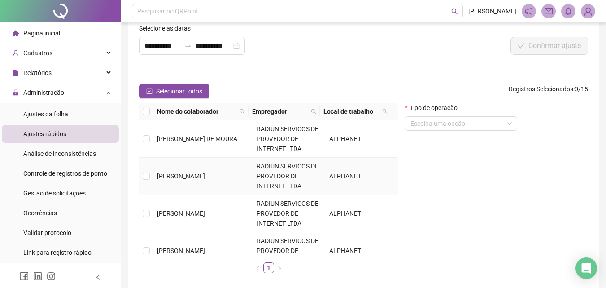
click at [152, 184] on td at bounding box center [146, 175] width 14 height 37
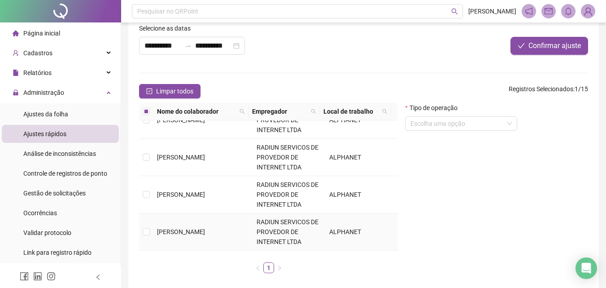
scroll to position [135, 0]
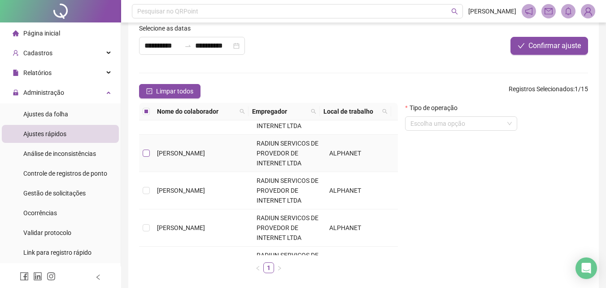
click at [145, 148] on label at bounding box center [146, 153] width 7 height 10
click at [147, 159] on td at bounding box center [146, 153] width 14 height 37
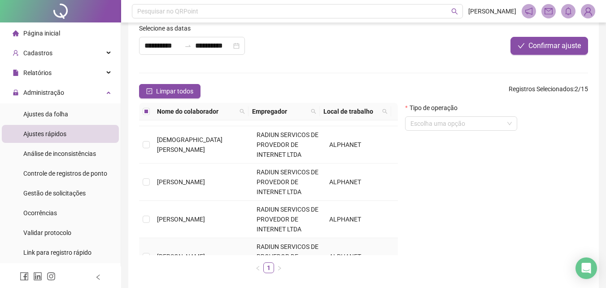
scroll to position [289, 0]
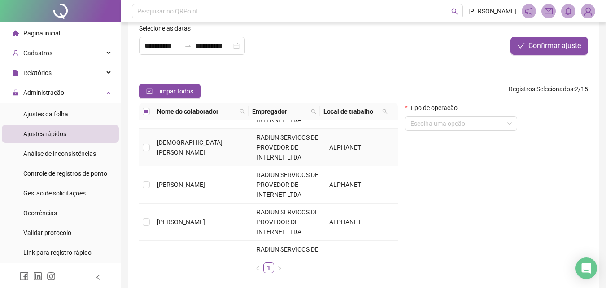
click at [145, 154] on td at bounding box center [146, 147] width 14 height 37
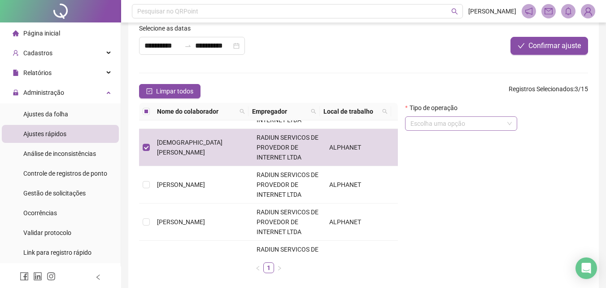
click at [449, 117] on input "search" at bounding box center [456, 123] width 93 height 13
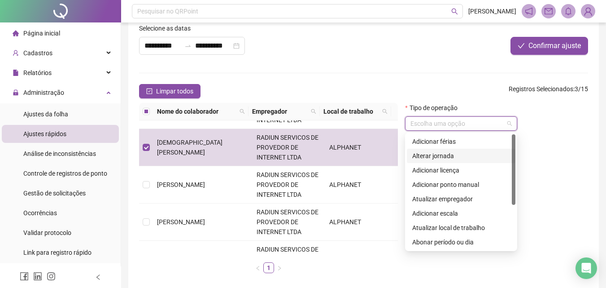
click at [426, 161] on div "Alterar jornada" at bounding box center [461, 155] width 109 height 14
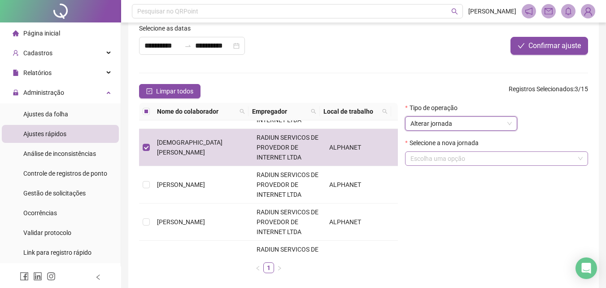
click at [440, 159] on input "search" at bounding box center [492, 158] width 164 height 13
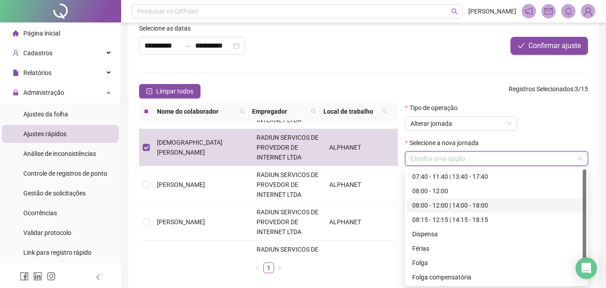
click at [449, 206] on div "08:00 - 12:00 | 14:00 - 18:00" at bounding box center [496, 205] width 169 height 10
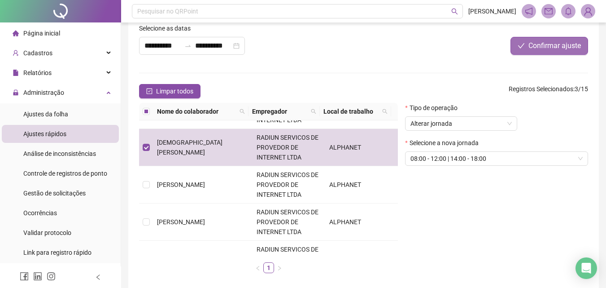
click at [549, 41] on span "Confirmar ajuste" at bounding box center [554, 45] width 52 height 11
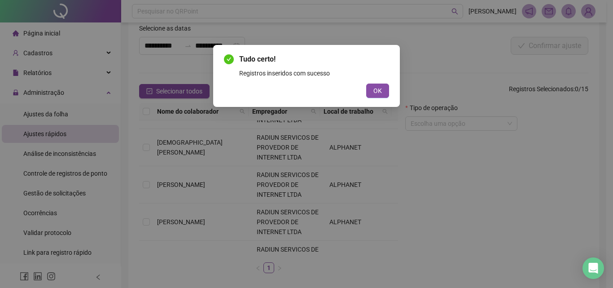
click at [376, 100] on div "Tudo certo! Registros inseridos com sucesso OK" at bounding box center [306, 76] width 187 height 62
click at [376, 89] on span "OK" at bounding box center [377, 91] width 9 height 10
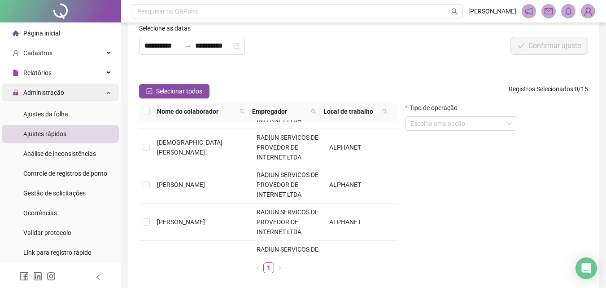
click at [52, 94] on span "Administração" at bounding box center [43, 92] width 41 height 7
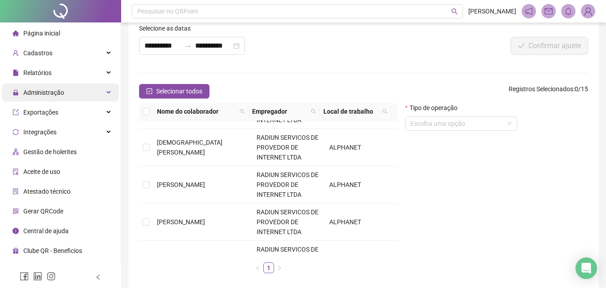
click at [62, 92] on span "Administração" at bounding box center [43, 92] width 41 height 7
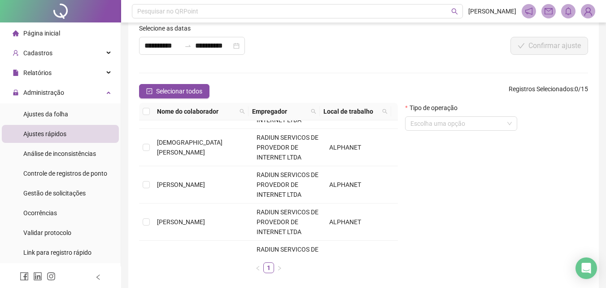
click at [56, 130] on span "Ajustes rápidos" at bounding box center [44, 133] width 43 height 7
click at [40, 136] on span "Ajustes rápidos" at bounding box center [44, 133] width 43 height 7
click at [153, 44] on input "**********" at bounding box center [162, 45] width 36 height 11
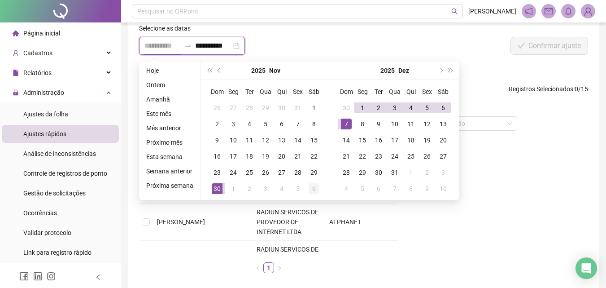
type input "**********"
click at [310, 192] on div "6" at bounding box center [314, 188] width 11 height 11
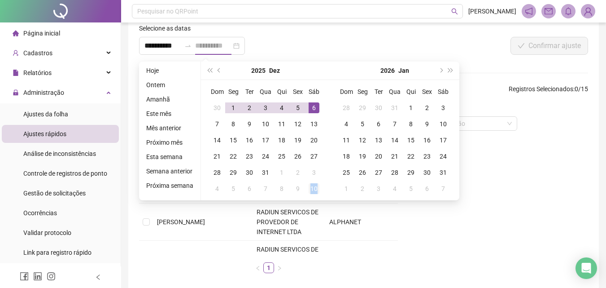
click at [310, 192] on div "10" at bounding box center [314, 188] width 11 height 11
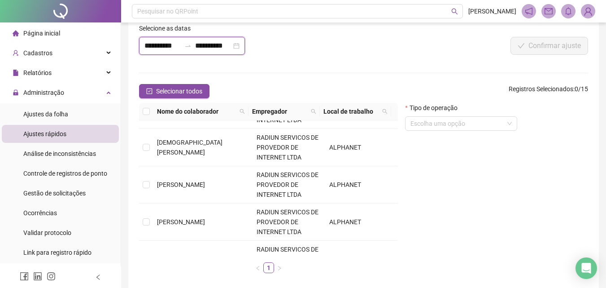
click at [213, 45] on input "**********" at bounding box center [213, 45] width 36 height 11
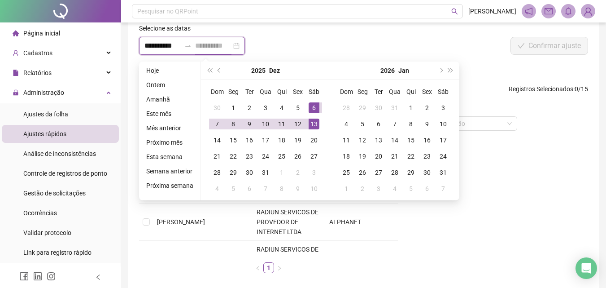
type input "**********"
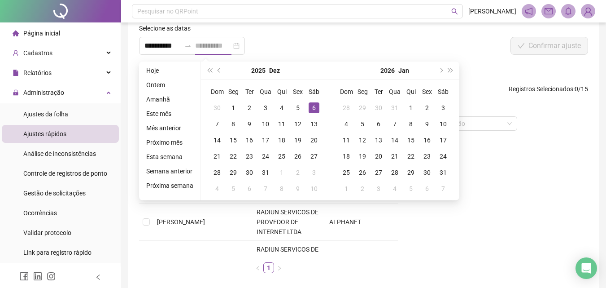
click at [313, 109] on div "6" at bounding box center [314, 107] width 11 height 11
click at [310, 109] on div "6" at bounding box center [314, 107] width 11 height 11
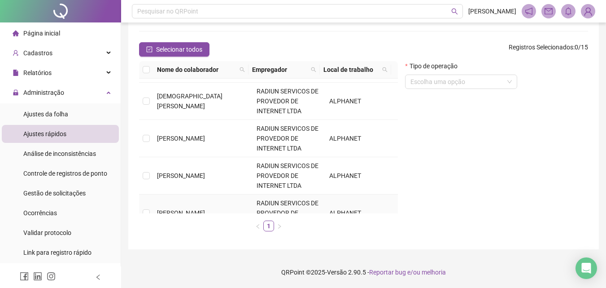
scroll to position [155, 0]
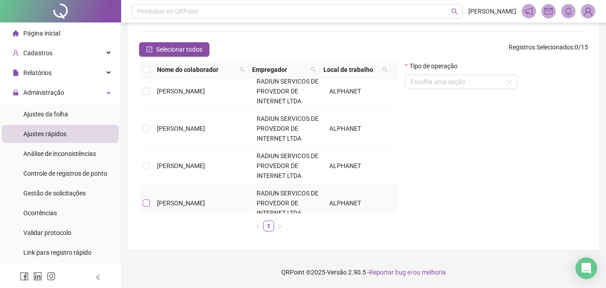
click at [144, 207] on label at bounding box center [146, 203] width 7 height 10
click at [143, 207] on label at bounding box center [146, 203] width 7 height 10
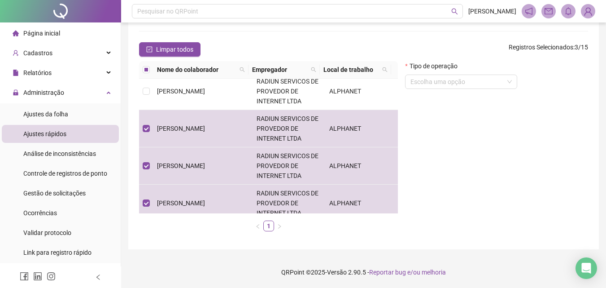
click at [455, 91] on form "Tipo de operação Escolha uma opção" at bounding box center [461, 78] width 112 height 35
click at [449, 89] on form "Tipo de operação Escolha uma opção" at bounding box center [461, 78] width 112 height 35
click at [451, 85] on input "search" at bounding box center [456, 81] width 93 height 13
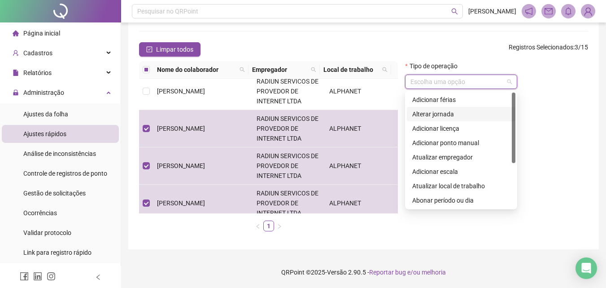
click at [447, 113] on div "Alterar jornada" at bounding box center [461, 114] width 98 height 10
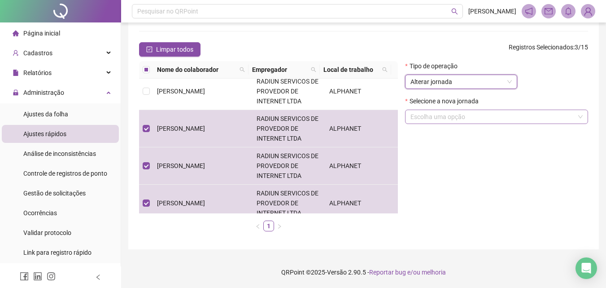
click at [493, 118] on input "search" at bounding box center [492, 116] width 164 height 13
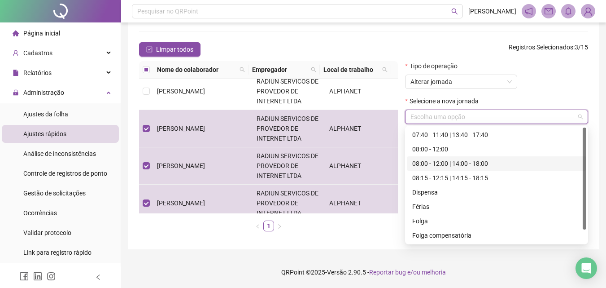
click at [445, 166] on div "08:00 - 12:00 | 14:00 - 18:00" at bounding box center [496, 163] width 169 height 10
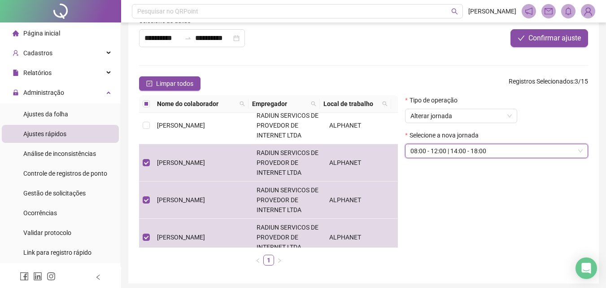
scroll to position [0, 0]
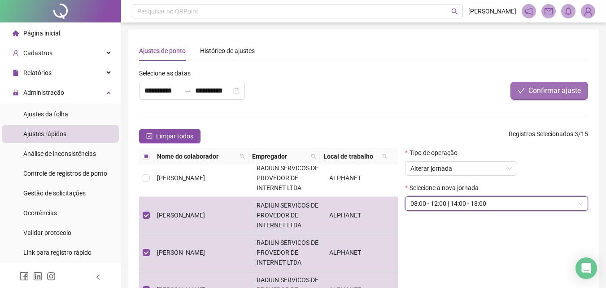
click at [554, 83] on button "Confirmar ajuste" at bounding box center [549, 91] width 78 height 18
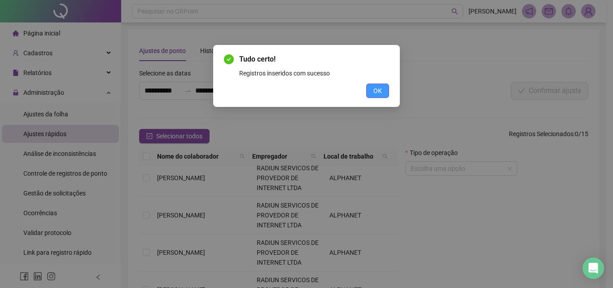
click at [383, 92] on button "OK" at bounding box center [377, 90] width 23 height 14
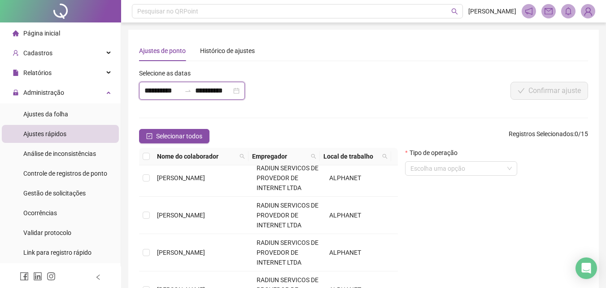
click at [166, 89] on input "**********" at bounding box center [162, 90] width 36 height 11
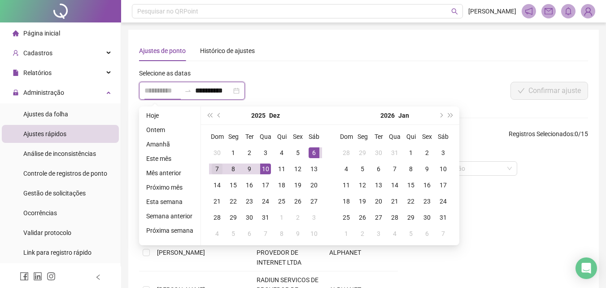
type input "**********"
click at [216, 167] on div "7" at bounding box center [217, 168] width 11 height 11
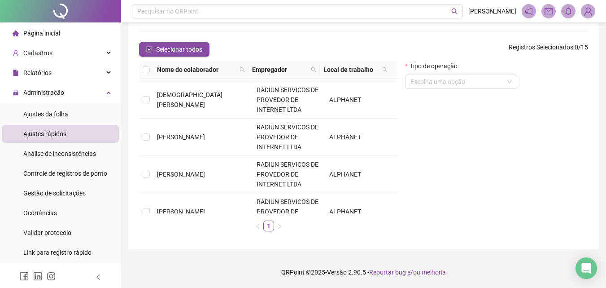
scroll to position [424, 0]
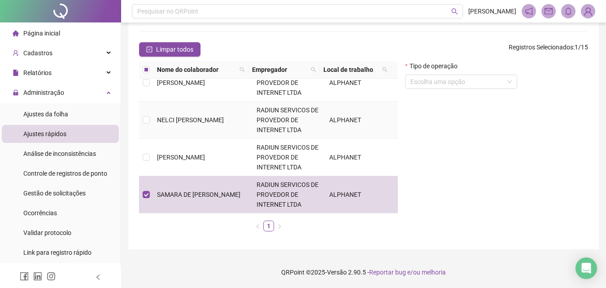
click at [159, 124] on td "NELCI [PERSON_NAME]" at bounding box center [203, 119] width 100 height 37
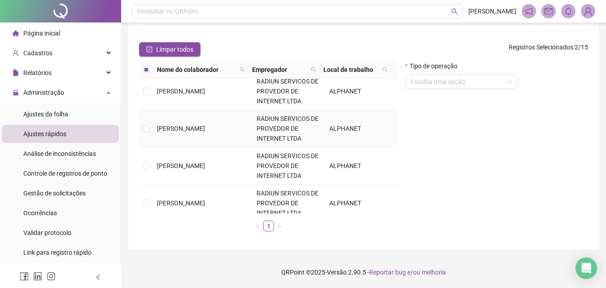
scroll to position [0, 0]
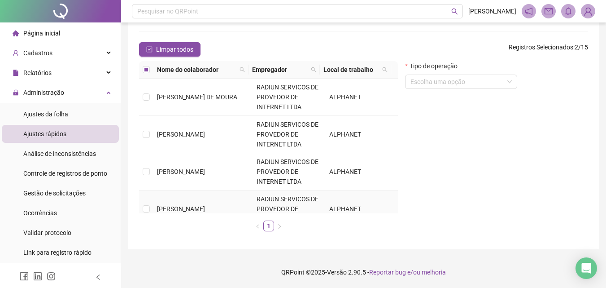
click at [182, 202] on td "[PERSON_NAME]" at bounding box center [203, 208] width 100 height 37
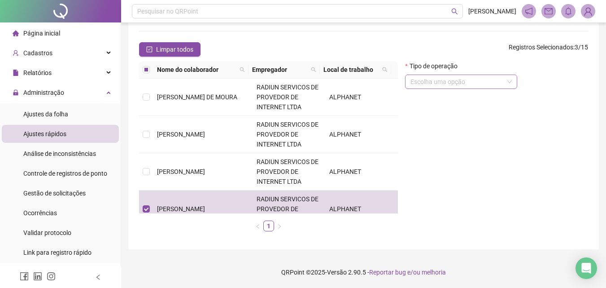
click at [470, 83] on input "search" at bounding box center [456, 81] width 93 height 13
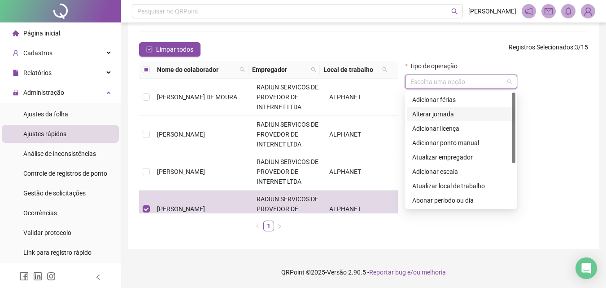
click at [443, 116] on div "Alterar jornada" at bounding box center [461, 114] width 98 height 10
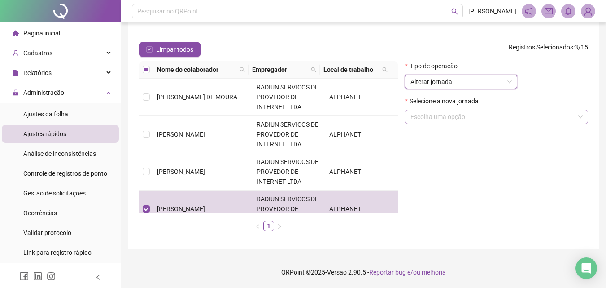
click at [464, 115] on input "search" at bounding box center [492, 116] width 164 height 13
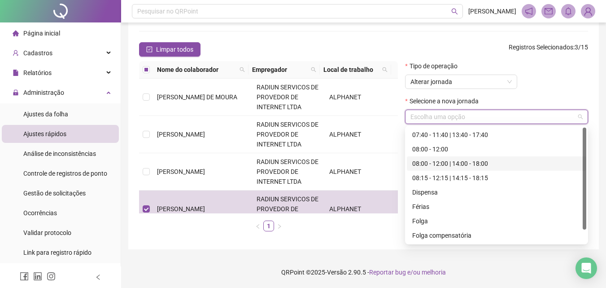
click at [450, 161] on div "08:00 - 12:00 | 14:00 - 18:00" at bounding box center [496, 163] width 169 height 10
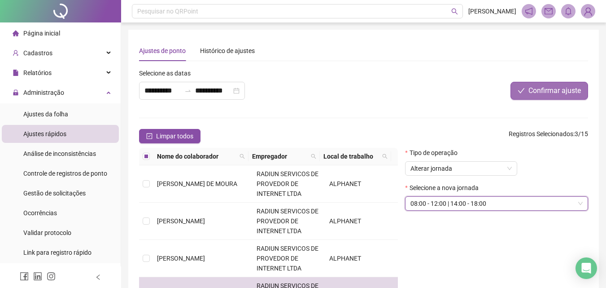
click at [553, 98] on button "Confirmar ajuste" at bounding box center [549, 91] width 78 height 18
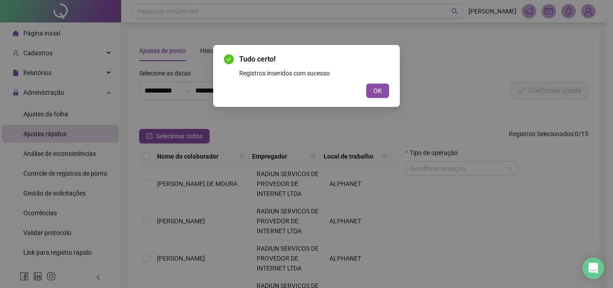
click at [368, 82] on div "Tudo certo! Registros inseridos com sucesso OK" at bounding box center [306, 76] width 165 height 44
click at [377, 85] on button "OK" at bounding box center [377, 90] width 23 height 14
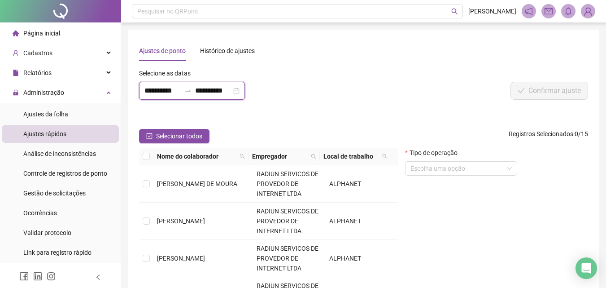
click at [154, 90] on input "**********" at bounding box center [162, 90] width 36 height 11
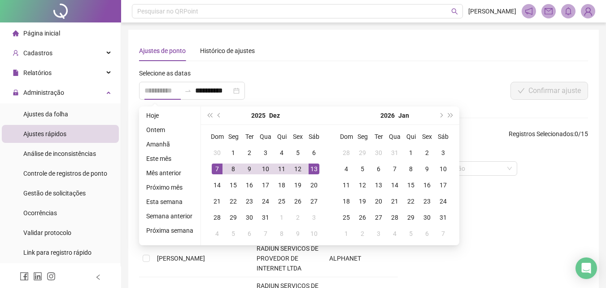
click at [313, 169] on div "13" at bounding box center [314, 168] width 11 height 11
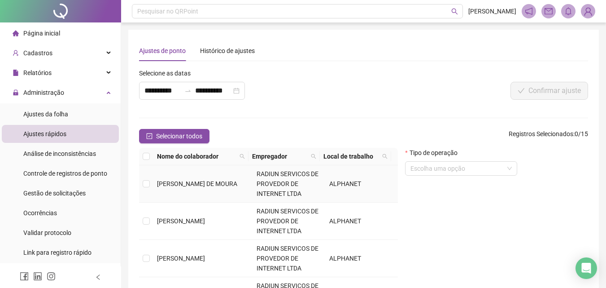
click at [157, 187] on td "[PERSON_NAME] DE MOURA" at bounding box center [203, 183] width 100 height 37
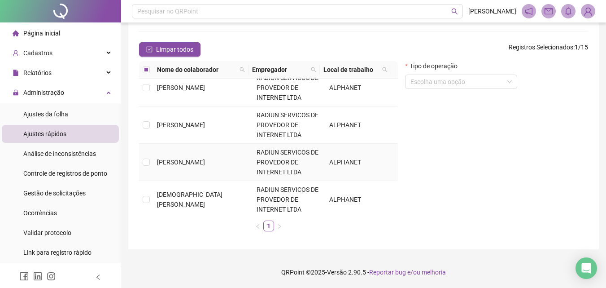
scroll to position [224, 0]
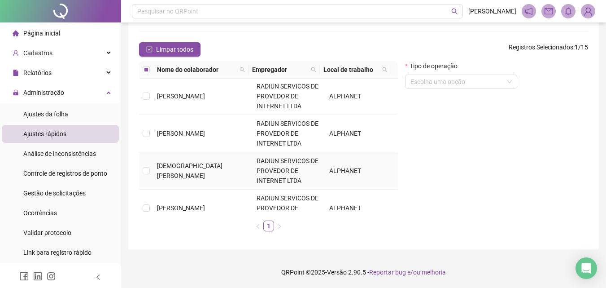
click at [182, 174] on span "[DEMOGRAPHIC_DATA][PERSON_NAME]" at bounding box center [189, 170] width 65 height 17
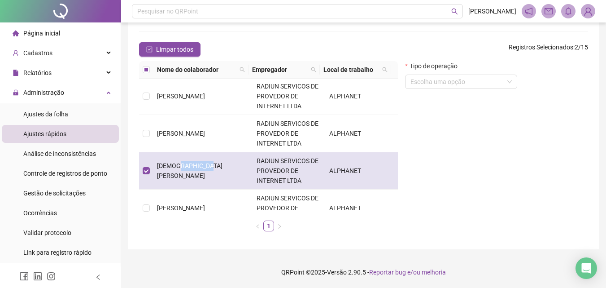
click at [181, 174] on span "[DEMOGRAPHIC_DATA][PERSON_NAME]" at bounding box center [189, 170] width 65 height 17
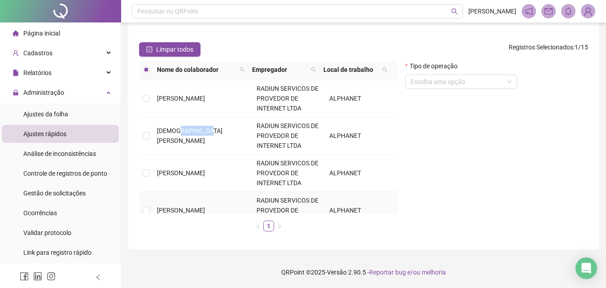
scroll to position [269, 0]
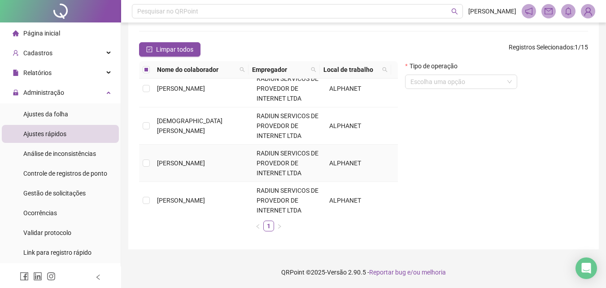
click at [180, 173] on td "[PERSON_NAME]" at bounding box center [203, 162] width 100 height 37
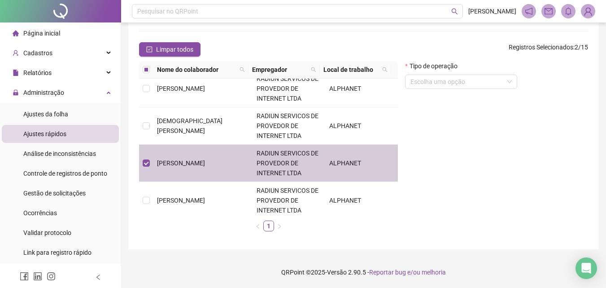
click at [185, 196] on span "[PERSON_NAME]" at bounding box center [181, 199] width 48 height 7
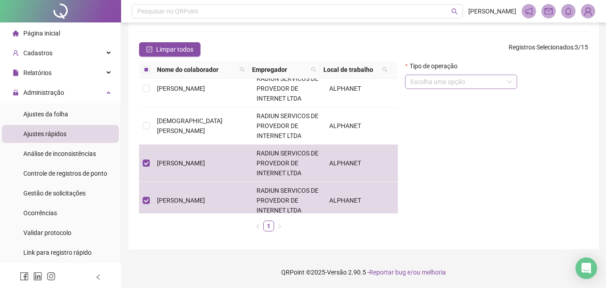
click at [473, 75] on input "search" at bounding box center [456, 81] width 93 height 13
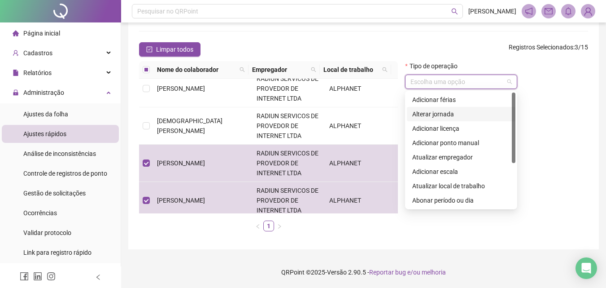
click at [437, 112] on div "Alterar jornada" at bounding box center [461, 114] width 98 height 10
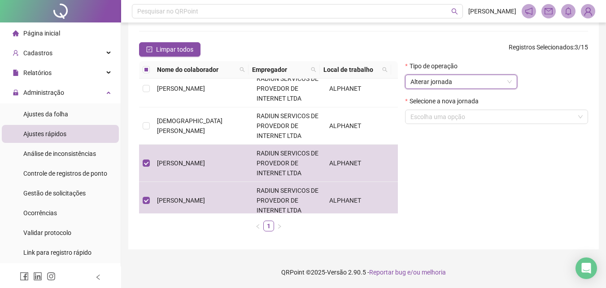
click at [477, 124] on div "Selecione a nova jornada Escolha uma opção" at bounding box center [496, 113] width 183 height 35
click at [473, 116] on input "search" at bounding box center [492, 116] width 164 height 13
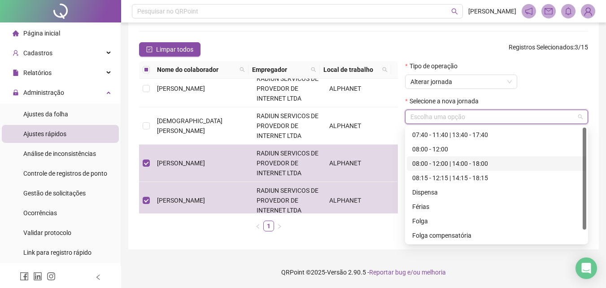
click at [445, 167] on div "08:00 - 12:00 | 14:00 - 18:00" at bounding box center [496, 163] width 169 height 10
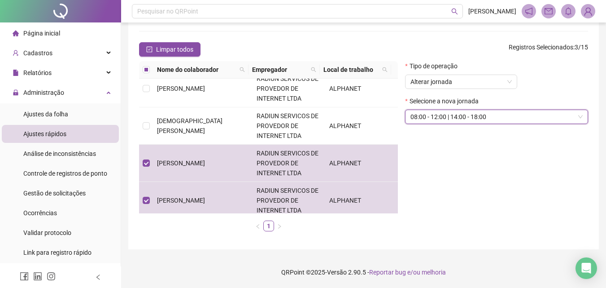
scroll to position [0, 0]
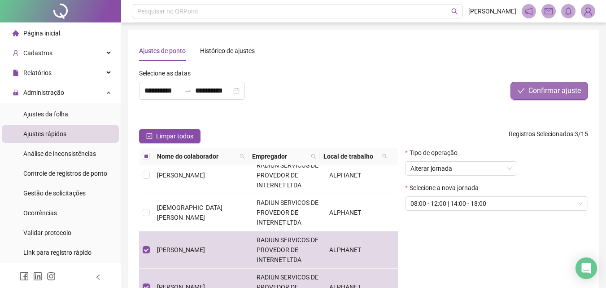
click at [559, 92] on span "Confirmar ajuste" at bounding box center [554, 90] width 52 height 11
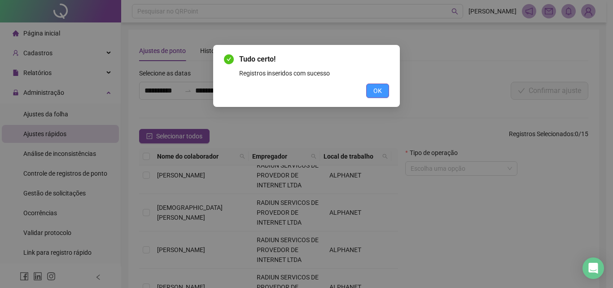
click at [381, 92] on span "OK" at bounding box center [377, 91] width 9 height 10
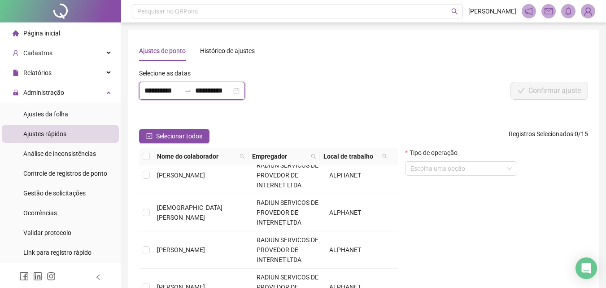
click at [152, 88] on input "**********" at bounding box center [162, 90] width 36 height 11
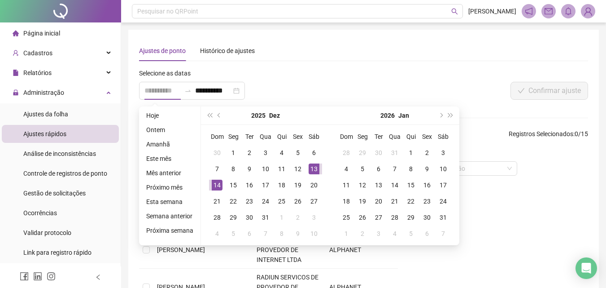
click at [214, 185] on div "14" at bounding box center [217, 184] width 11 height 11
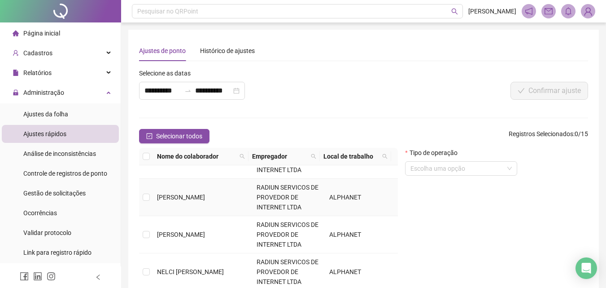
scroll to position [314, 0]
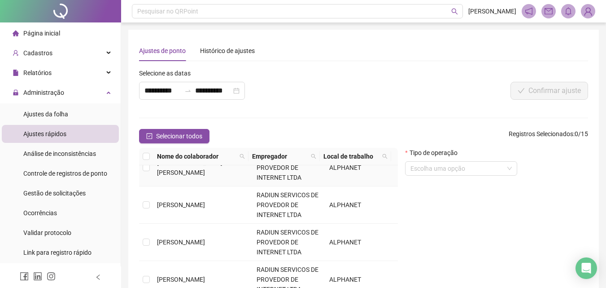
click at [154, 170] on td "[DEMOGRAPHIC_DATA][PERSON_NAME]" at bounding box center [203, 167] width 100 height 37
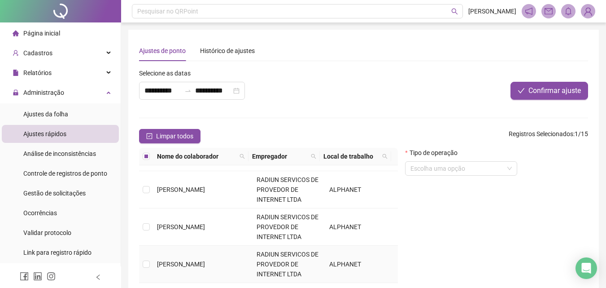
scroll to position [135, 0]
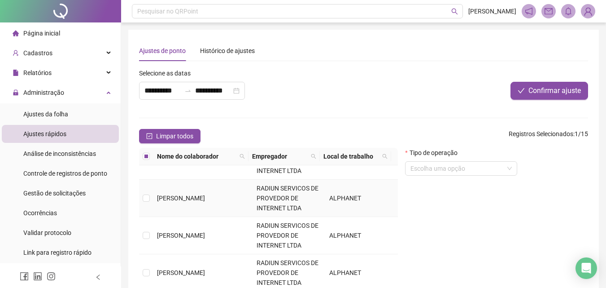
click at [161, 210] on td "[PERSON_NAME]" at bounding box center [203, 197] width 100 height 37
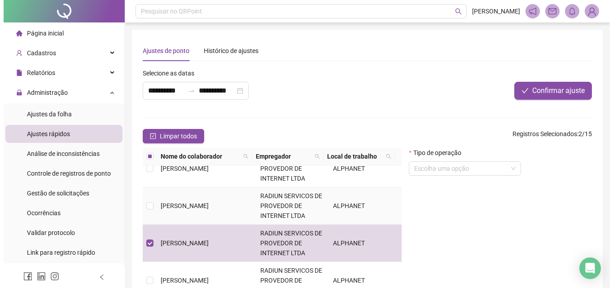
scroll to position [0, 0]
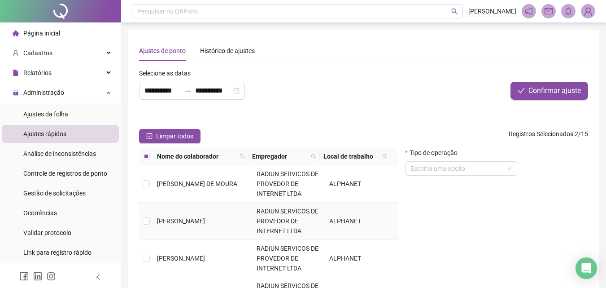
click at [165, 221] on span "[PERSON_NAME]" at bounding box center [181, 220] width 48 height 7
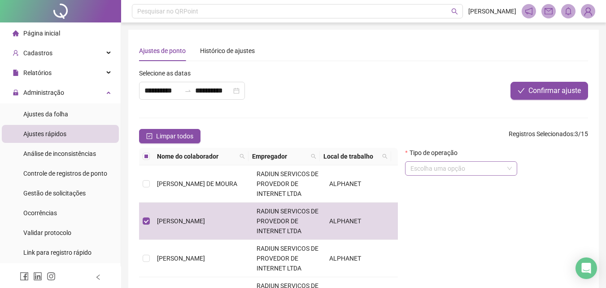
click at [467, 174] on input "search" at bounding box center [456, 167] width 93 height 13
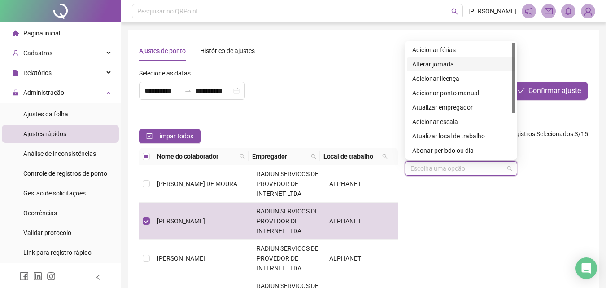
click at [439, 65] on div "Alterar jornada" at bounding box center [461, 64] width 98 height 10
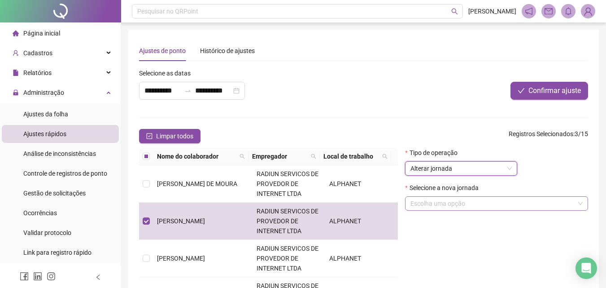
click at [459, 209] on input "search" at bounding box center [492, 202] width 164 height 13
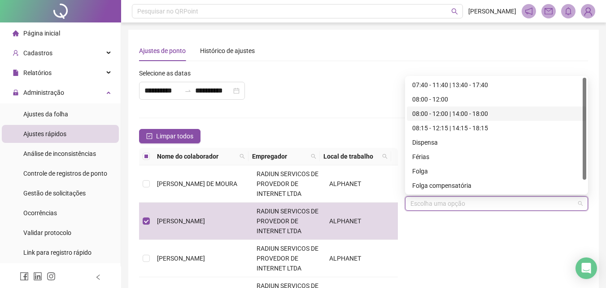
click at [462, 113] on div "08:00 - 12:00 | 14:00 - 18:00" at bounding box center [496, 114] width 169 height 10
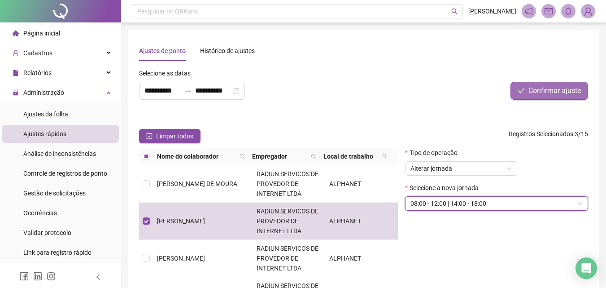
click at [552, 91] on span "Confirmar ajuste" at bounding box center [554, 90] width 52 height 11
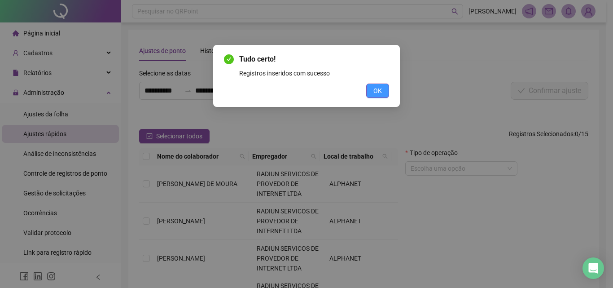
click at [371, 94] on button "OK" at bounding box center [377, 90] width 23 height 14
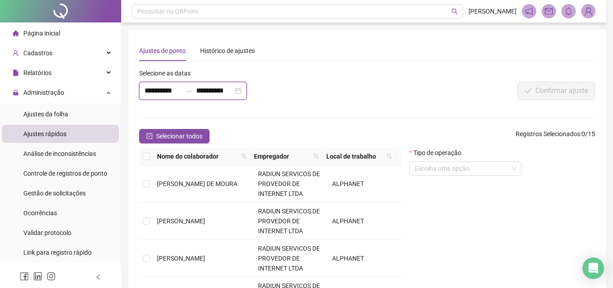
click at [174, 94] on input "**********" at bounding box center [162, 90] width 37 height 11
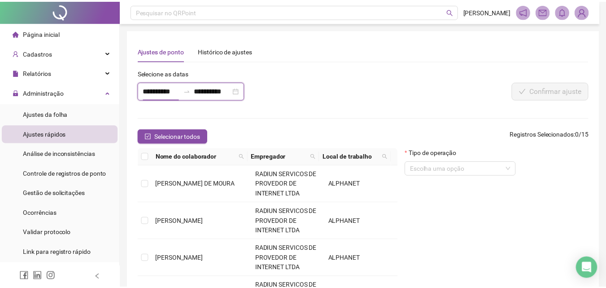
scroll to position [87, 0]
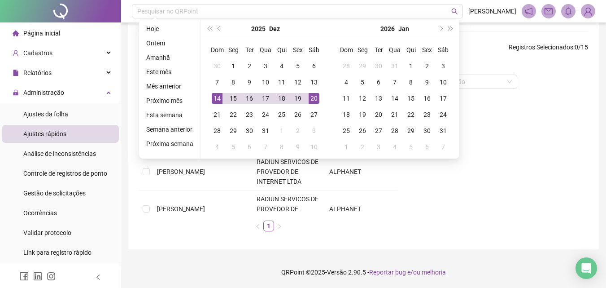
click at [314, 99] on div "20" at bounding box center [314, 98] width 11 height 11
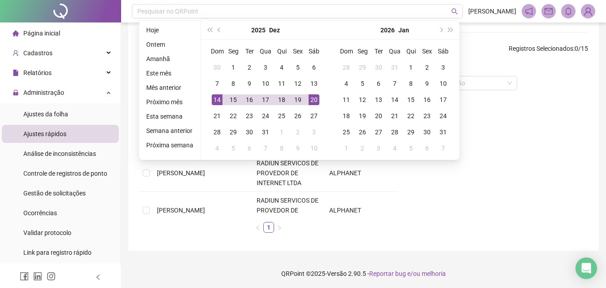
click at [311, 99] on div "20" at bounding box center [314, 99] width 11 height 11
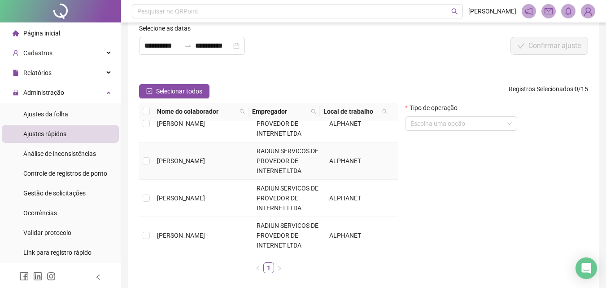
scroll to position [179, 0]
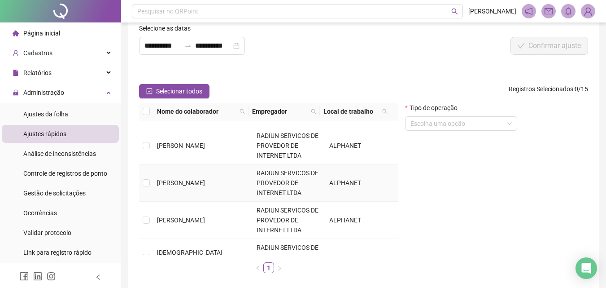
click at [148, 191] on td at bounding box center [146, 182] width 14 height 37
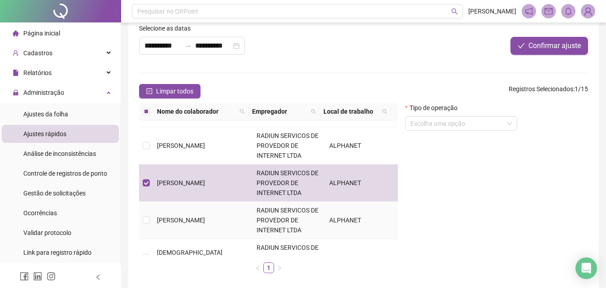
click at [159, 217] on span "[PERSON_NAME]" at bounding box center [181, 219] width 48 height 7
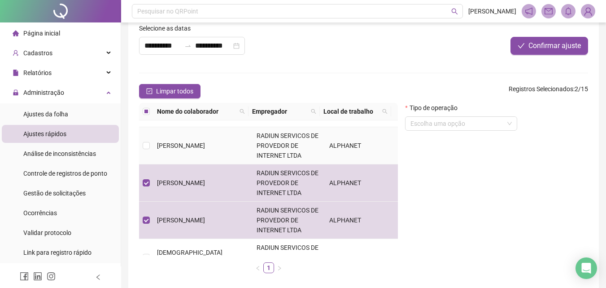
click at [183, 147] on span "[PERSON_NAME]" at bounding box center [181, 145] width 48 height 7
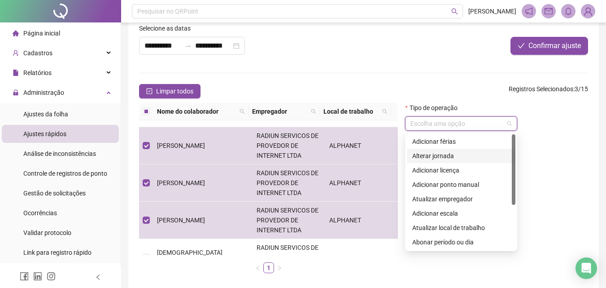
click at [449, 121] on input "search" at bounding box center [456, 123] width 93 height 13
click at [445, 158] on div "Alterar jornada" at bounding box center [461, 156] width 98 height 10
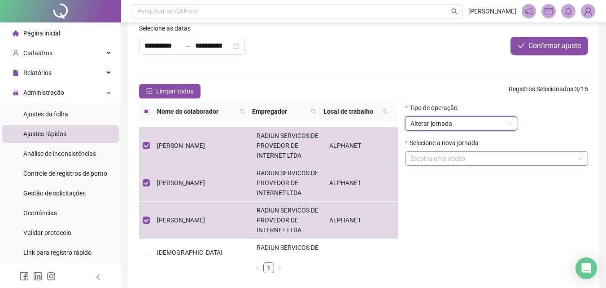
click at [476, 164] on input "search" at bounding box center [492, 158] width 164 height 13
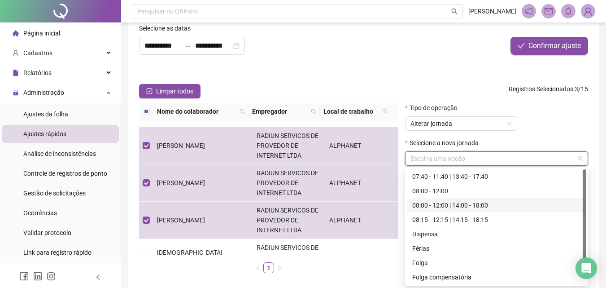
click at [450, 204] on div "08:00 - 12:00 | 14:00 - 18:00" at bounding box center [496, 205] width 169 height 10
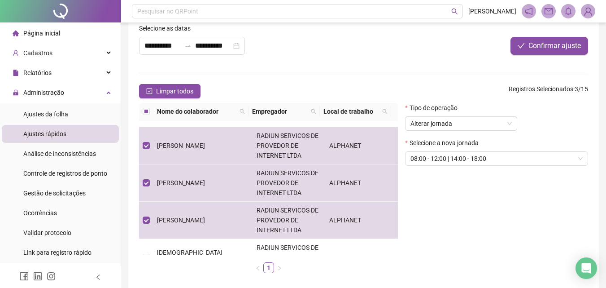
click at [552, 36] on div at bounding box center [494, 29] width 187 height 13
click at [554, 41] on span "Confirmar ajuste" at bounding box center [554, 45] width 52 height 11
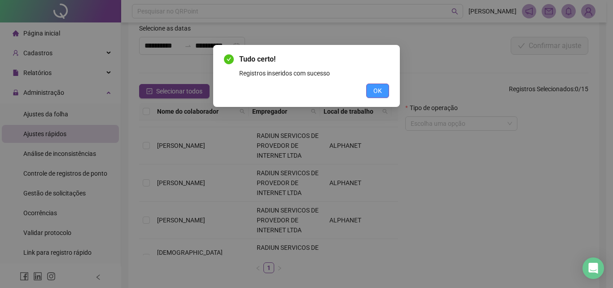
click at [371, 92] on button "OK" at bounding box center [377, 90] width 23 height 14
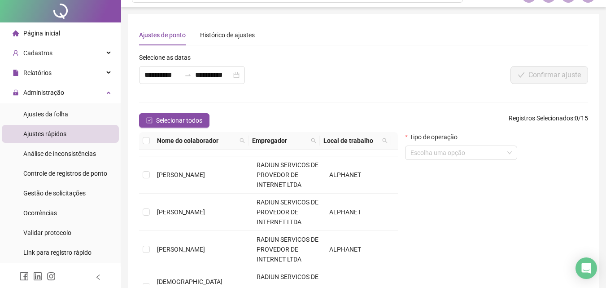
scroll to position [0, 0]
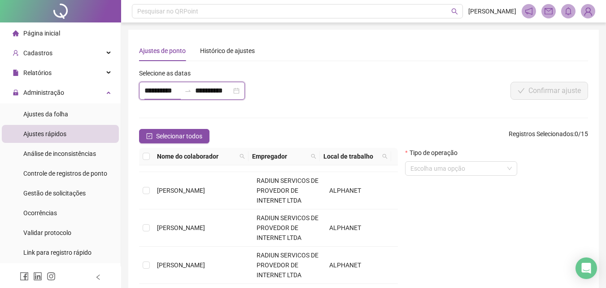
click at [171, 96] on input "**********" at bounding box center [162, 90] width 36 height 11
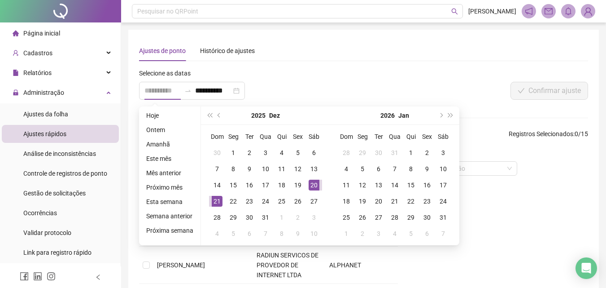
click at [214, 201] on div "21" at bounding box center [217, 201] width 11 height 11
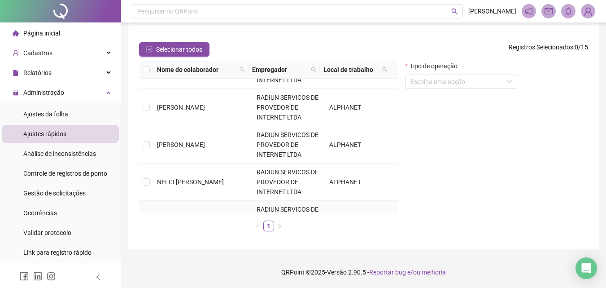
scroll to position [424, 0]
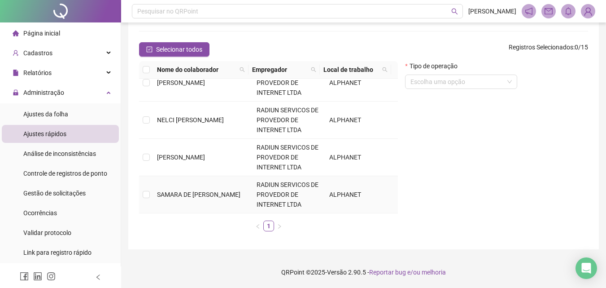
click at [187, 193] on td "SAMARA DE [PERSON_NAME]" at bounding box center [203, 194] width 100 height 37
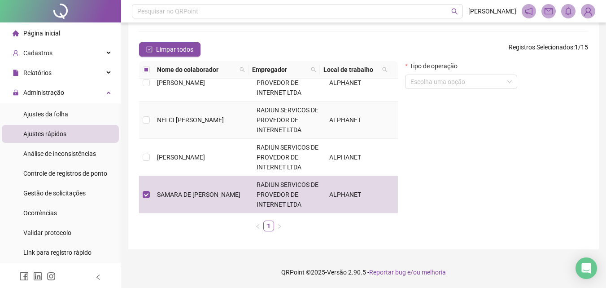
click at [194, 122] on span "NELCI [PERSON_NAME]" at bounding box center [190, 119] width 67 height 7
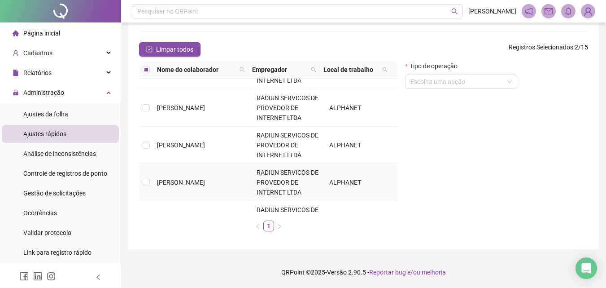
scroll to position [20, 0]
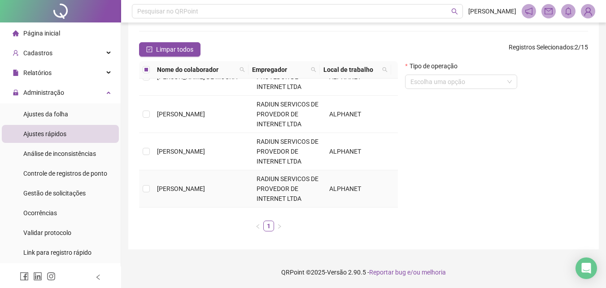
click at [193, 187] on span "[PERSON_NAME]" at bounding box center [181, 188] width 48 height 7
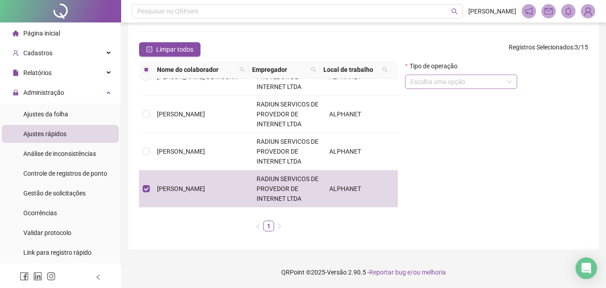
click at [461, 78] on input "search" at bounding box center [456, 81] width 93 height 13
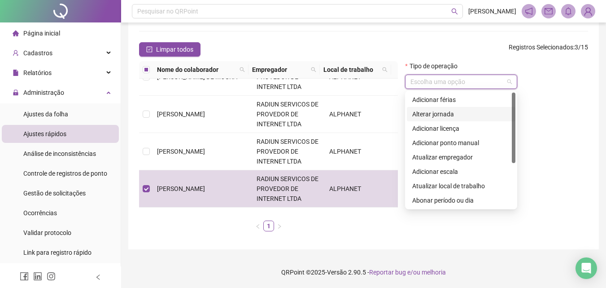
click at [450, 115] on div "Alterar jornada" at bounding box center [461, 114] width 98 height 10
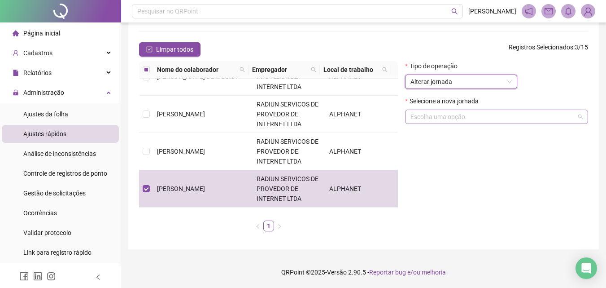
click at [458, 123] on div "Escolha uma opção" at bounding box center [496, 116] width 183 height 14
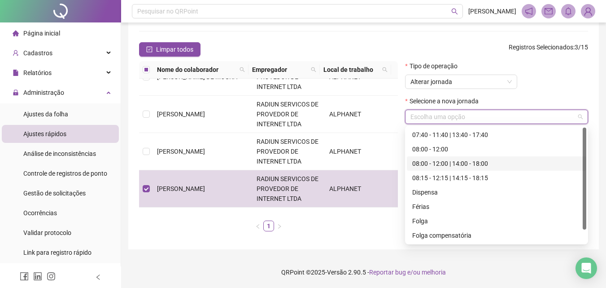
click at [454, 161] on div "08:00 - 12:00 | 14:00 - 18:00" at bounding box center [496, 163] width 169 height 10
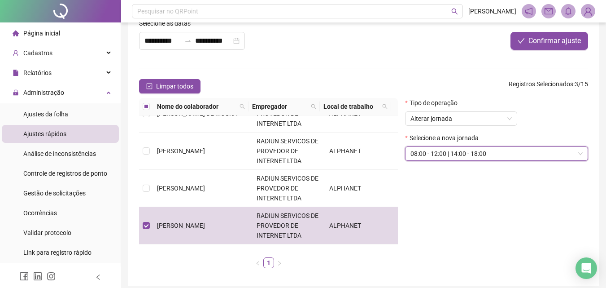
scroll to position [0, 0]
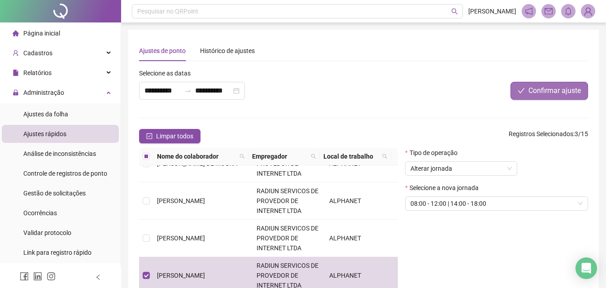
click at [536, 88] on span "Confirmar ajuste" at bounding box center [554, 90] width 52 height 11
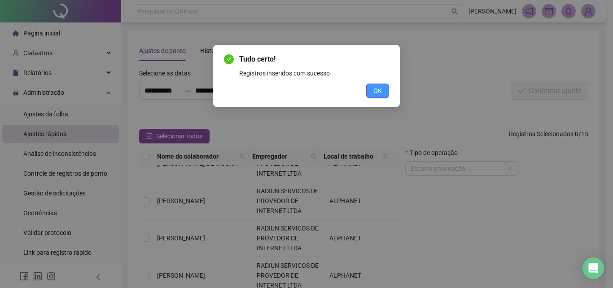
click at [366, 94] on button "OK" at bounding box center [377, 90] width 23 height 14
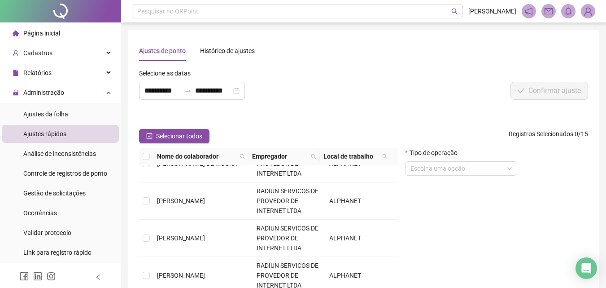
click at [162, 100] on div "**********" at bounding box center [191, 87] width 111 height 39
click at [161, 93] on input "**********" at bounding box center [162, 90] width 36 height 11
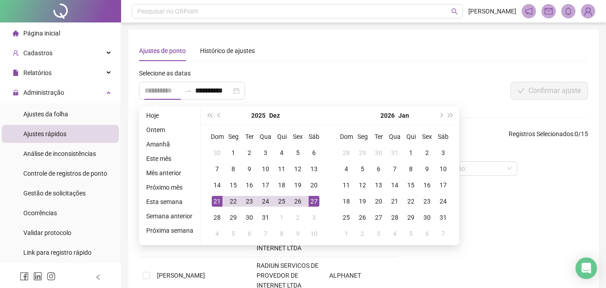
click at [314, 198] on div "27" at bounding box center [314, 201] width 11 height 11
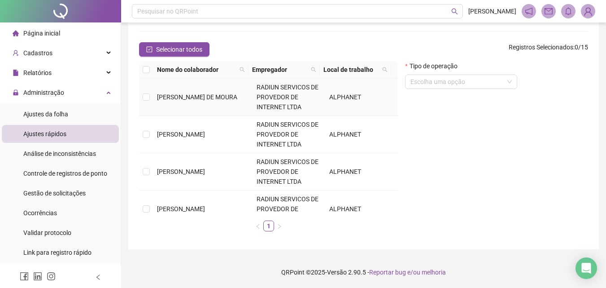
click at [188, 101] on td "[PERSON_NAME] DE MOURA" at bounding box center [203, 96] width 100 height 37
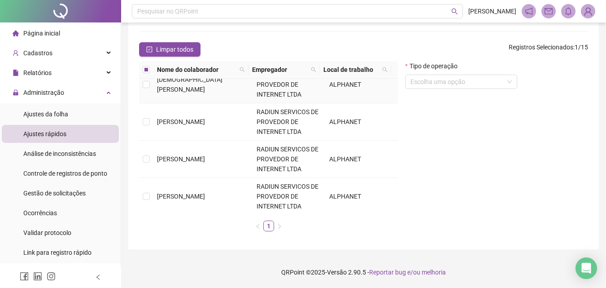
scroll to position [314, 0]
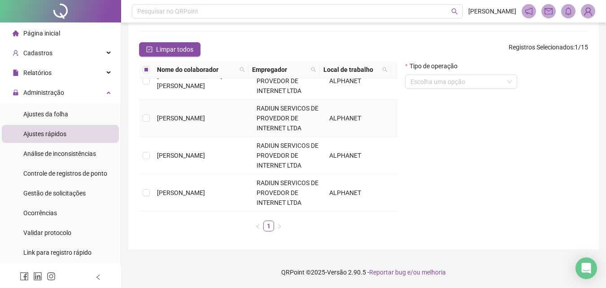
click at [188, 127] on td "[PERSON_NAME]" at bounding box center [203, 118] width 100 height 37
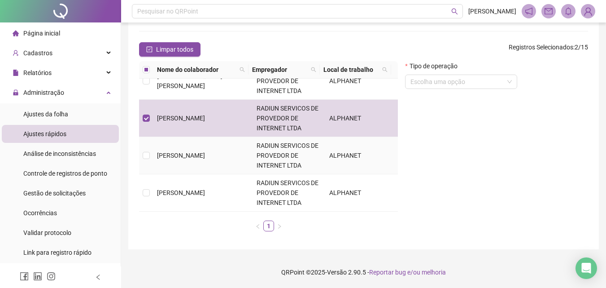
click at [191, 153] on span "[PERSON_NAME]" at bounding box center [181, 155] width 48 height 7
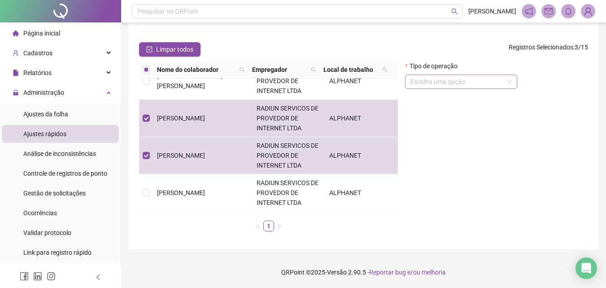
click at [432, 86] on input "search" at bounding box center [456, 81] width 93 height 13
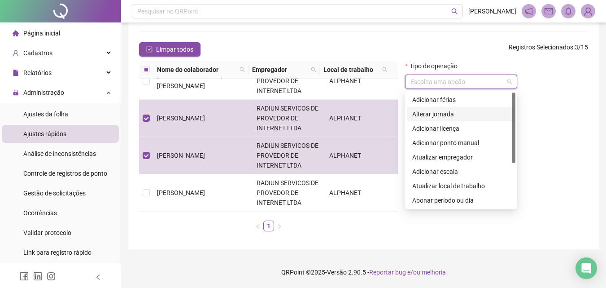
click at [419, 111] on div "Alterar jornada" at bounding box center [461, 114] width 98 height 10
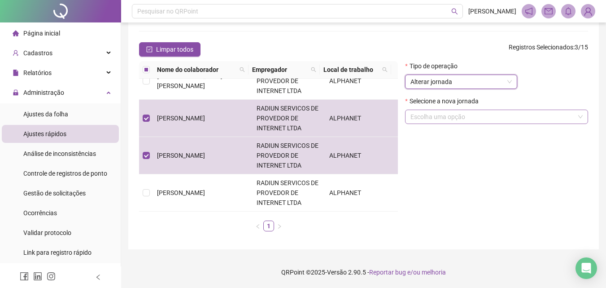
click at [442, 122] on input "search" at bounding box center [492, 116] width 164 height 13
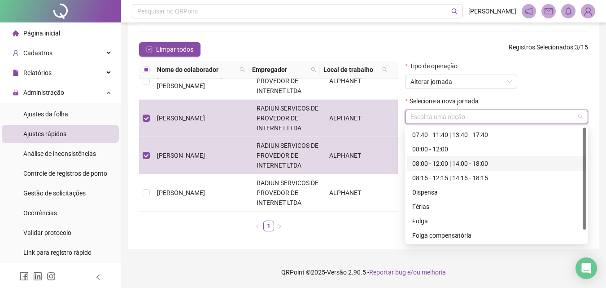
click at [443, 166] on div "08:00 - 12:00 | 14:00 - 18:00" at bounding box center [496, 163] width 169 height 10
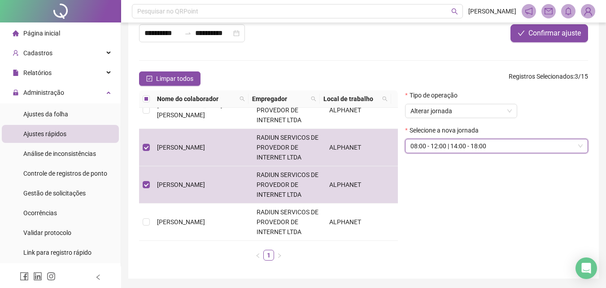
scroll to position [42, 0]
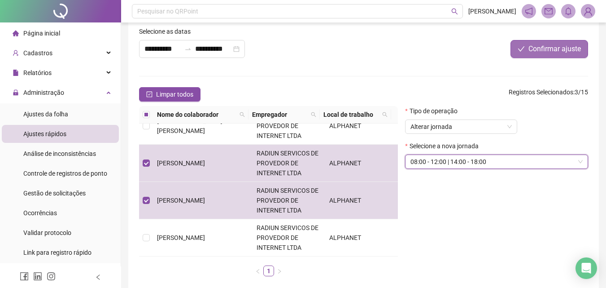
click at [546, 51] on span "Confirmar ajuste" at bounding box center [554, 49] width 52 height 11
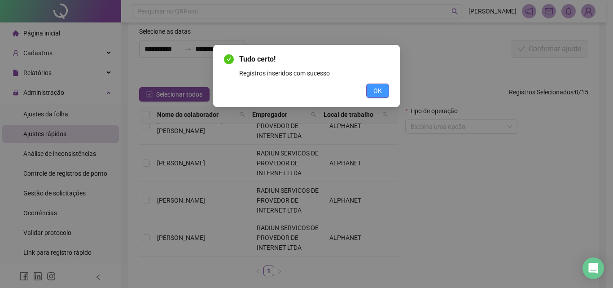
click at [383, 88] on button "OK" at bounding box center [377, 90] width 23 height 14
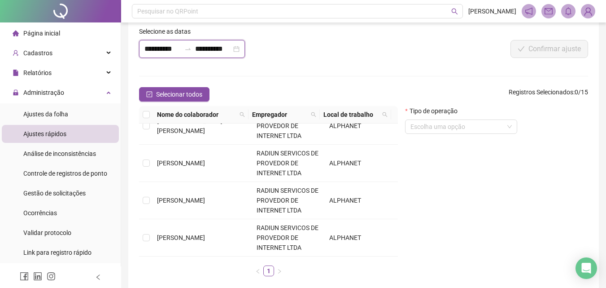
click at [166, 51] on input "**********" at bounding box center [162, 49] width 36 height 11
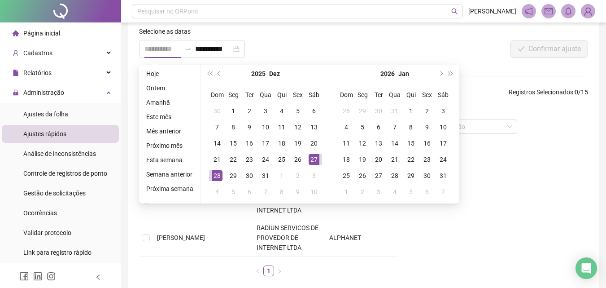
click at [214, 177] on div "28" at bounding box center [217, 175] width 11 height 11
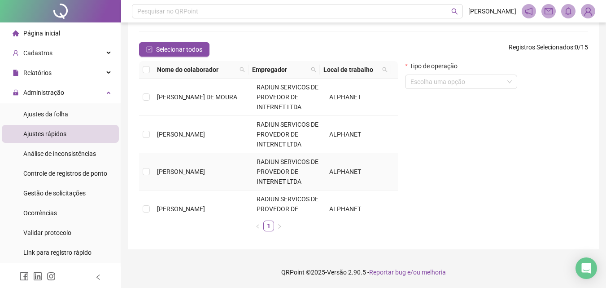
scroll to position [90, 0]
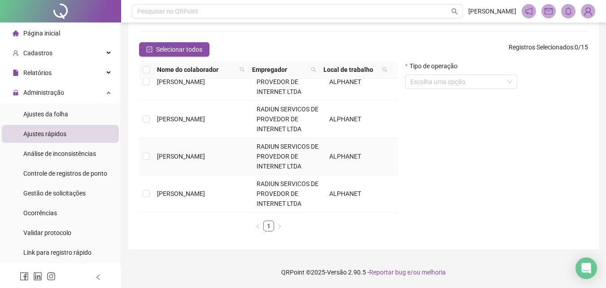
click at [180, 160] on span "[PERSON_NAME]" at bounding box center [181, 156] width 48 height 7
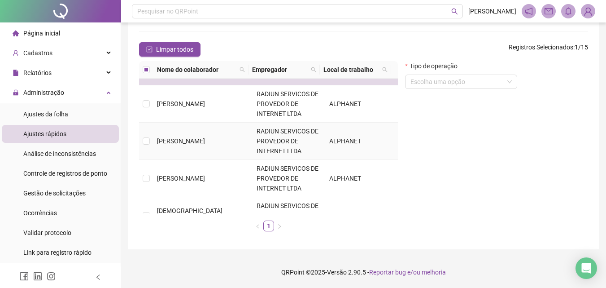
scroll to position [314, 0]
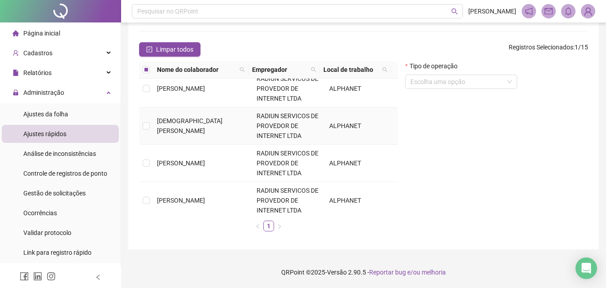
click at [183, 129] on span "[DEMOGRAPHIC_DATA][PERSON_NAME]" at bounding box center [189, 125] width 65 height 17
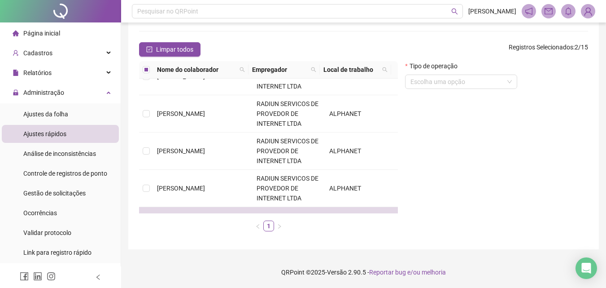
scroll to position [0, 0]
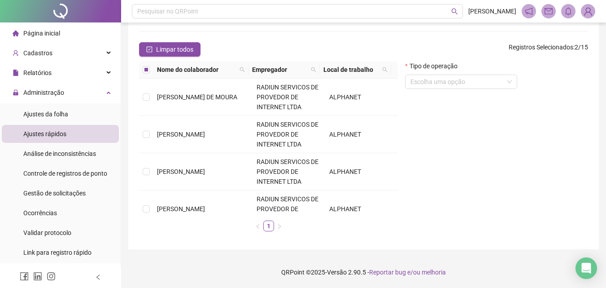
click at [184, 128] on td "[PERSON_NAME]" at bounding box center [203, 134] width 100 height 37
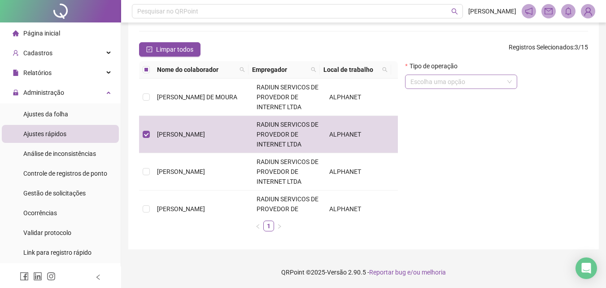
click at [457, 81] on input "search" at bounding box center [456, 81] width 93 height 13
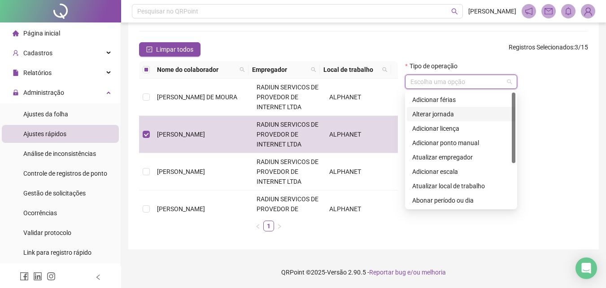
click at [432, 114] on div "Alterar jornada" at bounding box center [461, 114] width 98 height 10
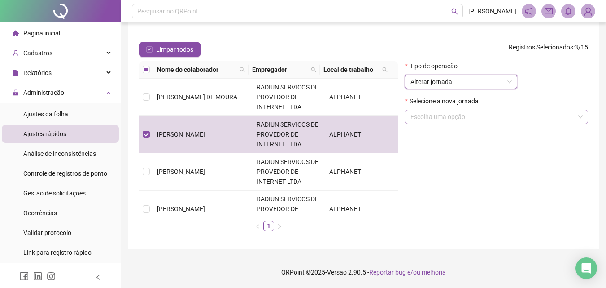
click at [451, 114] on input "search" at bounding box center [492, 116] width 164 height 13
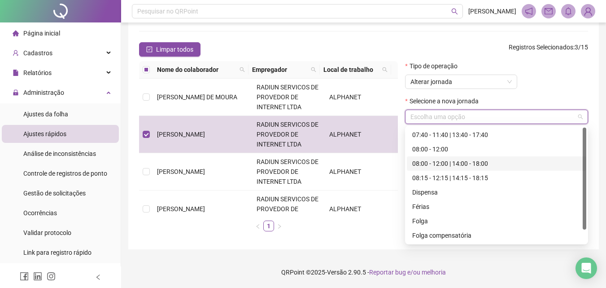
click at [437, 161] on div "08:00 - 12:00 | 14:00 - 18:00" at bounding box center [496, 163] width 169 height 10
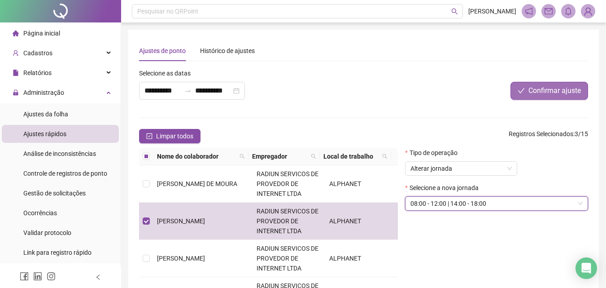
click at [561, 87] on span "Confirmar ajuste" at bounding box center [554, 90] width 52 height 11
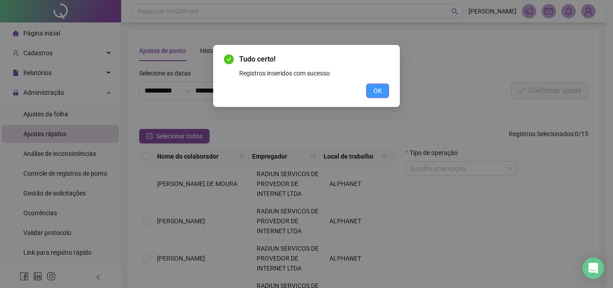
click at [375, 97] on button "OK" at bounding box center [377, 90] width 23 height 14
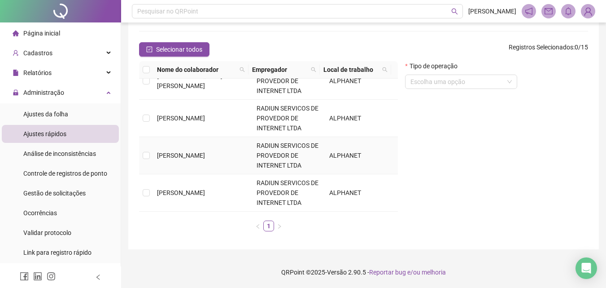
scroll to position [404, 0]
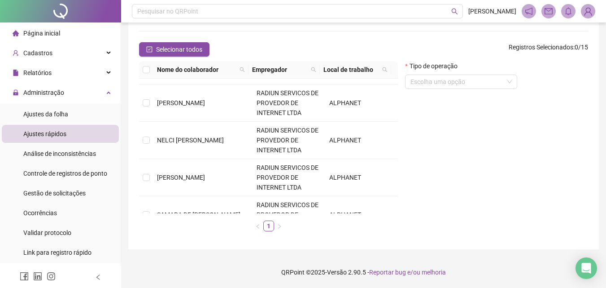
click at [200, 237] on div "Nome do colaborador Empregador Local de trabalho [PERSON_NAME] DE [PERSON_NAME]…" at bounding box center [268, 149] width 259 height 177
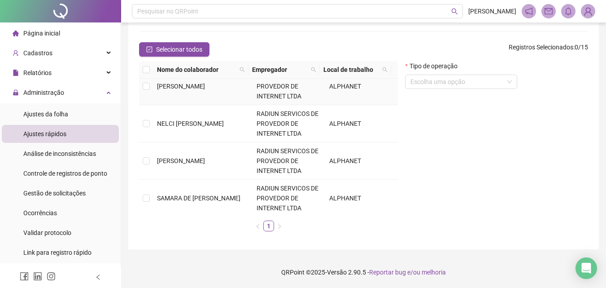
scroll to position [424, 0]
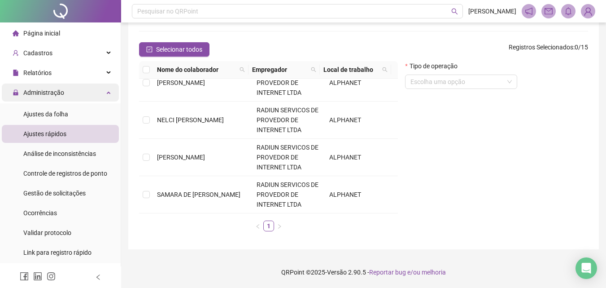
click at [43, 91] on span "Administração" at bounding box center [43, 92] width 41 height 7
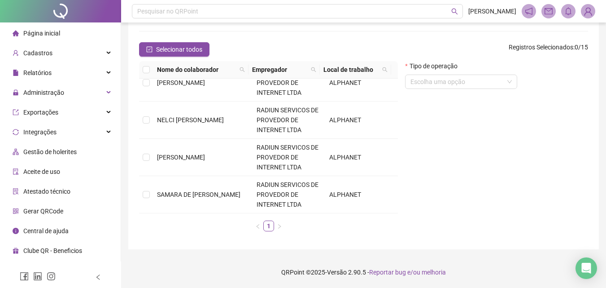
click at [48, 36] on span "Página inicial" at bounding box center [41, 33] width 37 height 7
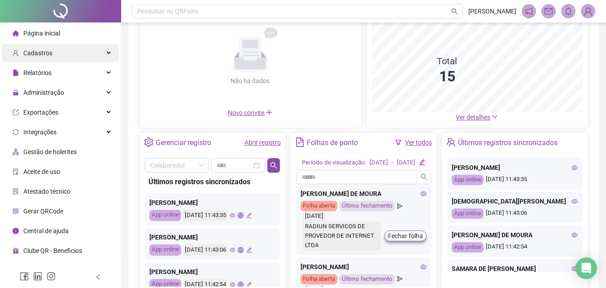
click at [56, 56] on div "Cadastros" at bounding box center [60, 53] width 117 height 18
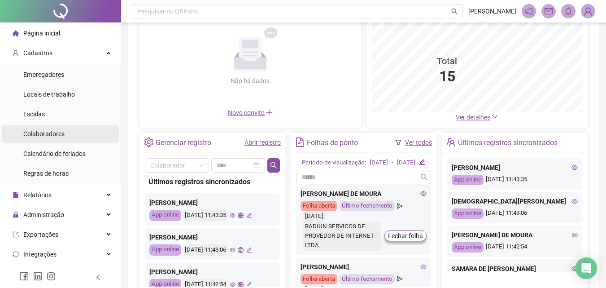
click at [61, 133] on span "Colaboradores" at bounding box center [43, 133] width 41 height 7
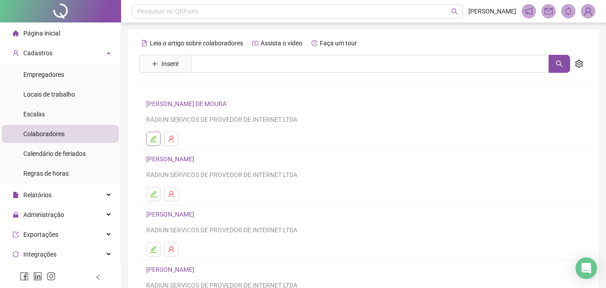
click at [157, 140] on icon "edit" at bounding box center [153, 138] width 7 height 7
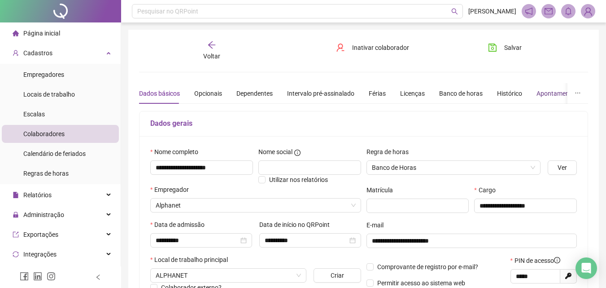
click at [549, 93] on div "Apontamentos" at bounding box center [557, 93] width 42 height 10
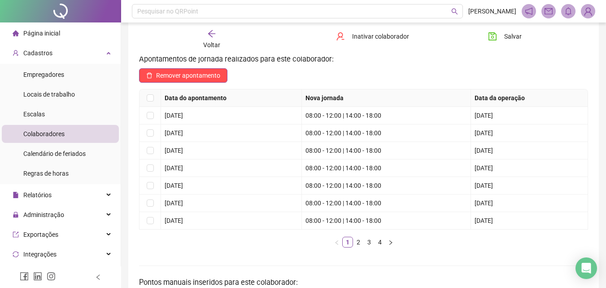
scroll to position [90, 0]
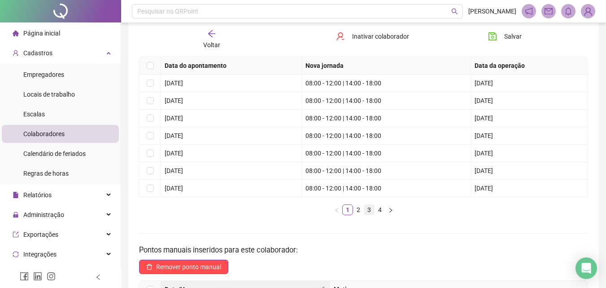
click at [373, 211] on link "3" at bounding box center [369, 210] width 10 height 10
click at [366, 210] on link "3" at bounding box center [369, 210] width 10 height 10
click at [361, 208] on link "2" at bounding box center [358, 210] width 10 height 10
click at [371, 213] on link "3" at bounding box center [369, 210] width 10 height 10
click at [376, 209] on link "4" at bounding box center [380, 210] width 10 height 10
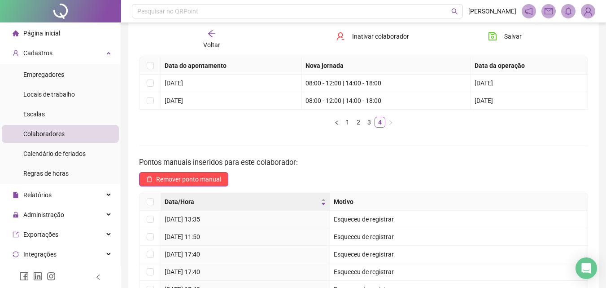
click at [208, 41] on span "Voltar" at bounding box center [211, 44] width 17 height 7
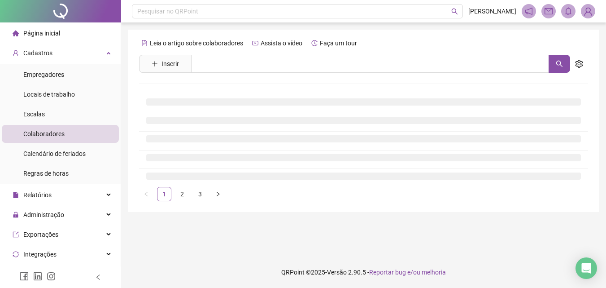
scroll to position [0, 0]
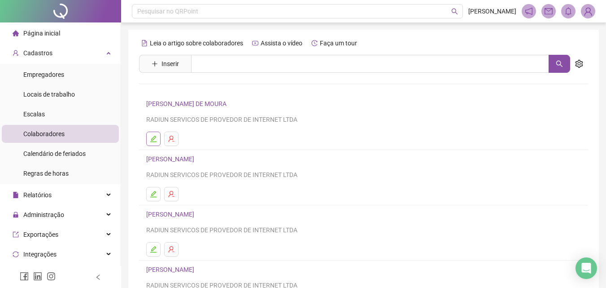
click at [157, 137] on button "button" at bounding box center [153, 138] width 14 height 14
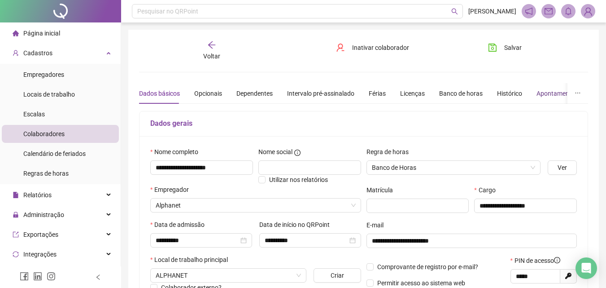
click at [562, 94] on div "Apontamentos" at bounding box center [557, 93] width 42 height 10
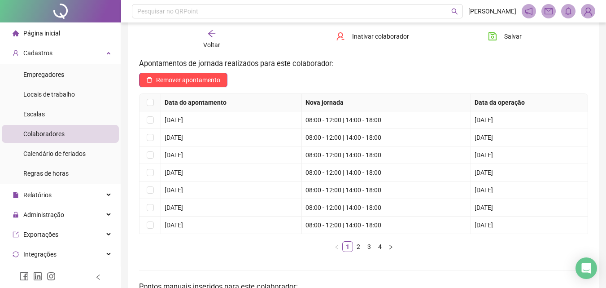
scroll to position [135, 0]
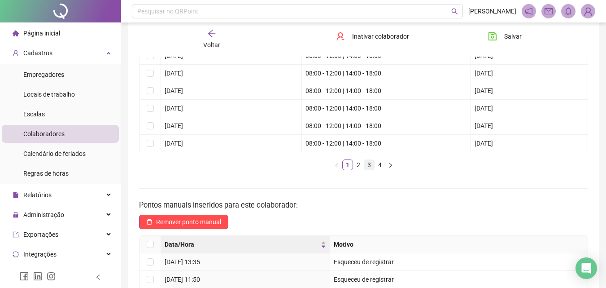
click at [367, 161] on link "3" at bounding box center [369, 165] width 10 height 10
click at [358, 164] on link "2" at bounding box center [358, 165] width 10 height 10
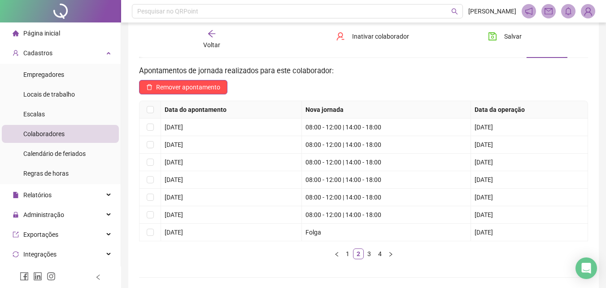
scroll to position [45, 0]
click at [344, 239] on td "Folga" at bounding box center [386, 232] width 169 height 17
click at [249, 245] on div "Data do apontamento Nova jornada Data da operação [DATE] 08:00 - 12:00 | 14:00 …" at bounding box center [363, 180] width 449 height 158
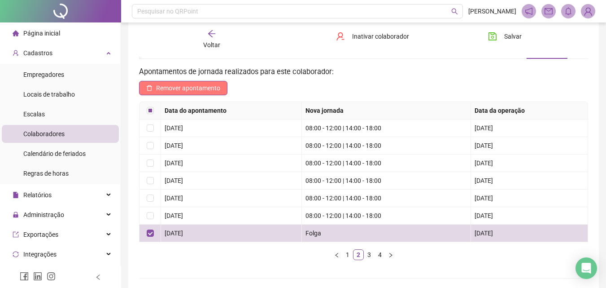
click at [196, 84] on span "Remover apontamento" at bounding box center [188, 88] width 64 height 10
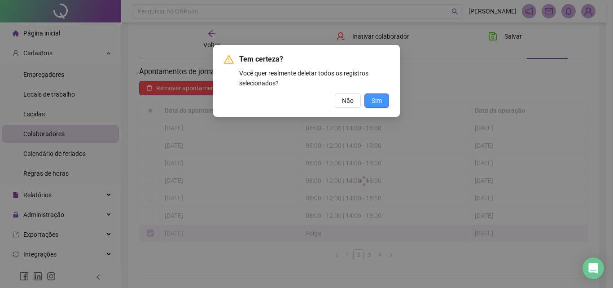
click at [375, 102] on span "Sim" at bounding box center [376, 101] width 10 height 10
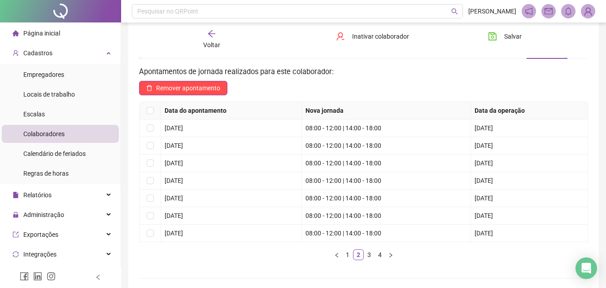
click at [196, 44] on div "Voltar" at bounding box center [211, 39] width 69 height 21
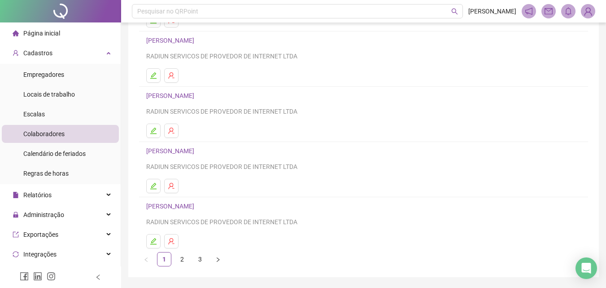
scroll to position [146, 0]
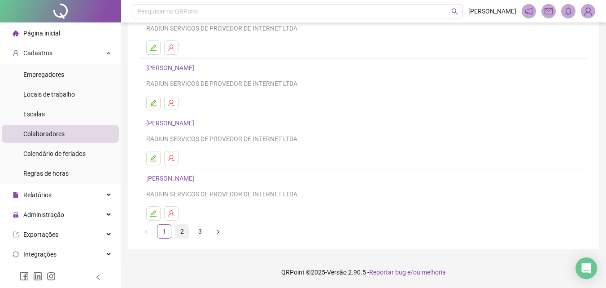
click at [181, 231] on link "2" at bounding box center [181, 230] width 13 height 13
click at [154, 213] on icon "edit" at bounding box center [153, 213] width 6 height 6
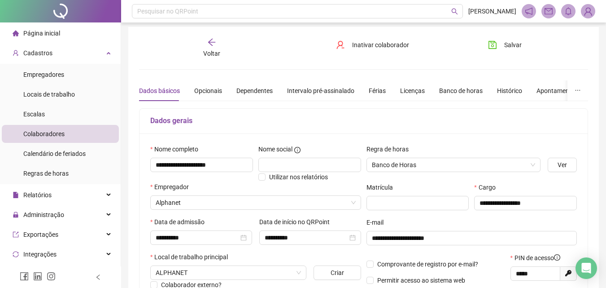
scroll to position [0, 0]
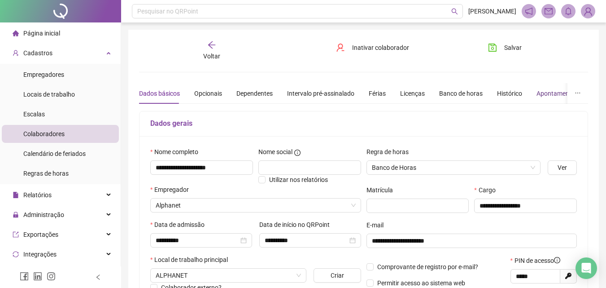
click at [541, 92] on div "Apontamentos" at bounding box center [557, 93] width 42 height 10
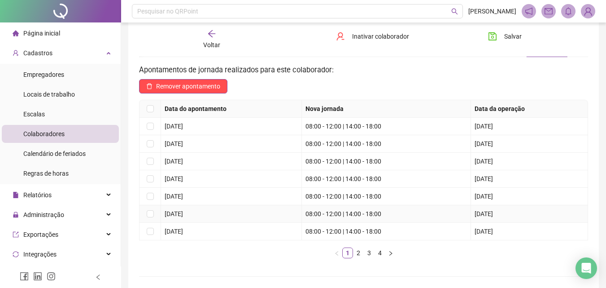
scroll to position [135, 0]
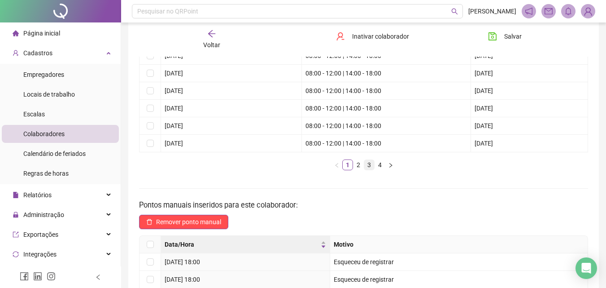
click at [370, 168] on link "3" at bounding box center [369, 165] width 10 height 10
click at [354, 168] on link "2" at bounding box center [358, 165] width 10 height 10
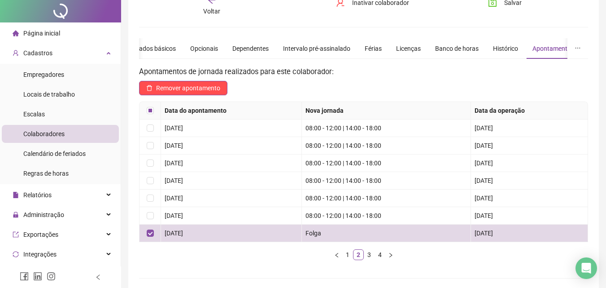
scroll to position [0, 0]
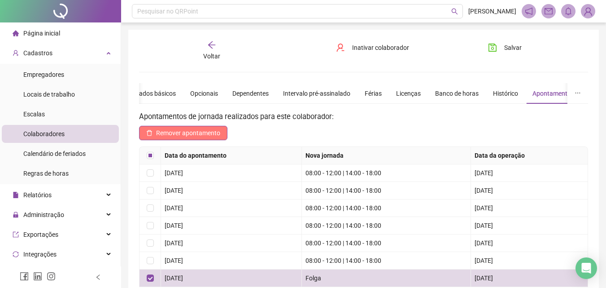
click at [175, 132] on span "Remover apontamento" at bounding box center [188, 133] width 64 height 10
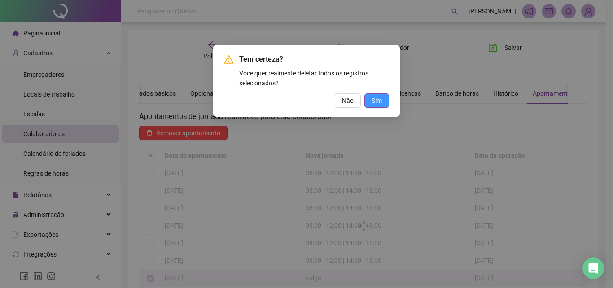
click at [374, 107] on button "Sim" at bounding box center [376, 100] width 25 height 14
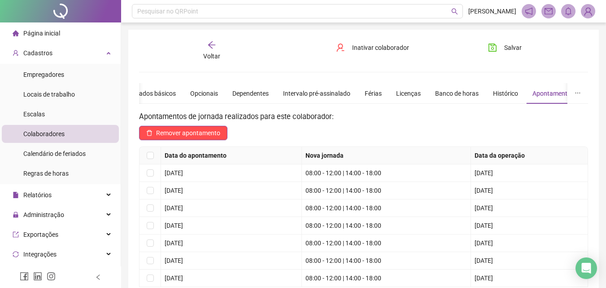
click at [212, 44] on icon "arrow-left" at bounding box center [211, 44] width 9 height 9
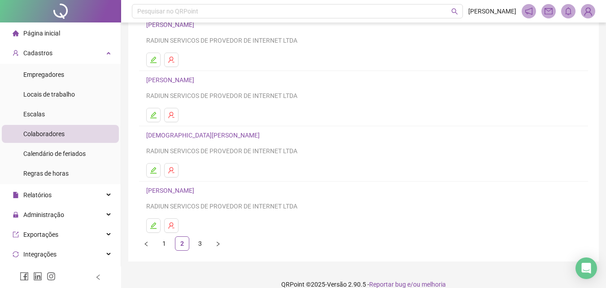
scroll to position [135, 0]
click at [200, 243] on link "3" at bounding box center [199, 242] width 13 height 13
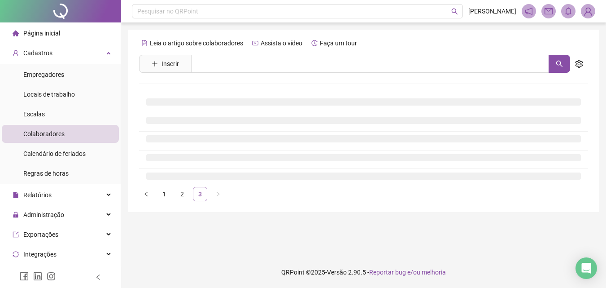
scroll to position [0, 0]
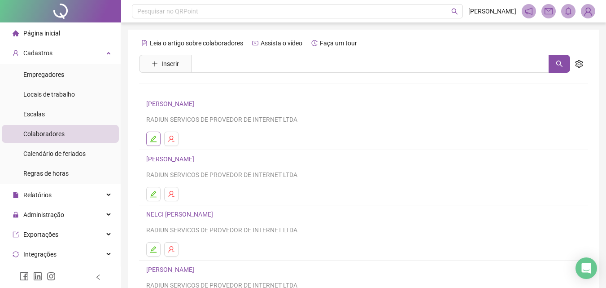
click at [153, 139] on icon "edit" at bounding box center [153, 138] width 7 height 7
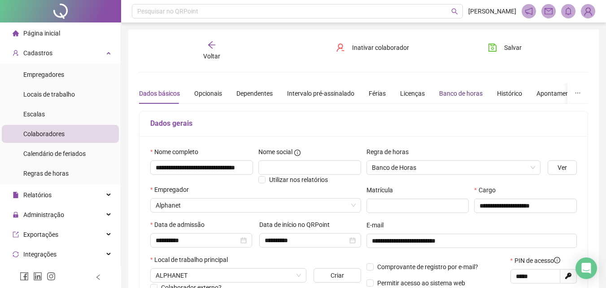
click at [460, 95] on div "Banco de horas" at bounding box center [461, 93] width 44 height 10
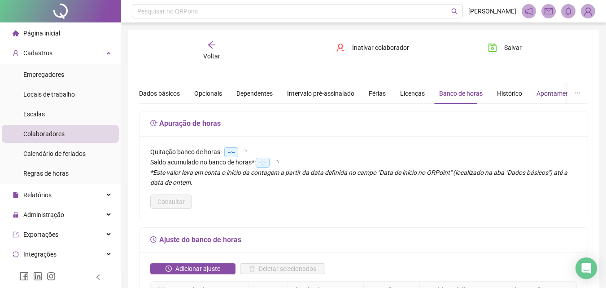
click at [536, 94] on div "Apontamentos" at bounding box center [557, 93] width 42 height 10
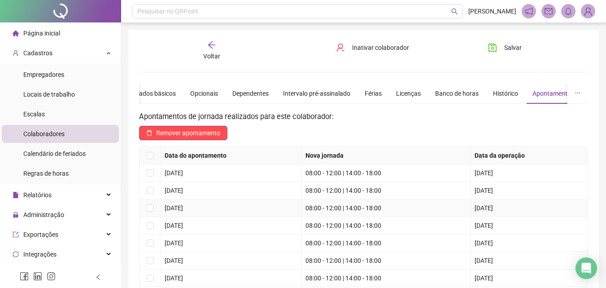
scroll to position [135, 0]
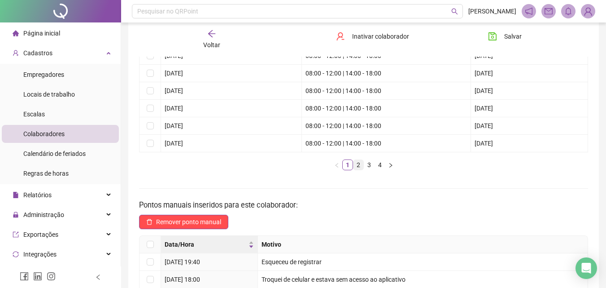
click at [362, 166] on link "2" at bounding box center [358, 165] width 10 height 10
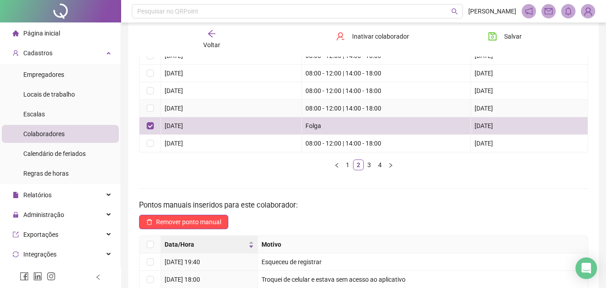
scroll to position [0, 0]
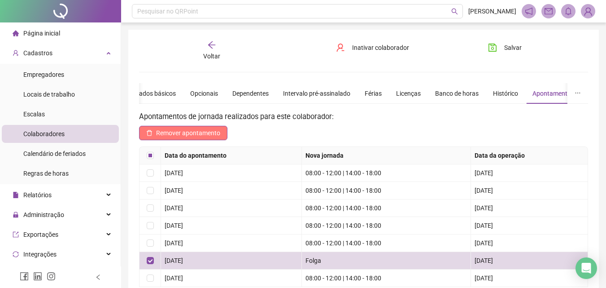
click at [201, 131] on span "Remover apontamento" at bounding box center [188, 133] width 64 height 10
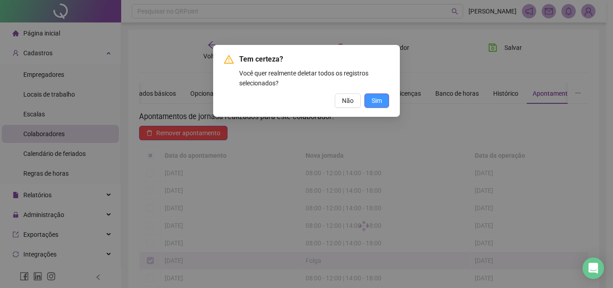
click at [384, 98] on button "Sim" at bounding box center [376, 100] width 25 height 14
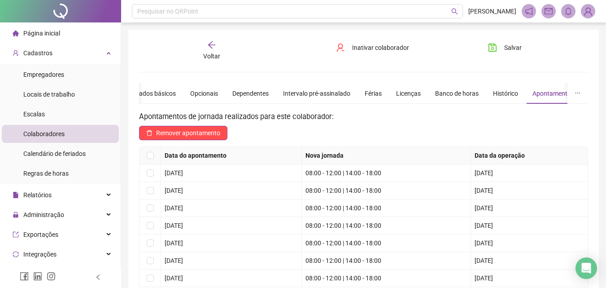
click at [39, 52] on span "Cadastros" at bounding box center [37, 52] width 29 height 7
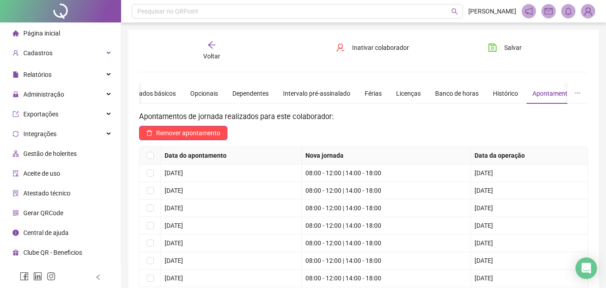
click at [41, 39] on div "Página inicial" at bounding box center [37, 33] width 48 height 18
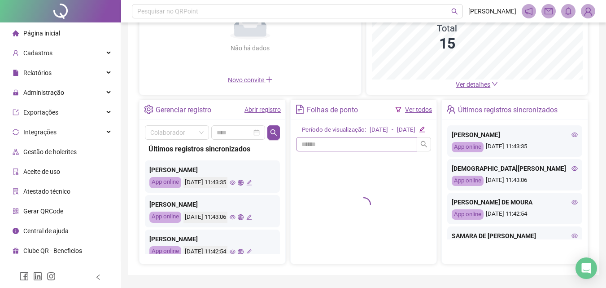
scroll to position [135, 0]
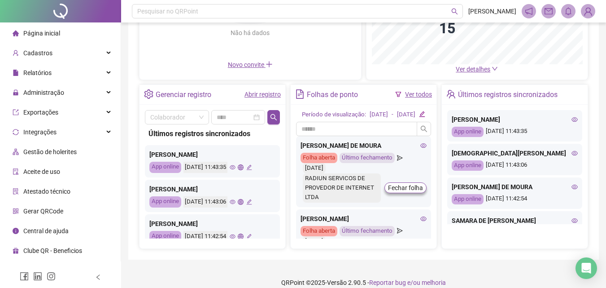
click at [420, 148] on icon "eye" at bounding box center [423, 145] width 6 height 6
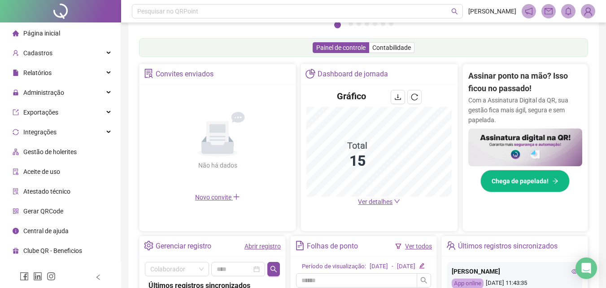
scroll to position [267, 0]
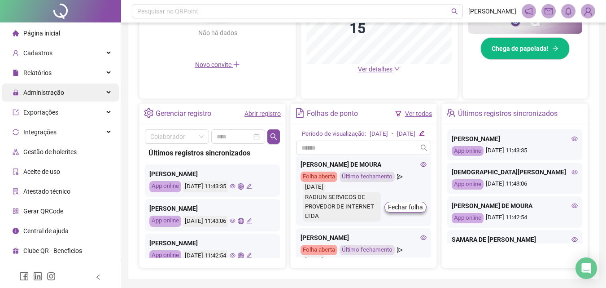
click at [39, 98] on span "Administração" at bounding box center [39, 92] width 52 height 18
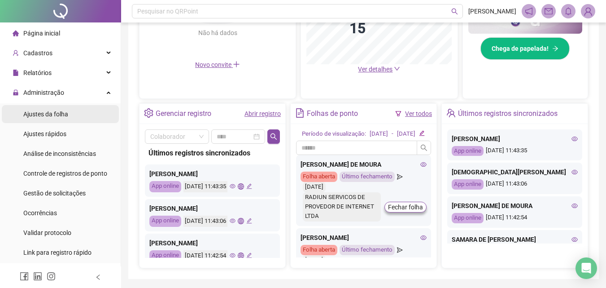
click at [65, 112] on span "Ajustes da folha" at bounding box center [45, 113] width 45 height 7
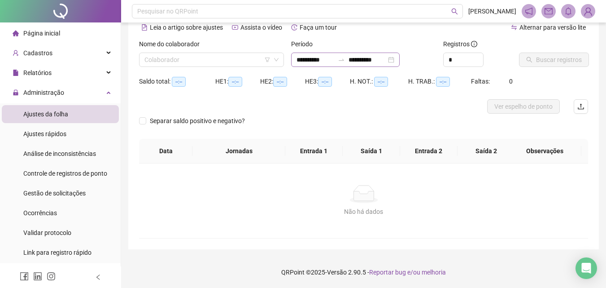
scroll to position [5, 0]
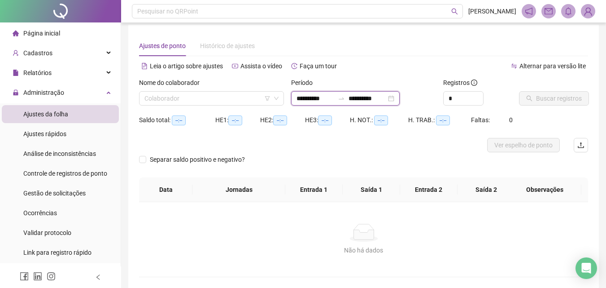
click at [322, 103] on input "**********" at bounding box center [315, 98] width 38 height 10
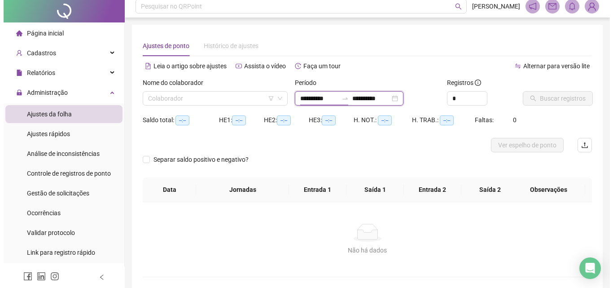
scroll to position [0, 0]
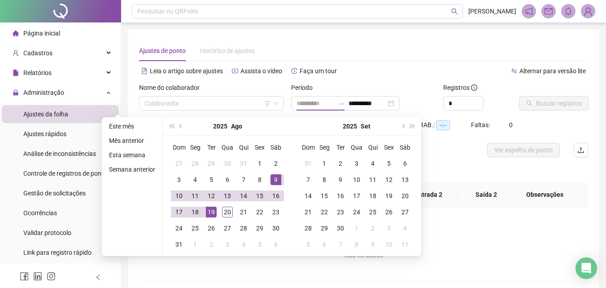
click at [275, 181] on div "9" at bounding box center [275, 179] width 11 height 11
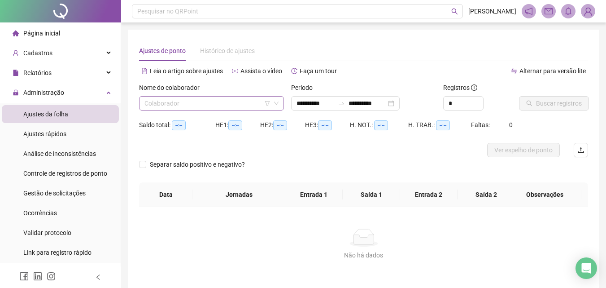
click at [224, 107] on input "search" at bounding box center [207, 102] width 126 height 13
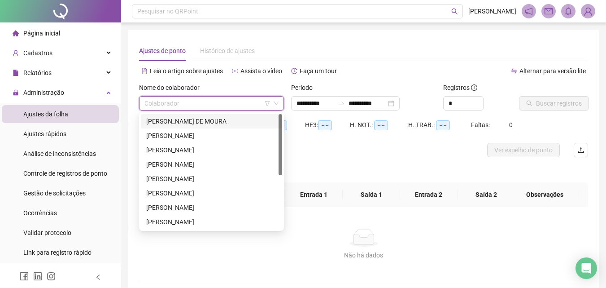
click at [196, 123] on div "[PERSON_NAME] DE MOURA" at bounding box center [211, 121] width 131 height 10
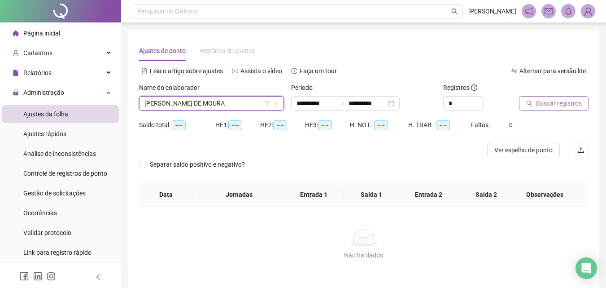
click at [545, 106] on span "Buscar registros" at bounding box center [559, 103] width 46 height 10
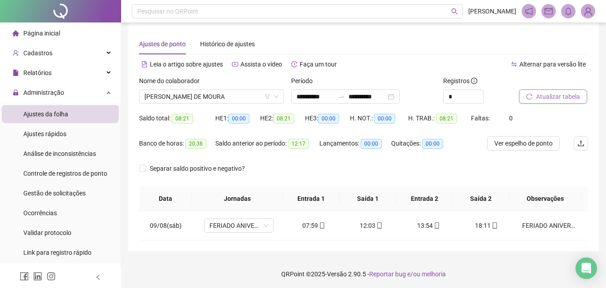
scroll to position [9, 0]
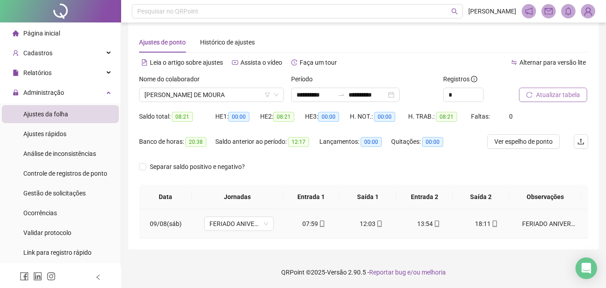
click at [543, 222] on div "FERIADO ANIVERSÁRIO DE REMANSO" at bounding box center [548, 223] width 53 height 10
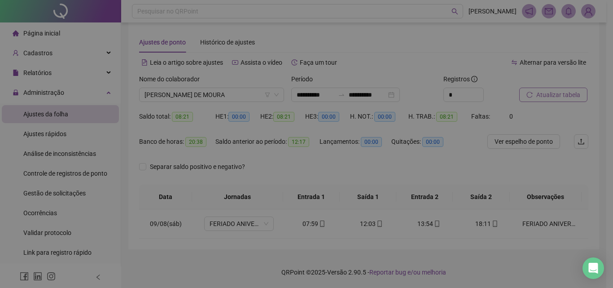
click at [543, 222] on div "Alterar no dia [DATE] Observações Desconsiderar intervalo pré-assinalado? Abona…" at bounding box center [306, 144] width 613 height 288
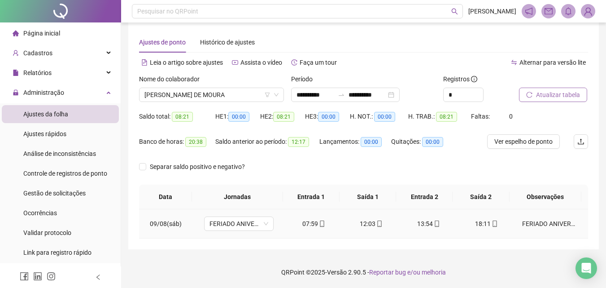
click at [548, 220] on div "FERIADO ANIVERSÁRIO DE REMANSO" at bounding box center [548, 223] width 53 height 10
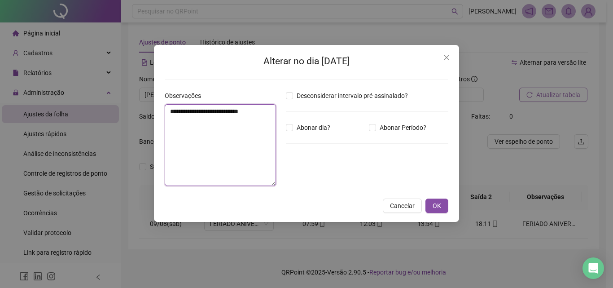
drag, startPoint x: 218, startPoint y: 122, endPoint x: 16, endPoint y: 79, distance: 206.5
click at [16, 79] on div "**********" at bounding box center [306, 144] width 613 height 288
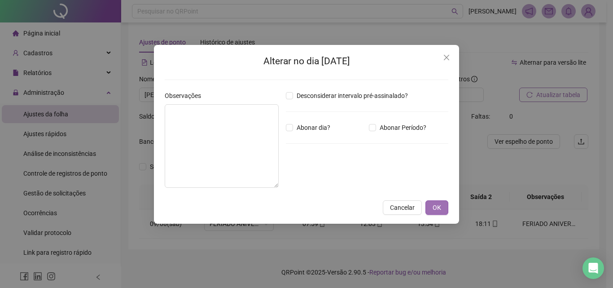
click at [432, 211] on span "OK" at bounding box center [436, 207] width 9 height 10
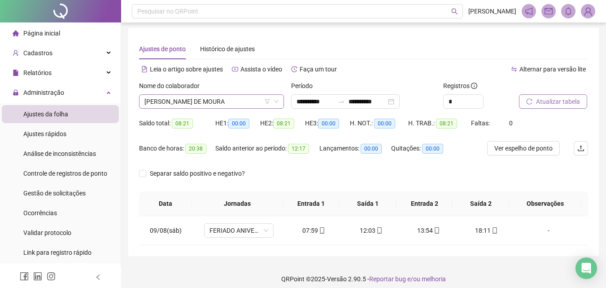
scroll to position [0, 0]
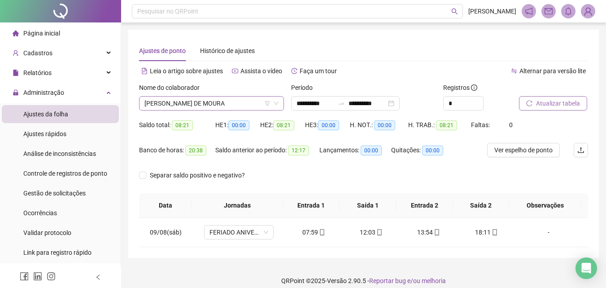
click at [222, 104] on span "[PERSON_NAME] DE MOURA" at bounding box center [211, 102] width 134 height 13
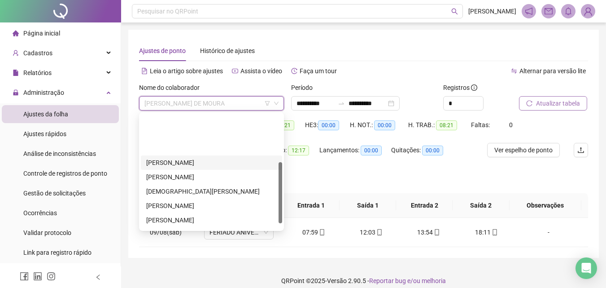
scroll to position [90, 0]
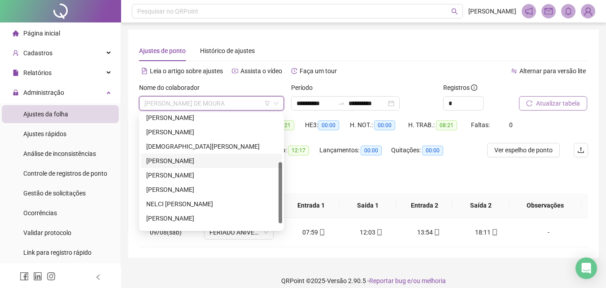
click at [174, 161] on div "[PERSON_NAME]" at bounding box center [211, 161] width 131 height 10
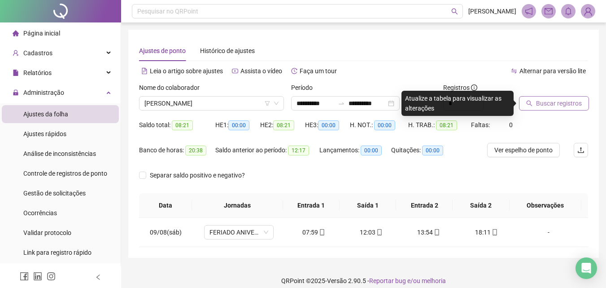
click at [551, 103] on span "Buscar registros" at bounding box center [559, 103] width 46 height 10
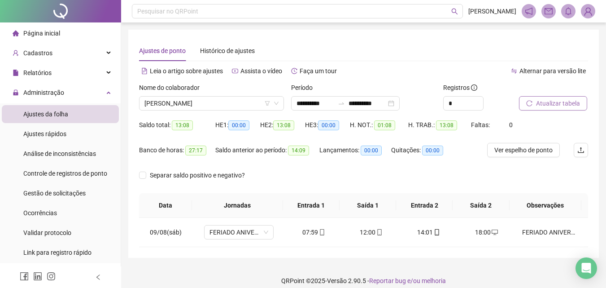
click at [544, 237] on td "FERIADO ANIVERSÁRIO DE REMANSO" at bounding box center [551, 232] width 73 height 29
click at [533, 234] on div "FERIADO ANIVERSÁRIO DE REMANSO" at bounding box center [548, 232] width 53 height 10
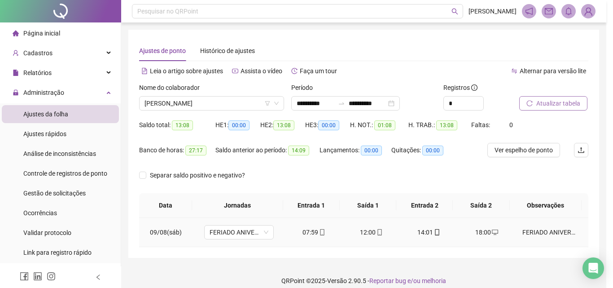
click at [533, 234] on div "Alterar no dia [DATE] Observações Desconsiderar intervalo pré-assinalado? Abona…" at bounding box center [306, 144] width 613 height 288
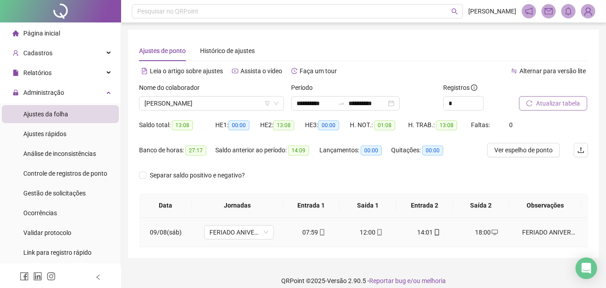
click at [554, 229] on div "FERIADO ANIVERSÁRIO DE REMANSO" at bounding box center [548, 232] width 53 height 10
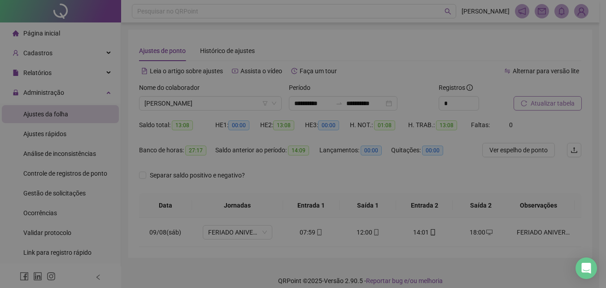
click at [554, 229] on div "**********" at bounding box center [303, 144] width 606 height 288
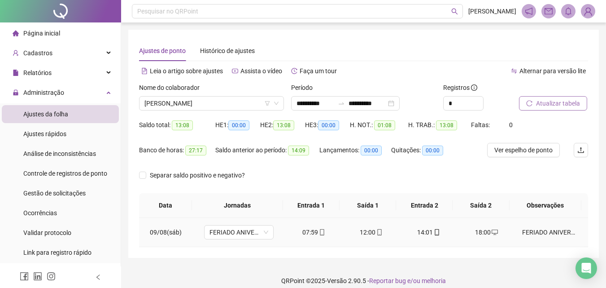
click at [539, 229] on div "FERIADO ANIVERSÁRIO DE REMANSO" at bounding box center [548, 232] width 53 height 10
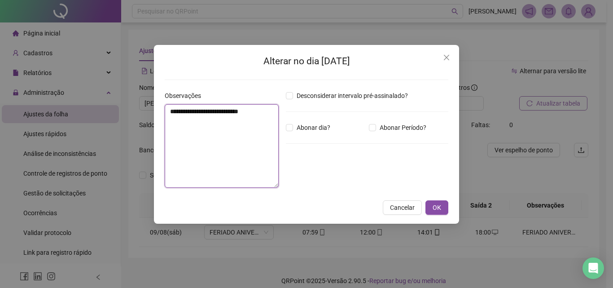
drag, startPoint x: 209, startPoint y: 135, endPoint x: 72, endPoint y: 77, distance: 148.8
click at [72, 77] on div "**********" at bounding box center [306, 144] width 613 height 288
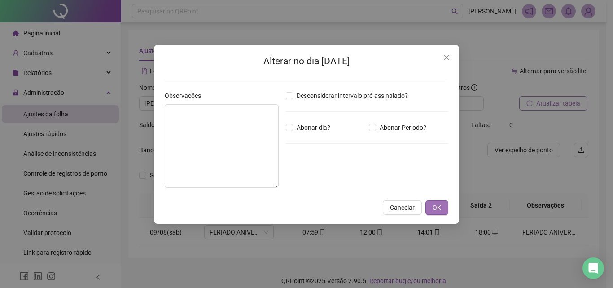
click at [445, 205] on button "OK" at bounding box center [436, 207] width 23 height 14
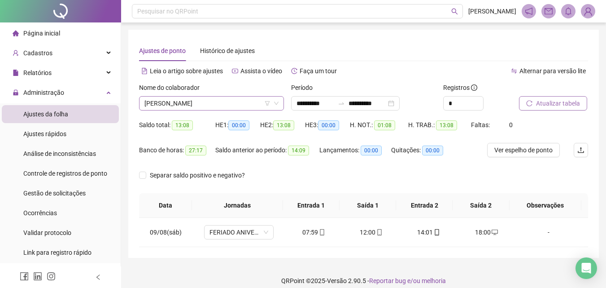
click at [223, 104] on span "[PERSON_NAME]" at bounding box center [211, 102] width 134 height 13
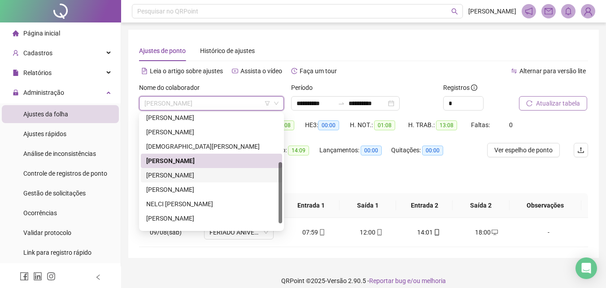
click at [199, 179] on div "[PERSON_NAME]" at bounding box center [211, 175] width 131 height 10
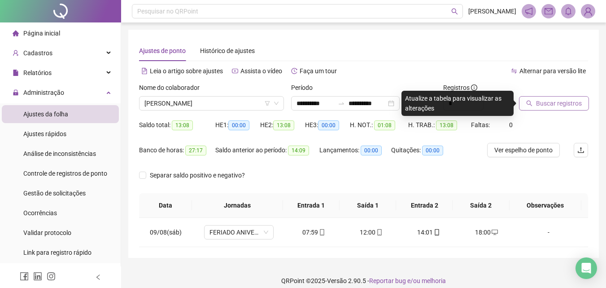
click at [557, 108] on span "Buscar registros" at bounding box center [559, 103] width 46 height 10
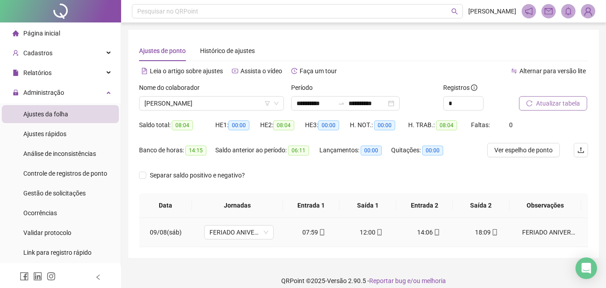
click at [541, 231] on div "FERIADO ANIVERSÁRIO DE REMANSO" at bounding box center [548, 232] width 53 height 10
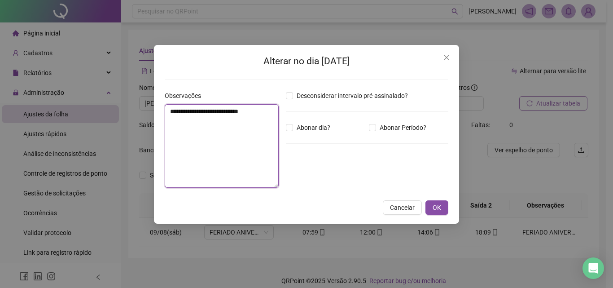
drag, startPoint x: 232, startPoint y: 139, endPoint x: 80, endPoint y: 70, distance: 166.8
click at [80, 70] on div "**********" at bounding box center [306, 144] width 613 height 288
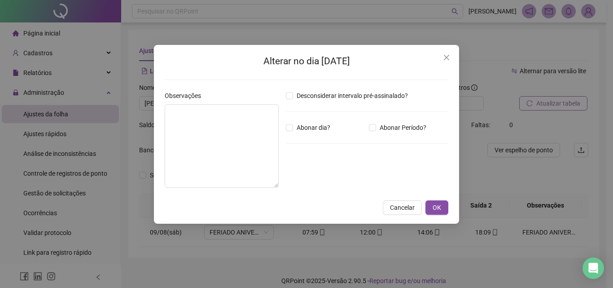
click at [434, 198] on div "Alterar no dia [DATE] Observações Desconsiderar intervalo pré-assinalado? Abona…" at bounding box center [306, 134] width 305 height 179
click at [439, 202] on span "OK" at bounding box center [436, 207] width 9 height 10
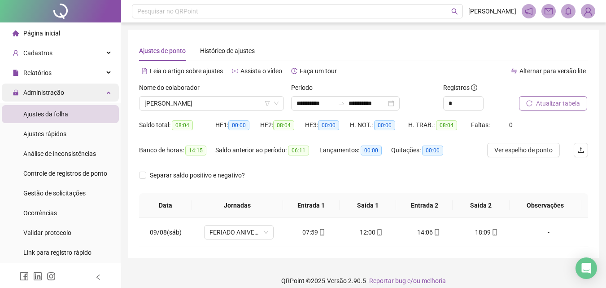
click at [61, 89] on span "Administração" at bounding box center [43, 92] width 41 height 7
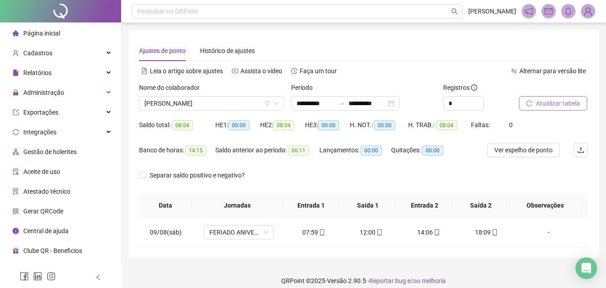
click at [58, 37] on div "Página inicial" at bounding box center [37, 33] width 48 height 18
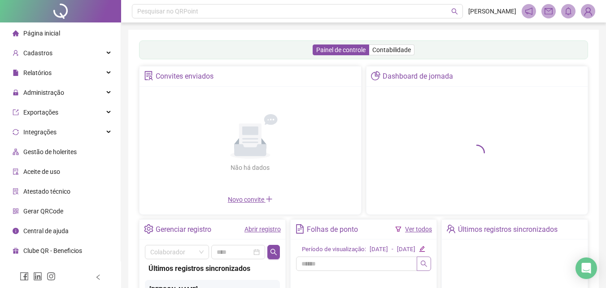
scroll to position [90, 0]
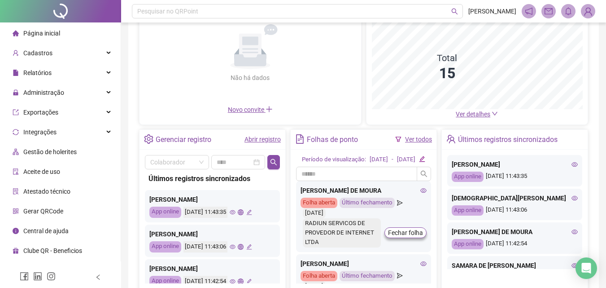
click at [420, 192] on icon "eye" at bounding box center [423, 190] width 6 height 4
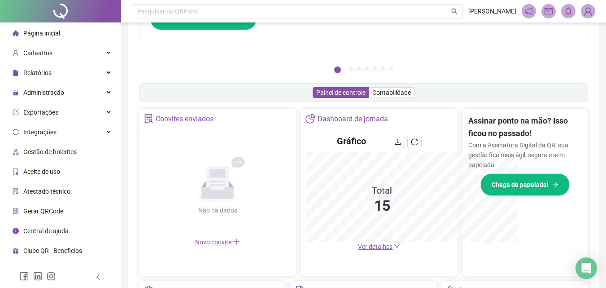
scroll to position [222, 0]
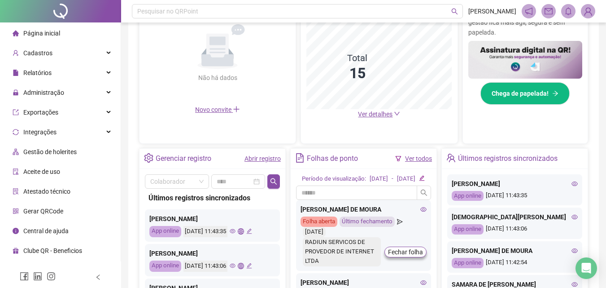
click at [49, 39] on div "Página inicial" at bounding box center [37, 33] width 48 height 18
click at [66, 55] on div "Cadastros" at bounding box center [60, 53] width 117 height 18
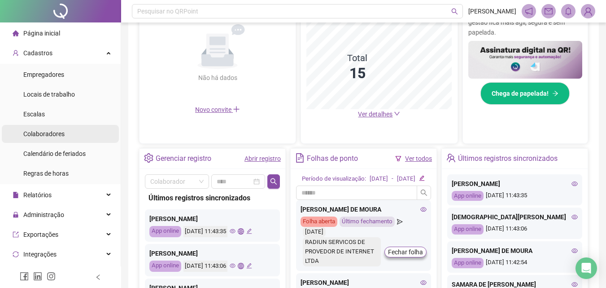
click at [46, 133] on span "Colaboradores" at bounding box center [43, 133] width 41 height 7
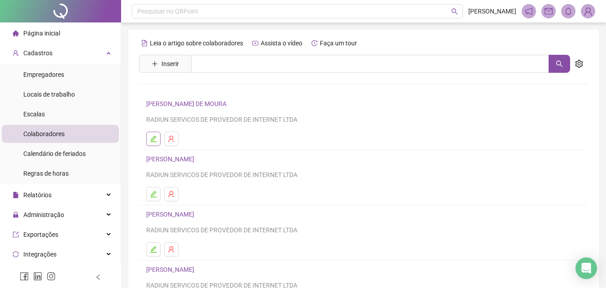
click at [151, 137] on icon "edit" at bounding box center [153, 138] width 7 height 7
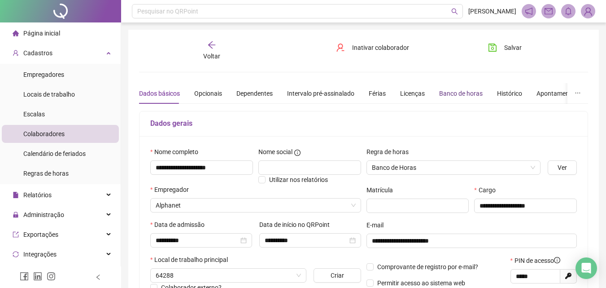
click at [449, 97] on div "Banco de horas" at bounding box center [461, 93] width 44 height 10
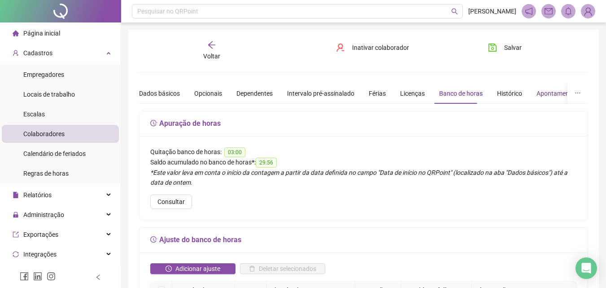
click at [545, 93] on div "Apontamentos" at bounding box center [557, 93] width 42 height 10
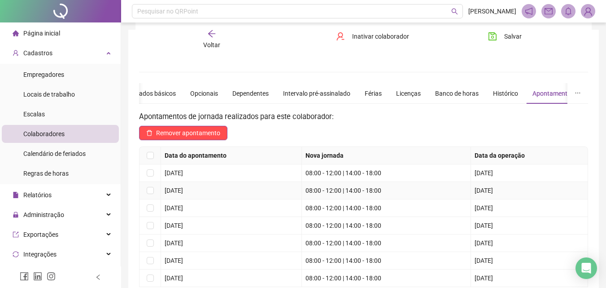
scroll to position [90, 0]
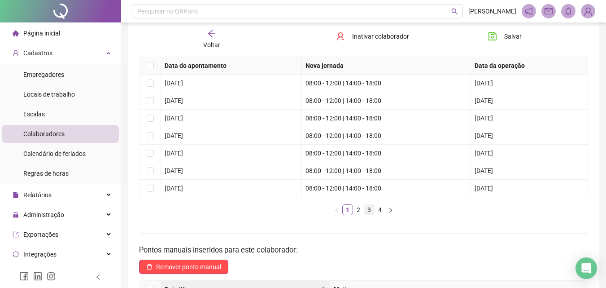
click at [365, 210] on link "3" at bounding box center [369, 210] width 10 height 10
click at [353, 209] on link "2" at bounding box center [358, 210] width 10 height 10
click at [367, 210] on link "3" at bounding box center [369, 210] width 10 height 10
click at [380, 207] on link "4" at bounding box center [380, 210] width 10 height 10
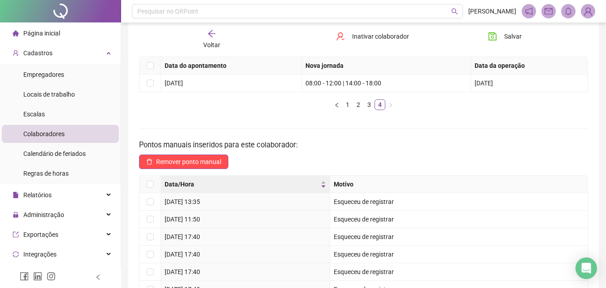
click at [223, 39] on div "Voltar" at bounding box center [211, 39] width 69 height 21
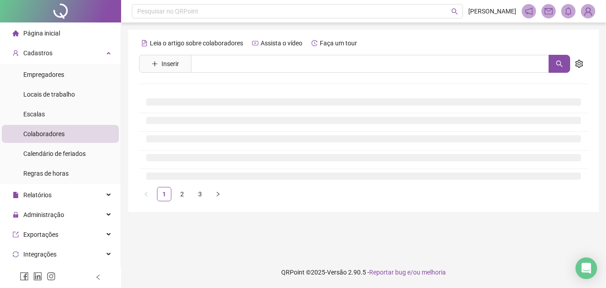
scroll to position [0, 0]
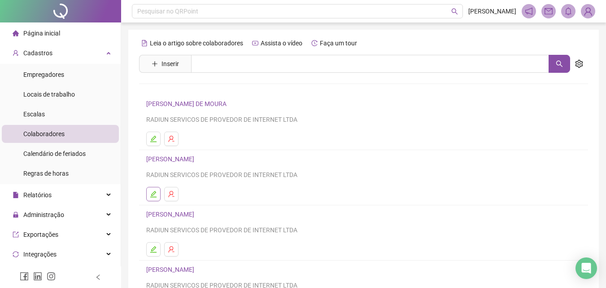
click at [157, 192] on icon "edit" at bounding box center [153, 193] width 7 height 7
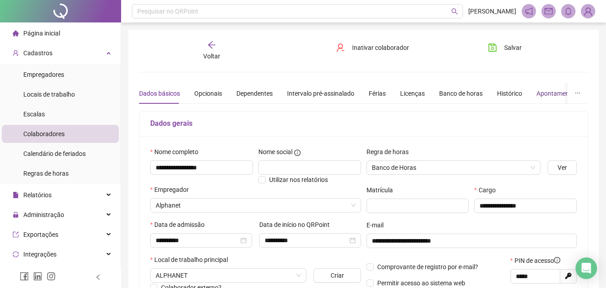
click at [541, 90] on div "Apontamentos" at bounding box center [557, 93] width 42 height 10
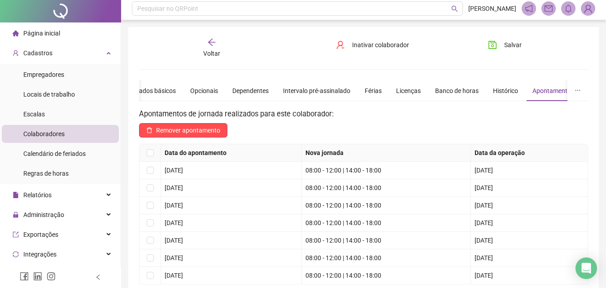
scroll to position [90, 0]
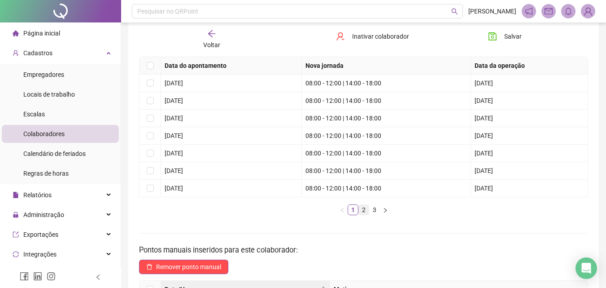
click at [361, 209] on link "2" at bounding box center [364, 210] width 10 height 10
click at [374, 210] on link "3" at bounding box center [375, 210] width 10 height 10
click at [210, 44] on span "Voltar" at bounding box center [211, 44] width 17 height 7
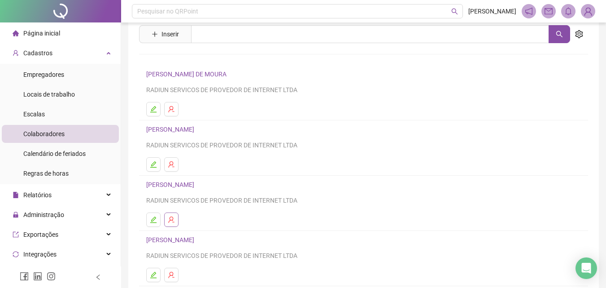
scroll to position [45, 0]
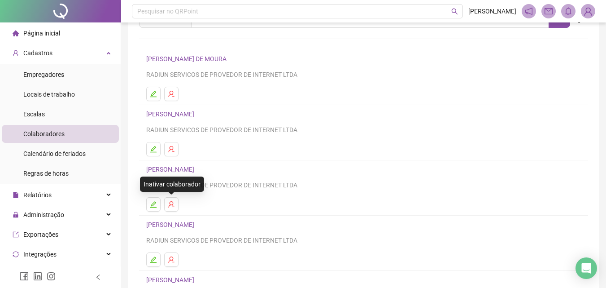
click at [157, 194] on li "[PERSON_NAME] E [PERSON_NAME] SERVICOS DE PROVEDOR DE INTERNET LTDA" at bounding box center [363, 187] width 449 height 55
click at [156, 203] on icon "edit" at bounding box center [153, 204] width 6 height 6
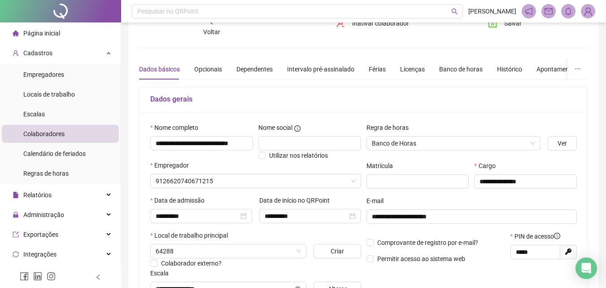
scroll to position [0, 0]
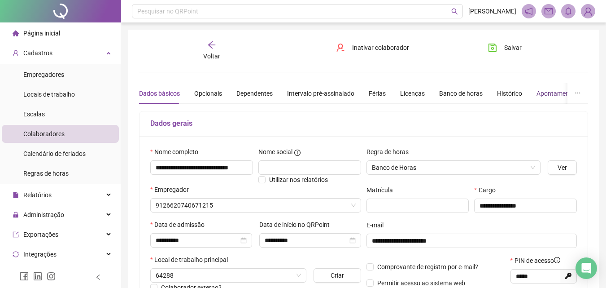
click at [543, 94] on div "Apontamentos" at bounding box center [557, 93] width 42 height 10
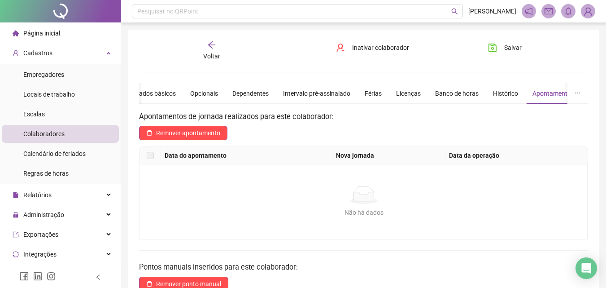
click at [216, 49] on div "Voltar" at bounding box center [211, 50] width 69 height 21
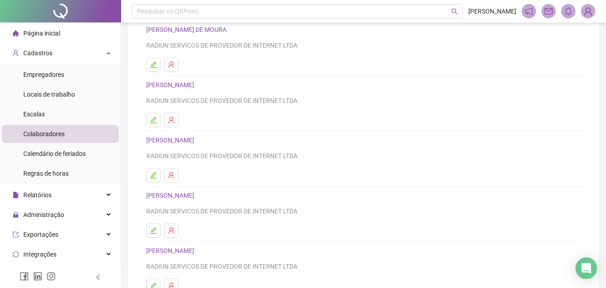
scroll to position [90, 0]
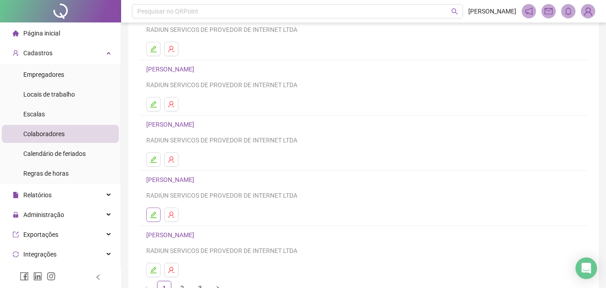
click at [158, 212] on button "button" at bounding box center [153, 214] width 14 height 14
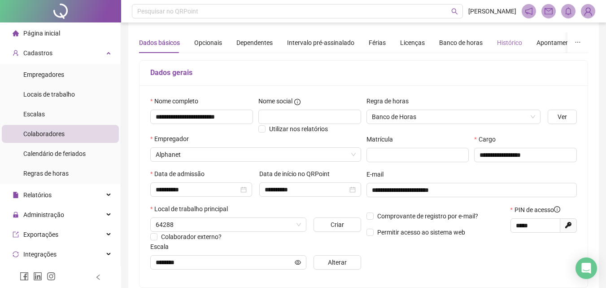
scroll to position [0, 0]
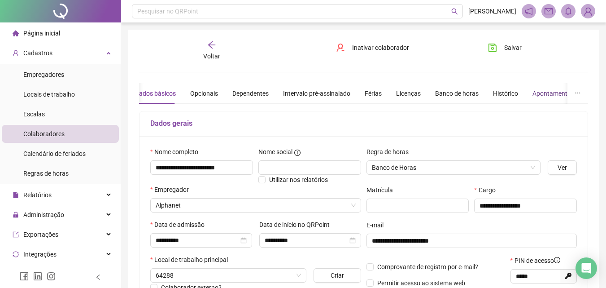
click at [548, 95] on div "Apontamentos" at bounding box center [553, 93] width 42 height 10
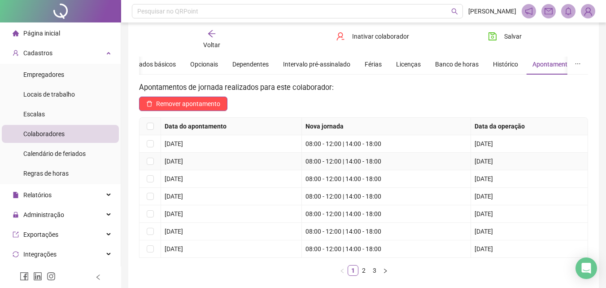
scroll to position [45, 0]
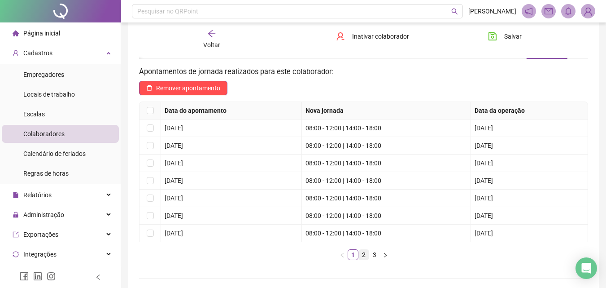
click at [362, 253] on link "2" at bounding box center [364, 254] width 10 height 10
click at [211, 201] on td "[DATE]" at bounding box center [231, 197] width 141 height 17
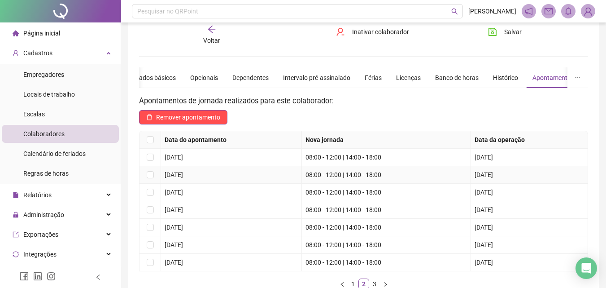
scroll to position [0, 0]
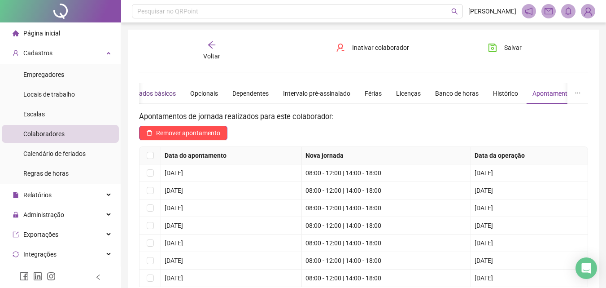
click at [160, 92] on div "Dados básicos" at bounding box center [155, 93] width 41 height 10
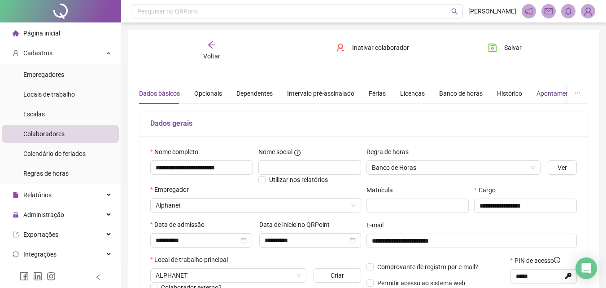
click at [542, 96] on div "Apontamentos" at bounding box center [557, 93] width 42 height 10
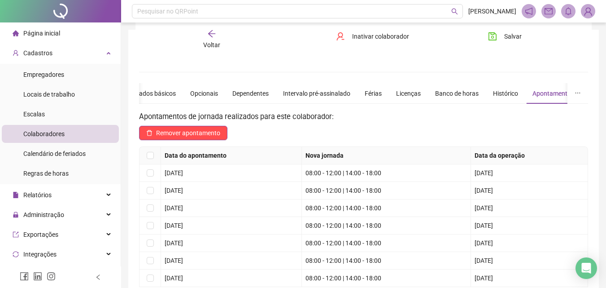
scroll to position [90, 0]
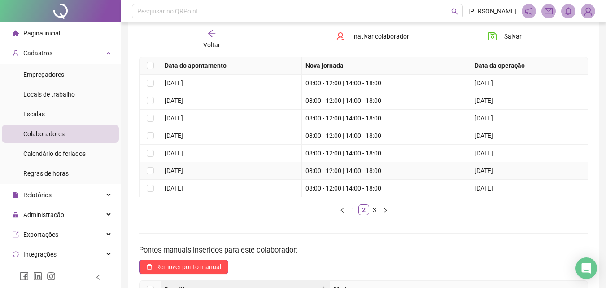
click at [183, 170] on span "[DATE]" at bounding box center [174, 170] width 18 height 7
click at [196, 180] on td "[DATE]" at bounding box center [231, 187] width 141 height 17
click at [375, 213] on link "3" at bounding box center [375, 210] width 10 height 10
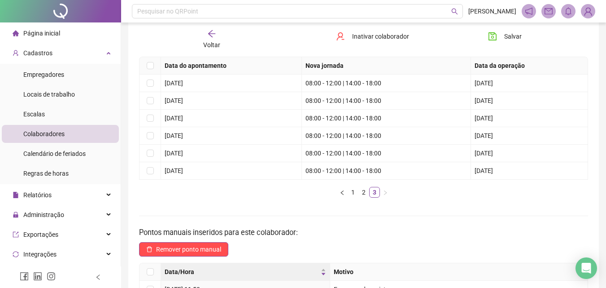
click at [205, 42] on span "Voltar" at bounding box center [211, 44] width 17 height 7
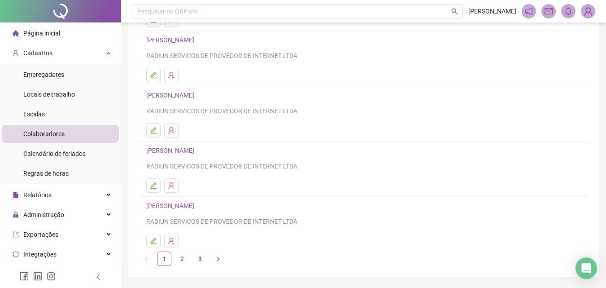
scroll to position [135, 0]
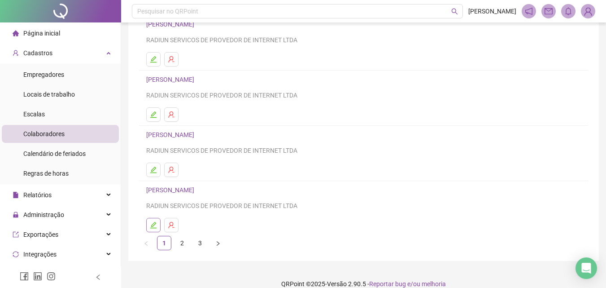
click at [155, 225] on icon "edit" at bounding box center [153, 224] width 7 height 7
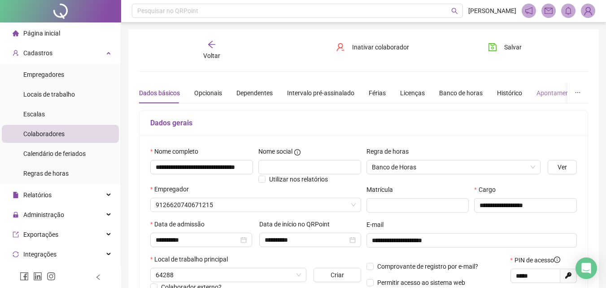
scroll to position [0, 0]
click at [550, 97] on div "Apontamentos" at bounding box center [553, 93] width 42 height 10
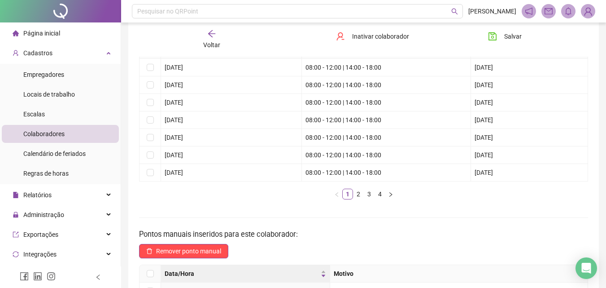
scroll to position [90, 0]
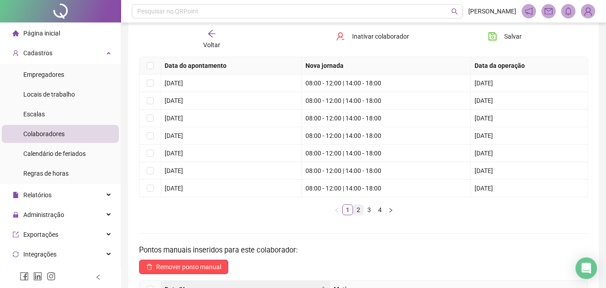
click at [359, 209] on link "2" at bounding box center [358, 210] width 10 height 10
click at [366, 212] on link "3" at bounding box center [369, 210] width 10 height 10
click at [384, 209] on link "4" at bounding box center [380, 210] width 10 height 10
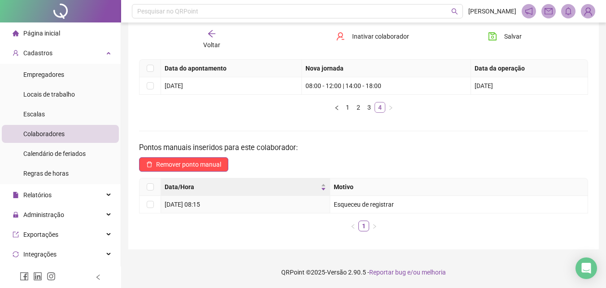
scroll to position [87, 0]
click at [214, 42] on span "Voltar" at bounding box center [211, 44] width 17 height 7
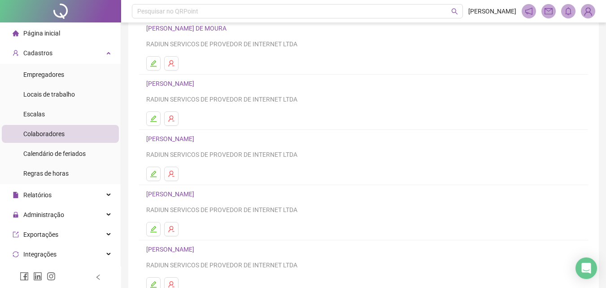
scroll to position [146, 0]
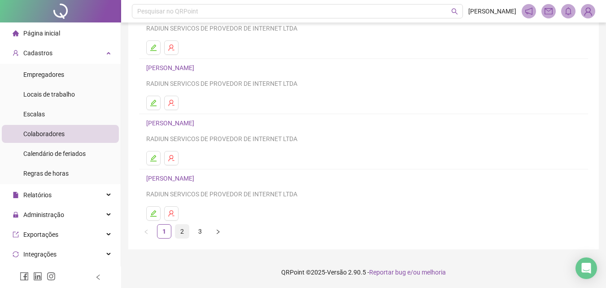
click at [183, 227] on link "2" at bounding box center [181, 230] width 13 height 13
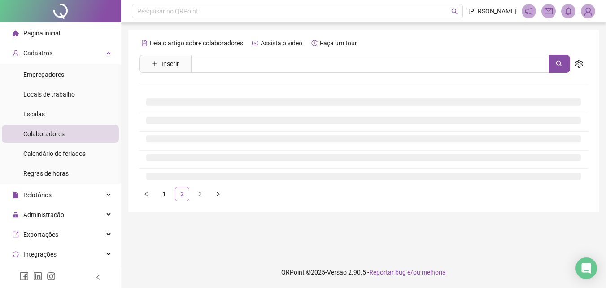
scroll to position [0, 0]
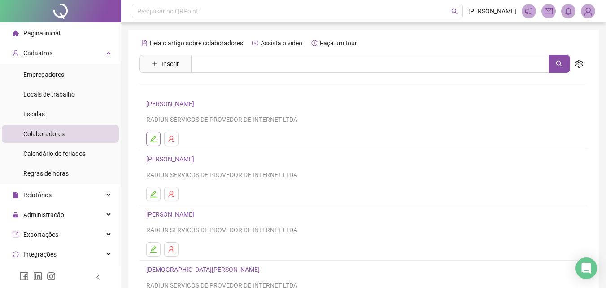
click at [153, 144] on button "button" at bounding box center [153, 138] width 14 height 14
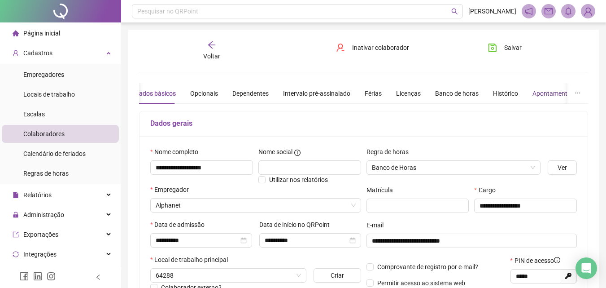
click at [539, 93] on div "Apontamentos" at bounding box center [553, 93] width 42 height 10
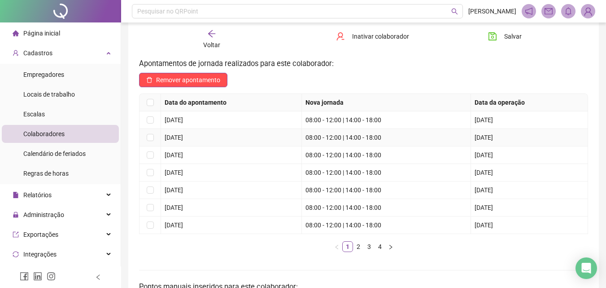
scroll to position [135, 0]
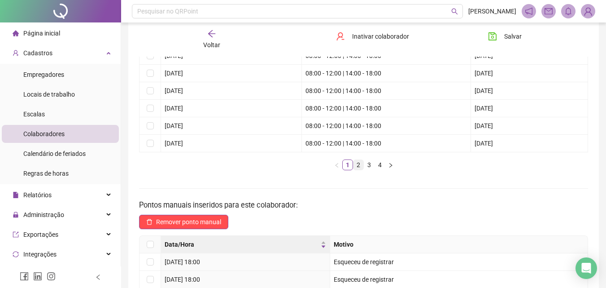
click at [360, 169] on link "2" at bounding box center [358, 165] width 10 height 10
click at [376, 163] on link "4" at bounding box center [380, 165] width 10 height 10
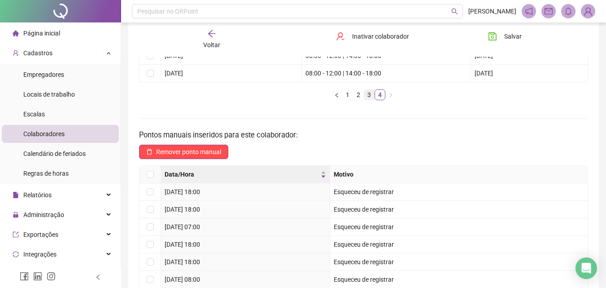
click at [366, 100] on li "3" at bounding box center [369, 94] width 11 height 11
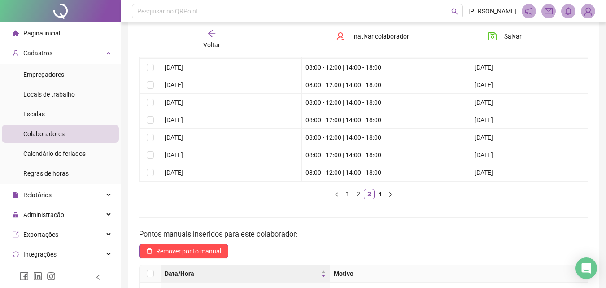
scroll to position [90, 0]
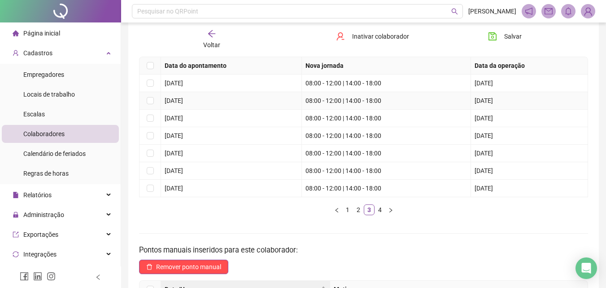
click at [204, 105] on td "[DATE]" at bounding box center [231, 100] width 141 height 17
click at [191, 123] on td "[DATE]" at bounding box center [231, 117] width 141 height 17
click at [183, 135] on span "[DATE]" at bounding box center [174, 135] width 18 height 7
click at [183, 149] on span "[DATE]" at bounding box center [174, 152] width 18 height 7
click at [183, 168] on span "[DATE]" at bounding box center [174, 170] width 18 height 7
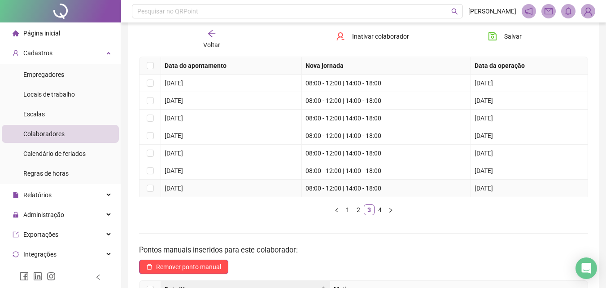
click at [183, 186] on span "[DATE]" at bounding box center [174, 187] width 18 height 7
click at [384, 210] on link "4" at bounding box center [380, 210] width 10 height 10
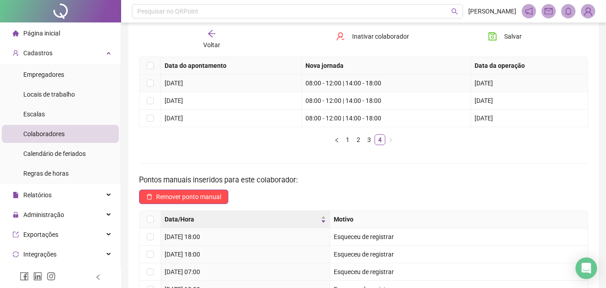
click at [192, 88] on td "[DATE]" at bounding box center [231, 82] width 141 height 17
click at [183, 101] on span "[DATE]" at bounding box center [174, 100] width 18 height 7
click at [193, 113] on td "[DATE]" at bounding box center [231, 117] width 141 height 17
click at [201, 45] on div "Voltar" at bounding box center [211, 39] width 69 height 21
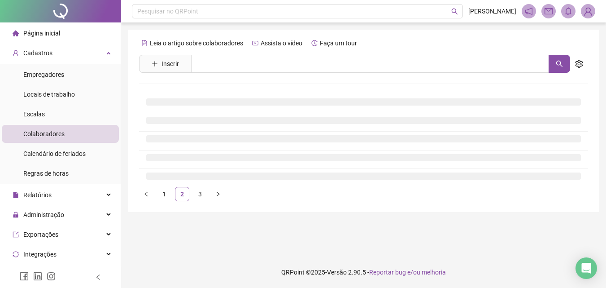
scroll to position [0, 0]
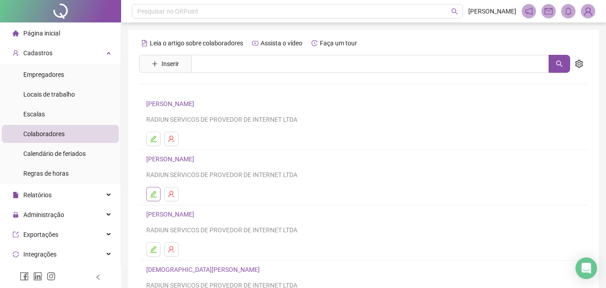
click at [158, 194] on button "button" at bounding box center [153, 194] width 14 height 14
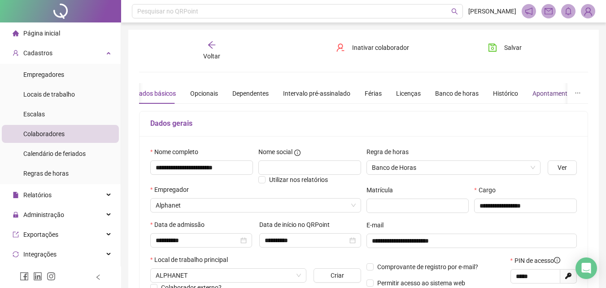
click at [540, 95] on div "Apontamentos" at bounding box center [553, 93] width 42 height 10
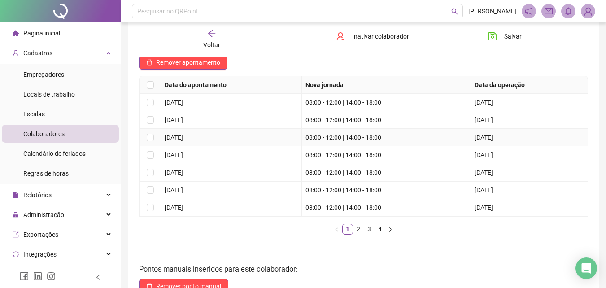
scroll to position [135, 0]
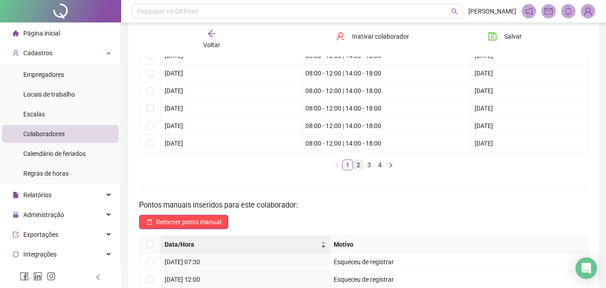
click at [358, 163] on link "2" at bounding box center [358, 165] width 10 height 10
click at [366, 165] on link "3" at bounding box center [369, 165] width 10 height 10
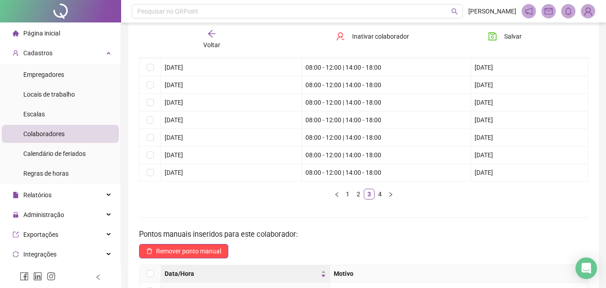
scroll to position [90, 0]
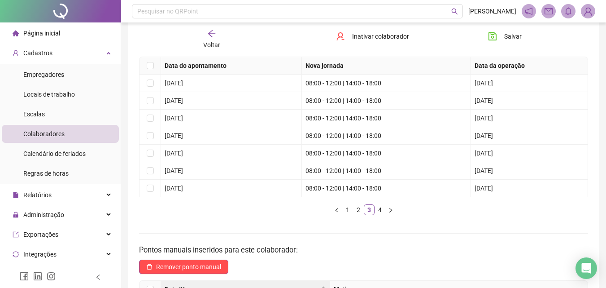
click at [382, 207] on link "4" at bounding box center [380, 210] width 10 height 10
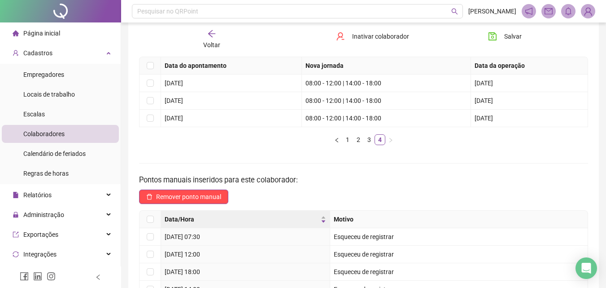
click at [210, 39] on div "Voltar" at bounding box center [211, 39] width 69 height 21
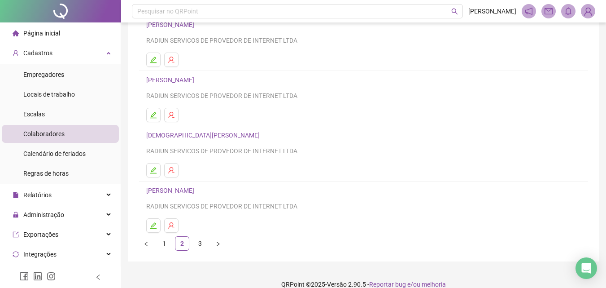
scroll to position [135, 0]
click at [155, 115] on icon "edit" at bounding box center [153, 114] width 7 height 7
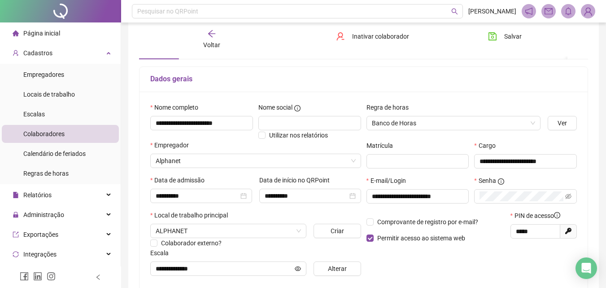
scroll to position [0, 0]
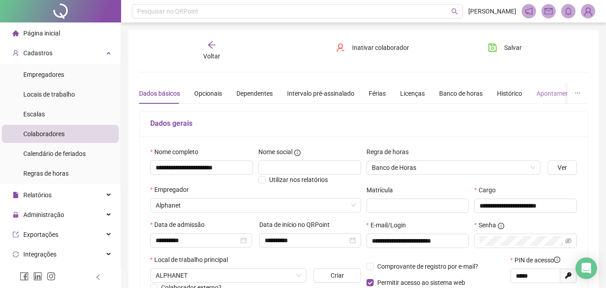
click at [549, 99] on div "Apontamentos" at bounding box center [557, 93] width 42 height 21
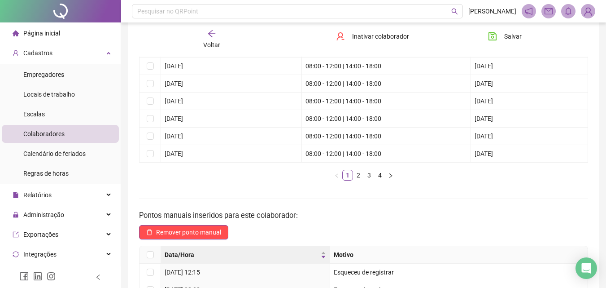
scroll to position [135, 0]
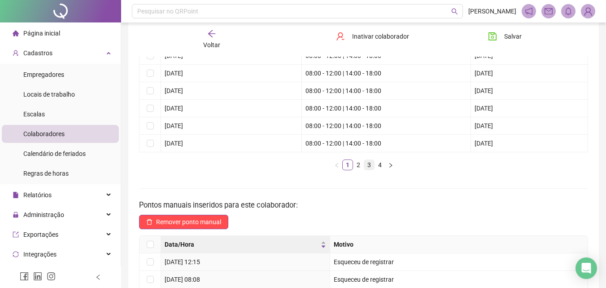
click at [365, 162] on link "3" at bounding box center [369, 165] width 10 height 10
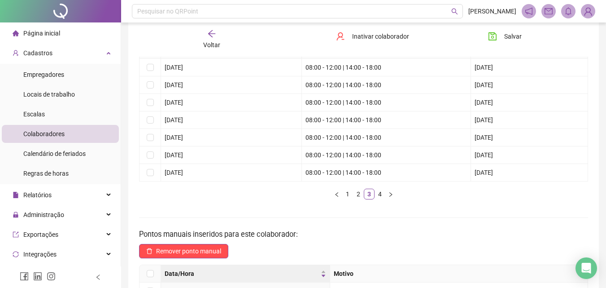
scroll to position [90, 0]
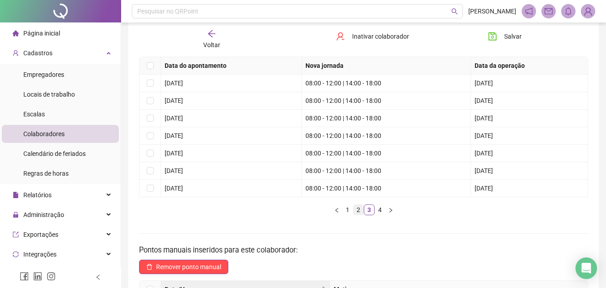
click at [362, 212] on link "2" at bounding box center [358, 210] width 10 height 10
click at [369, 211] on link "3" at bounding box center [369, 210] width 10 height 10
click at [379, 204] on li "4" at bounding box center [380, 209] width 11 height 11
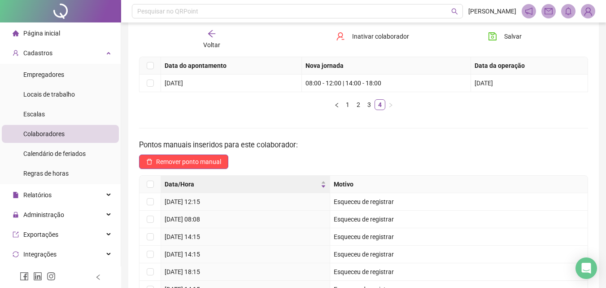
click at [207, 41] on span "Voltar" at bounding box center [211, 44] width 17 height 7
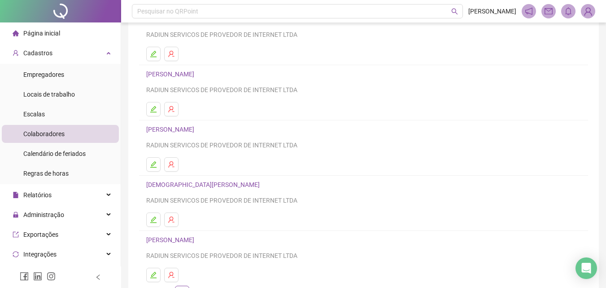
scroll to position [135, 0]
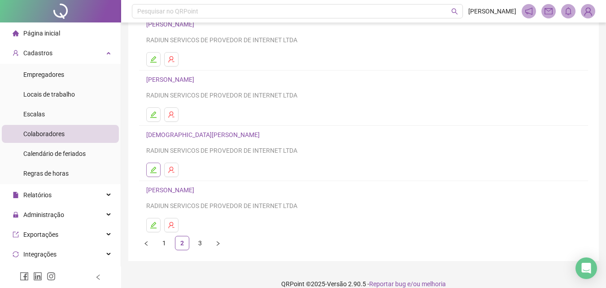
click at [149, 174] on button "button" at bounding box center [153, 169] width 14 height 14
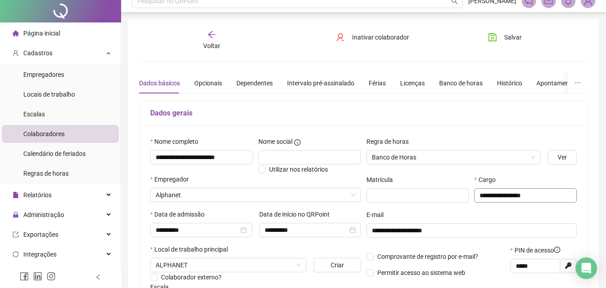
scroll to position [0, 0]
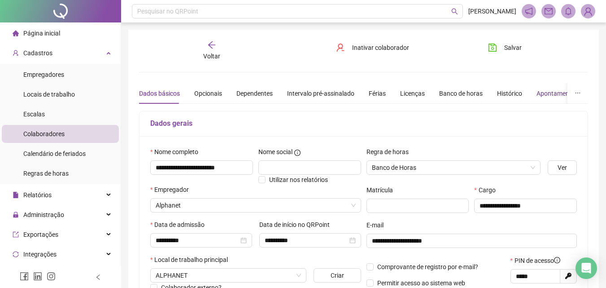
click at [565, 94] on div "Apontamentos" at bounding box center [557, 93] width 42 height 10
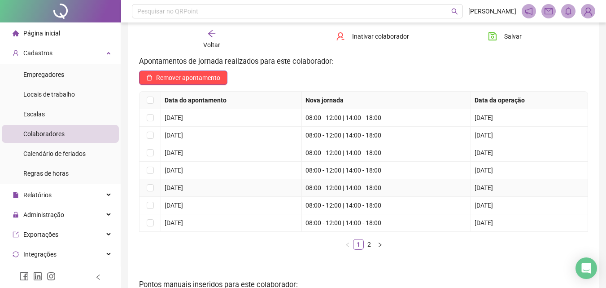
scroll to position [90, 0]
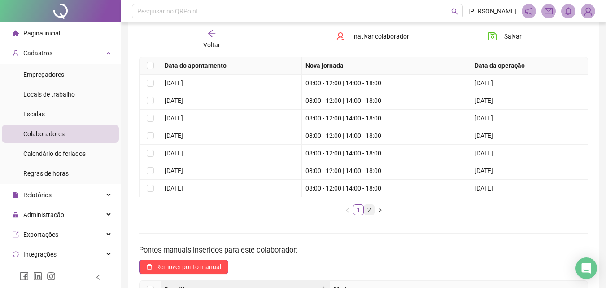
click at [370, 211] on link "2" at bounding box center [369, 210] width 10 height 10
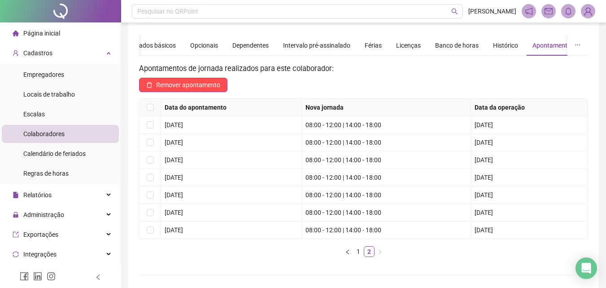
scroll to position [0, 0]
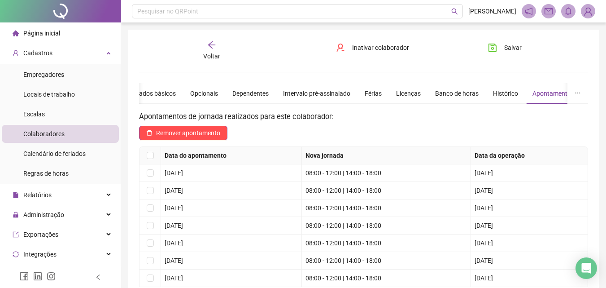
click at [216, 54] on span "Voltar" at bounding box center [211, 55] width 17 height 7
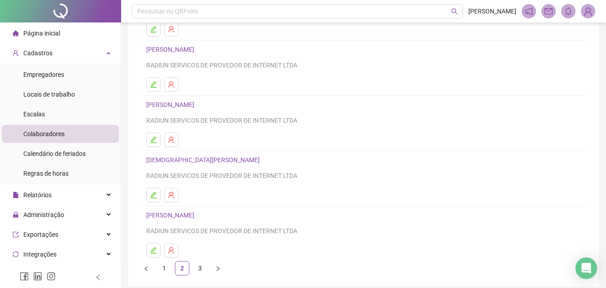
scroll to position [135, 0]
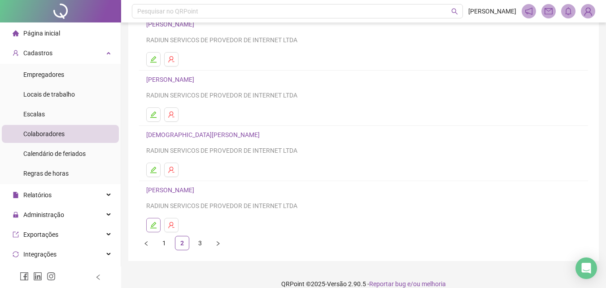
click at [153, 221] on icon "edit" at bounding box center [153, 224] width 7 height 7
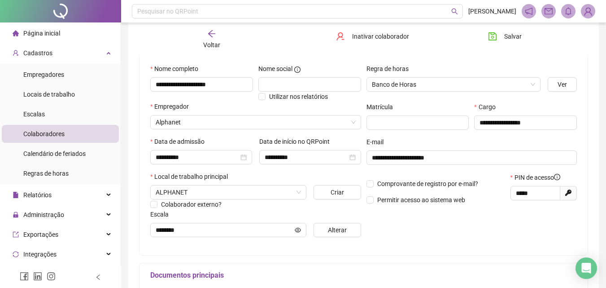
scroll to position [4, 0]
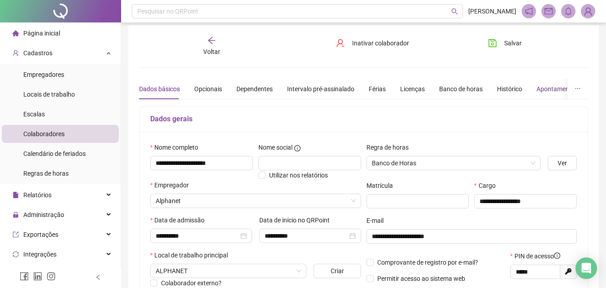
click at [536, 88] on div "Apontamentos" at bounding box center [557, 89] width 42 height 10
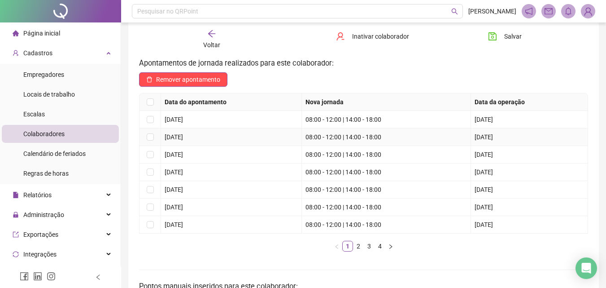
scroll to position [94, 0]
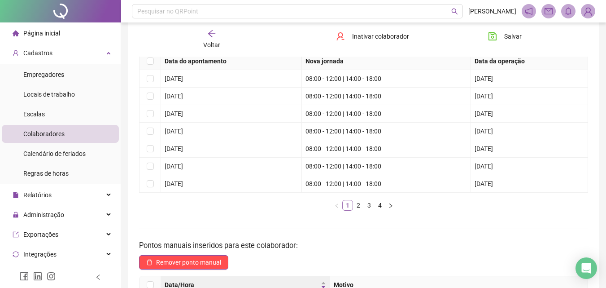
click at [352, 207] on link "1" at bounding box center [348, 205] width 10 height 10
click at [358, 208] on link "2" at bounding box center [358, 205] width 10 height 10
click at [375, 205] on link "4" at bounding box center [380, 205] width 10 height 10
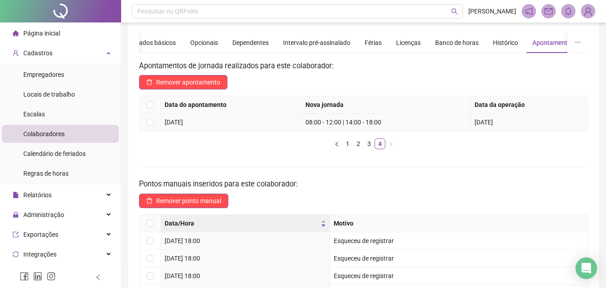
scroll to position [4, 0]
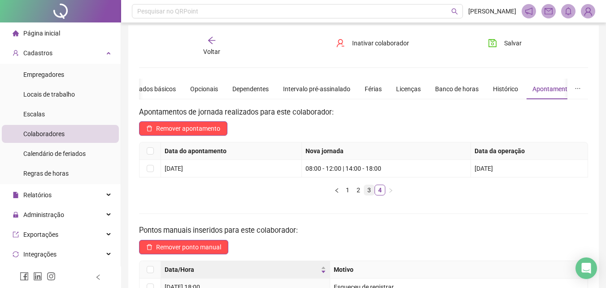
click at [369, 187] on link "3" at bounding box center [369, 190] width 10 height 10
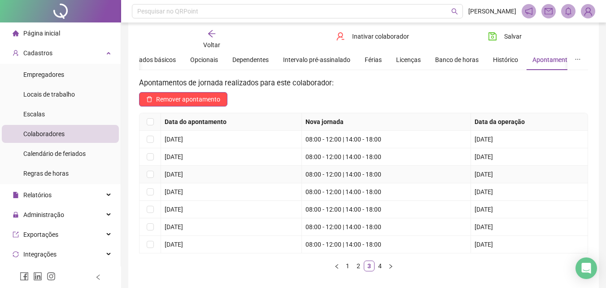
scroll to position [49, 0]
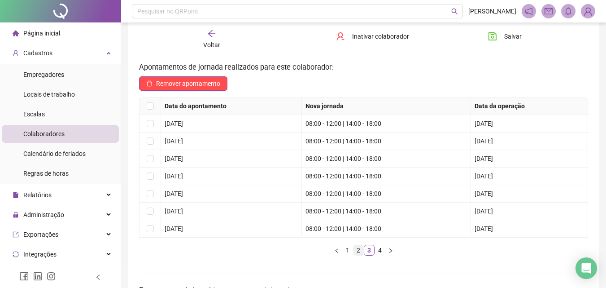
click at [359, 251] on link "2" at bounding box center [358, 250] width 10 height 10
click at [364, 251] on link "3" at bounding box center [369, 250] width 10 height 10
click at [379, 251] on link "4" at bounding box center [380, 250] width 10 height 10
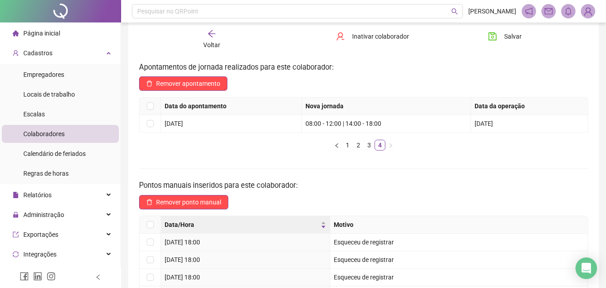
scroll to position [0, 0]
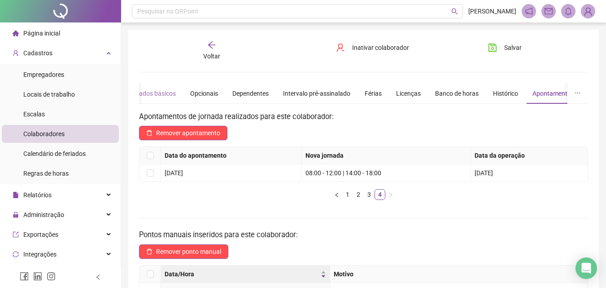
click at [157, 86] on div "Dados básicos" at bounding box center [155, 93] width 41 height 21
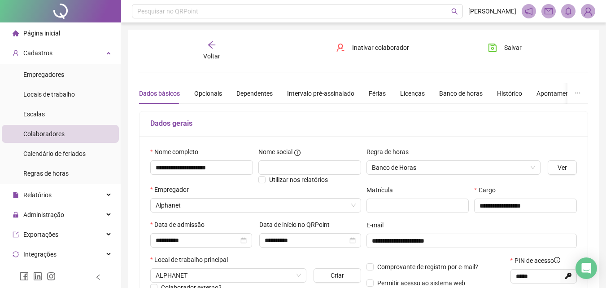
click at [208, 48] on icon "arrow-left" at bounding box center [211, 44] width 9 height 9
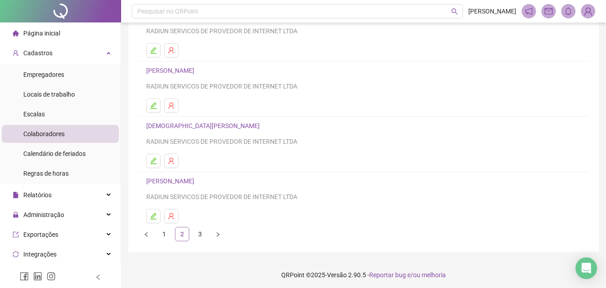
scroll to position [146, 0]
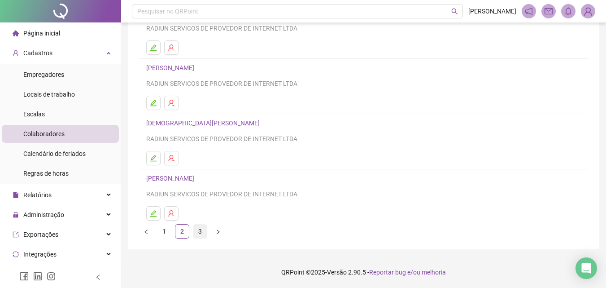
click at [199, 231] on link "3" at bounding box center [199, 230] width 13 height 13
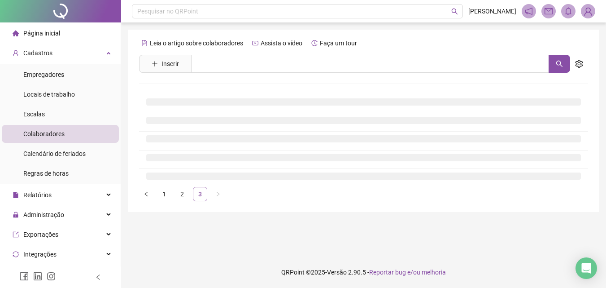
scroll to position [0, 0]
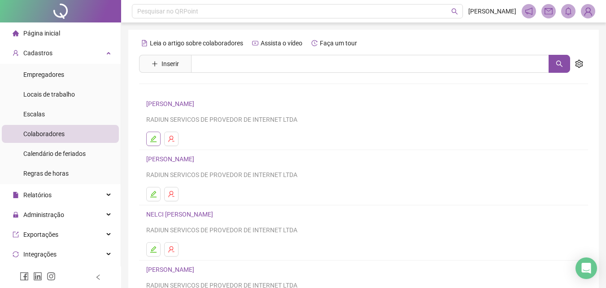
click at [147, 137] on button "button" at bounding box center [153, 138] width 14 height 14
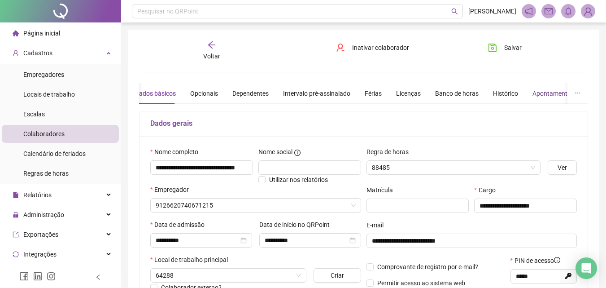
click at [540, 95] on div "Apontamentos" at bounding box center [553, 93] width 42 height 10
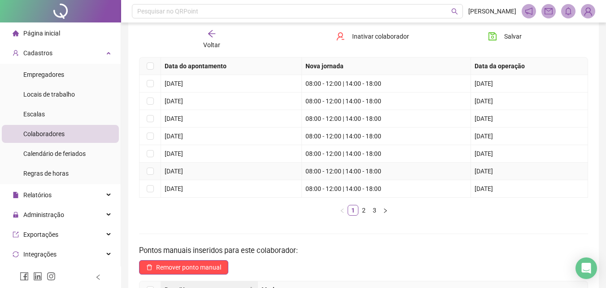
scroll to position [131, 0]
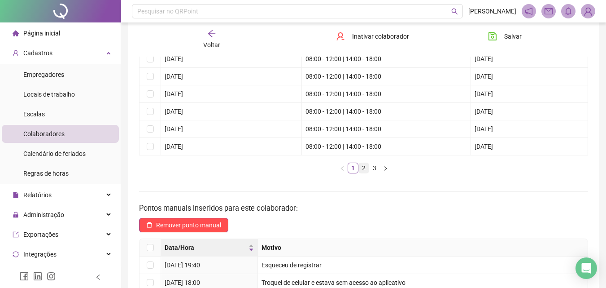
click at [362, 170] on link "2" at bounding box center [364, 168] width 10 height 10
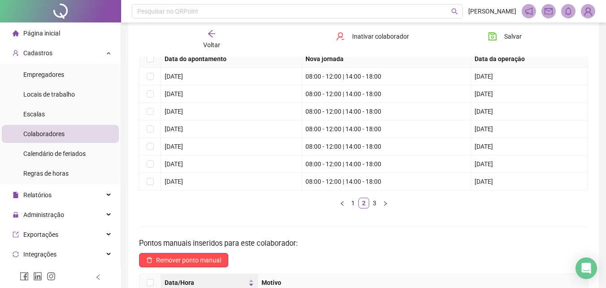
scroll to position [87, 0]
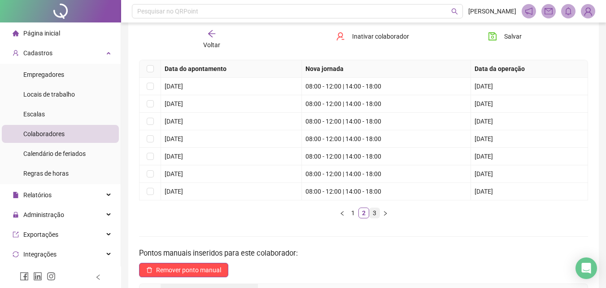
click at [369, 213] on li "3" at bounding box center [374, 212] width 11 height 11
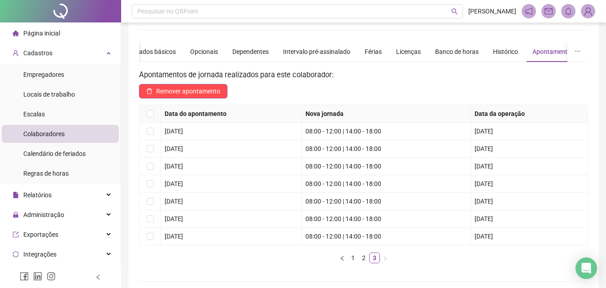
scroll to position [0, 0]
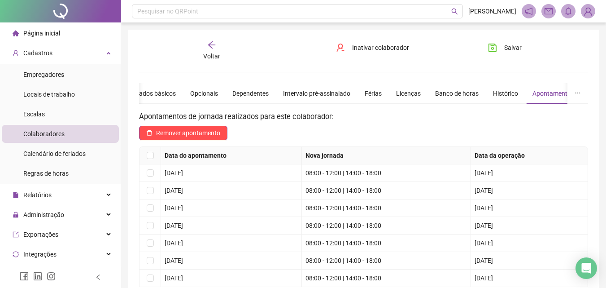
click at [205, 47] on div "Voltar" at bounding box center [211, 50] width 69 height 21
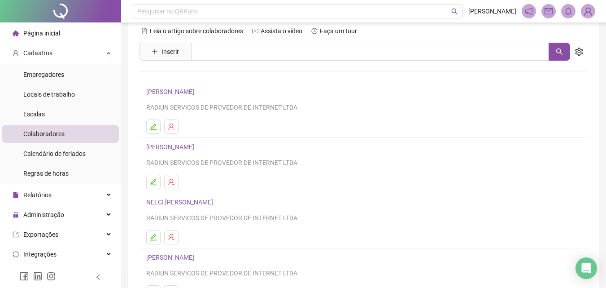
scroll to position [12, 0]
click at [156, 183] on icon "edit" at bounding box center [153, 182] width 7 height 7
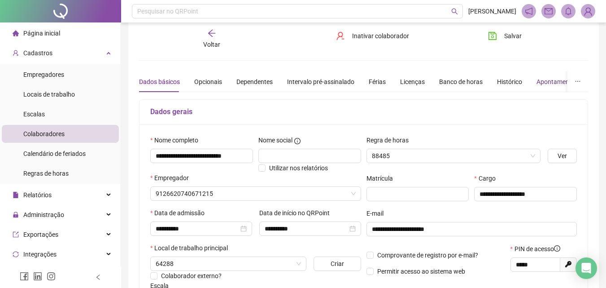
click at [540, 83] on div "Apontamentos" at bounding box center [557, 82] width 42 height 10
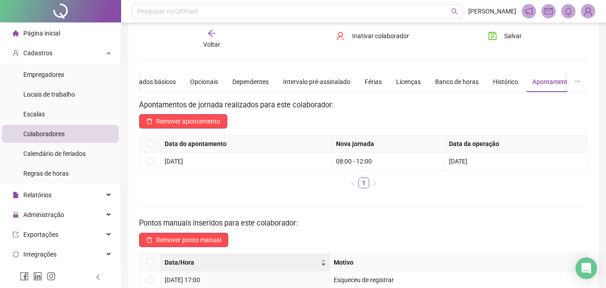
click at [210, 43] on span "Voltar" at bounding box center [211, 44] width 17 height 7
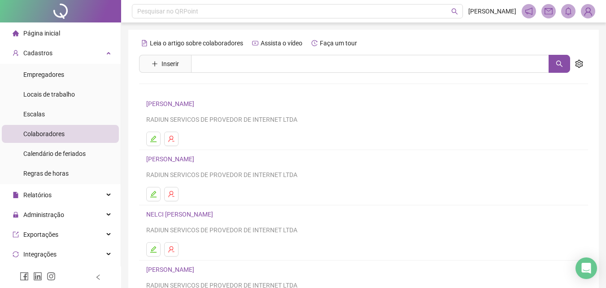
click at [397, 226] on div "RADIUN SERVICOS DE PROVEDOR DE INTERNET LTDA" at bounding box center [363, 230] width 435 height 10
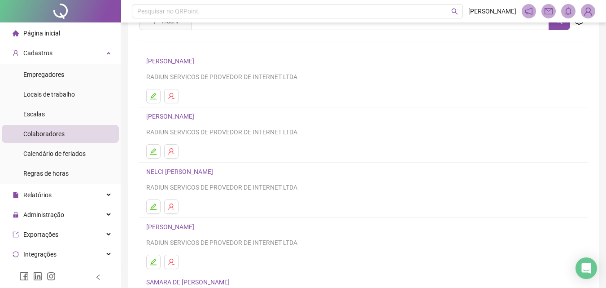
scroll to position [45, 0]
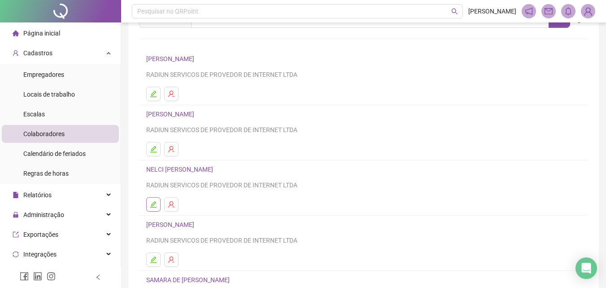
click at [157, 202] on button "button" at bounding box center [153, 204] width 14 height 14
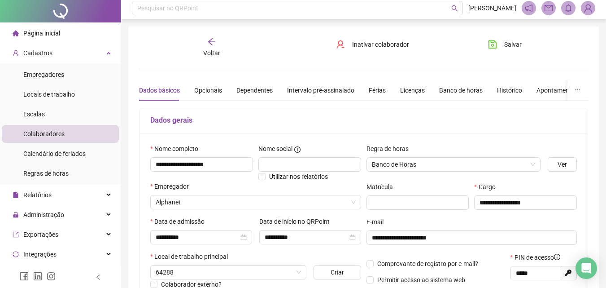
scroll to position [0, 0]
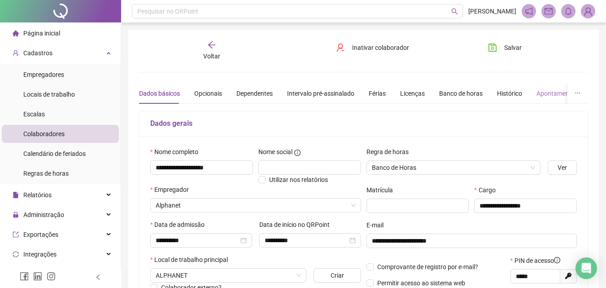
click at [540, 87] on div "Apontamentos" at bounding box center [557, 93] width 42 height 21
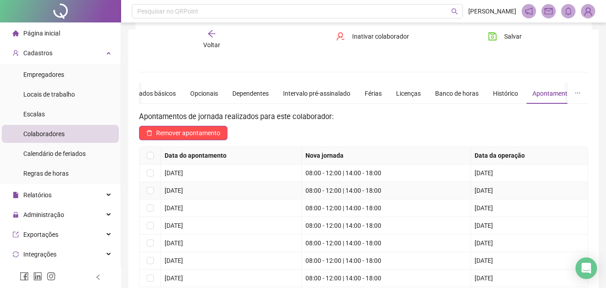
scroll to position [90, 0]
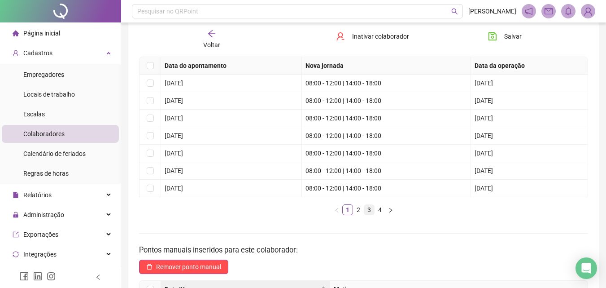
click at [371, 210] on link "3" at bounding box center [369, 210] width 10 height 10
click at [362, 206] on link "2" at bounding box center [358, 210] width 10 height 10
click at [365, 212] on link "3" at bounding box center [369, 210] width 10 height 10
click at [381, 213] on link "4" at bounding box center [380, 210] width 10 height 10
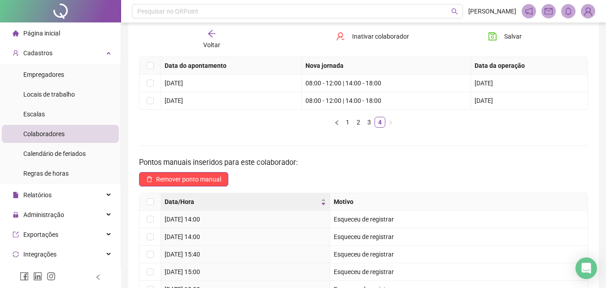
click at [218, 43] on span "Voltar" at bounding box center [211, 44] width 17 height 7
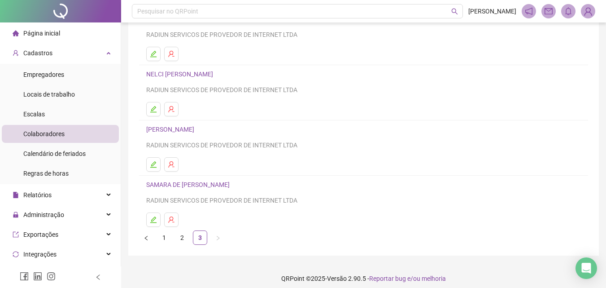
scroll to position [146, 0]
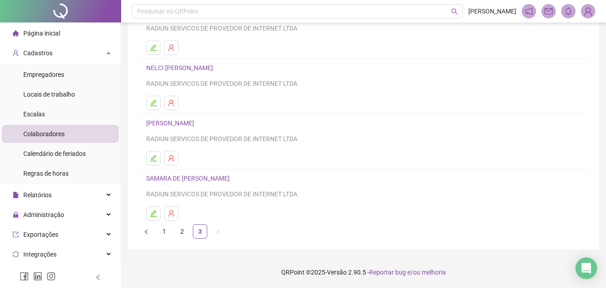
click at [157, 150] on li "[PERSON_NAME] RADIUN SERVICOS DE PROVEDOR DE INTERNET LTDA" at bounding box center [363, 141] width 449 height 55
click at [157, 164] on button "button" at bounding box center [153, 158] width 14 height 14
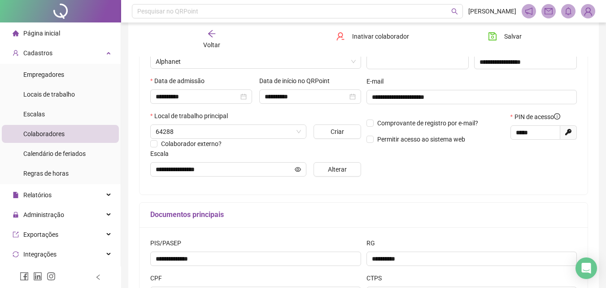
scroll to position [0, 0]
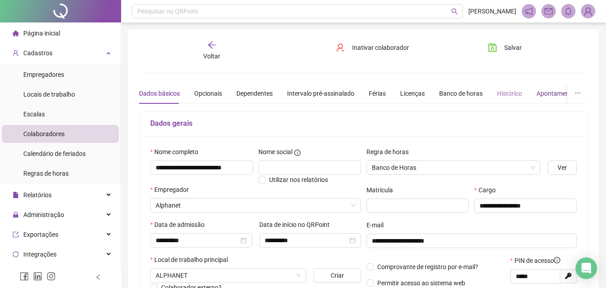
click at [540, 93] on div "Apontamentos" at bounding box center [557, 93] width 42 height 10
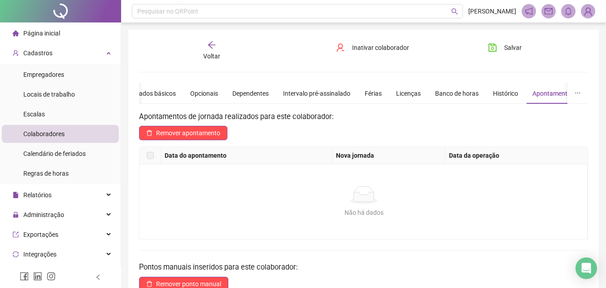
click at [209, 46] on icon "arrow-left" at bounding box center [211, 44] width 7 height 7
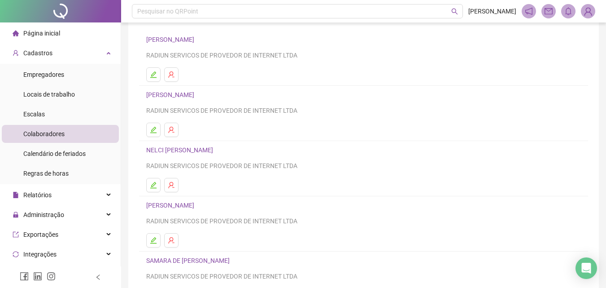
scroll to position [146, 0]
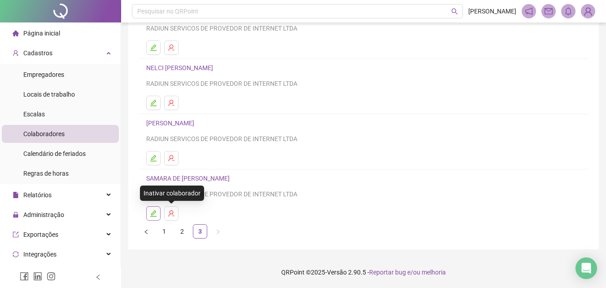
click at [152, 212] on icon "edit" at bounding box center [153, 212] width 7 height 7
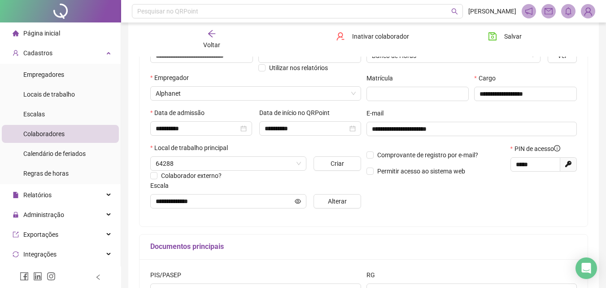
scroll to position [0, 0]
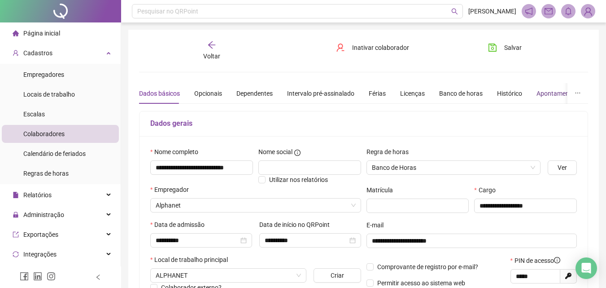
click at [554, 92] on div "Apontamentos" at bounding box center [557, 93] width 42 height 10
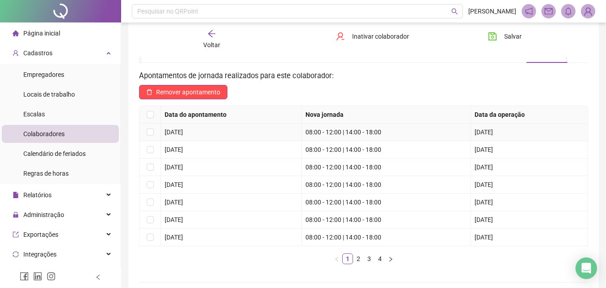
scroll to position [90, 0]
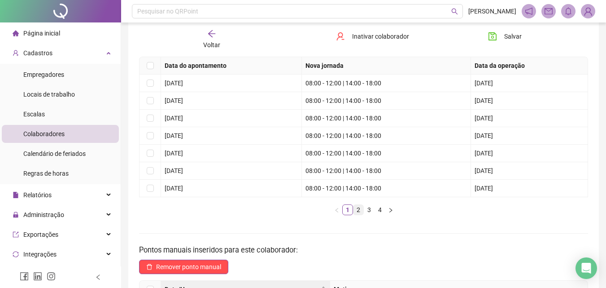
click at [361, 209] on link "2" at bounding box center [358, 210] width 10 height 10
click at [364, 210] on link "3" at bounding box center [369, 210] width 10 height 10
click at [359, 208] on link "2" at bounding box center [358, 210] width 10 height 10
click at [366, 211] on link "3" at bounding box center [369, 210] width 10 height 10
click at [377, 212] on link "4" at bounding box center [380, 210] width 10 height 10
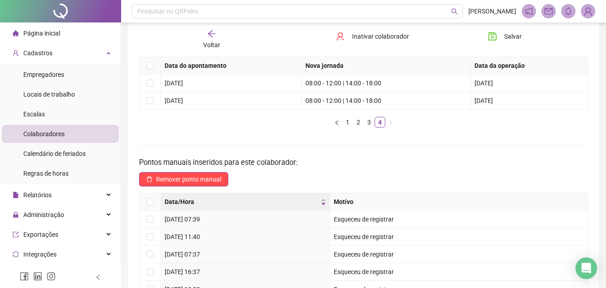
click at [63, 38] on li "Página inicial" at bounding box center [60, 33] width 117 height 18
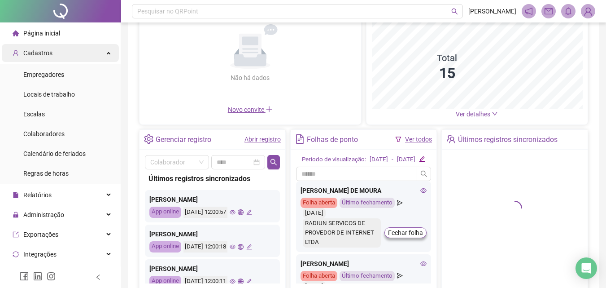
click at [49, 57] on span "Cadastros" at bounding box center [33, 53] width 40 height 18
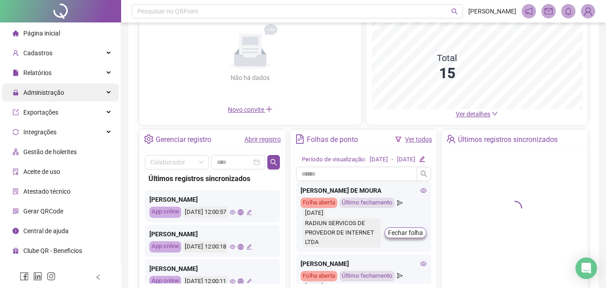
click at [67, 94] on div "Administração" at bounding box center [60, 92] width 117 height 18
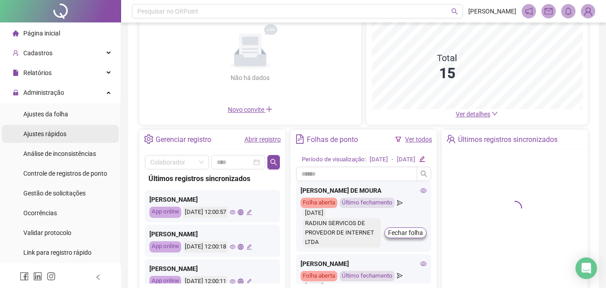
click at [55, 132] on span "Ajustes rápidos" at bounding box center [44, 133] width 43 height 7
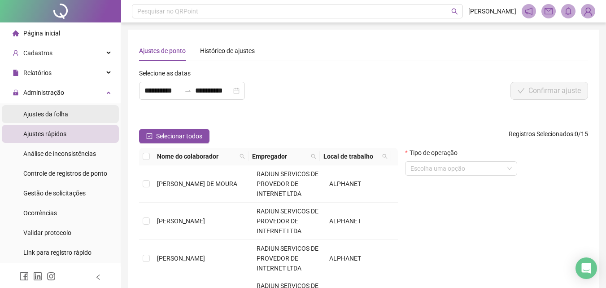
click at [61, 117] on span "Ajustes da folha" at bounding box center [45, 113] width 45 height 7
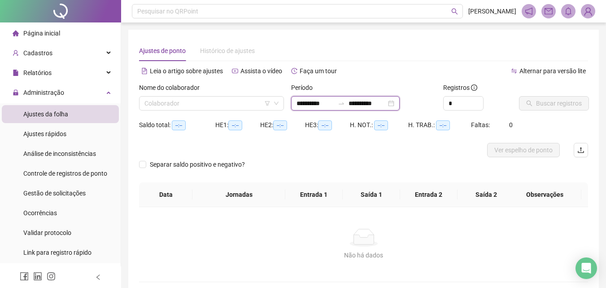
click at [319, 101] on input "**********" at bounding box center [315, 103] width 38 height 10
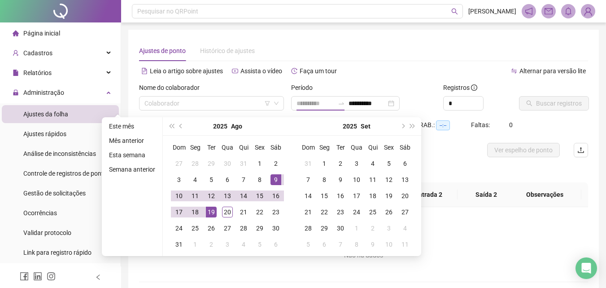
click at [278, 177] on div "9" at bounding box center [275, 179] width 11 height 11
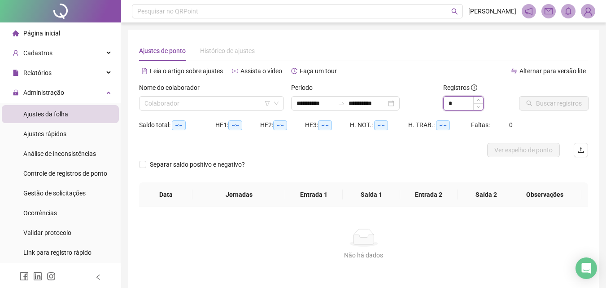
click at [468, 99] on input "*" at bounding box center [463, 102] width 39 height 13
click at [166, 96] on div "Colaborador" at bounding box center [211, 103] width 145 height 14
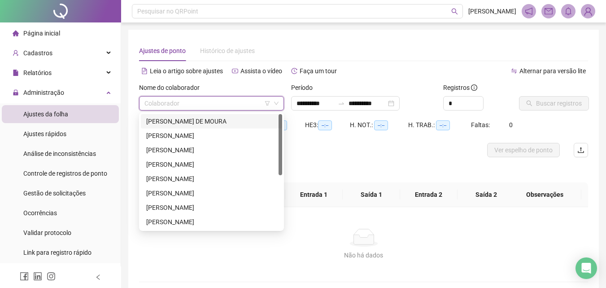
click at [171, 121] on div "[PERSON_NAME] DE MOURA" at bounding box center [211, 121] width 131 height 10
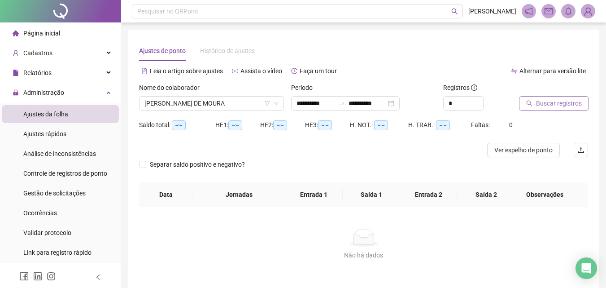
click at [547, 100] on span "Buscar registros" at bounding box center [559, 103] width 46 height 10
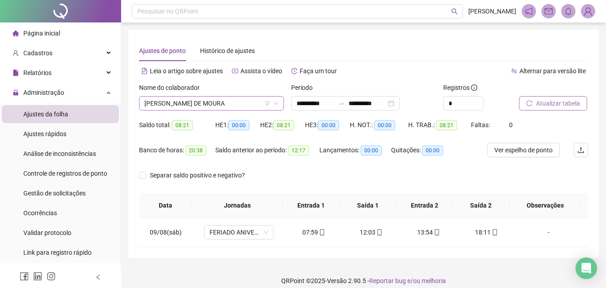
click at [195, 98] on span "[PERSON_NAME] DE MOURA" at bounding box center [211, 102] width 134 height 13
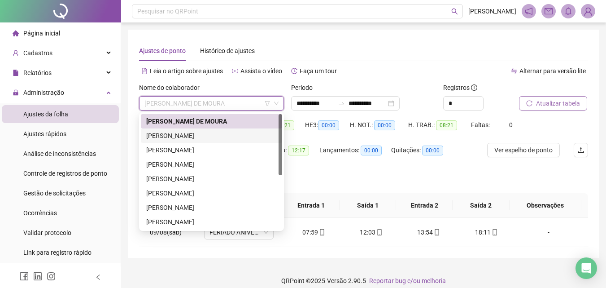
click at [187, 141] on div "[PERSON_NAME]" at bounding box center [211, 135] width 141 height 14
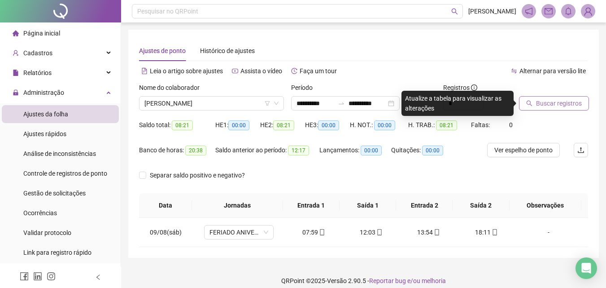
click at [551, 100] on span "Buscar registros" at bounding box center [559, 103] width 46 height 10
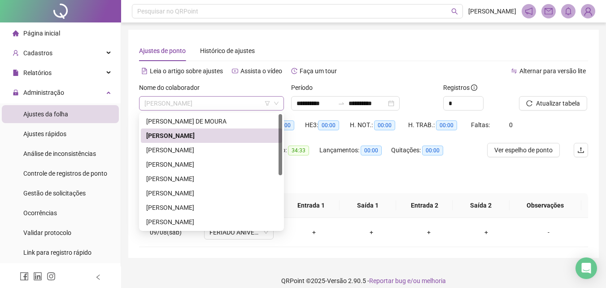
click at [185, 97] on span "[PERSON_NAME]" at bounding box center [211, 102] width 134 height 13
click at [179, 148] on div "[PERSON_NAME]" at bounding box center [211, 150] width 131 height 10
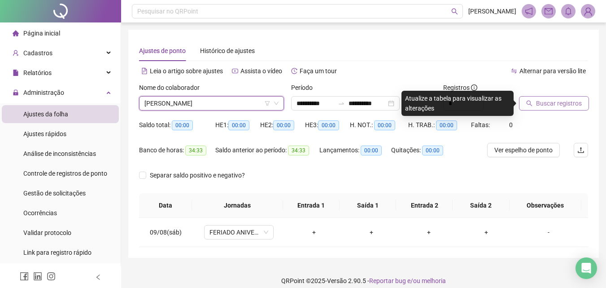
click at [542, 109] on button "Buscar registros" at bounding box center [554, 103] width 70 height 14
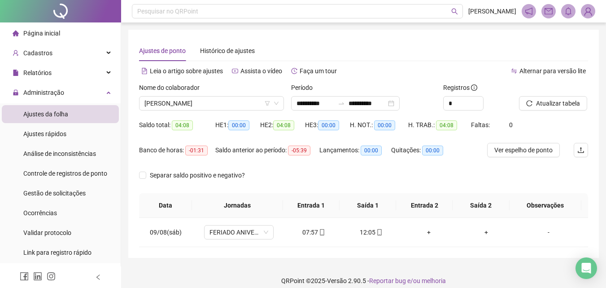
click at [186, 95] on div "Nome do colaborador" at bounding box center [211, 89] width 145 height 13
click at [185, 103] on span "[PERSON_NAME]" at bounding box center [211, 102] width 134 height 13
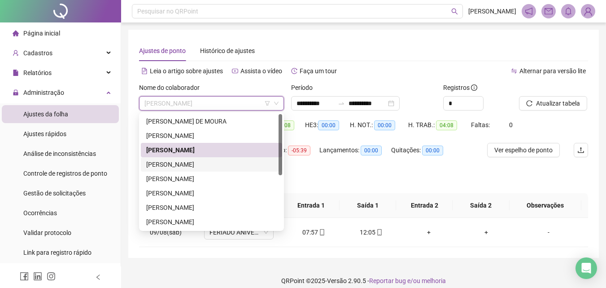
click at [186, 163] on div "[PERSON_NAME]" at bounding box center [211, 164] width 131 height 10
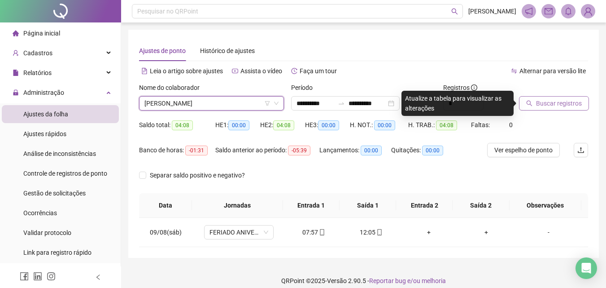
click at [561, 106] on span "Buscar registros" at bounding box center [559, 103] width 46 height 10
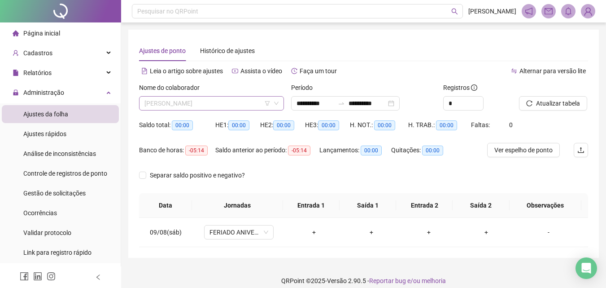
click at [176, 103] on span "[PERSON_NAME]" at bounding box center [211, 102] width 134 height 13
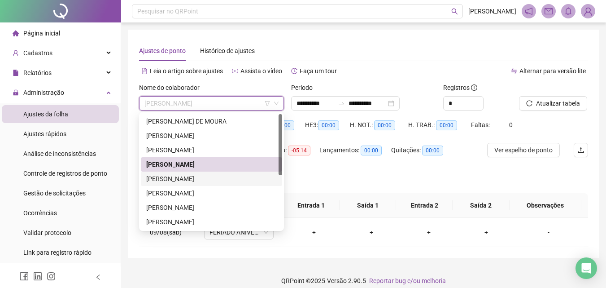
click at [175, 179] on div "[PERSON_NAME]" at bounding box center [211, 179] width 131 height 10
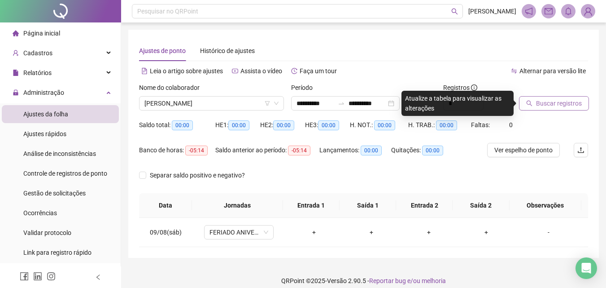
click at [546, 106] on span "Buscar registros" at bounding box center [559, 103] width 46 height 10
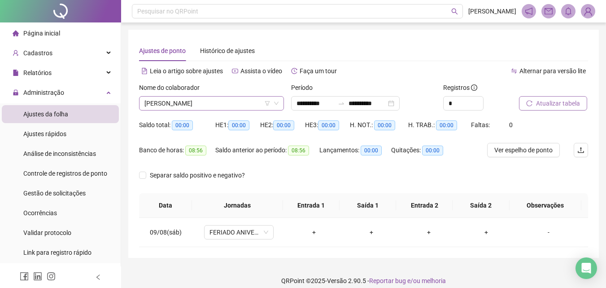
click at [183, 98] on span "[PERSON_NAME]" at bounding box center [211, 102] width 134 height 13
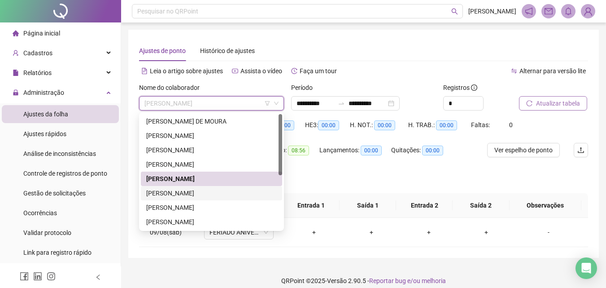
click at [179, 191] on div "[PERSON_NAME]" at bounding box center [211, 193] width 131 height 10
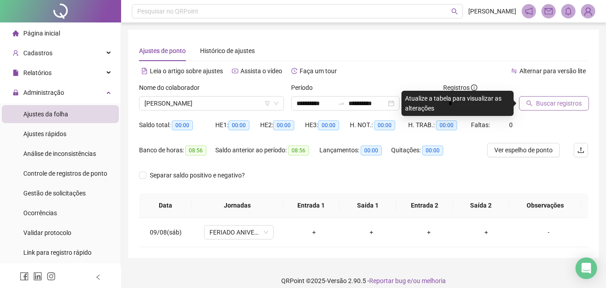
click at [568, 105] on span "Buscar registros" at bounding box center [559, 103] width 46 height 10
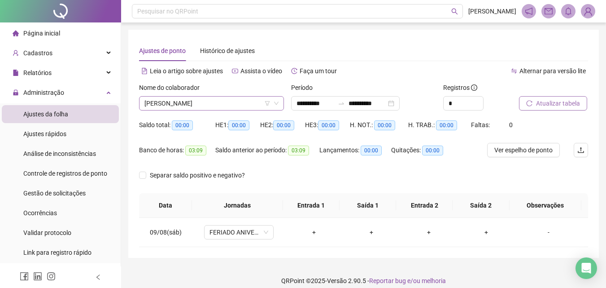
click at [174, 101] on span "[PERSON_NAME]" at bounding box center [211, 102] width 134 height 13
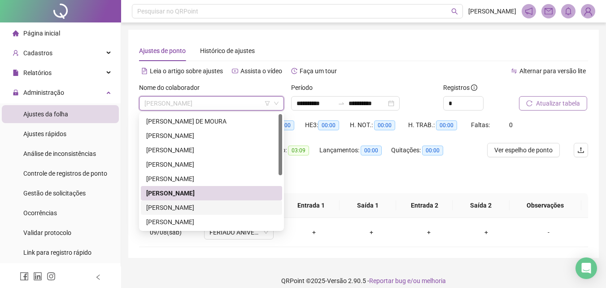
click at [192, 210] on div "[PERSON_NAME]" at bounding box center [211, 207] width 131 height 10
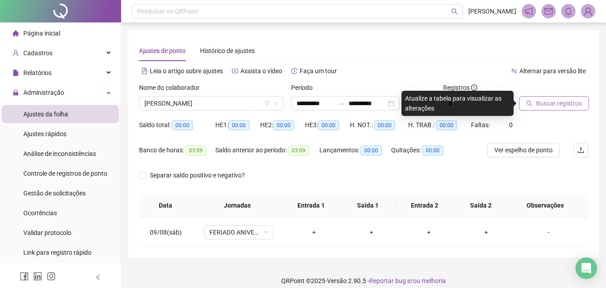
click at [538, 107] on span "Buscar registros" at bounding box center [559, 103] width 46 height 10
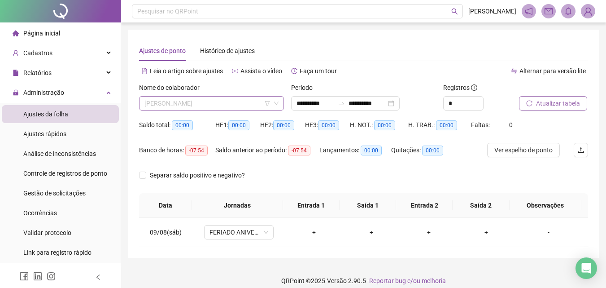
click at [220, 105] on span "[PERSON_NAME]" at bounding box center [211, 102] width 134 height 13
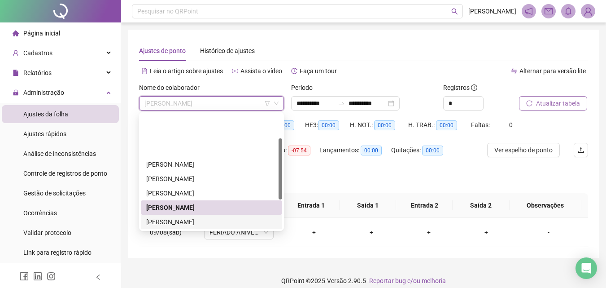
scroll to position [45, 0]
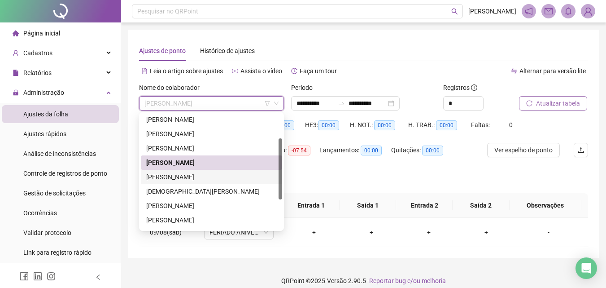
click at [216, 179] on div "[PERSON_NAME]" at bounding box center [211, 177] width 131 height 10
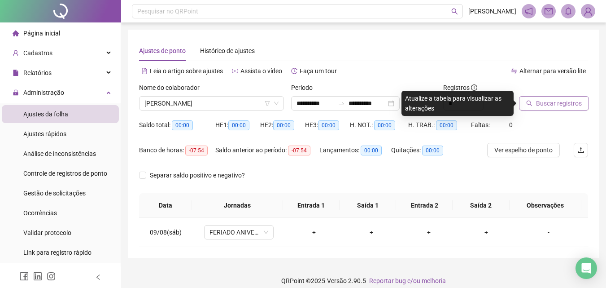
click at [558, 103] on span "Buscar registros" at bounding box center [559, 103] width 46 height 10
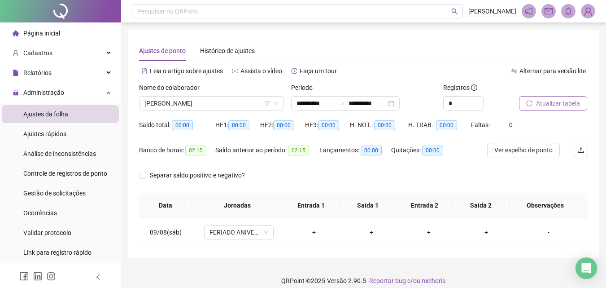
click at [178, 108] on span "[PERSON_NAME]" at bounding box center [211, 102] width 134 height 13
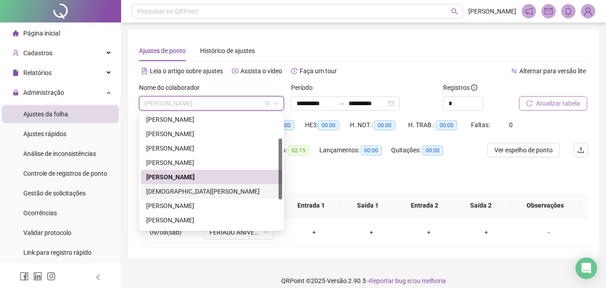
click at [185, 190] on div "[DEMOGRAPHIC_DATA][PERSON_NAME]" at bounding box center [211, 191] width 131 height 10
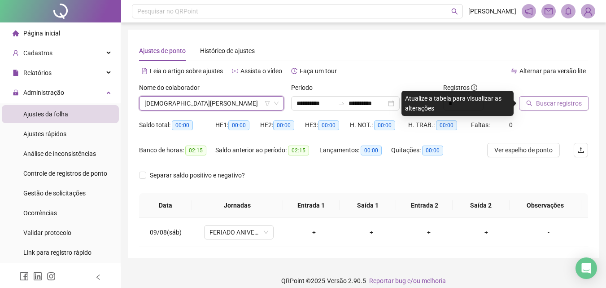
click at [544, 103] on span "Buscar registros" at bounding box center [559, 103] width 46 height 10
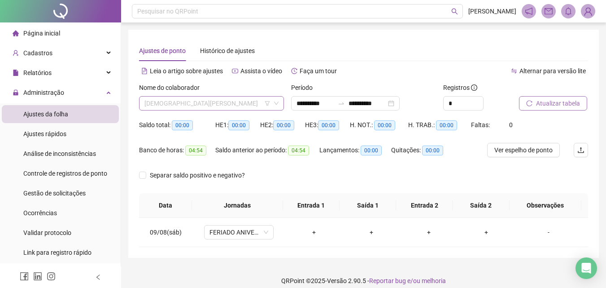
click at [185, 109] on span "[DEMOGRAPHIC_DATA][PERSON_NAME]" at bounding box center [211, 102] width 134 height 13
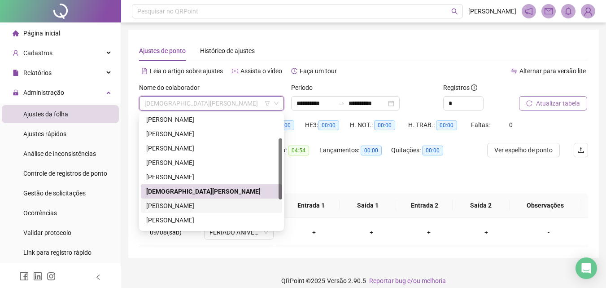
click at [169, 204] on div "[PERSON_NAME]" at bounding box center [211, 206] width 131 height 10
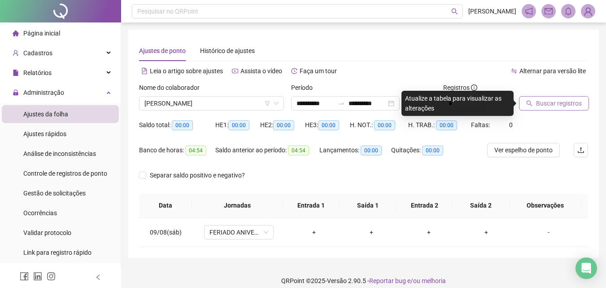
click at [540, 97] on button "Buscar registros" at bounding box center [554, 103] width 70 height 14
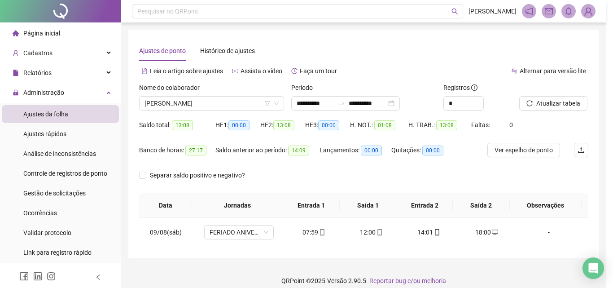
click at [176, 102] on div "Buscando registros Os registros de ponto estão sendo buscados... OK" at bounding box center [306, 144] width 613 height 288
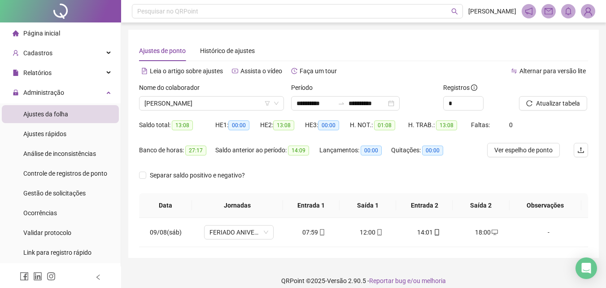
click at [176, 102] on span "[PERSON_NAME]" at bounding box center [211, 102] width 134 height 13
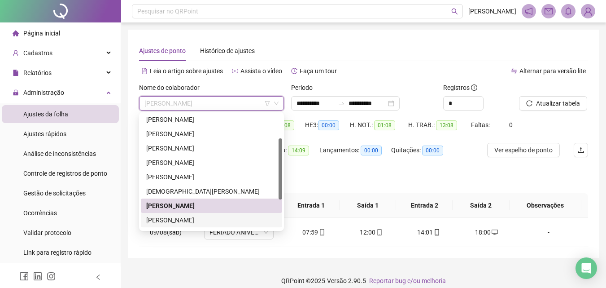
click at [179, 214] on div "[PERSON_NAME]" at bounding box center [211, 220] width 141 height 14
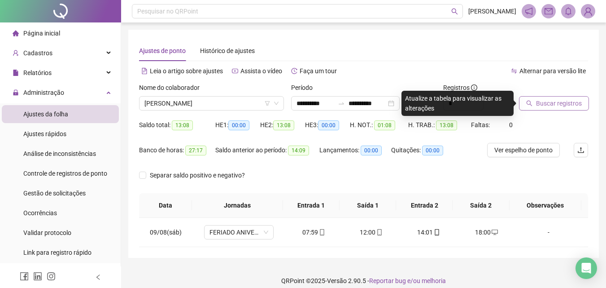
click at [524, 102] on button "Buscar registros" at bounding box center [554, 103] width 70 height 14
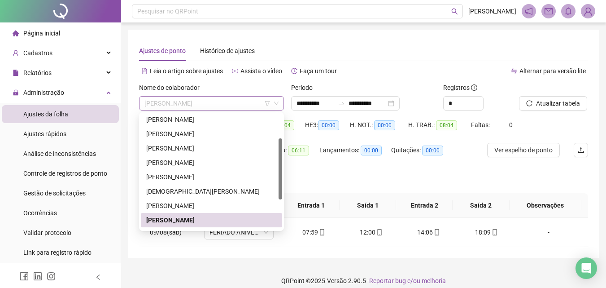
click at [161, 105] on span "[PERSON_NAME]" at bounding box center [211, 102] width 134 height 13
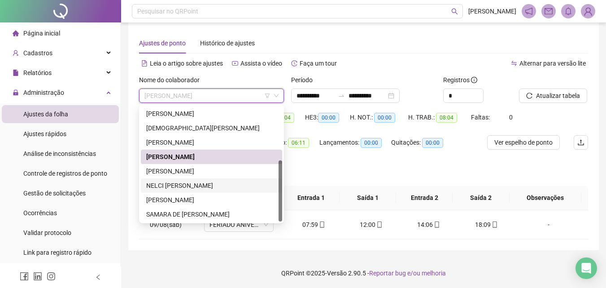
scroll to position [9, 0]
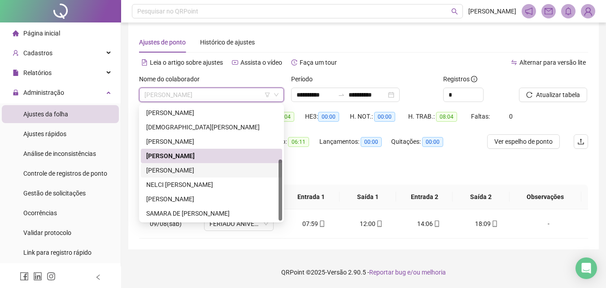
click at [186, 170] on div "[PERSON_NAME]" at bounding box center [211, 170] width 131 height 10
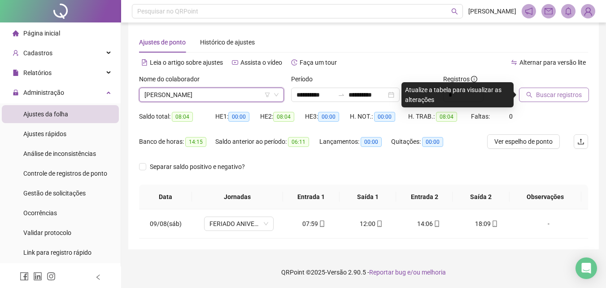
click at [552, 90] on span "Buscar registros" at bounding box center [559, 95] width 46 height 10
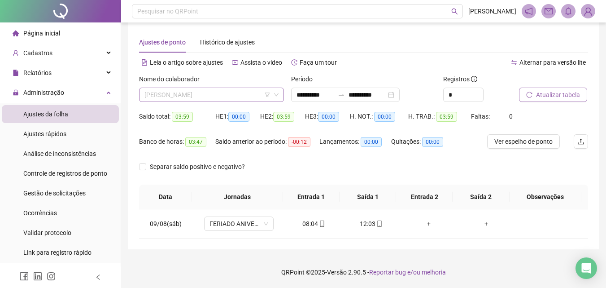
click at [174, 92] on span "[PERSON_NAME]" at bounding box center [211, 94] width 134 height 13
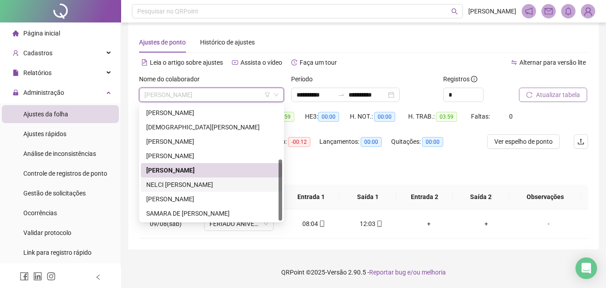
click at [179, 186] on div "NELCI [PERSON_NAME]" at bounding box center [211, 184] width 131 height 10
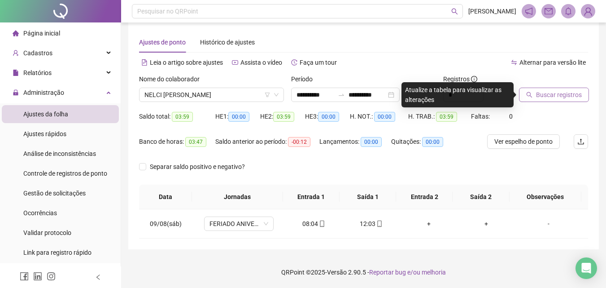
click at [536, 92] on span "Buscar registros" at bounding box center [559, 95] width 46 height 10
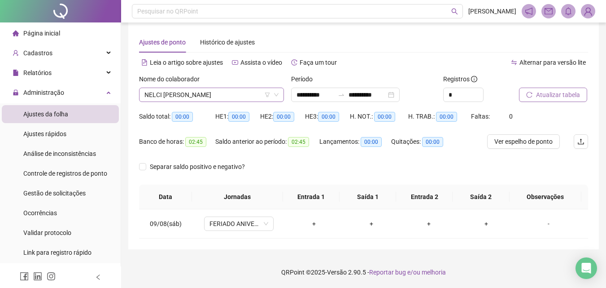
click at [179, 95] on span "NELCI [PERSON_NAME]" at bounding box center [211, 94] width 134 height 13
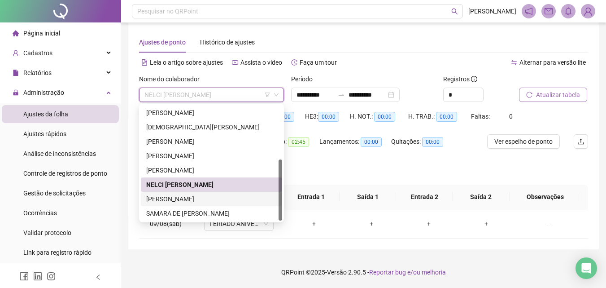
click at [204, 201] on div "[PERSON_NAME]" at bounding box center [211, 199] width 131 height 10
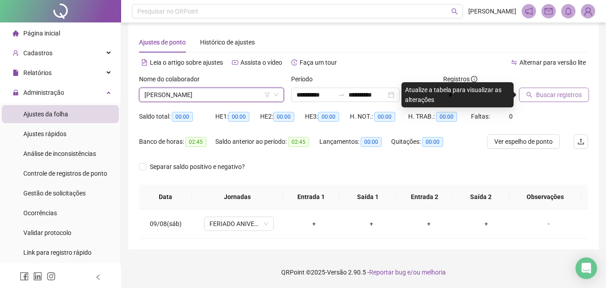
click at [542, 100] on button "Buscar registros" at bounding box center [554, 94] width 70 height 14
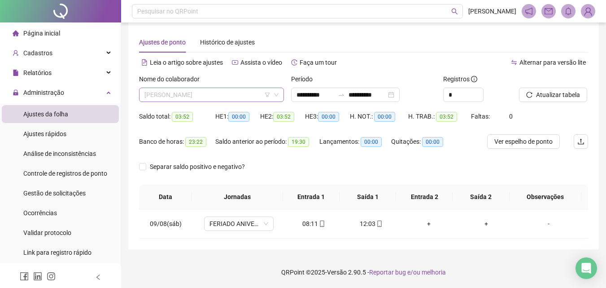
click at [180, 94] on span "[PERSON_NAME]" at bounding box center [211, 94] width 134 height 13
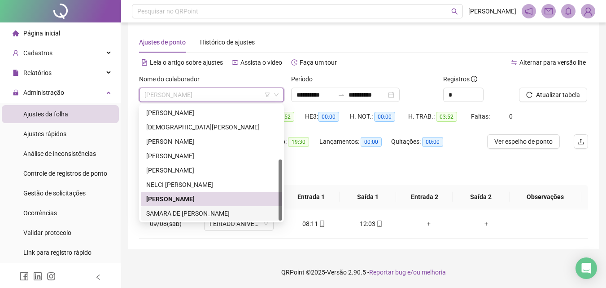
click at [189, 212] on div "SAMARA DE [PERSON_NAME]" at bounding box center [211, 213] width 131 height 10
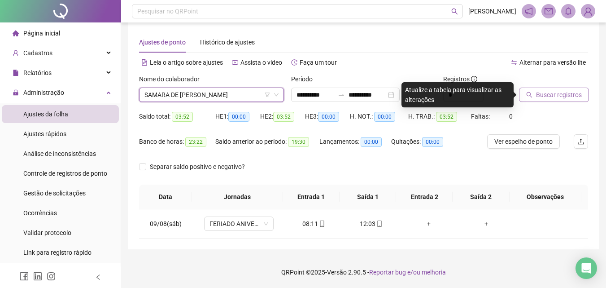
click at [555, 93] on span "Buscar registros" at bounding box center [559, 95] width 46 height 10
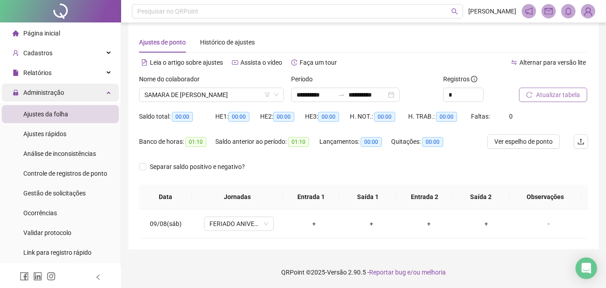
click at [40, 89] on span "Administração" at bounding box center [43, 92] width 41 height 7
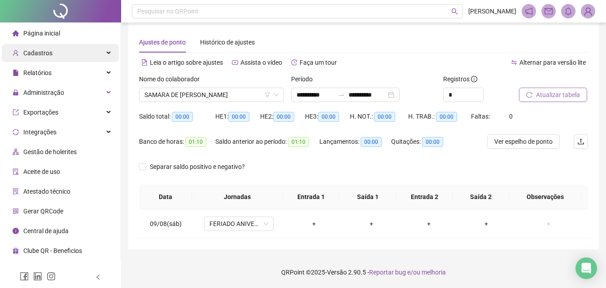
click at [61, 52] on div "Cadastros" at bounding box center [60, 53] width 117 height 18
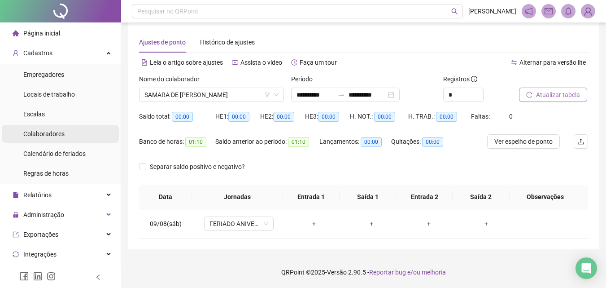
click at [51, 136] on span "Colaboradores" at bounding box center [43, 133] width 41 height 7
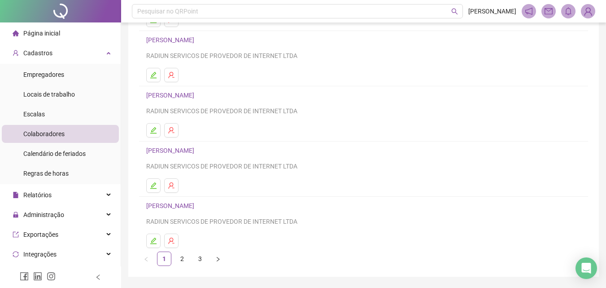
scroll to position [146, 0]
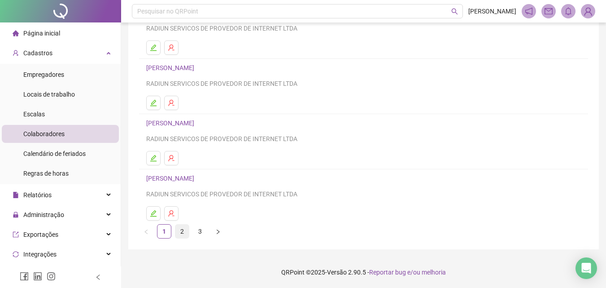
click at [179, 234] on link "2" at bounding box center [181, 230] width 13 height 13
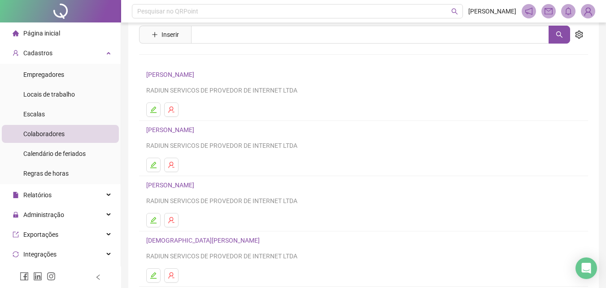
scroll to position [90, 0]
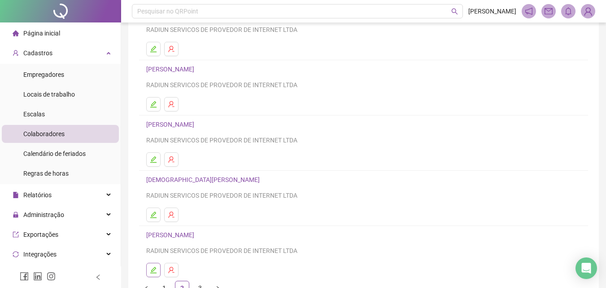
click at [156, 266] on button "button" at bounding box center [153, 269] width 14 height 14
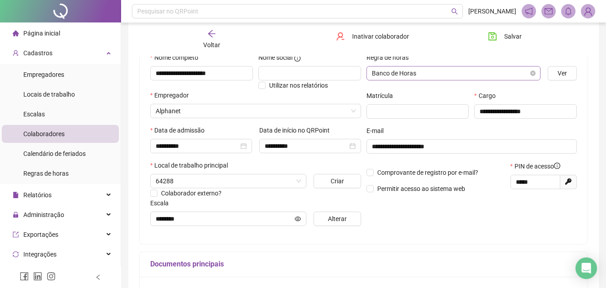
scroll to position [0, 0]
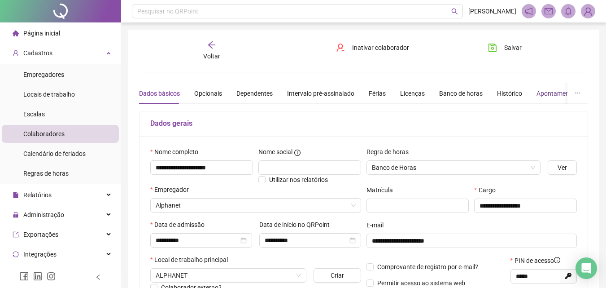
click at [536, 92] on div "Apontamentos" at bounding box center [557, 93] width 42 height 10
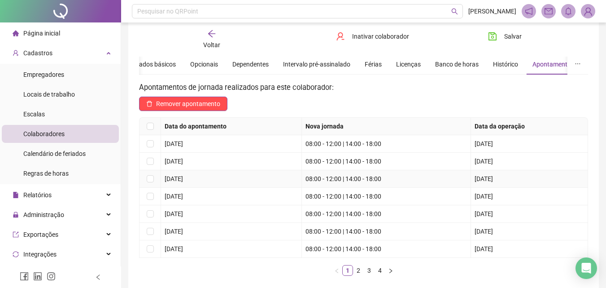
scroll to position [45, 0]
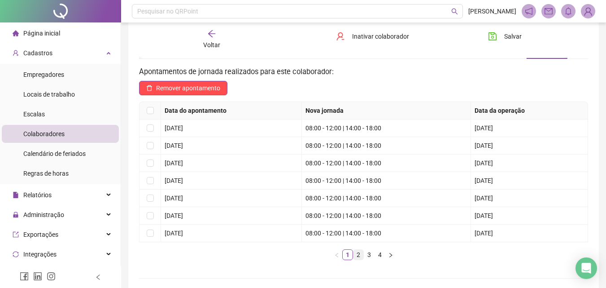
click at [362, 250] on link "2" at bounding box center [358, 254] width 10 height 10
click at [211, 41] on span "Voltar" at bounding box center [211, 44] width 17 height 7
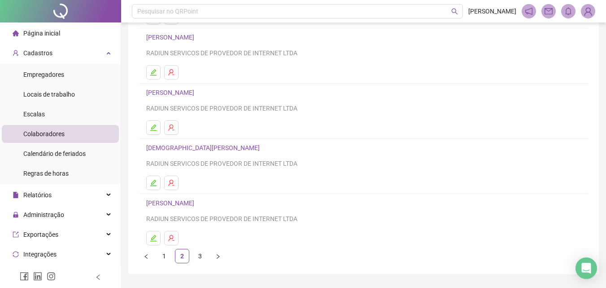
scroll to position [135, 0]
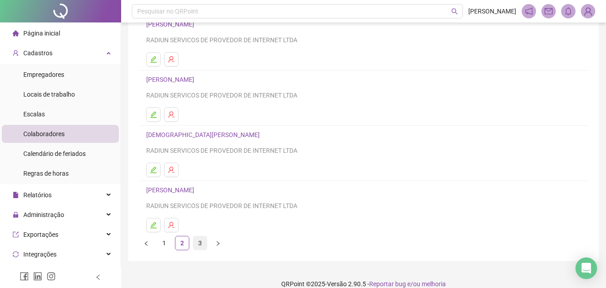
click at [205, 239] on link "3" at bounding box center [199, 242] width 13 height 13
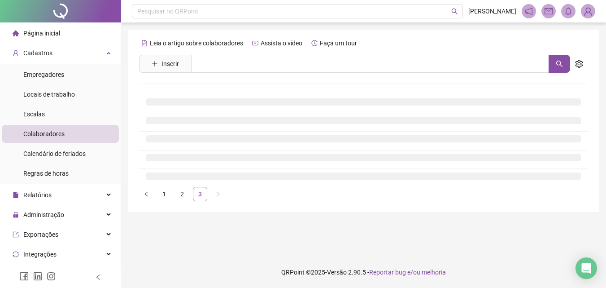
scroll to position [0, 0]
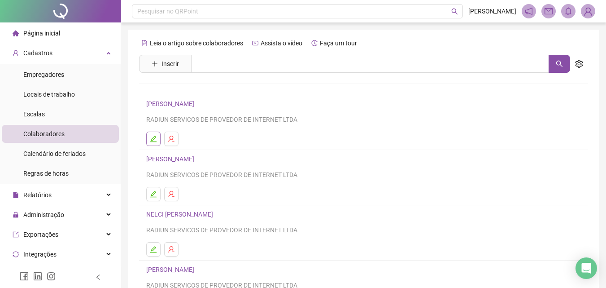
click at [155, 142] on button "button" at bounding box center [153, 138] width 14 height 14
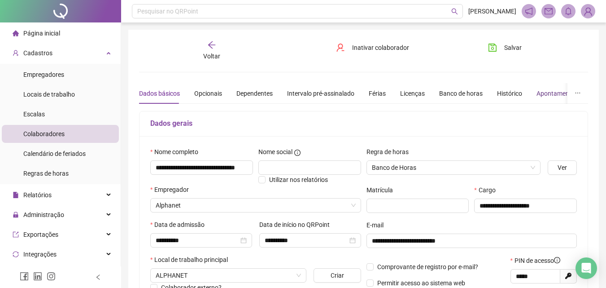
click at [536, 94] on div "Apontamentos" at bounding box center [557, 93] width 42 height 10
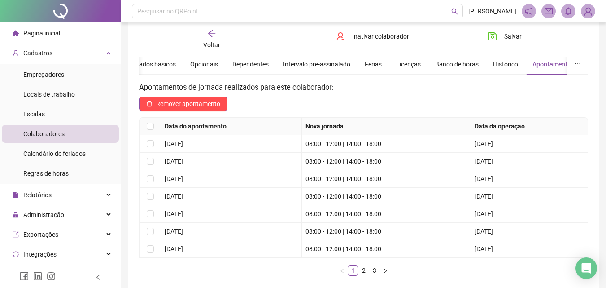
scroll to position [45, 0]
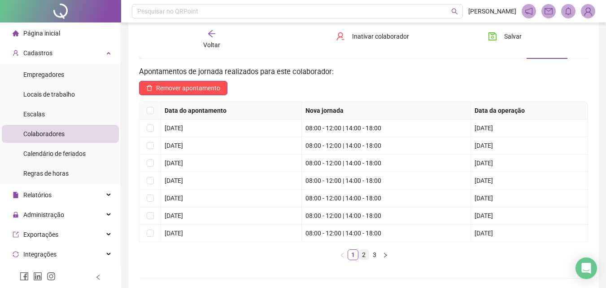
click at [362, 252] on link "2" at bounding box center [364, 254] width 10 height 10
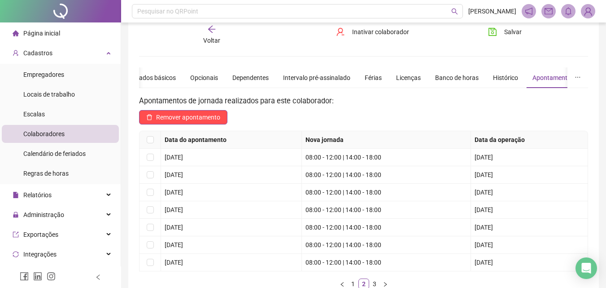
scroll to position [0, 0]
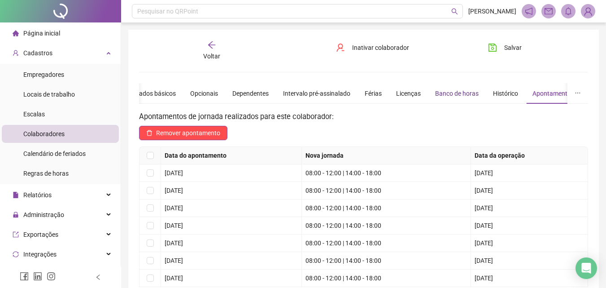
click at [435, 93] on div "Banco de horas" at bounding box center [457, 93] width 44 height 10
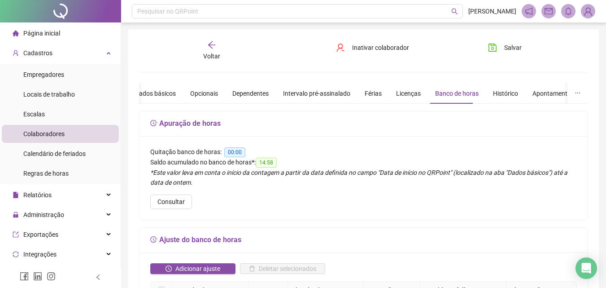
click at [217, 46] on div "Voltar" at bounding box center [211, 50] width 69 height 21
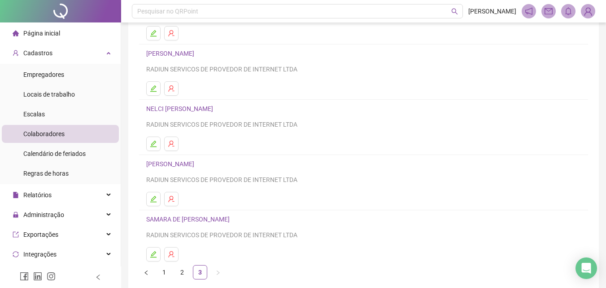
scroll to position [90, 0]
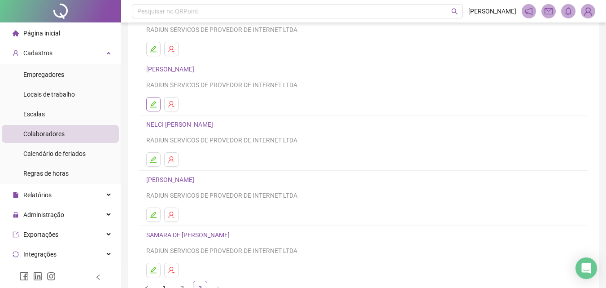
click at [157, 104] on icon "edit" at bounding box center [153, 103] width 7 height 7
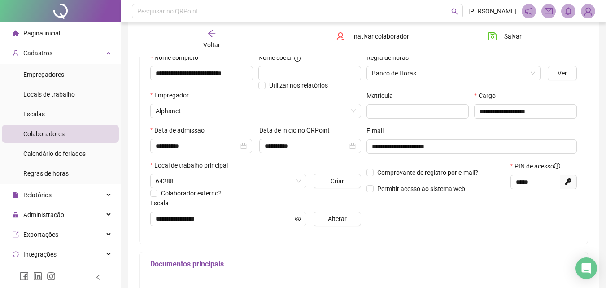
scroll to position [4, 0]
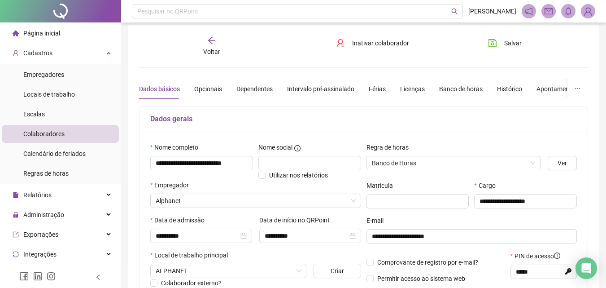
click at [481, 97] on div "Dados básicos Opcionais Dependentes Intervalo pré-assinalado Férias Licenças Ba…" at bounding box center [407, 88] width 536 height 21
click at [470, 92] on div "Banco de horas" at bounding box center [461, 89] width 44 height 10
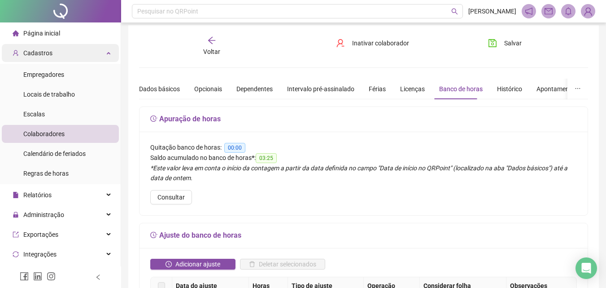
click at [22, 52] on span "Cadastros" at bounding box center [33, 52] width 40 height 7
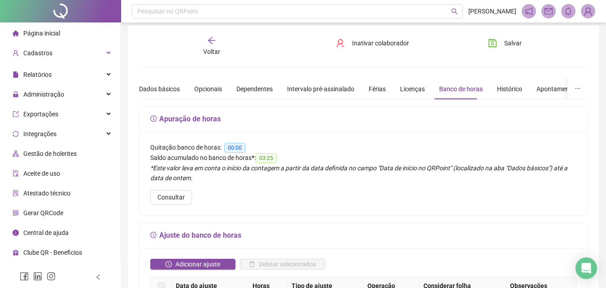
click at [54, 31] on span "Página inicial" at bounding box center [41, 33] width 37 height 7
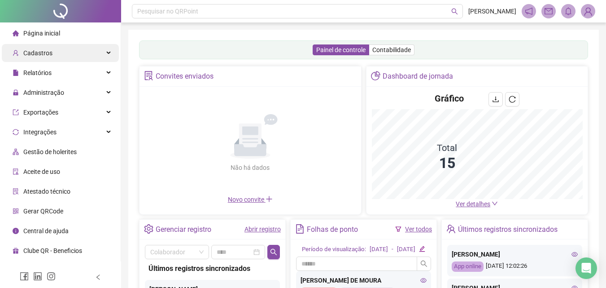
click at [65, 48] on div "Cadastros" at bounding box center [60, 53] width 117 height 18
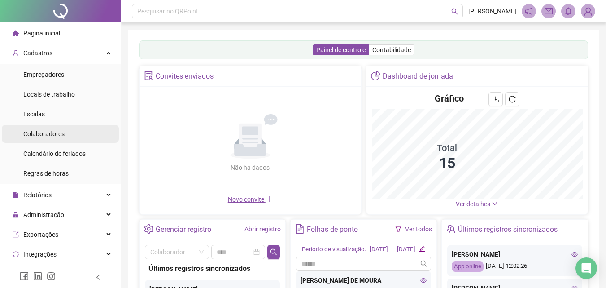
click at [80, 136] on li "Colaboradores" at bounding box center [60, 134] width 117 height 18
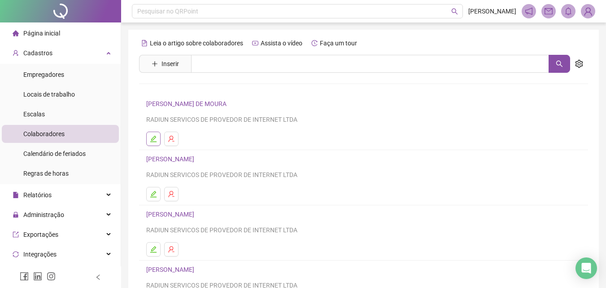
click at [154, 140] on icon "edit" at bounding box center [153, 138] width 7 height 7
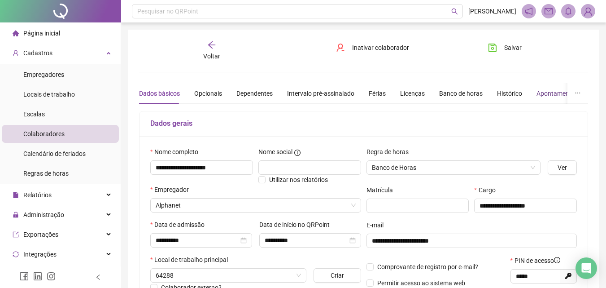
click at [536, 93] on div "Apontamentos" at bounding box center [557, 93] width 42 height 10
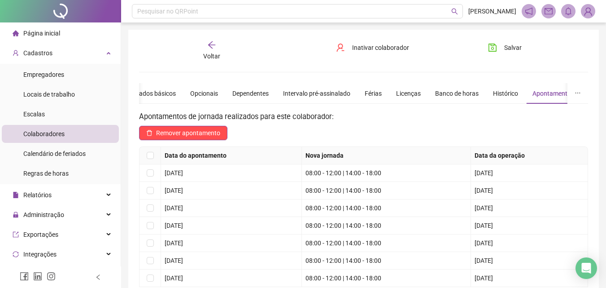
scroll to position [90, 0]
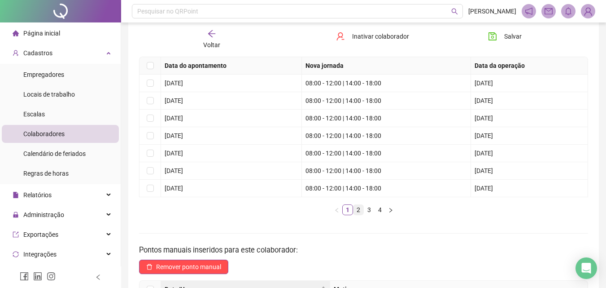
click at [357, 208] on link "2" at bounding box center [358, 210] width 10 height 10
click at [366, 211] on link "3" at bounding box center [369, 210] width 10 height 10
click at [379, 212] on link "4" at bounding box center [380, 210] width 10 height 10
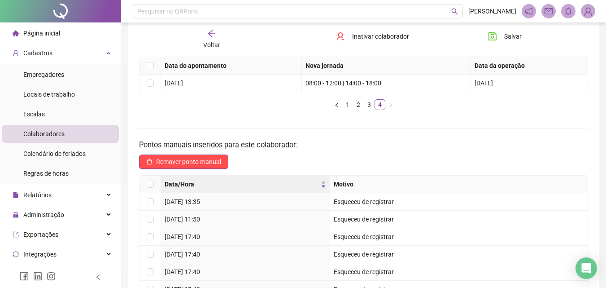
click at [210, 36] on icon "arrow-left" at bounding box center [211, 33] width 9 height 9
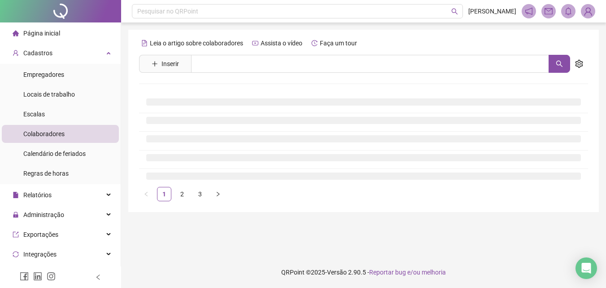
scroll to position [0, 0]
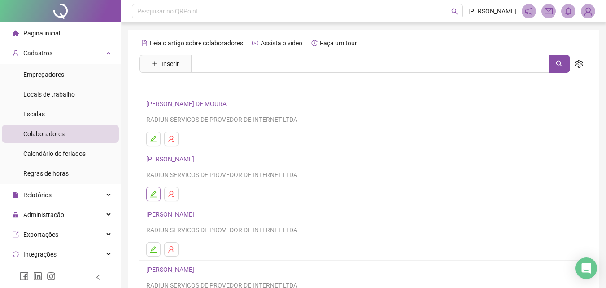
click at [157, 196] on button "button" at bounding box center [153, 194] width 14 height 14
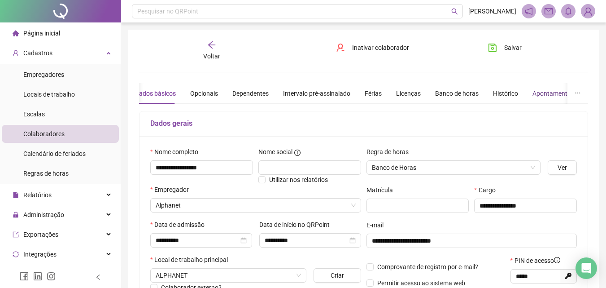
click at [544, 93] on div "Apontamentos" at bounding box center [553, 93] width 42 height 10
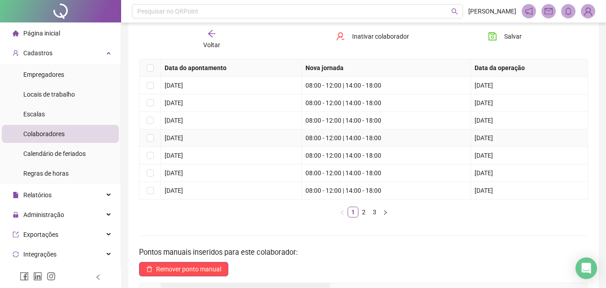
scroll to position [90, 0]
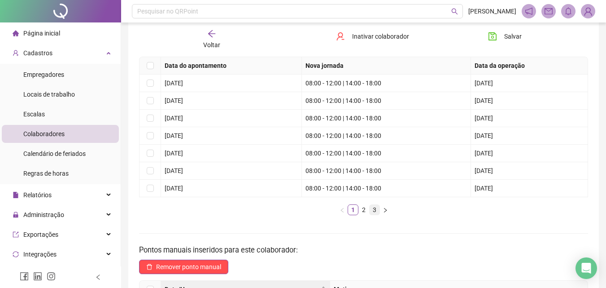
click at [370, 209] on link "3" at bounding box center [375, 210] width 10 height 10
click at [365, 208] on link "2" at bounding box center [364, 210] width 10 height 10
click at [216, 35] on icon "arrow-left" at bounding box center [211, 33] width 9 height 9
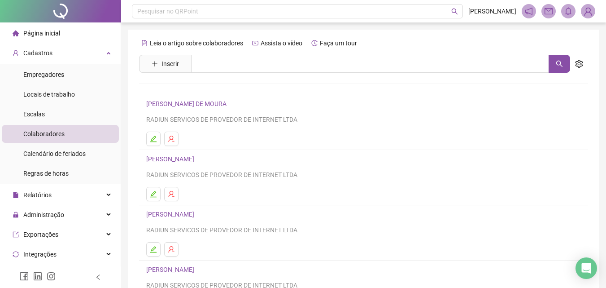
scroll to position [45, 0]
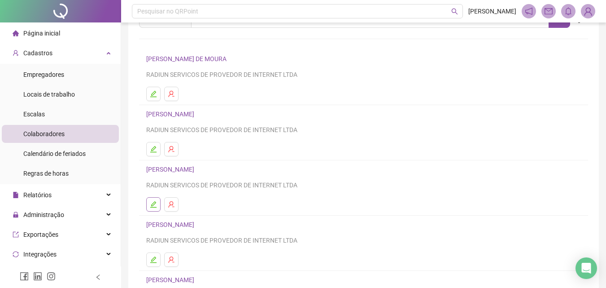
click at [154, 206] on icon "edit" at bounding box center [153, 204] width 7 height 7
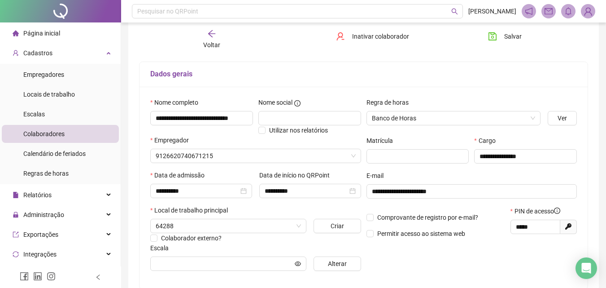
scroll to position [0, 0]
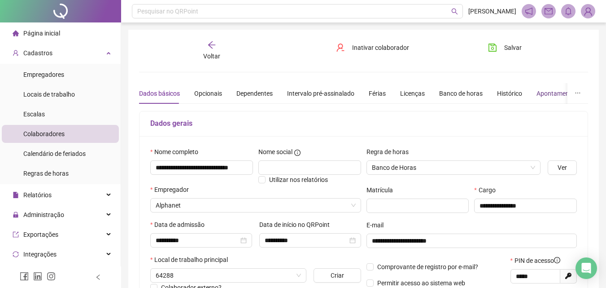
click at [548, 92] on div "Apontamentos" at bounding box center [557, 93] width 42 height 10
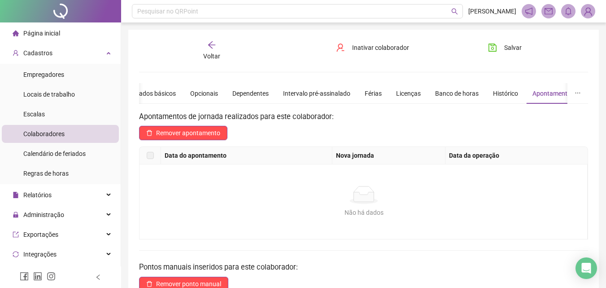
click at [211, 45] on icon "arrow-left" at bounding box center [211, 44] width 9 height 9
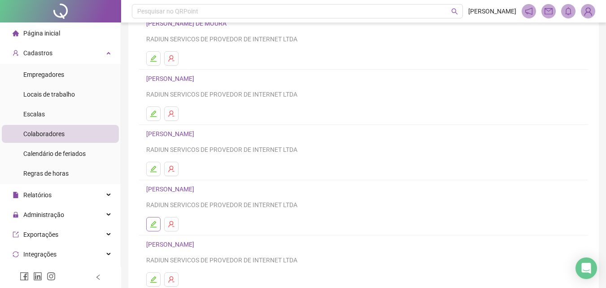
scroll to position [90, 0]
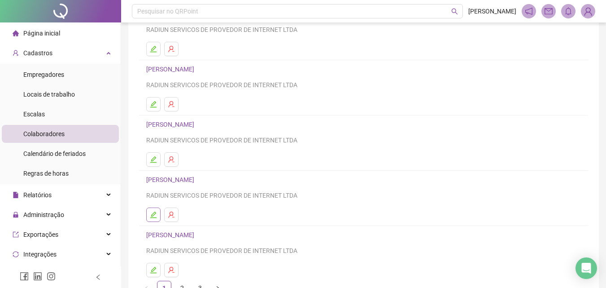
click at [157, 213] on icon "edit" at bounding box center [153, 214] width 7 height 7
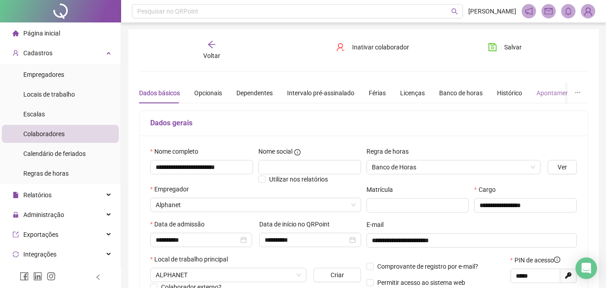
scroll to position [0, 0]
click at [552, 94] on div "Apontamentos" at bounding box center [557, 93] width 42 height 10
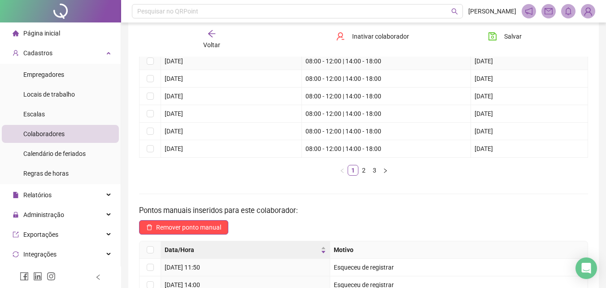
scroll to position [135, 0]
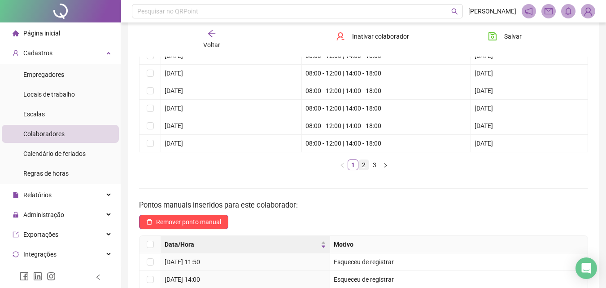
click at [360, 164] on link "2" at bounding box center [364, 165] width 10 height 10
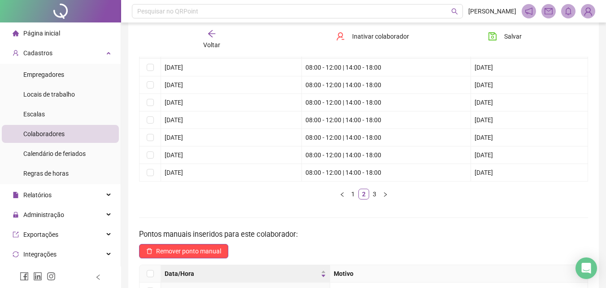
scroll to position [90, 0]
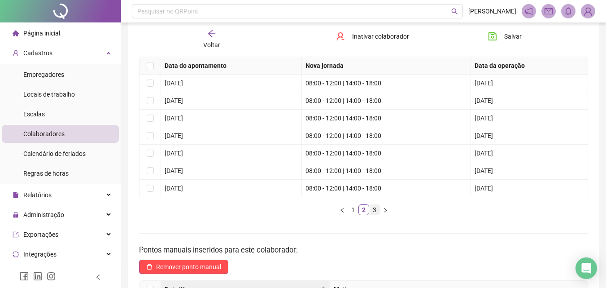
click at [373, 213] on link "3" at bounding box center [375, 210] width 10 height 10
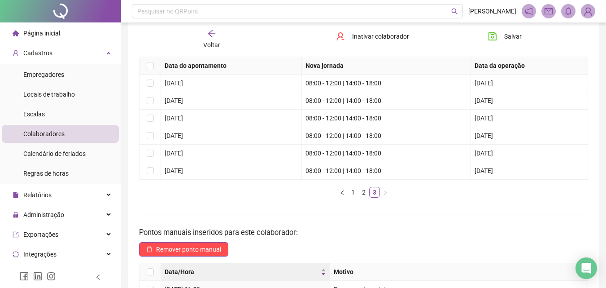
click at [209, 34] on icon "arrow-left" at bounding box center [211, 33] width 9 height 9
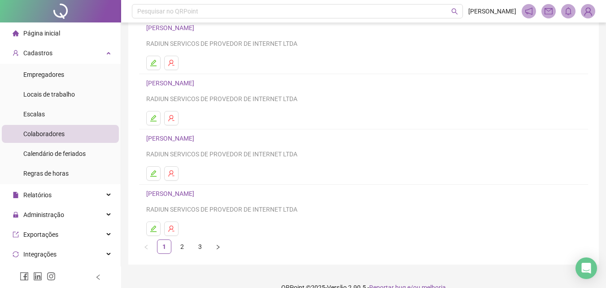
scroll to position [135, 0]
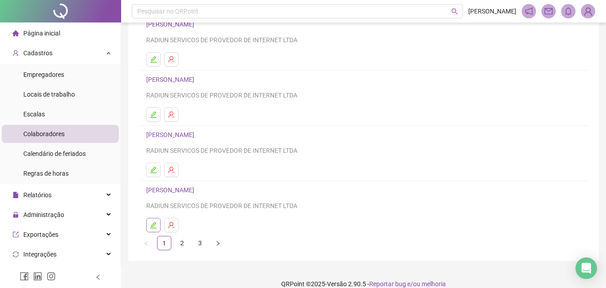
click at [151, 227] on icon "edit" at bounding box center [153, 224] width 7 height 7
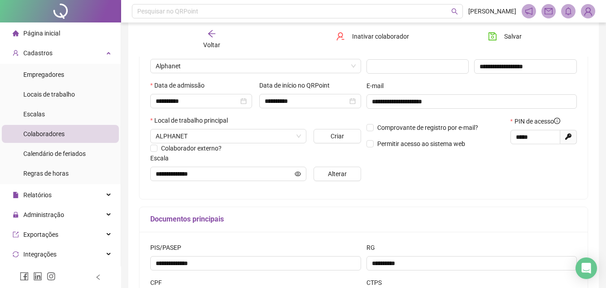
scroll to position [0, 0]
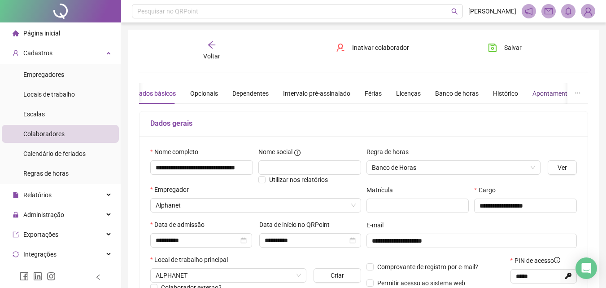
click at [557, 89] on div "Apontamentos" at bounding box center [553, 93] width 42 height 10
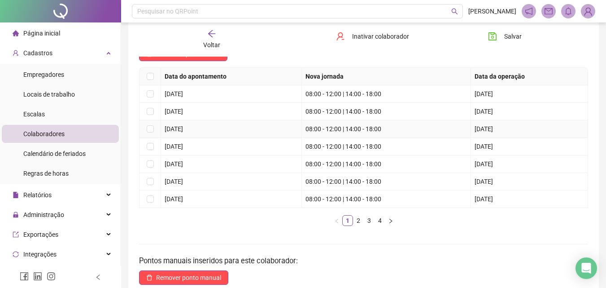
scroll to position [90, 0]
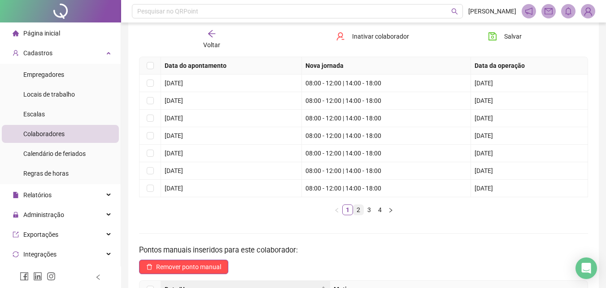
click at [357, 207] on link "2" at bounding box center [358, 210] width 10 height 10
click at [369, 212] on link "3" at bounding box center [369, 210] width 10 height 10
click at [375, 209] on link "4" at bounding box center [380, 210] width 10 height 10
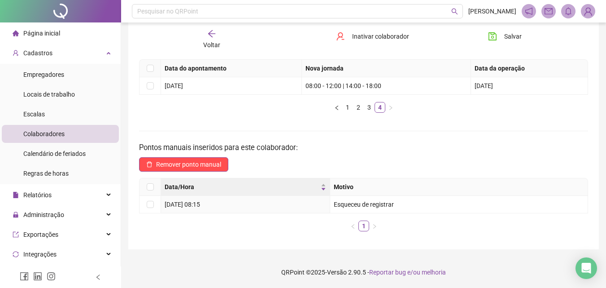
click at [201, 39] on div "Voltar" at bounding box center [211, 39] width 69 height 21
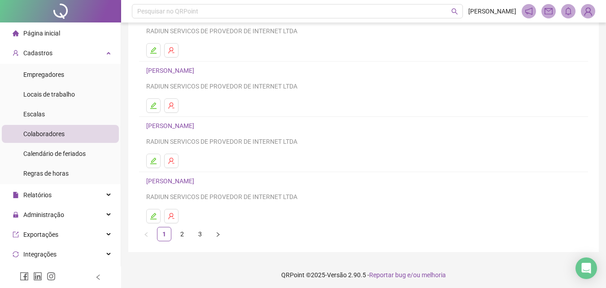
scroll to position [146, 0]
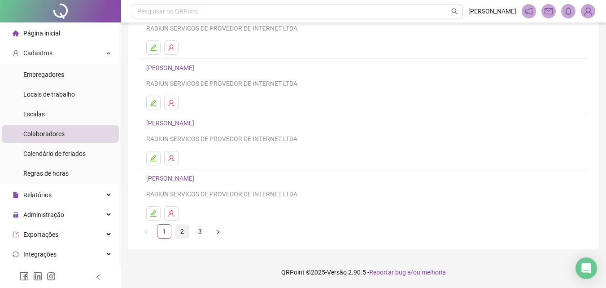
click at [179, 235] on link "2" at bounding box center [181, 230] width 13 height 13
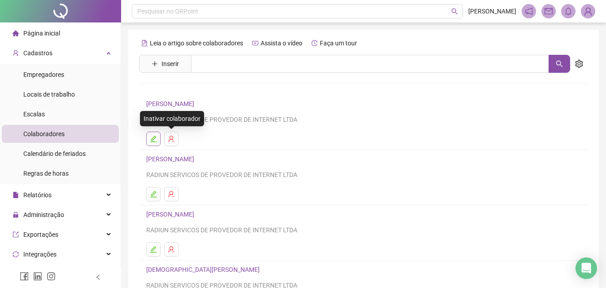
click at [157, 139] on icon "edit" at bounding box center [153, 138] width 7 height 7
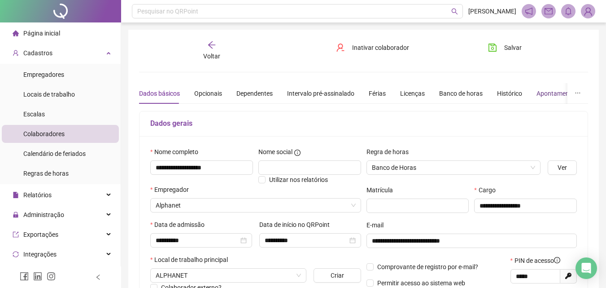
click at [536, 89] on div "Apontamentos" at bounding box center [557, 93] width 42 height 10
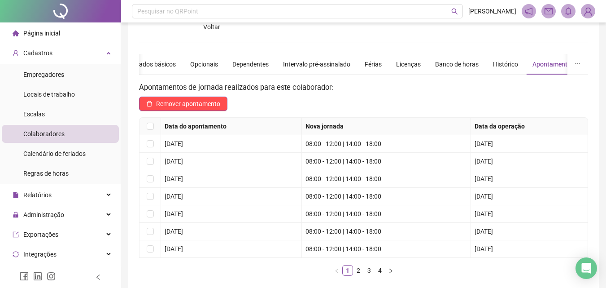
scroll to position [45, 0]
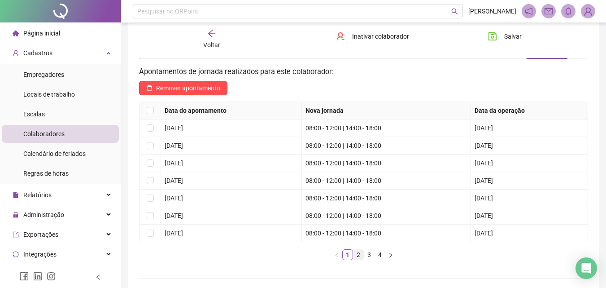
click at [362, 258] on link "2" at bounding box center [358, 254] width 10 height 10
click at [369, 257] on link "3" at bounding box center [369, 254] width 10 height 10
click at [375, 254] on li "4" at bounding box center [380, 254] width 11 height 11
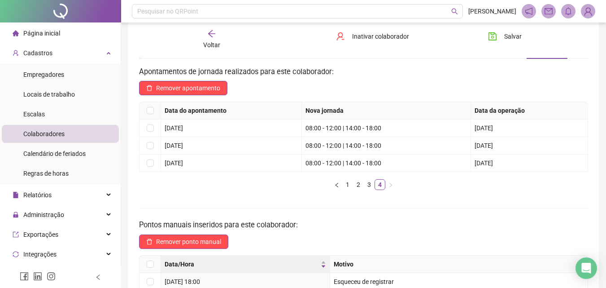
click at [217, 37] on div "Voltar" at bounding box center [211, 39] width 69 height 21
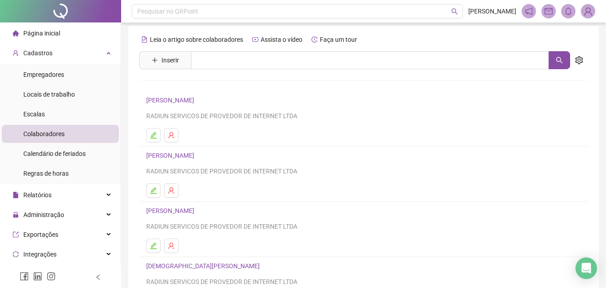
scroll to position [0, 0]
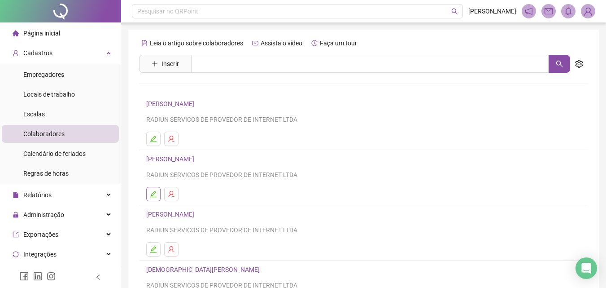
click at [154, 194] on icon "edit" at bounding box center [153, 194] width 6 height 6
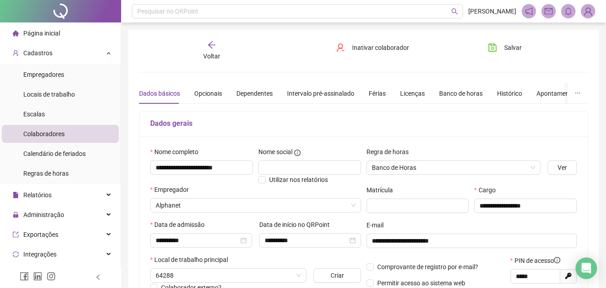
click at [528, 92] on div "Dados básicos Opcionais Dependentes Intervalo pré-assinalado Férias Licenças Ba…" at bounding box center [407, 93] width 536 height 21
click at [536, 96] on div "Apontamentos" at bounding box center [557, 93] width 42 height 10
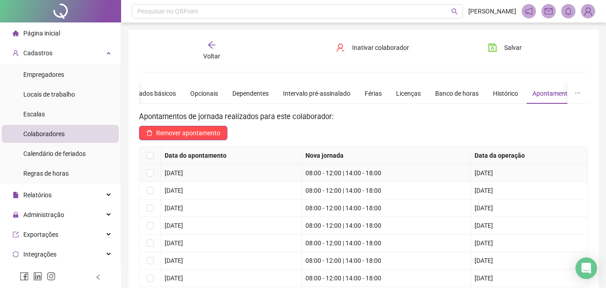
scroll to position [90, 0]
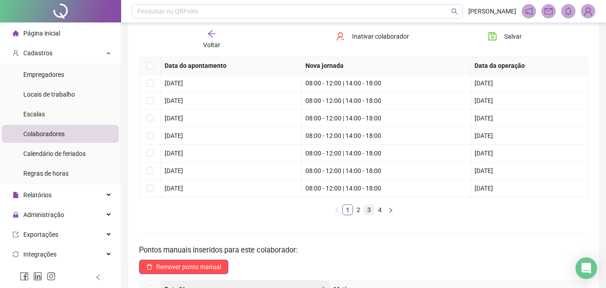
click at [364, 211] on link "3" at bounding box center [369, 210] width 10 height 10
click at [379, 213] on link "4" at bounding box center [380, 210] width 10 height 10
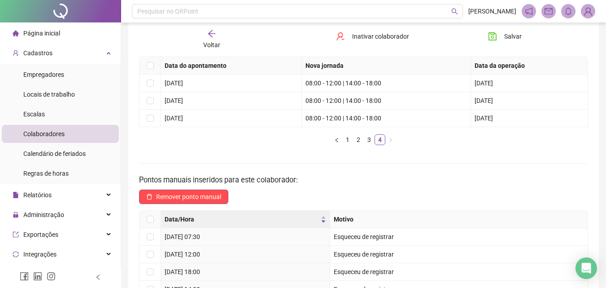
click at [208, 44] on span "Voltar" at bounding box center [211, 44] width 17 height 7
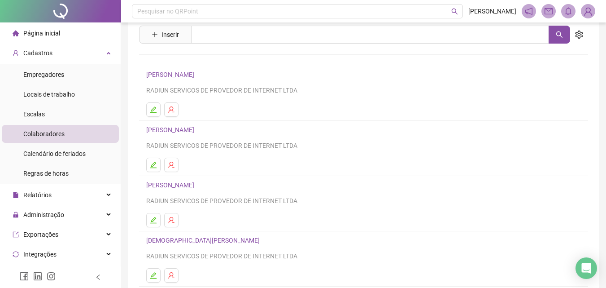
scroll to position [135, 0]
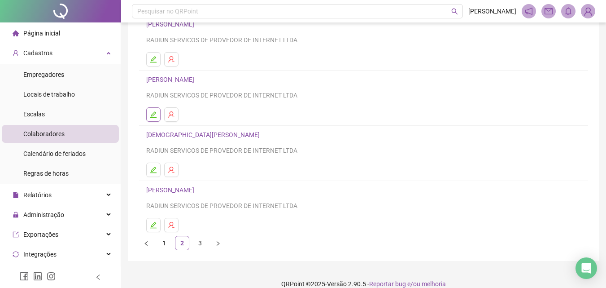
click at [152, 116] on icon "edit" at bounding box center [153, 114] width 6 height 6
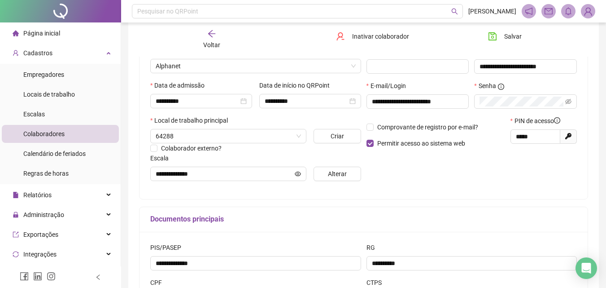
scroll to position [0, 0]
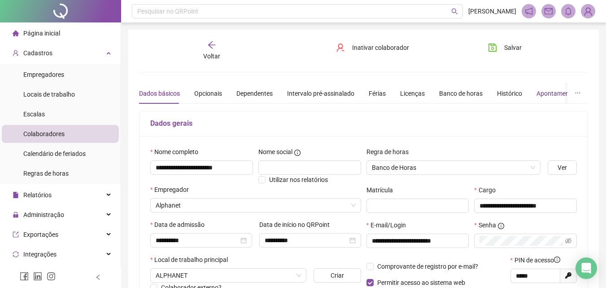
click at [548, 96] on div "Apontamentos" at bounding box center [557, 93] width 42 height 10
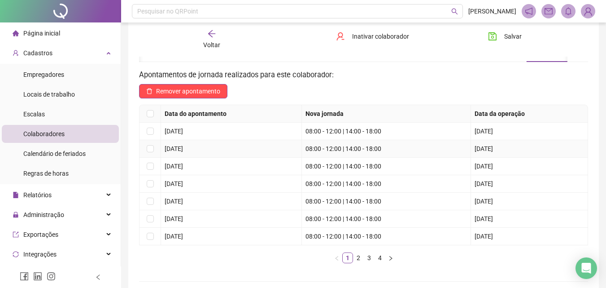
scroll to position [90, 0]
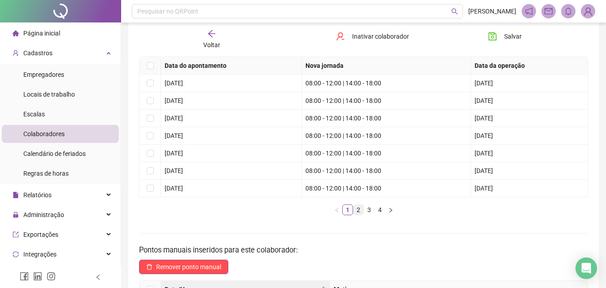
click at [360, 209] on link "2" at bounding box center [358, 210] width 10 height 10
click at [369, 213] on link "3" at bounding box center [369, 210] width 10 height 10
click at [355, 211] on link "2" at bounding box center [358, 210] width 10 height 10
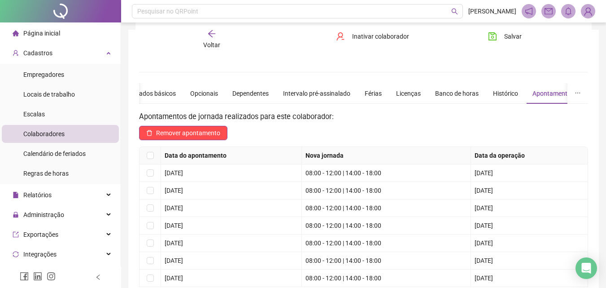
scroll to position [90, 0]
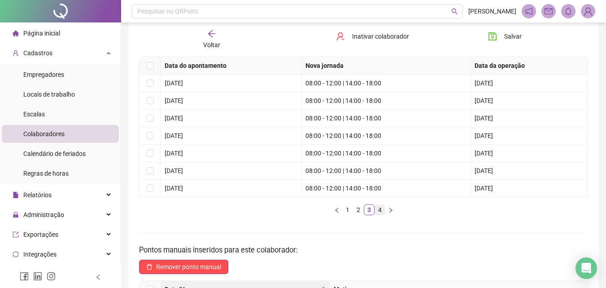
click at [378, 211] on link "4" at bounding box center [380, 210] width 10 height 10
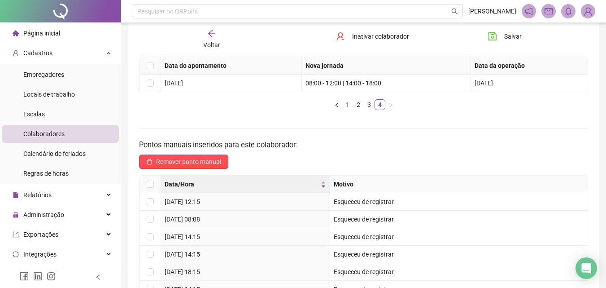
click at [208, 39] on div "Voltar" at bounding box center [211, 39] width 69 height 21
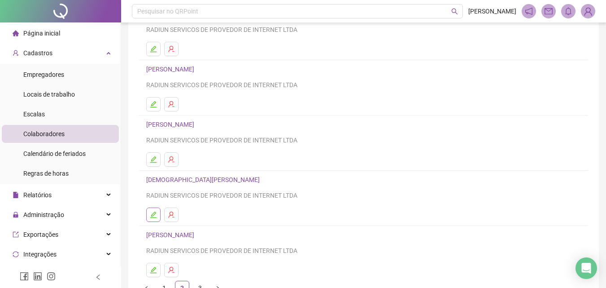
click at [154, 213] on icon "edit" at bounding box center [153, 214] width 7 height 7
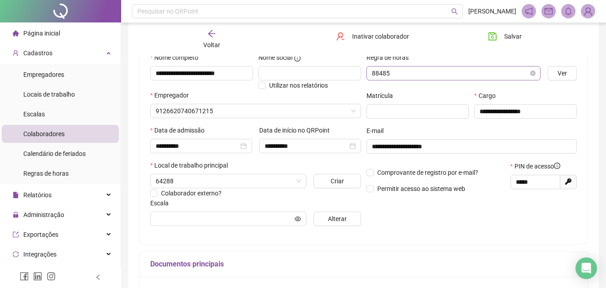
type input "********"
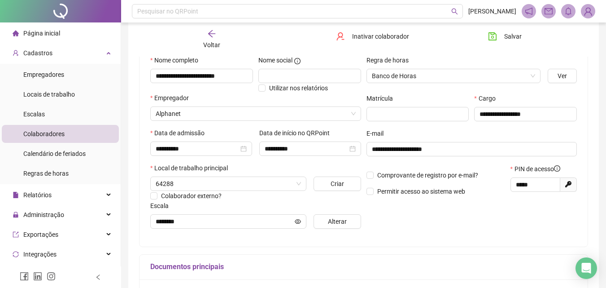
scroll to position [0, 0]
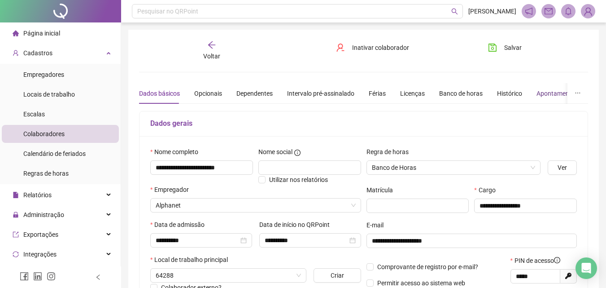
click at [539, 90] on div "Apontamentos" at bounding box center [557, 93] width 42 height 10
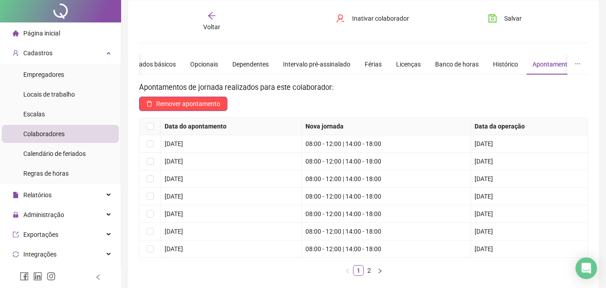
scroll to position [45, 0]
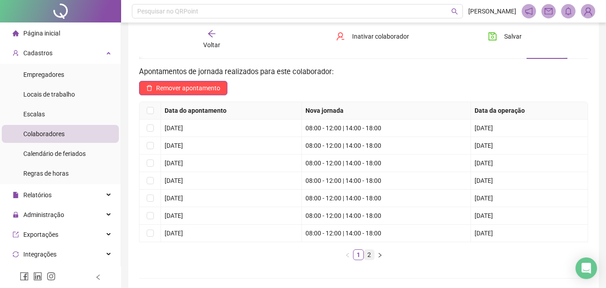
click at [366, 255] on link "2" at bounding box center [369, 254] width 10 height 10
click at [367, 254] on link "2" at bounding box center [369, 254] width 10 height 10
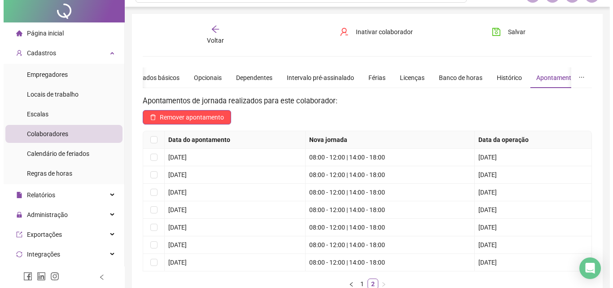
scroll to position [0, 0]
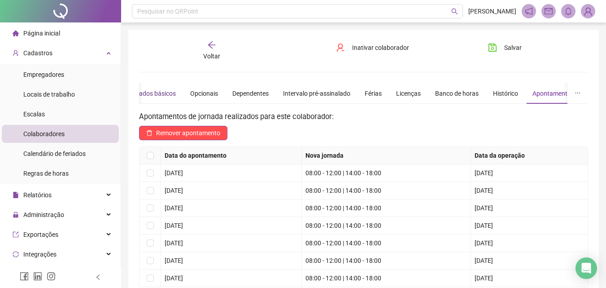
click at [162, 90] on div "Dados básicos" at bounding box center [155, 93] width 41 height 10
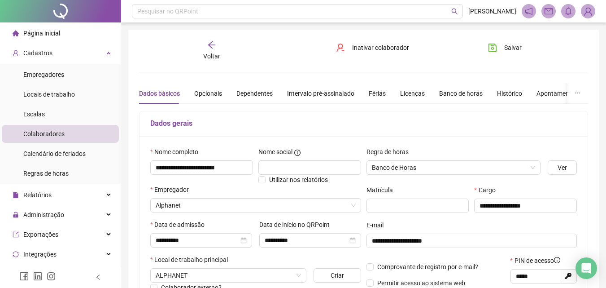
click at [206, 59] on span "Voltar" at bounding box center [211, 55] width 17 height 7
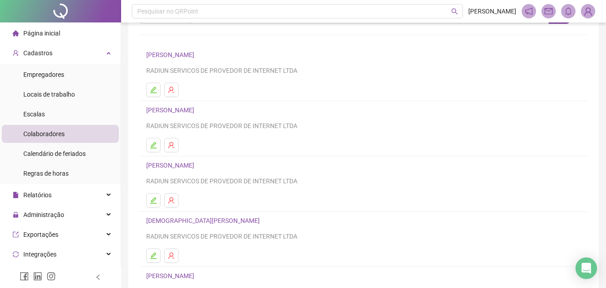
scroll to position [135, 0]
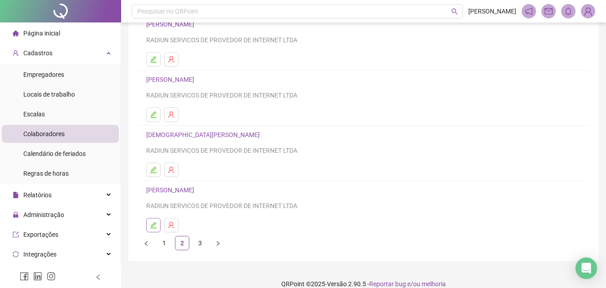
click at [153, 220] on button "button" at bounding box center [153, 225] width 14 height 14
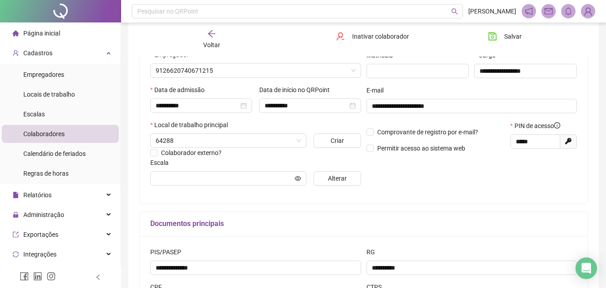
type input "**********"
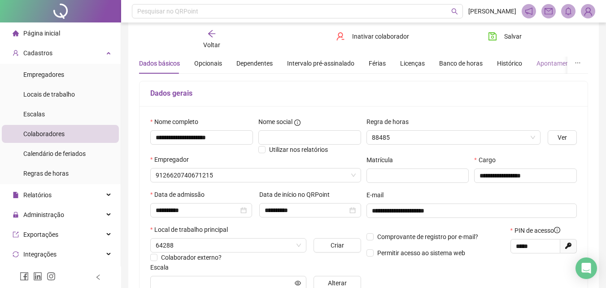
type input "********"
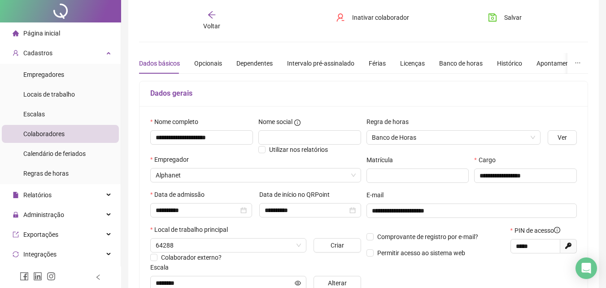
scroll to position [0, 0]
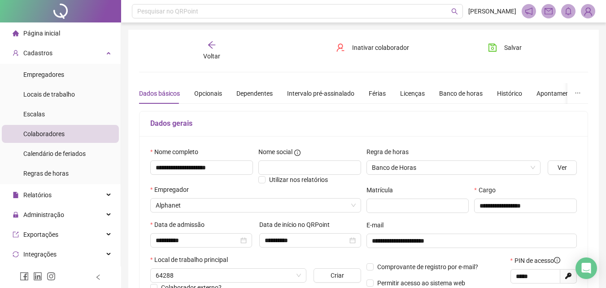
click at [569, 96] on button "button" at bounding box center [577, 93] width 21 height 21
click at [557, 92] on div "Apontamentos" at bounding box center [557, 93] width 42 height 10
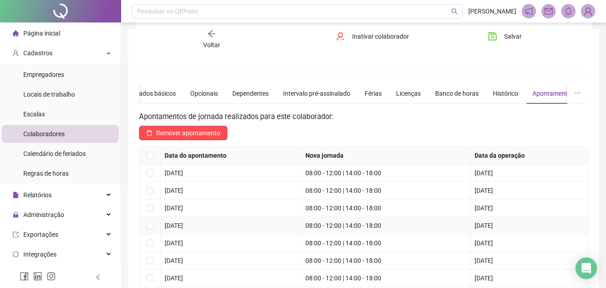
scroll to position [135, 0]
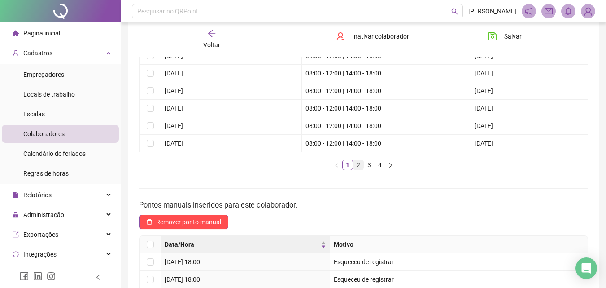
click at [359, 165] on link "2" at bounding box center [358, 165] width 10 height 10
click at [364, 166] on link "3" at bounding box center [369, 165] width 10 height 10
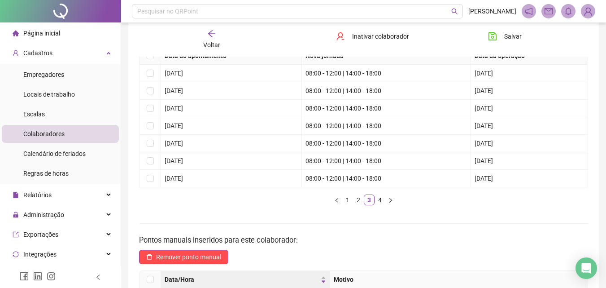
scroll to position [90, 0]
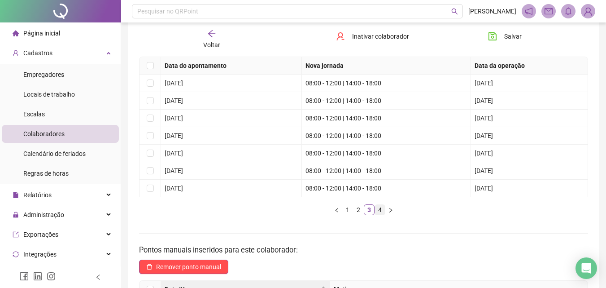
click at [377, 212] on link "4" at bounding box center [380, 210] width 10 height 10
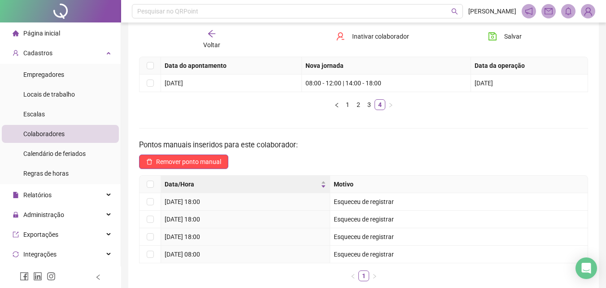
click at [208, 41] on span "Voltar" at bounding box center [211, 44] width 17 height 7
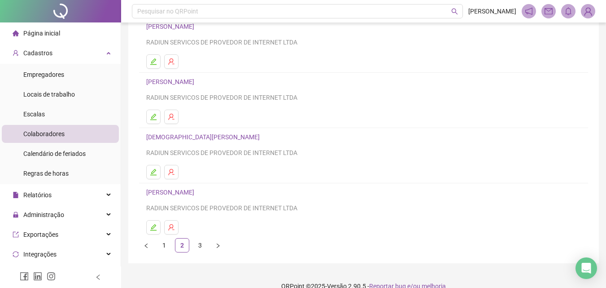
scroll to position [135, 0]
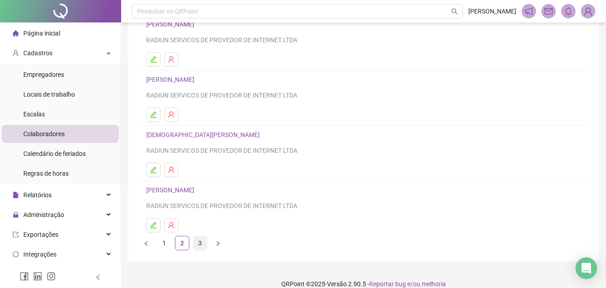
click at [202, 242] on link "3" at bounding box center [199, 242] width 13 height 13
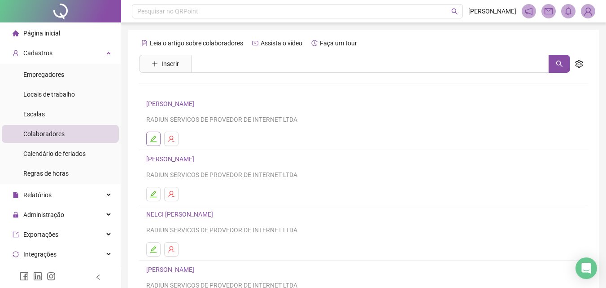
click at [153, 145] on button "button" at bounding box center [153, 138] width 14 height 14
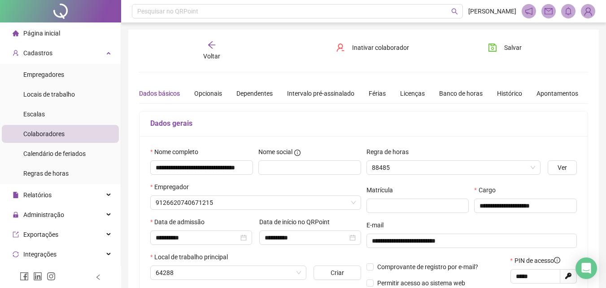
type input "**********"
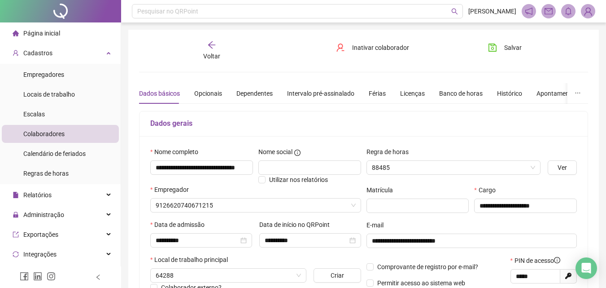
type input "********"
click at [578, 97] on button "button" at bounding box center [577, 93] width 21 height 21
click at [559, 92] on div "Apontamentos" at bounding box center [557, 93] width 42 height 10
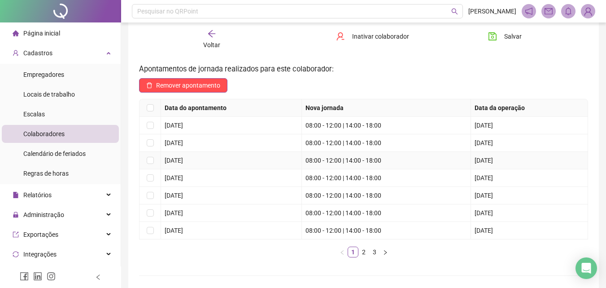
scroll to position [90, 0]
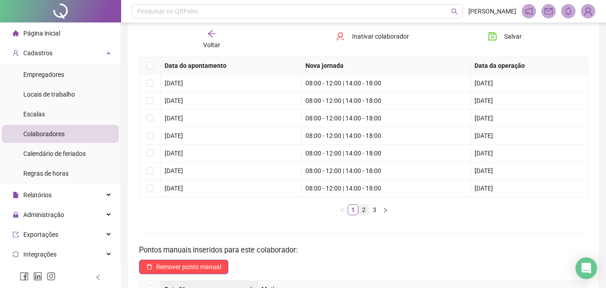
click at [362, 210] on link "2" at bounding box center [364, 210] width 10 height 10
click at [375, 212] on link "3" at bounding box center [375, 210] width 10 height 10
click at [215, 43] on span "Voltar" at bounding box center [211, 44] width 17 height 7
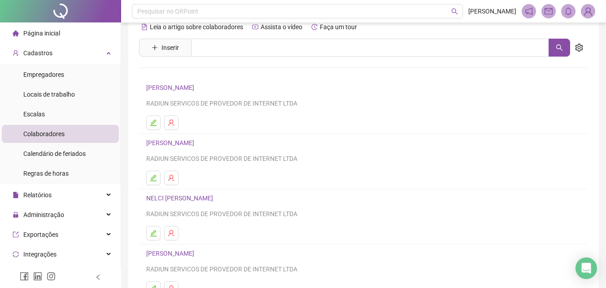
scroll to position [45, 0]
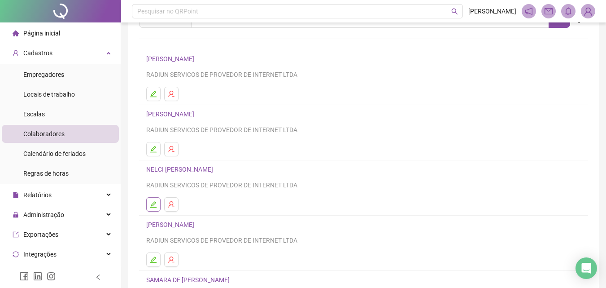
click at [155, 207] on icon "edit" at bounding box center [153, 204] width 6 height 6
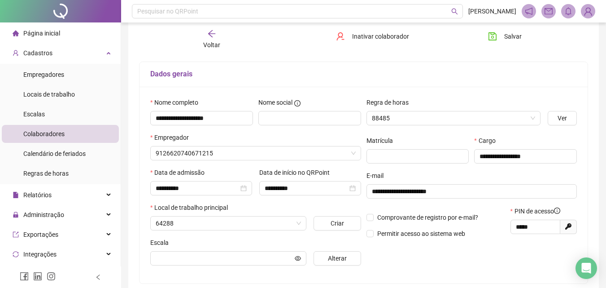
type input "********"
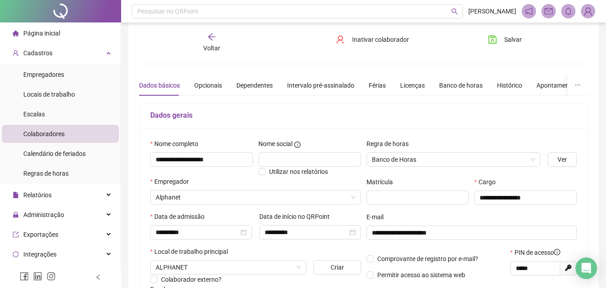
scroll to position [0, 0]
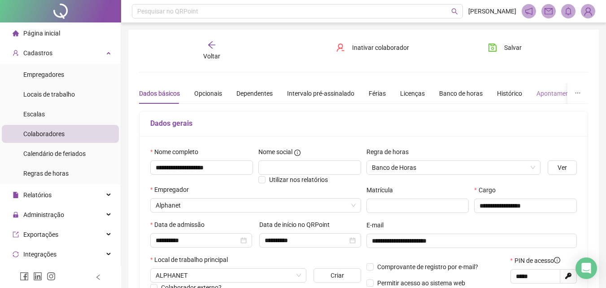
click at [541, 87] on div "Apontamentos" at bounding box center [557, 93] width 42 height 21
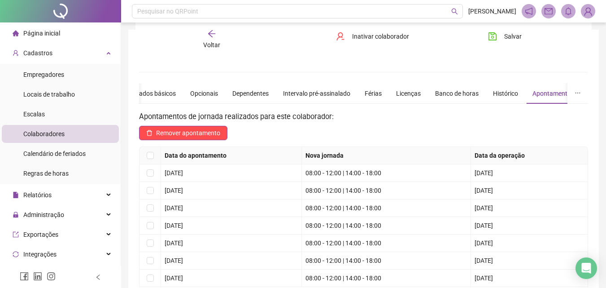
scroll to position [45, 0]
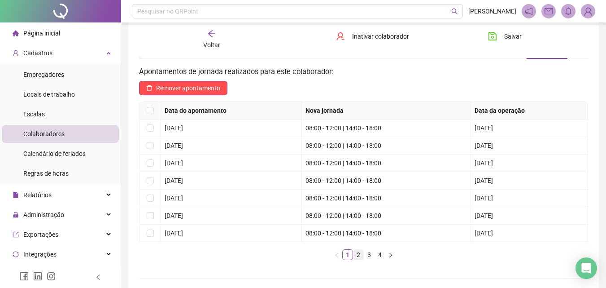
click at [357, 256] on link "2" at bounding box center [358, 254] width 10 height 10
click at [368, 254] on link "3" at bounding box center [369, 254] width 10 height 10
click at [377, 253] on link "4" at bounding box center [380, 254] width 10 height 10
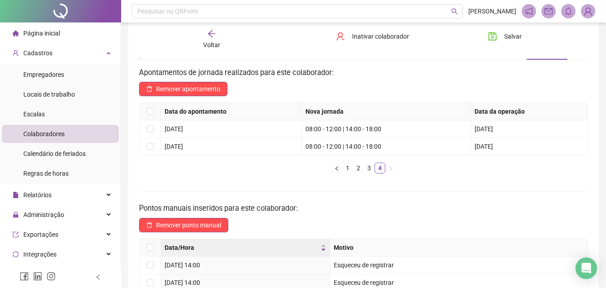
scroll to position [0, 0]
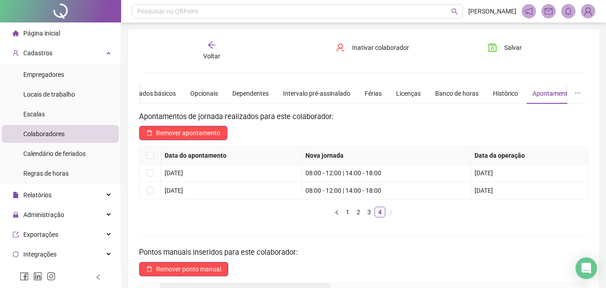
click at [206, 44] on div "Voltar" at bounding box center [211, 50] width 69 height 21
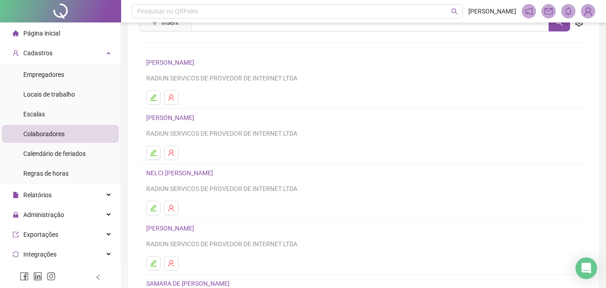
scroll to position [90, 0]
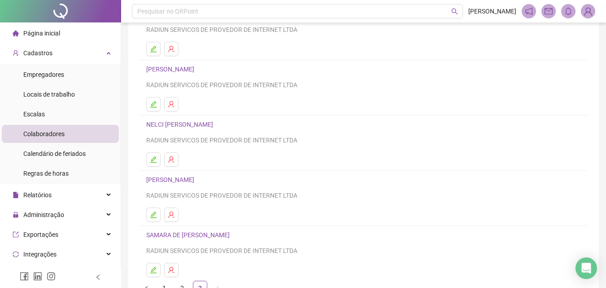
click at [155, 166] on li "NELCI CELESTINO VIANA RADIUN SERVICOS DE PROVEDOR DE INTERNET LTDA" at bounding box center [363, 142] width 449 height 55
click at [154, 162] on icon "edit" at bounding box center [153, 159] width 6 height 6
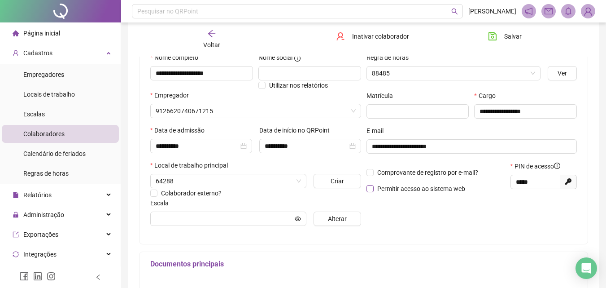
type input "********"
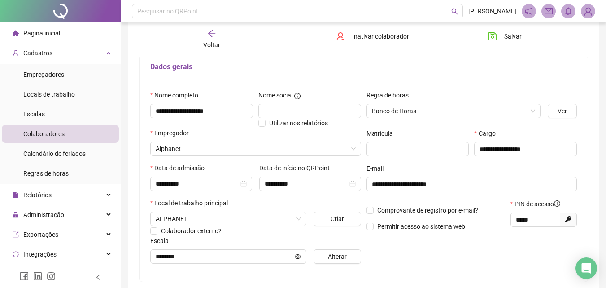
scroll to position [0, 0]
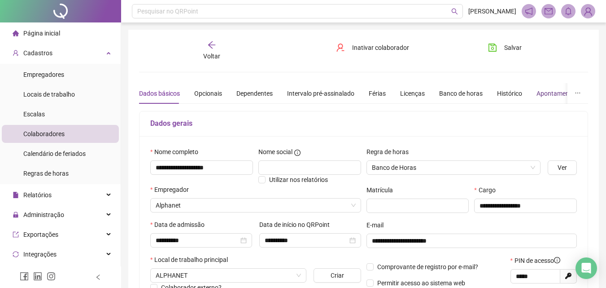
click at [537, 98] on div "Apontamentos" at bounding box center [557, 93] width 42 height 10
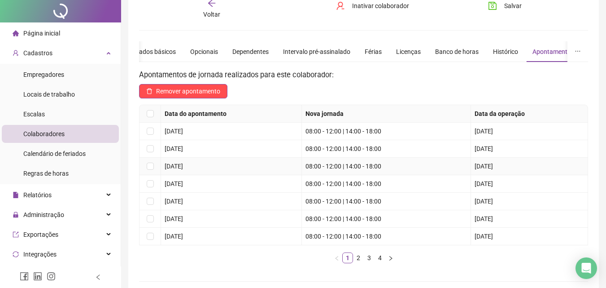
scroll to position [90, 0]
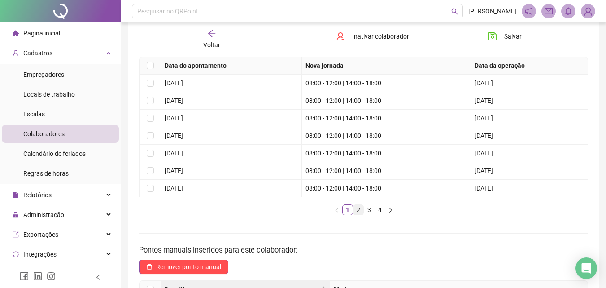
click at [357, 209] on link "2" at bounding box center [358, 210] width 10 height 10
click at [369, 211] on link "3" at bounding box center [369, 210] width 10 height 10
click at [384, 211] on link "4" at bounding box center [380, 210] width 10 height 10
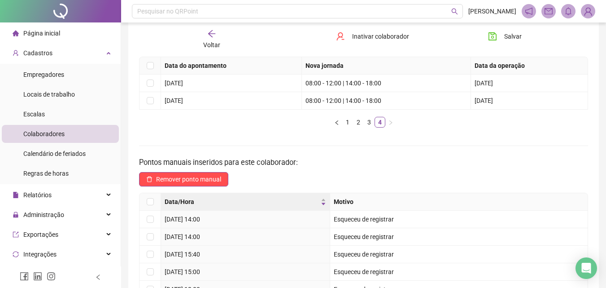
click at [207, 35] on icon "arrow-left" at bounding box center [211, 33] width 9 height 9
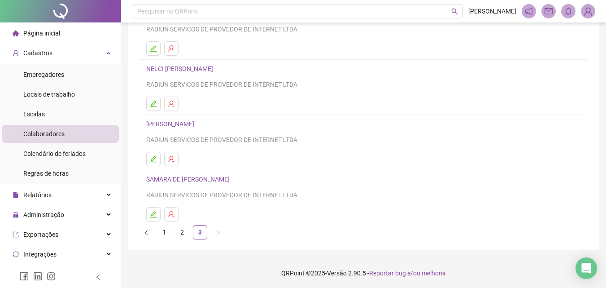
scroll to position [146, 0]
click at [156, 158] on icon "edit" at bounding box center [153, 157] width 7 height 7
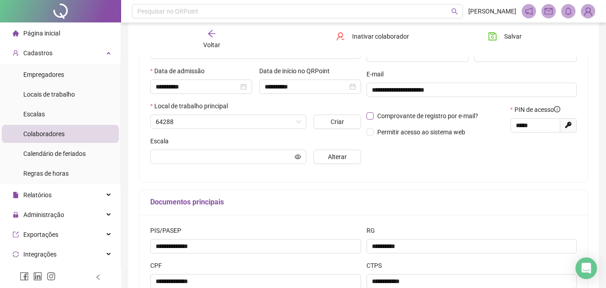
type input "**********"
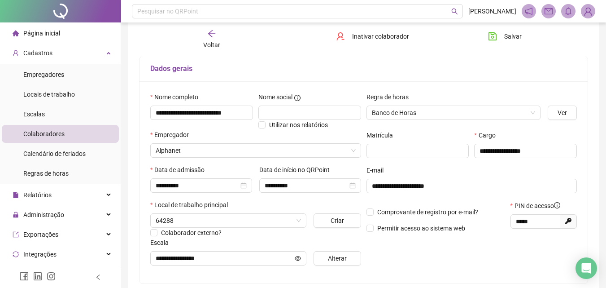
scroll to position [16, 0]
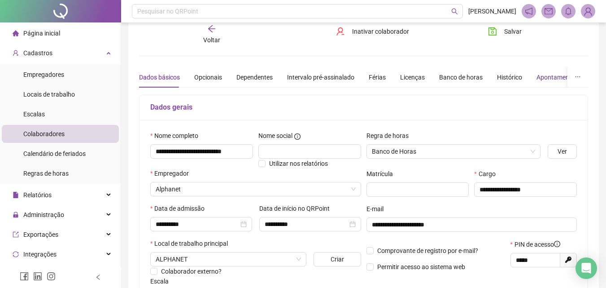
click at [536, 77] on div "Apontamentos" at bounding box center [557, 77] width 42 height 10
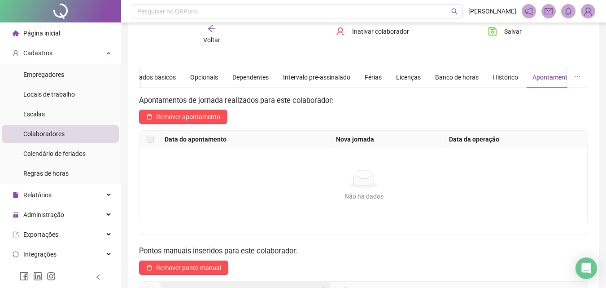
click at [209, 32] on icon "arrow-left" at bounding box center [211, 28] width 9 height 9
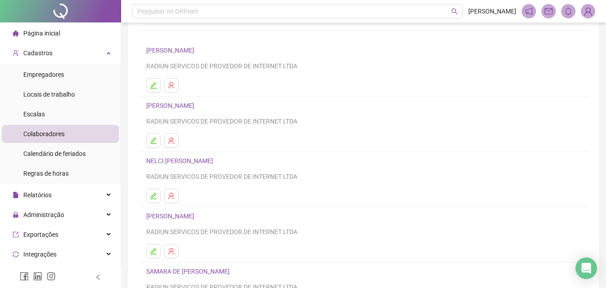
scroll to position [135, 0]
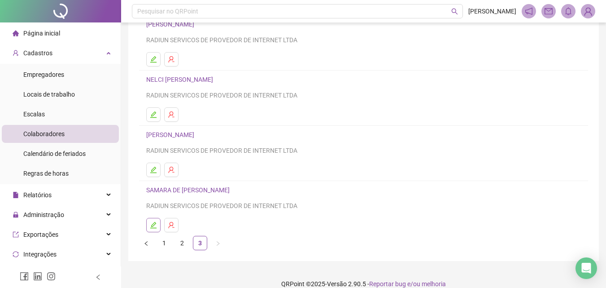
click at [152, 227] on icon "edit" at bounding box center [153, 225] width 6 height 6
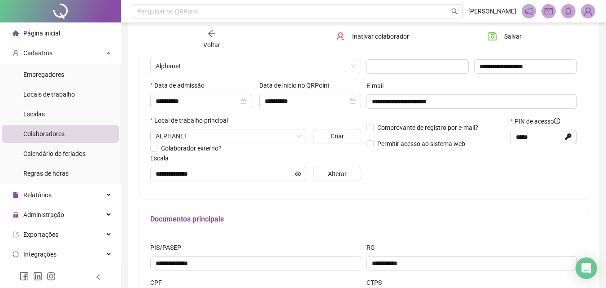
type input "**********"
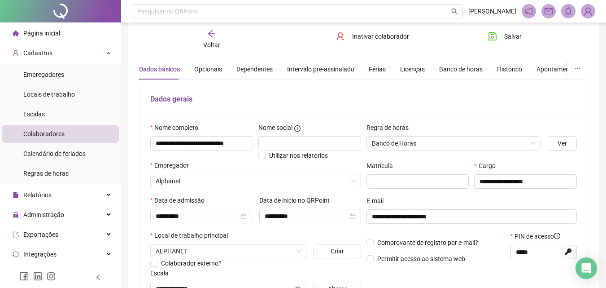
scroll to position [0, 0]
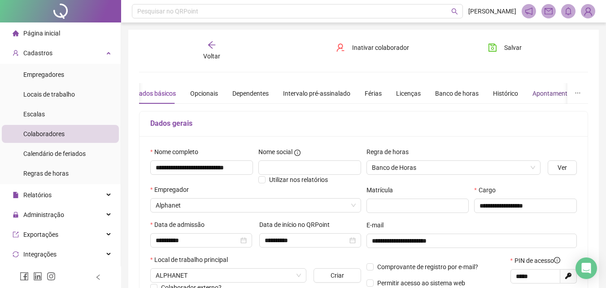
click at [537, 90] on div "Apontamentos" at bounding box center [553, 93] width 42 height 10
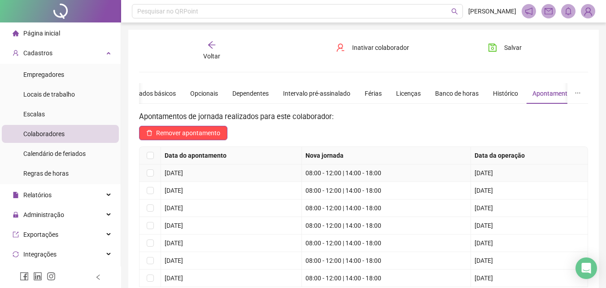
scroll to position [135, 0]
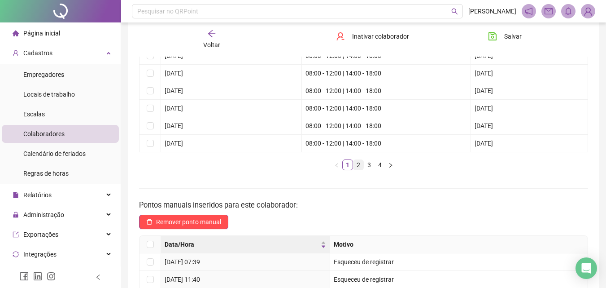
click at [362, 163] on link "2" at bounding box center [358, 165] width 10 height 10
click at [366, 165] on link "3" at bounding box center [369, 165] width 10 height 10
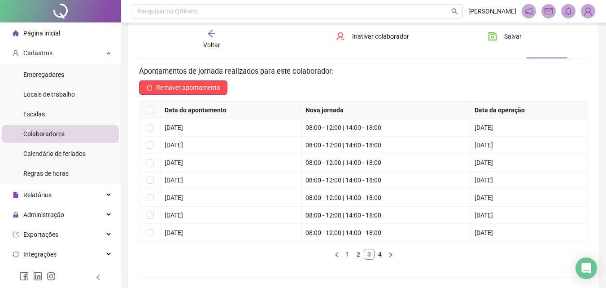
scroll to position [0, 0]
click at [384, 254] on link "4" at bounding box center [380, 254] width 10 height 10
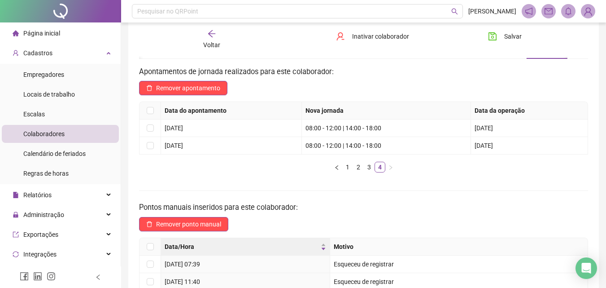
click at [78, 62] on li "Cadastros Empregadores Locais de trabalho Escalas Colaboradores Calendário de f…" at bounding box center [60, 114] width 121 height 140
click at [78, 32] on li "Página inicial" at bounding box center [60, 33] width 117 height 18
click at [39, 49] on span "Cadastros" at bounding box center [37, 52] width 29 height 7
click at [46, 35] on span "Página inicial" at bounding box center [41, 33] width 37 height 7
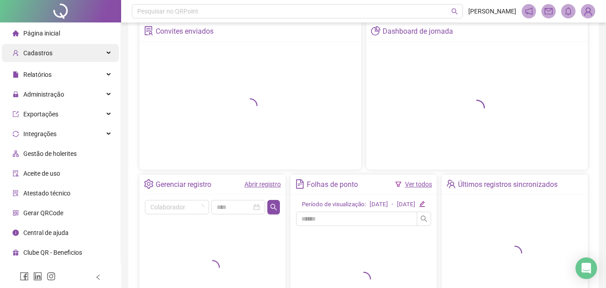
click at [42, 52] on span "Cadastros" at bounding box center [37, 52] width 29 height 7
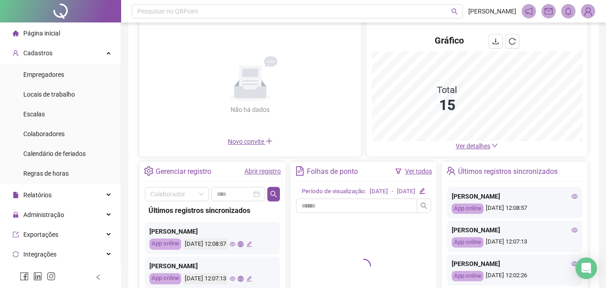
scroll to position [135, 0]
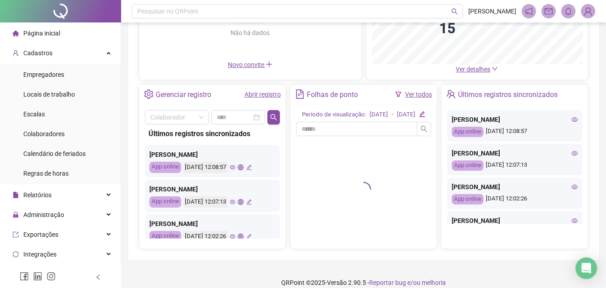
click at [432, 122] on div "Período de visualização: 01/08/2025 - 19/08/2025" at bounding box center [364, 176] width 146 height 143
click at [425, 117] on icon "edit" at bounding box center [422, 114] width 6 height 6
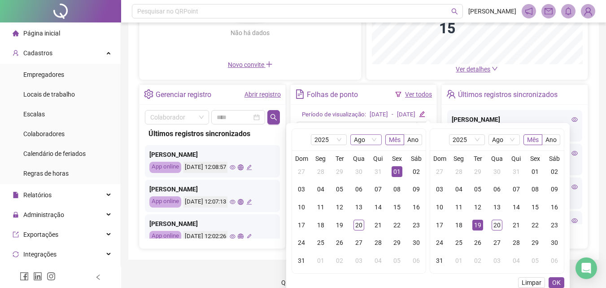
click at [357, 142] on span "Ago" at bounding box center [366, 140] width 24 height 10
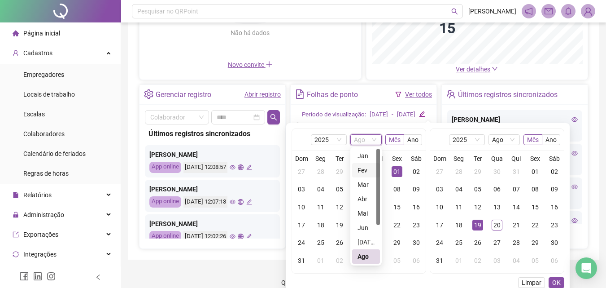
click at [362, 172] on div "Fev" at bounding box center [366, 170] width 17 height 10
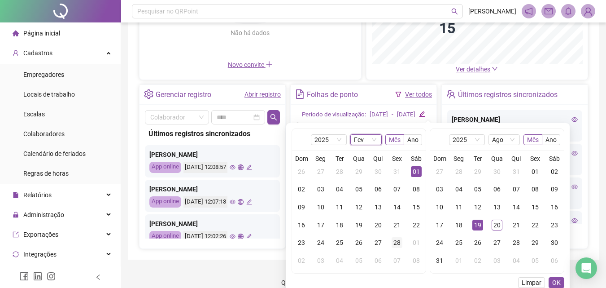
drag, startPoint x: 411, startPoint y: 172, endPoint x: 397, endPoint y: 243, distance: 71.8
click at [412, 172] on div "01" at bounding box center [416, 171] width 11 height 11
click at [397, 243] on div "28" at bounding box center [397, 242] width 11 height 11
click at [416, 172] on div at bounding box center [363, 189] width 135 height 106
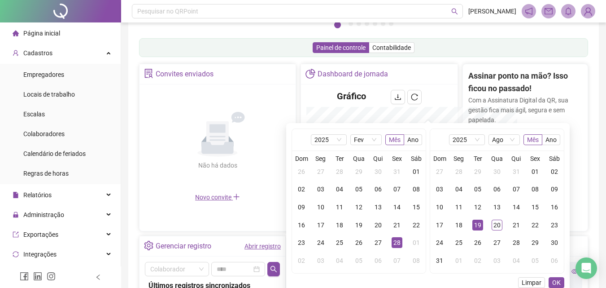
scroll to position [267, 0]
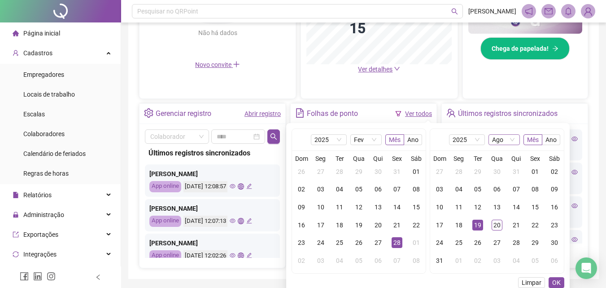
click at [500, 142] on span "Ago" at bounding box center [504, 140] width 24 height 10
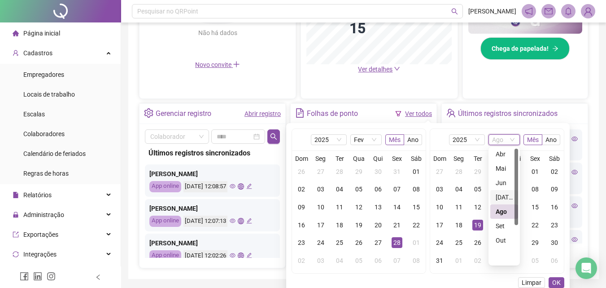
scroll to position [0, 0]
click at [499, 172] on div "Fev" at bounding box center [504, 170] width 17 height 10
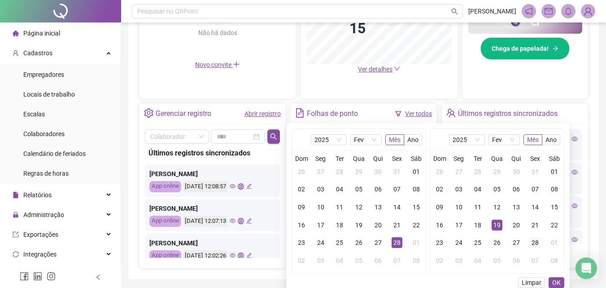
click at [537, 241] on div "28" at bounding box center [535, 242] width 11 height 11
click at [557, 277] on button "OK" at bounding box center [557, 282] width 16 height 11
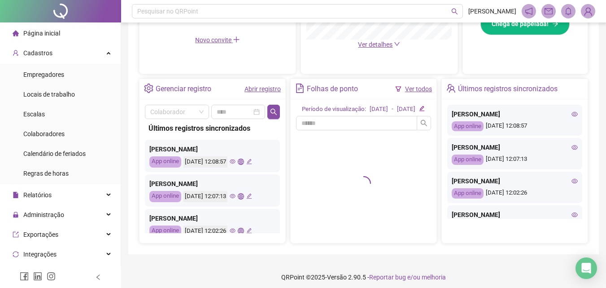
scroll to position [305, 0]
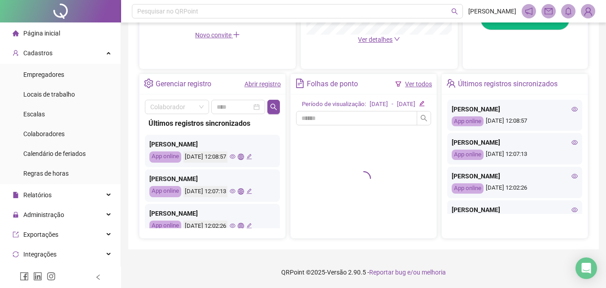
click at [375, 100] on div "28/02/2025" at bounding box center [379, 104] width 18 height 9
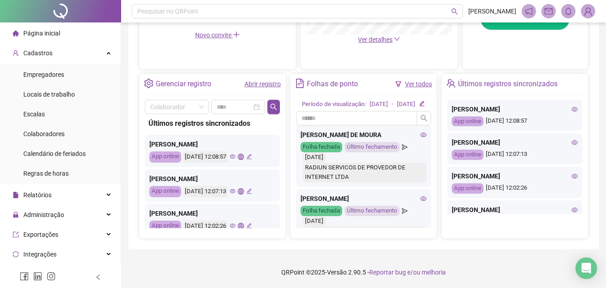
click at [425, 102] on icon "edit" at bounding box center [422, 103] width 6 height 6
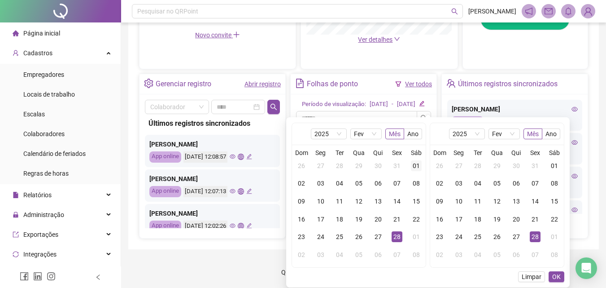
click at [414, 160] on div "01" at bounding box center [416, 165] width 11 height 11
click at [561, 272] on button "OK" at bounding box center [557, 276] width 16 height 11
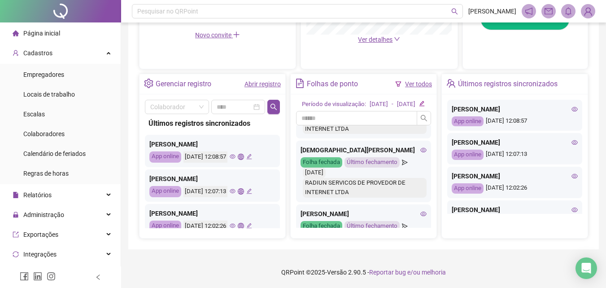
scroll to position [718, 0]
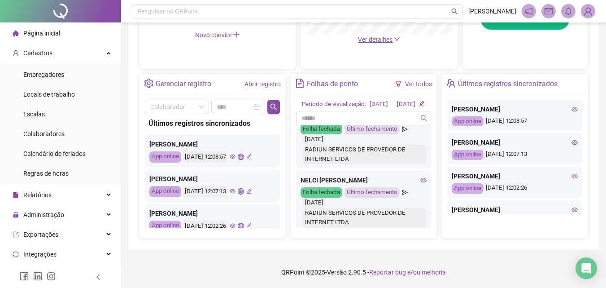
click at [420, 120] on icon "eye" at bounding box center [423, 116] width 6 height 6
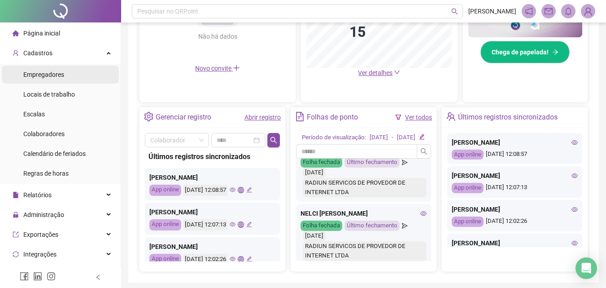
scroll to position [260, 0]
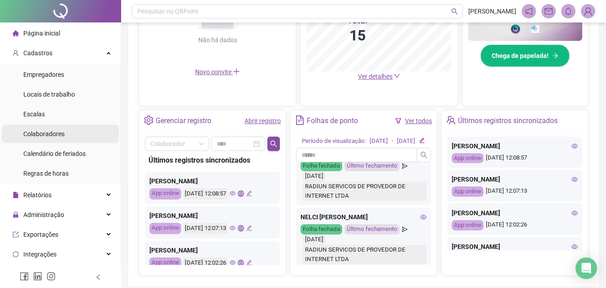
click at [40, 140] on div "Colaboradores" at bounding box center [43, 134] width 41 height 18
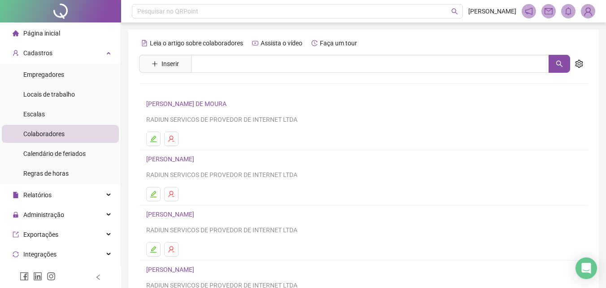
scroll to position [146, 0]
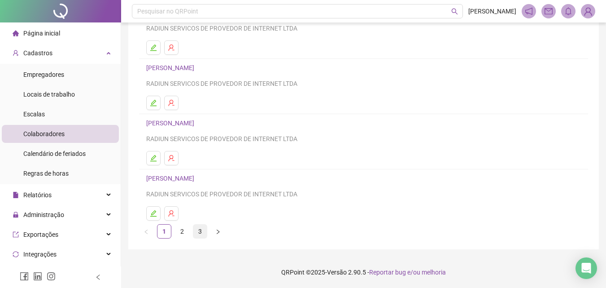
click at [193, 231] on li "3" at bounding box center [200, 231] width 14 height 14
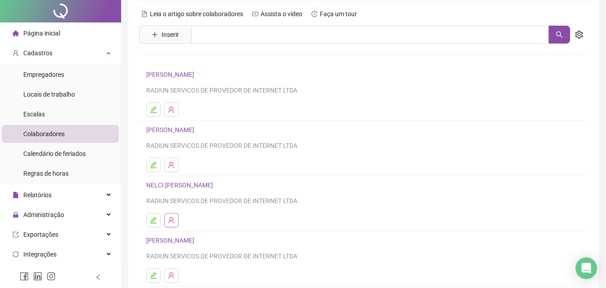
scroll to position [45, 0]
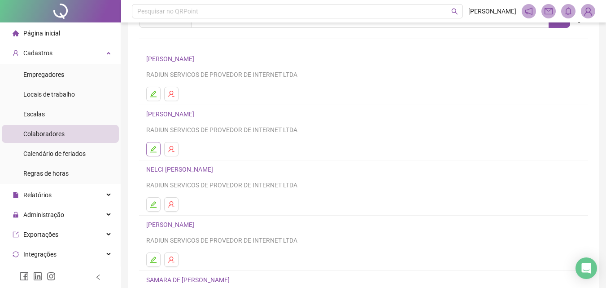
click at [157, 152] on icon "edit" at bounding box center [153, 149] width 6 height 6
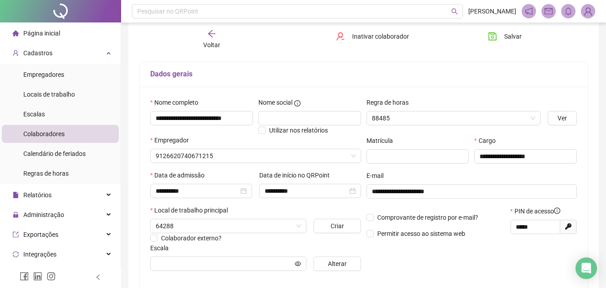
type input "**********"
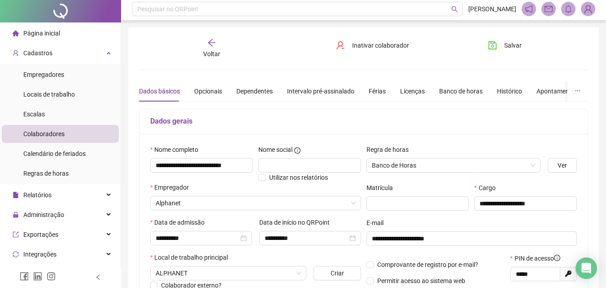
scroll to position [0, 0]
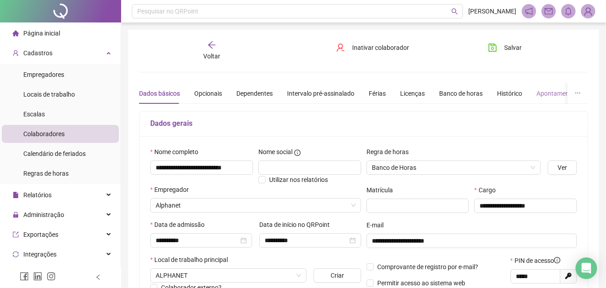
click at [551, 87] on div "Apontamentos" at bounding box center [557, 93] width 42 height 21
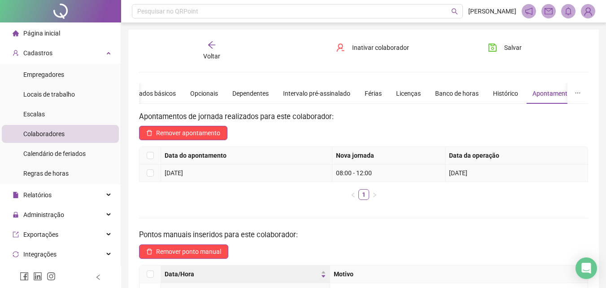
click at [155, 176] on td at bounding box center [151, 172] width 22 height 17
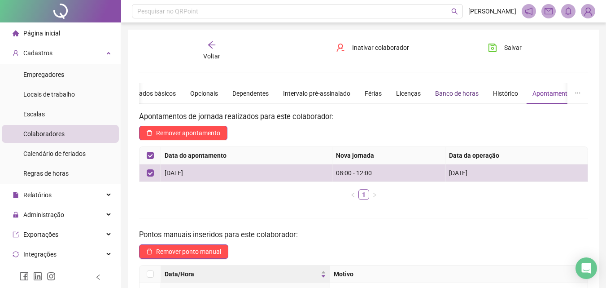
click at [466, 93] on div "Banco de horas" at bounding box center [457, 93] width 44 height 10
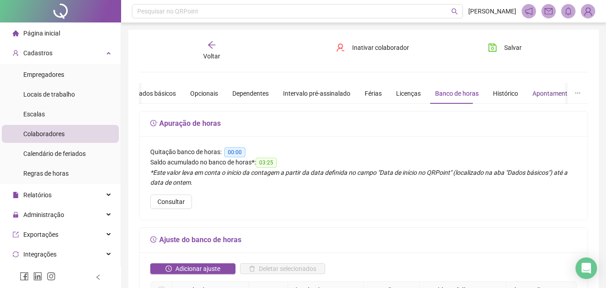
click at [532, 92] on div "Apontamentos" at bounding box center [553, 93] width 42 height 10
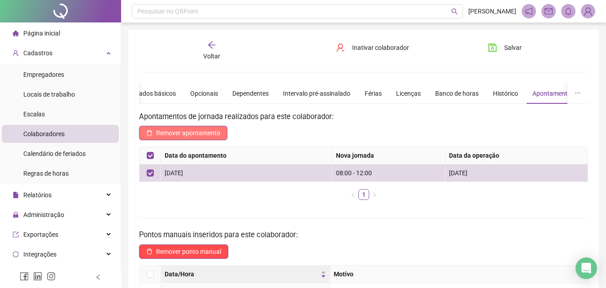
click at [196, 134] on span "Remover apontamento" at bounding box center [188, 133] width 64 height 10
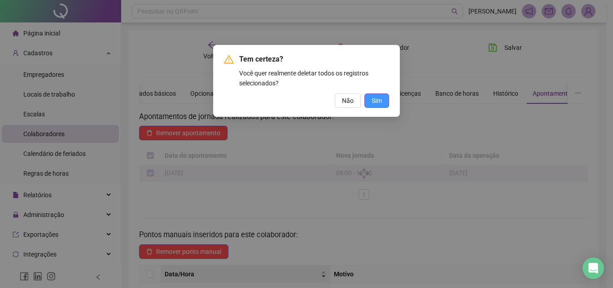
click at [374, 106] on button "Sim" at bounding box center [376, 100] width 25 height 14
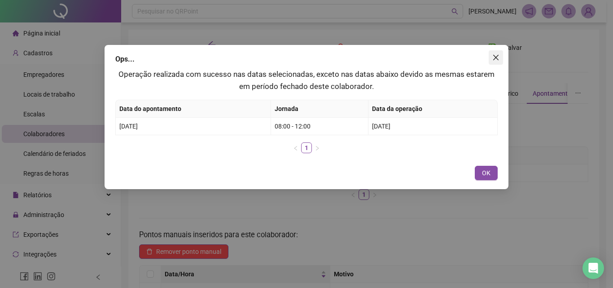
click at [493, 60] on icon "close" at bounding box center [495, 57] width 7 height 7
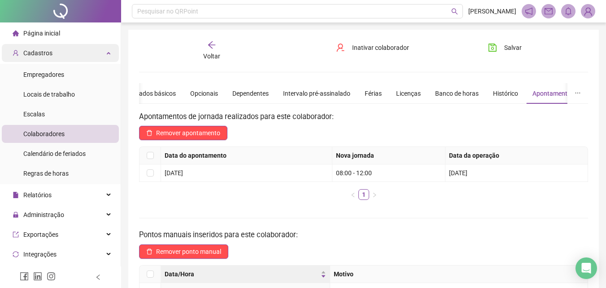
click at [66, 52] on div "Cadastros" at bounding box center [60, 53] width 117 height 18
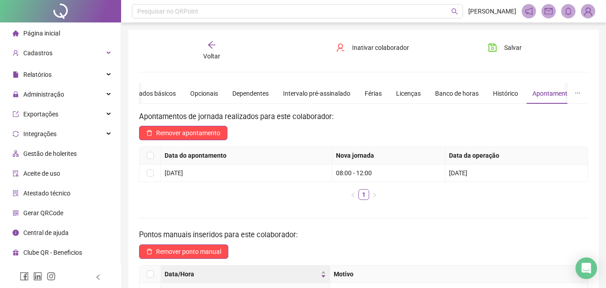
click at [66, 39] on li "Página inicial" at bounding box center [60, 33] width 117 height 18
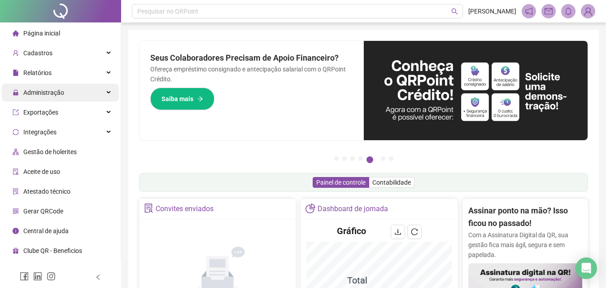
click at [49, 93] on span "Administração" at bounding box center [43, 92] width 41 height 7
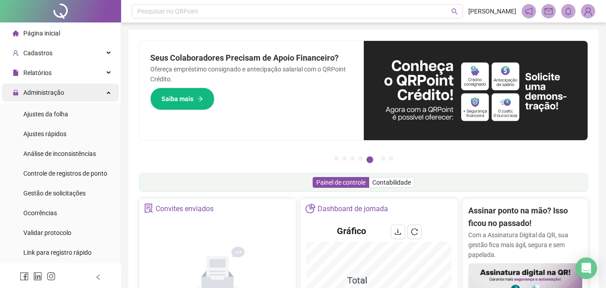
click at [54, 92] on span "Administração" at bounding box center [43, 92] width 41 height 7
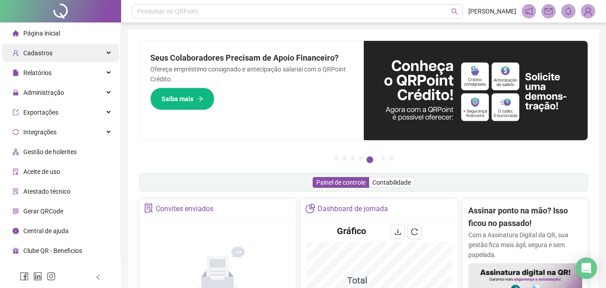
click at [74, 49] on div "Cadastros" at bounding box center [60, 53] width 117 height 18
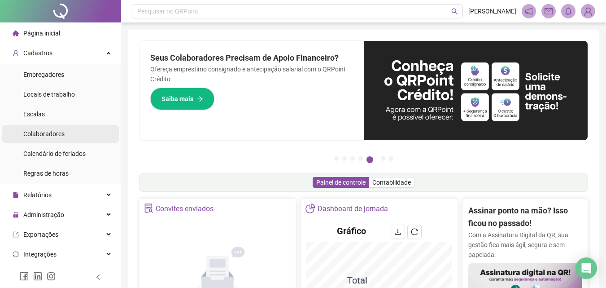
click at [39, 140] on div "Colaboradores" at bounding box center [43, 134] width 41 height 18
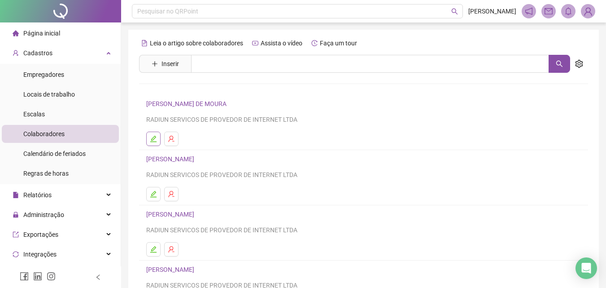
click at [146, 140] on li "ADRIANA VIANA DE MOURA RADIUN SERVICOS DE PROVEDOR DE INTERNET LTDA" at bounding box center [363, 122] width 449 height 55
click at [150, 140] on icon "edit" at bounding box center [153, 138] width 7 height 7
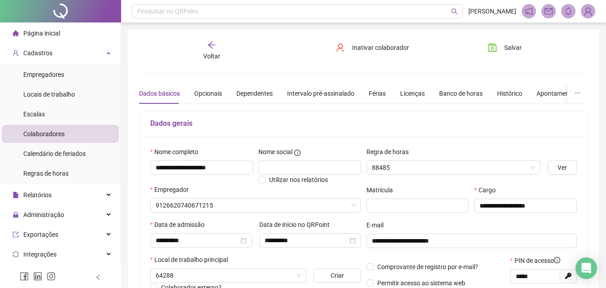
type input "**********"
click at [544, 89] on div "Apontamentos" at bounding box center [553, 93] width 42 height 10
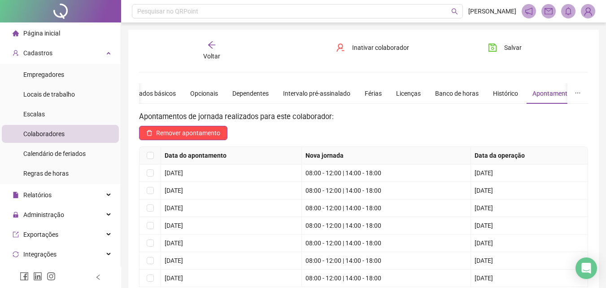
click at [211, 54] on span "Voltar" at bounding box center [211, 55] width 17 height 7
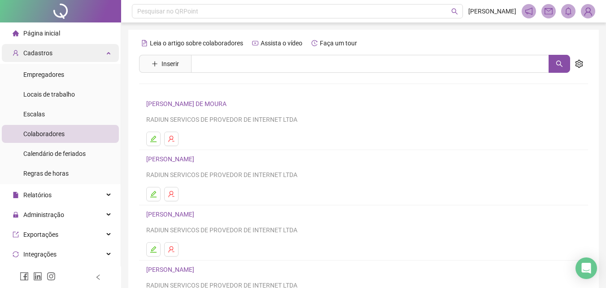
click at [92, 52] on div "Cadastros" at bounding box center [60, 53] width 117 height 18
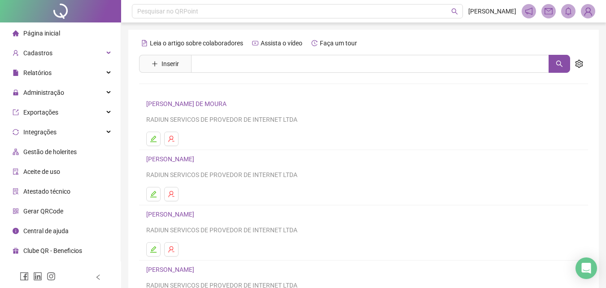
click at [55, 35] on span "Página inicial" at bounding box center [41, 33] width 37 height 7
